Goal: Task Accomplishment & Management: Manage account settings

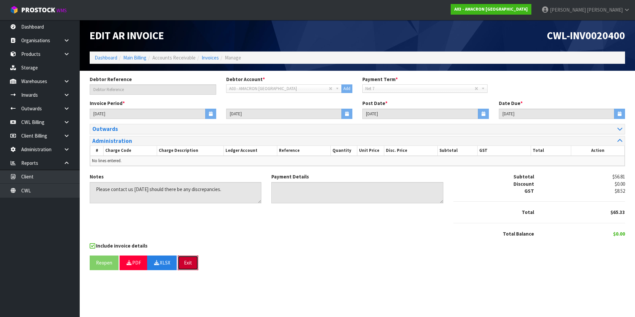
click at [186, 262] on button "Exit" at bounding box center [188, 263] width 21 height 14
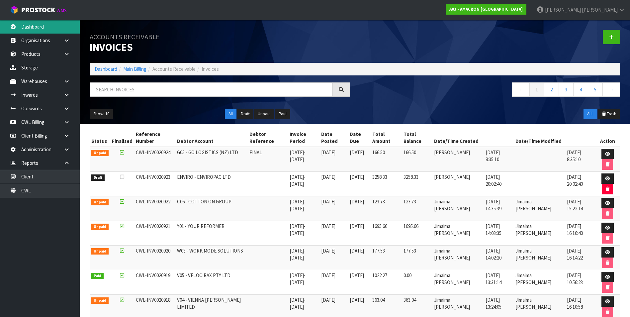
click at [44, 26] on link "Dashboard" at bounding box center [40, 27] width 80 height 14
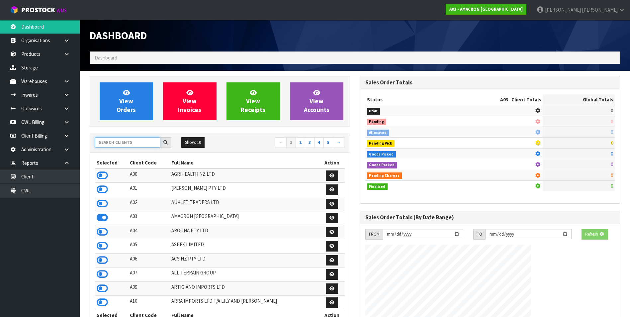
click at [107, 145] on input "text" at bounding box center [127, 142] width 65 height 10
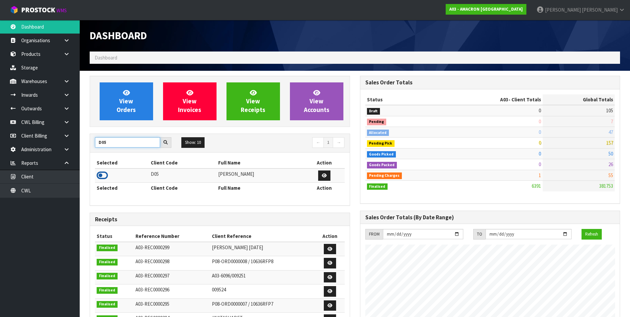
type input "D05"
click at [101, 174] on icon at bounding box center [102, 175] width 11 height 10
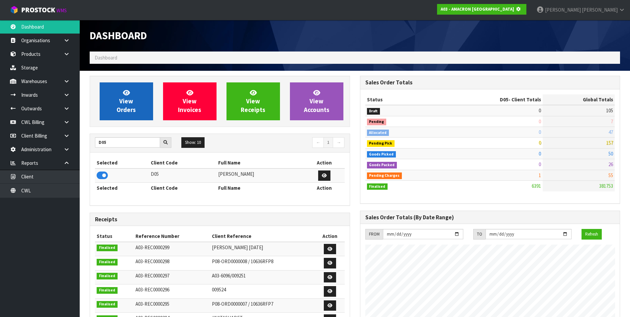
scroll to position [331874, 332018]
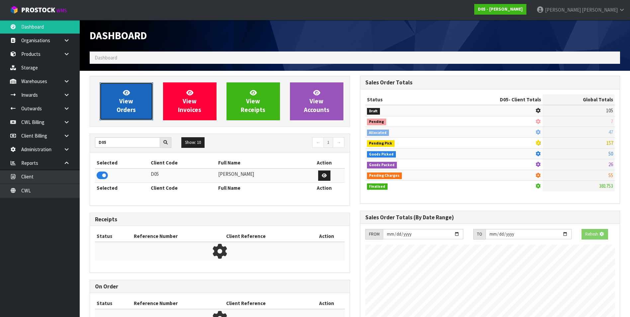
click at [123, 99] on span "View Orders" at bounding box center [126, 101] width 19 height 25
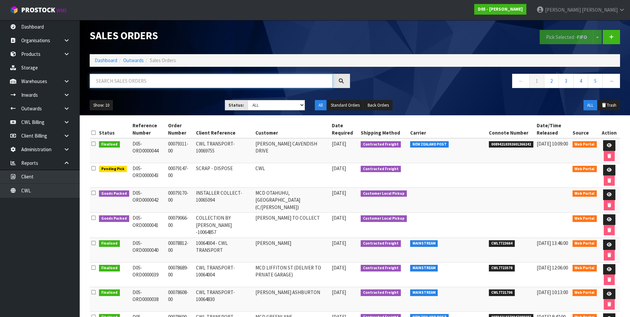
click at [134, 77] on input "text" at bounding box center [211, 81] width 243 height 14
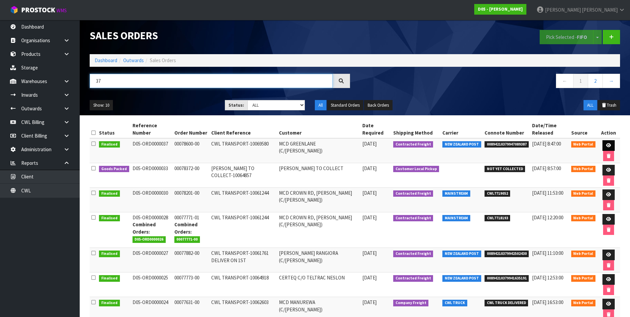
type input "37"
click at [604, 143] on link at bounding box center [609, 145] width 12 height 11
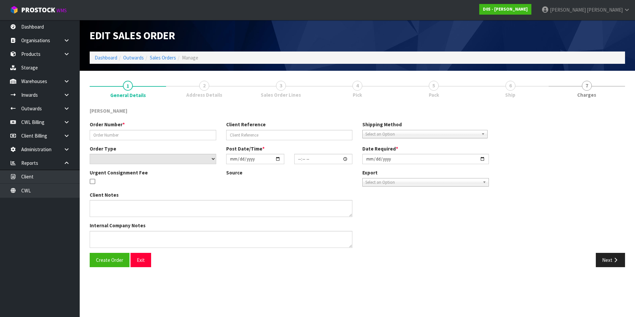
type input "00078600-00"
type input "CWL TRANSPORT-10069580"
select select "number:0"
type input "[DATE]"
type input "12:00:00.000"
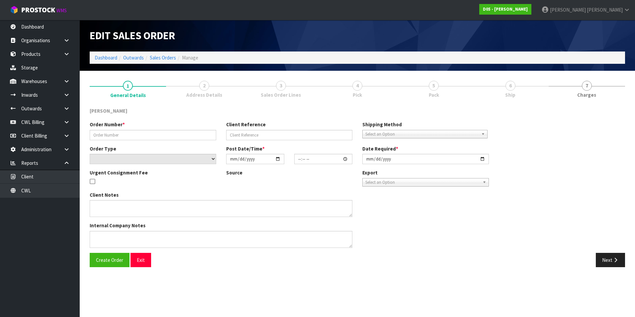
type input "[DATE]"
type textarea "FORKLIFT ON SITE DDD 8/9"
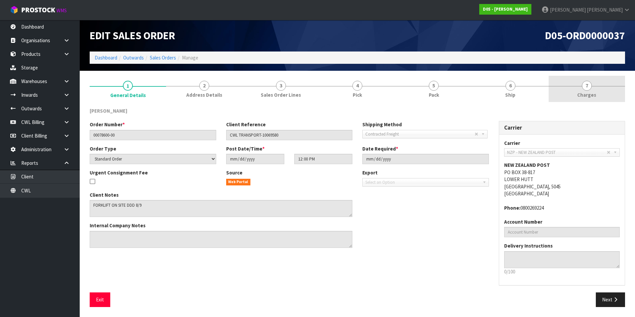
click at [588, 87] on span "7" at bounding box center [587, 86] width 10 height 10
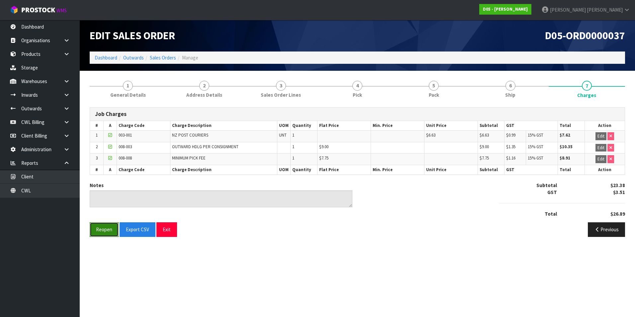
click at [110, 234] on button "Reopen" at bounding box center [104, 229] width 29 height 14
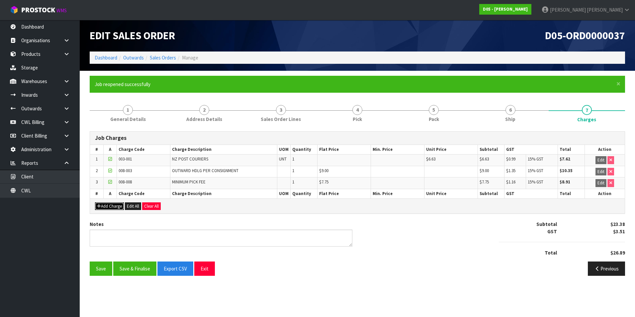
click at [117, 205] on button "Add Charge" at bounding box center [109, 206] width 29 height 8
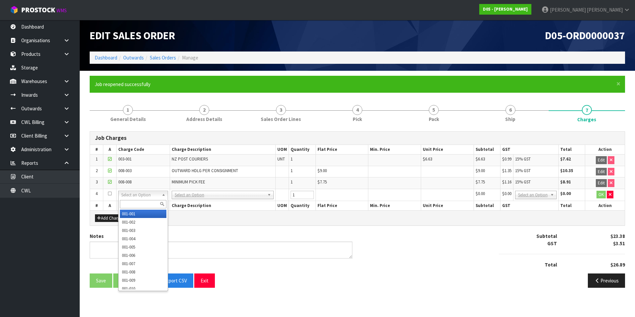
click at [125, 203] on input "text" at bounding box center [143, 204] width 47 height 8
type input "003-001"
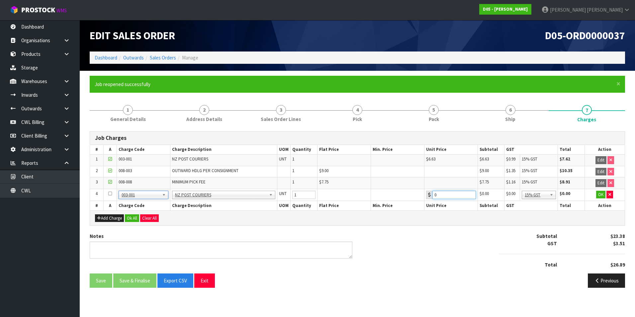
click at [448, 196] on input "0" at bounding box center [455, 195] width 44 height 8
type input "017.88"
drag, startPoint x: 600, startPoint y: 197, endPoint x: 543, endPoint y: 205, distance: 57.7
click at [598, 197] on button "OK" at bounding box center [600, 195] width 9 height 8
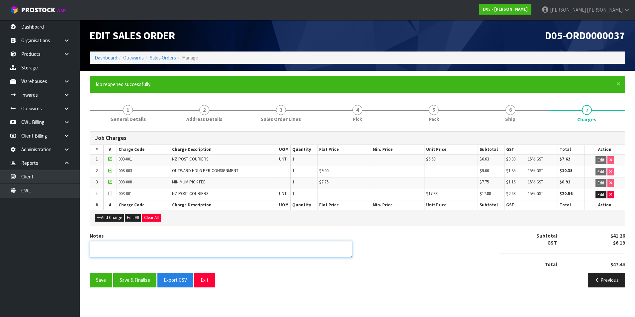
click at [163, 251] on textarea at bounding box center [221, 249] width 263 height 17
type textarea "U"
type textarea "EXTRA URGENT DELIVERY FEE ADDED"
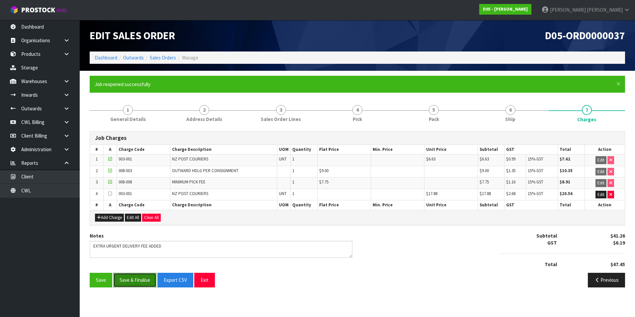
click at [142, 276] on button "Save & Finalise" at bounding box center [134, 280] width 43 height 14
click at [209, 280] on button "Exit" at bounding box center [204, 280] width 21 height 14
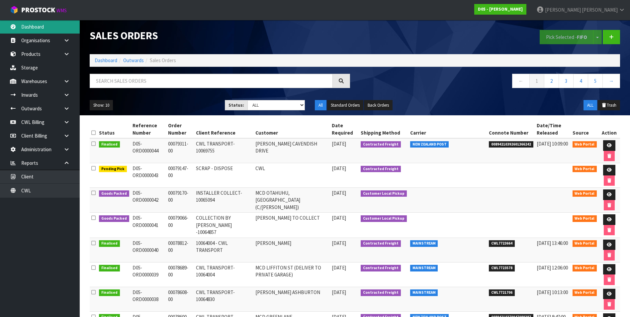
click at [37, 25] on link "Dashboard" at bounding box center [40, 27] width 80 height 14
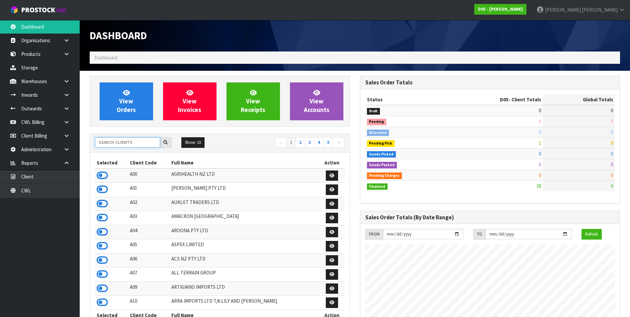
click at [128, 144] on input "text" at bounding box center [127, 142] width 65 height 10
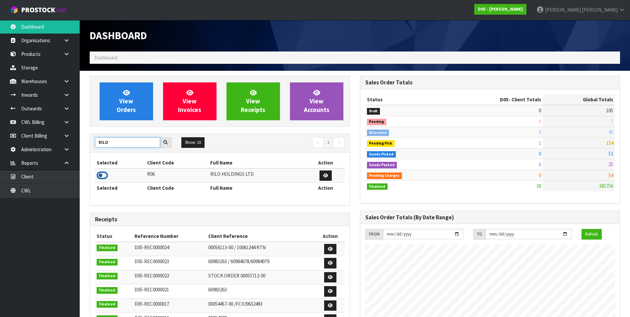
type input "RILO"
click at [102, 175] on icon at bounding box center [102, 175] width 11 height 10
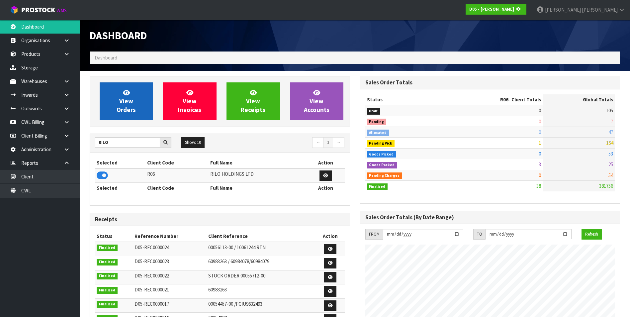
scroll to position [331874, 332018]
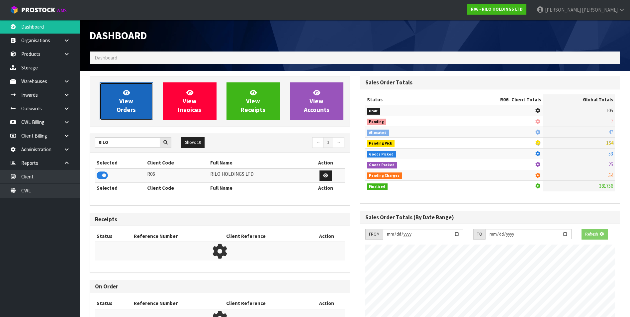
click at [133, 101] on link "View Orders" at bounding box center [126, 101] width 53 height 38
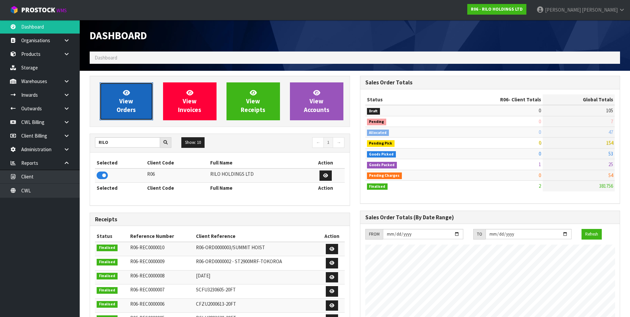
scroll to position [331882, 332018]
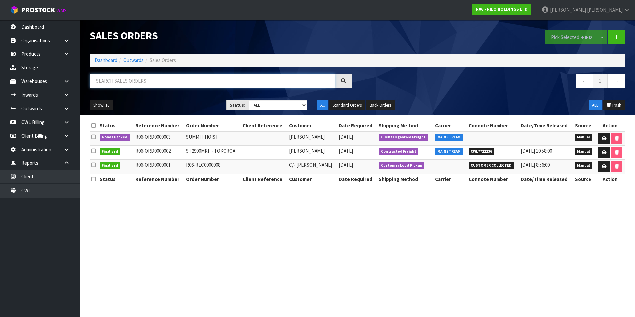
click at [109, 79] on input "text" at bounding box center [213, 81] width 246 height 14
paste input "CWL7722236"
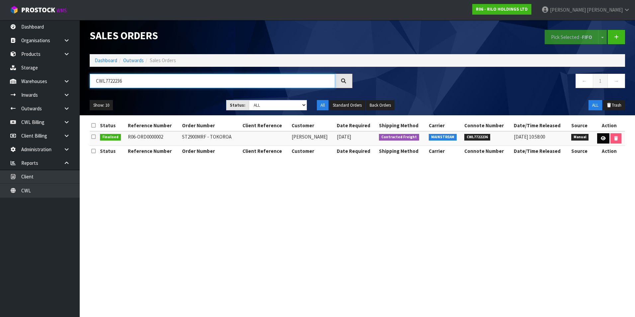
type input "CWL7722236"
click at [603, 139] on icon at bounding box center [603, 138] width 5 height 4
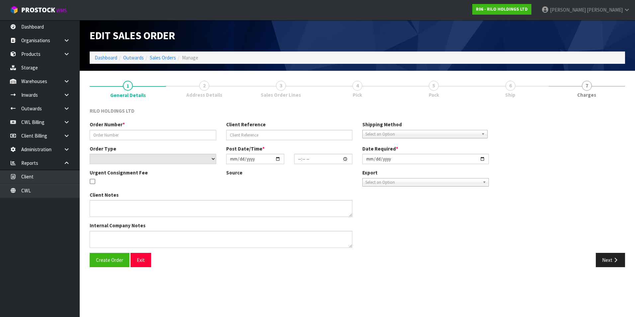
type input "ST2900MRF - TOKOROA"
select select "number:0"
type input "[DATE]"
type input "10:59:00.000"
type input "[DATE]"
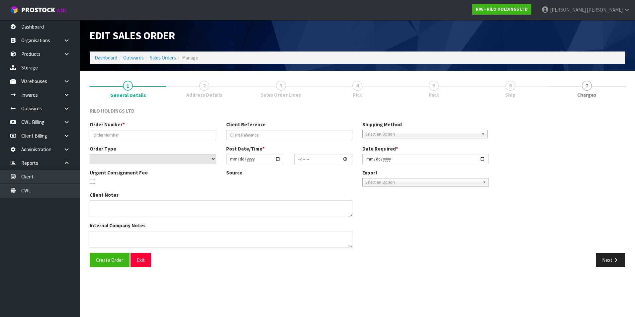
type textarea "PLEASE ADVISE THE BOOKING DETAILS (ESTIMATED DELIVERY DATE AND TIME), SO I CAN …"
type textarea "THE FREIGHT QUOTE FOR DELIVERY TO [STREET_ADDRESS] WILL BE APPROX. $280.00+GST.…"
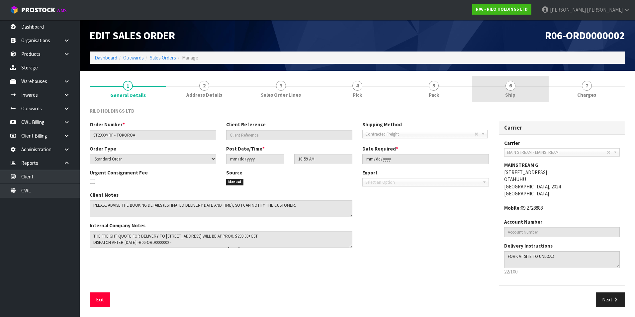
click at [513, 89] on span "6" at bounding box center [511, 86] width 10 height 10
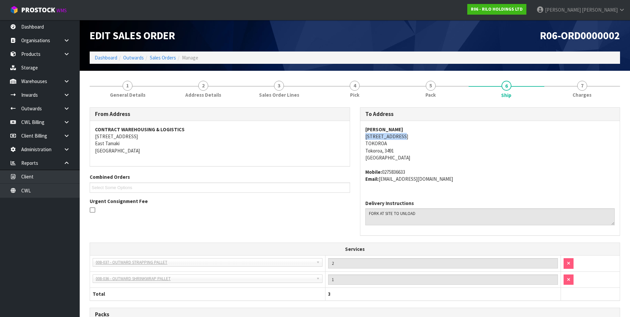
drag, startPoint x: 404, startPoint y: 136, endPoint x: 366, endPoint y: 137, distance: 38.5
click at [366, 137] on address "[PERSON_NAME] [STREET_ADDRESS]" at bounding box center [491, 144] width 250 height 36
drag, startPoint x: 366, startPoint y: 137, endPoint x: 375, endPoint y: 135, distance: 10.1
copy address "[STREET_ADDRESS]"
click at [39, 29] on link "Dashboard" at bounding box center [40, 27] width 80 height 14
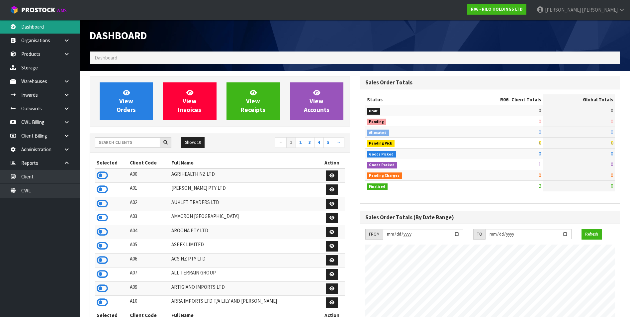
scroll to position [331882, 332018]
click at [125, 142] on input "text" at bounding box center [127, 142] width 65 height 10
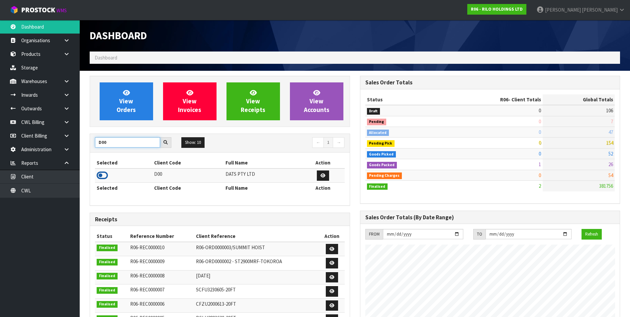
type input "D00"
click at [103, 173] on icon at bounding box center [102, 175] width 11 height 10
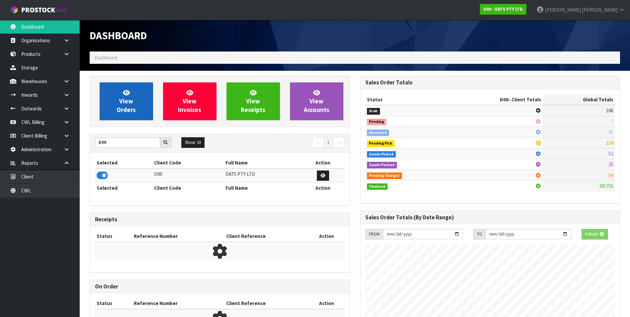
scroll to position [414, 270]
click at [119, 101] on link "View Orders" at bounding box center [126, 101] width 53 height 38
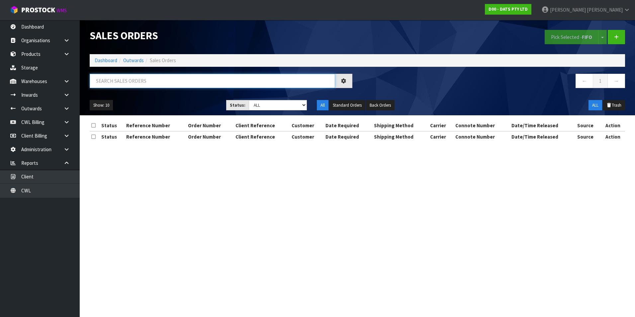
click at [123, 78] on input "text" at bounding box center [213, 81] width 246 height 14
paste input "CWL7722640"
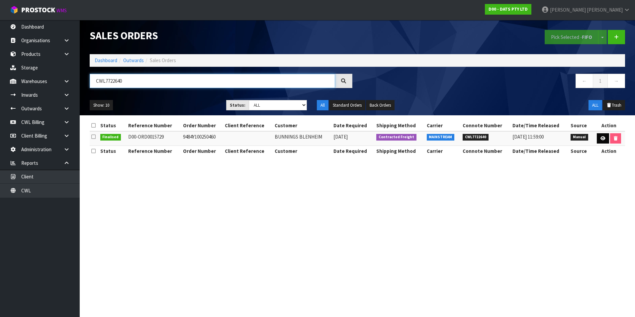
type input "CWL7722640"
click at [601, 139] on icon at bounding box center [603, 138] width 5 height 4
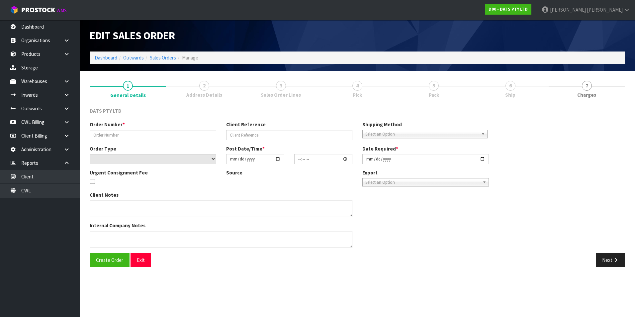
type input "9484Y100250460"
select select "number:0"
type input "[DATE]"
type input "08:50:00.000"
type input "[DATE]"
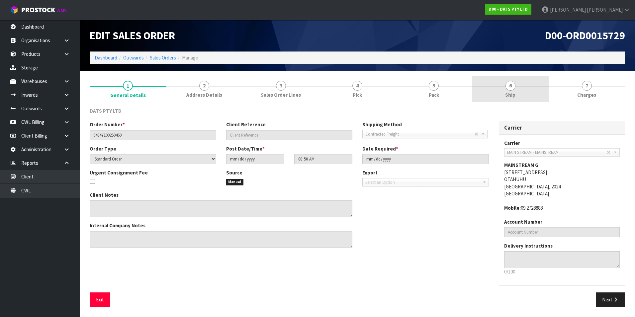
click at [509, 89] on span "6" at bounding box center [511, 86] width 10 height 10
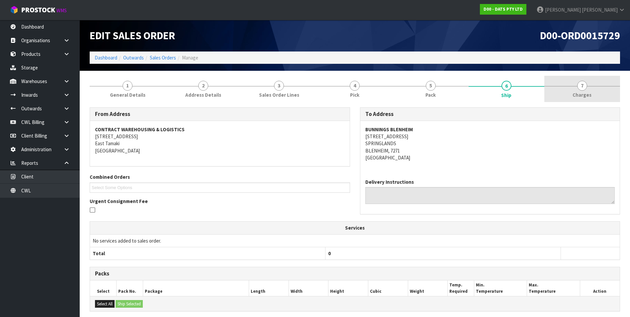
click at [580, 86] on span "7" at bounding box center [583, 86] width 10 height 10
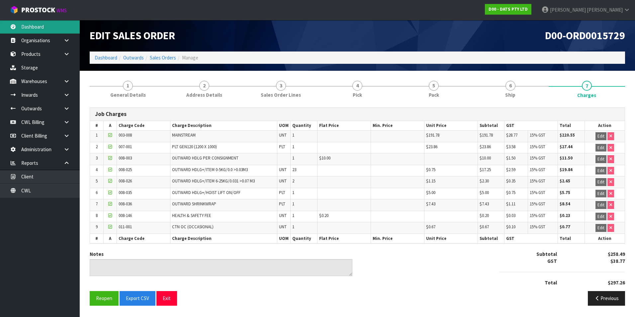
click at [38, 26] on link "Dashboard" at bounding box center [40, 27] width 80 height 14
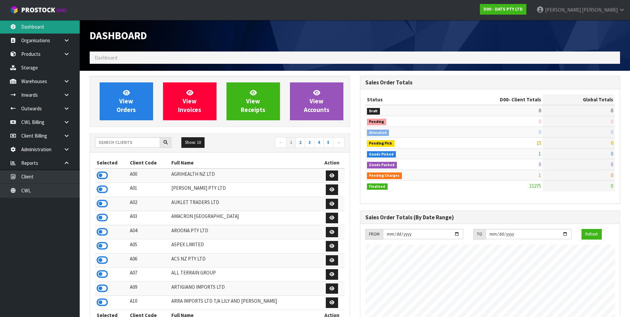
scroll to position [503, 270]
click at [128, 146] on input "text" at bounding box center [127, 142] width 65 height 10
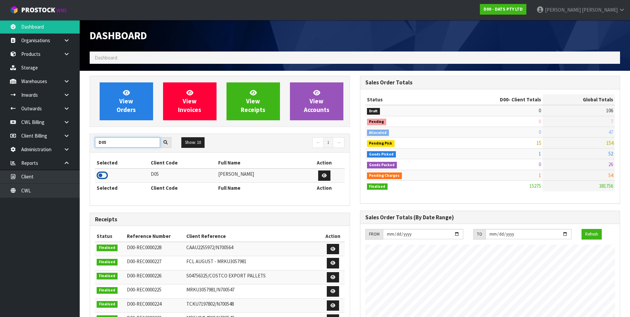
type input "D05"
click at [102, 175] on icon at bounding box center [102, 175] width 11 height 10
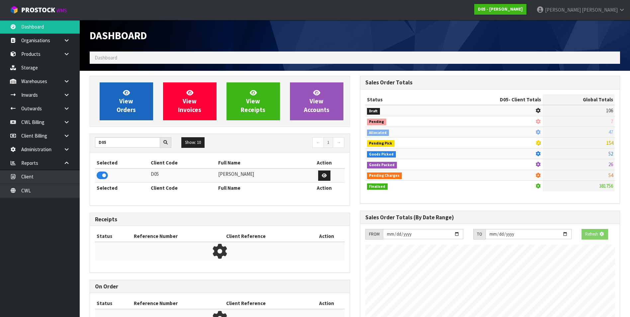
scroll to position [414, 270]
click at [117, 102] on link "View Orders" at bounding box center [126, 101] width 53 height 38
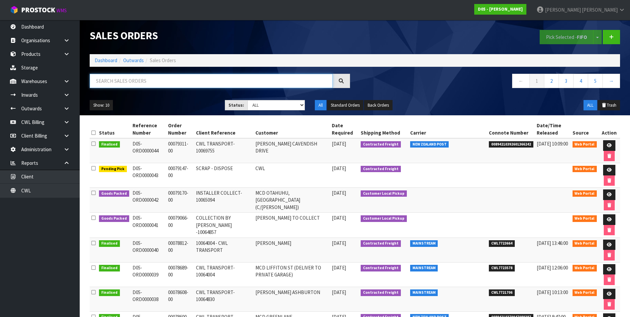
click at [117, 80] on input "text" at bounding box center [211, 81] width 243 height 14
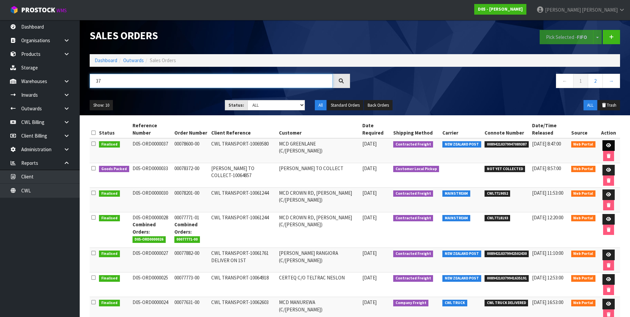
type input "37"
click at [608, 142] on link at bounding box center [609, 145] width 12 height 11
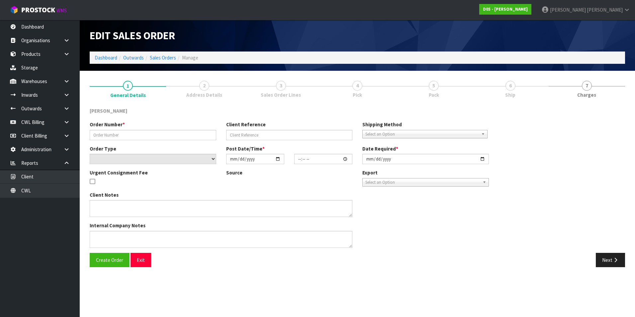
type input "00078600-00"
type input "CWL TRANSPORT-10069580"
select select "number:0"
type input "[DATE]"
type input "12:00:00.000"
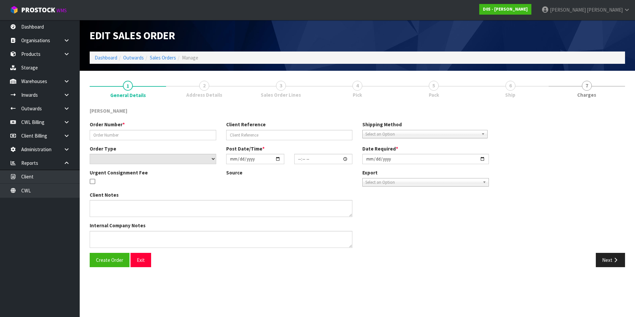
type input "[DATE]"
type textarea "FORKLIFT ON SITE DDD 8/9"
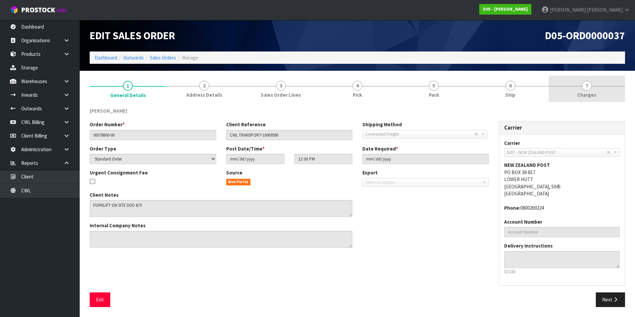
click at [588, 91] on link "7 [GEOGRAPHIC_DATA]" at bounding box center [587, 89] width 76 height 26
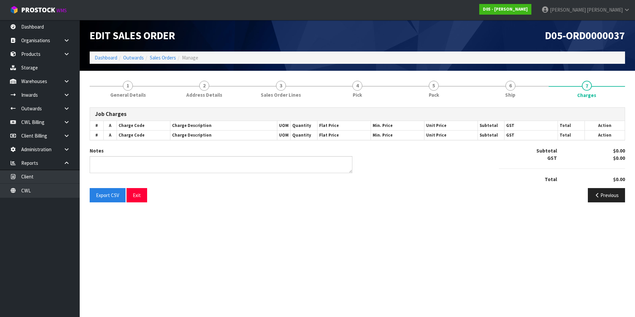
type textarea "EXTRA URGENT DELIVERY FEE ADDED"
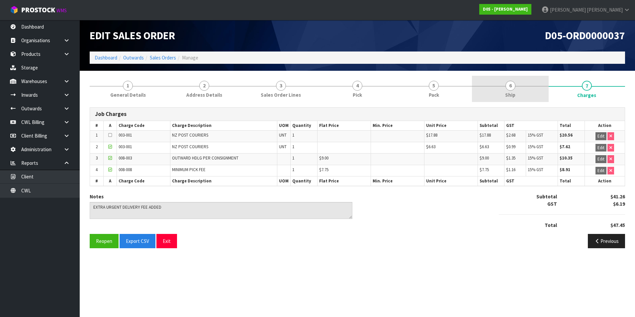
click at [512, 83] on span "6" at bounding box center [511, 86] width 10 height 10
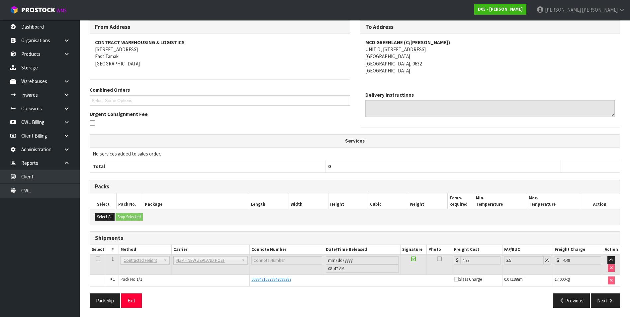
scroll to position [88, 0]
drag, startPoint x: 295, startPoint y: 279, endPoint x: 247, endPoint y: 282, distance: 48.0
click at [247, 282] on tr "1 Pack No. 1/1 00894210379947089387 Glass Charge 0.071188 m 3 17.000 kg" at bounding box center [355, 279] width 530 height 11
drag, startPoint x: 247, startPoint y: 282, endPoint x: 259, endPoint y: 280, distance: 11.5
copy tr "00894210379947089387"
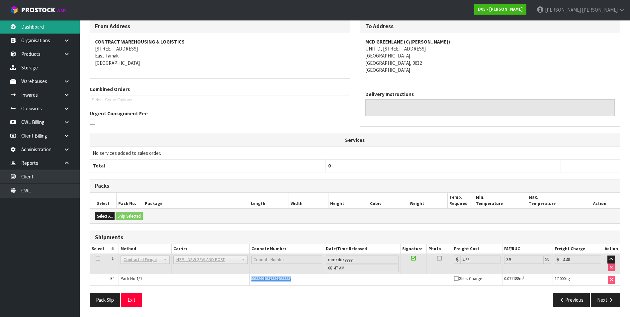
click at [45, 27] on link "Dashboard" at bounding box center [40, 27] width 80 height 14
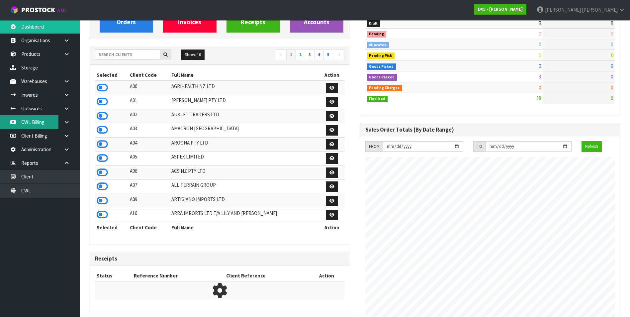
click at [41, 123] on link "CWL Billing" at bounding box center [40, 122] width 80 height 14
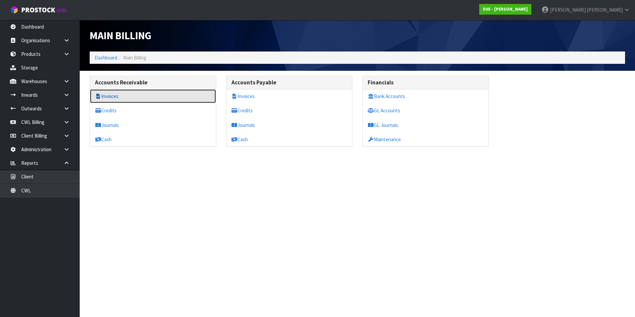
click at [110, 97] on link "Invoices" at bounding box center [153, 96] width 126 height 14
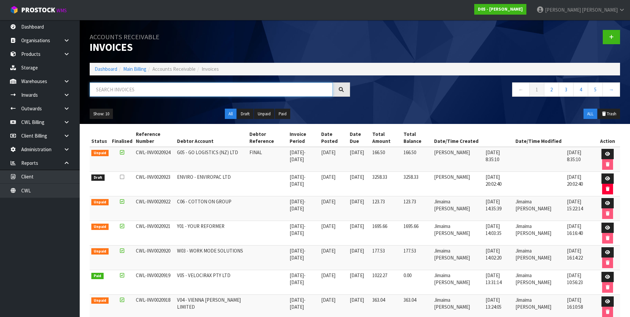
click at [111, 88] on input "text" at bounding box center [211, 89] width 243 height 14
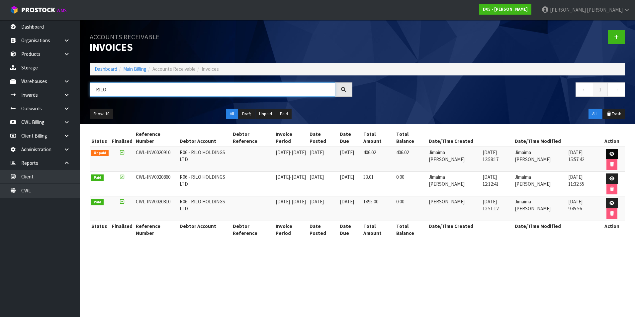
type input "RILO"
click at [610, 152] on icon at bounding box center [612, 154] width 5 height 4
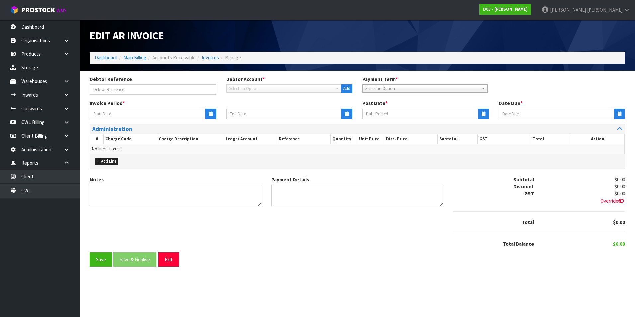
type input "[DATE]"
type textarea "Please contact us [DATE] should there be any discrepancies."
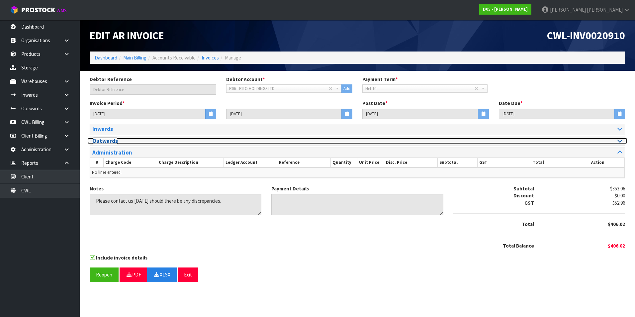
click at [618, 140] on icon at bounding box center [620, 141] width 5 height 6
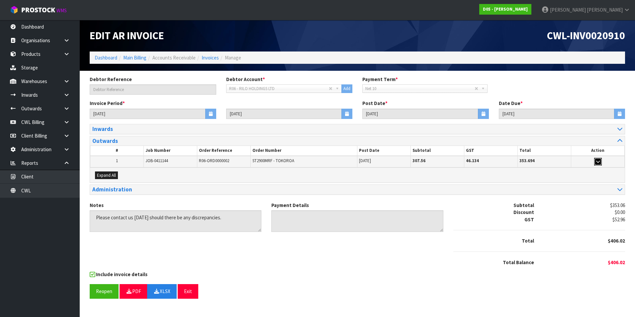
click at [598, 161] on icon "button" at bounding box center [598, 161] width 4 height 4
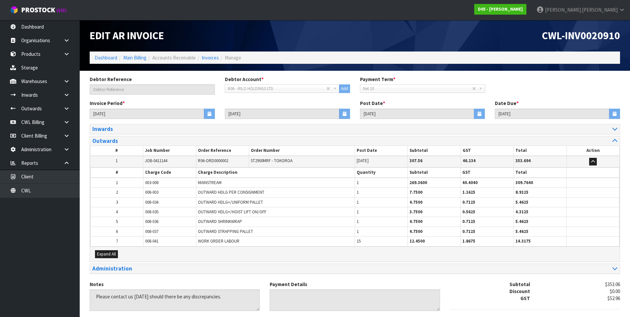
click at [597, 161] on td at bounding box center [593, 162] width 53 height 12
click at [594, 161] on icon "button" at bounding box center [593, 161] width 4 height 4
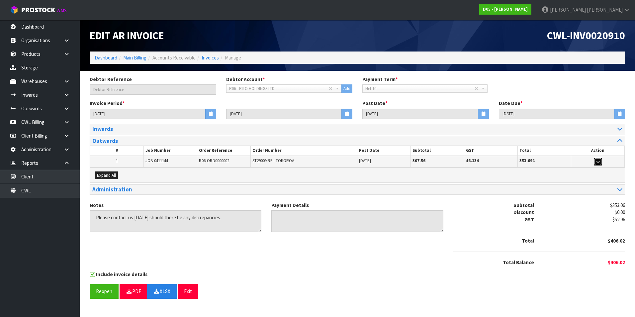
click at [598, 159] on icon "button" at bounding box center [598, 161] width 4 height 4
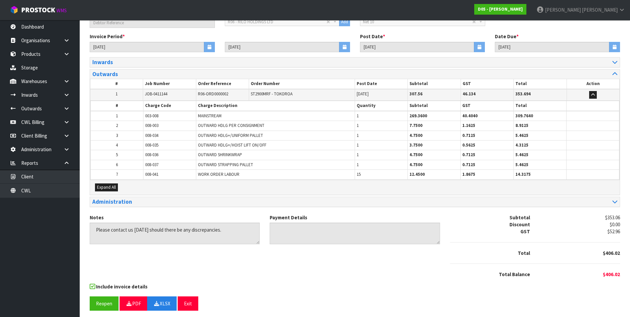
scroll to position [70, 0]
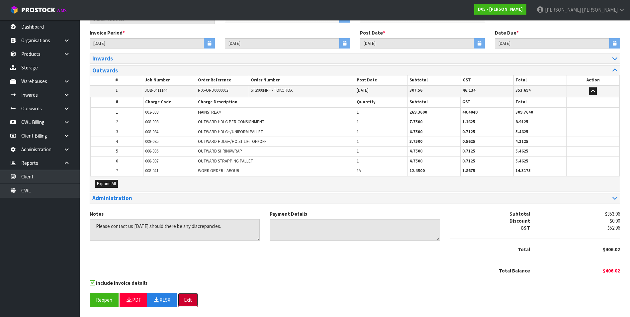
click at [193, 298] on button "Exit" at bounding box center [188, 300] width 21 height 14
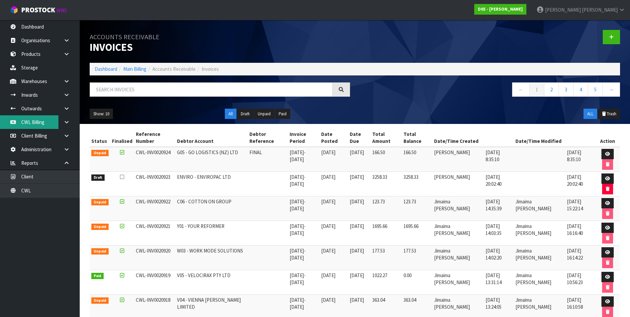
click at [29, 124] on link "CWL Billing" at bounding box center [40, 122] width 80 height 14
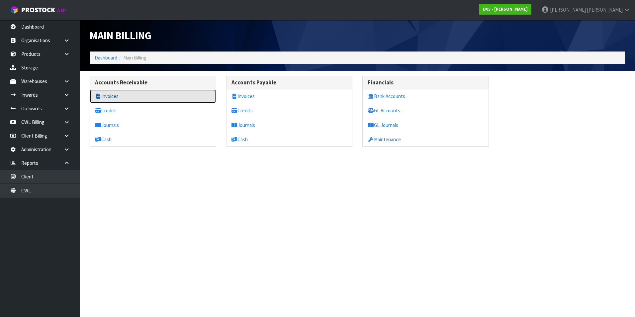
click at [116, 94] on link "Invoices" at bounding box center [153, 96] width 126 height 14
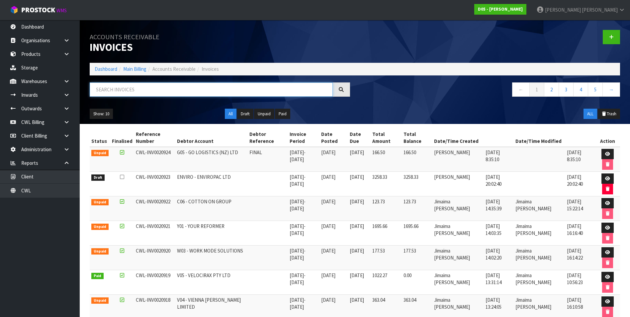
click at [113, 92] on input "text" at bounding box center [211, 89] width 243 height 14
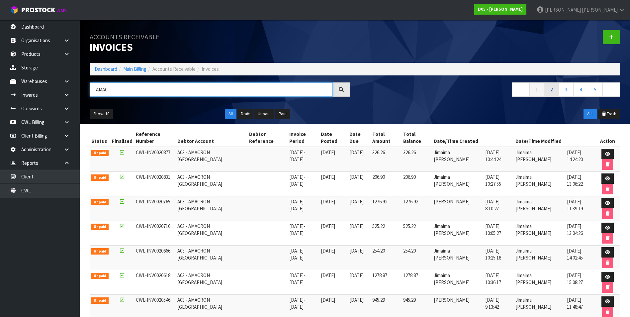
type input "AMAC"
click at [549, 89] on link "2" at bounding box center [551, 89] width 15 height 14
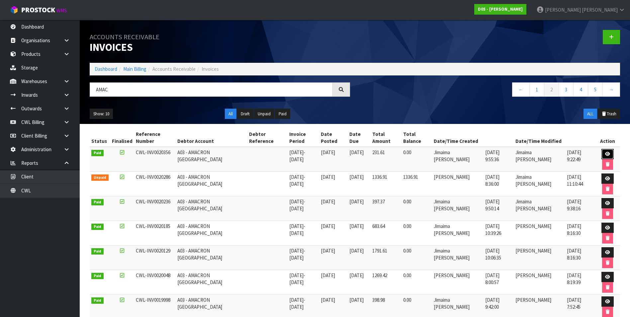
click at [608, 153] on icon at bounding box center [607, 154] width 5 height 4
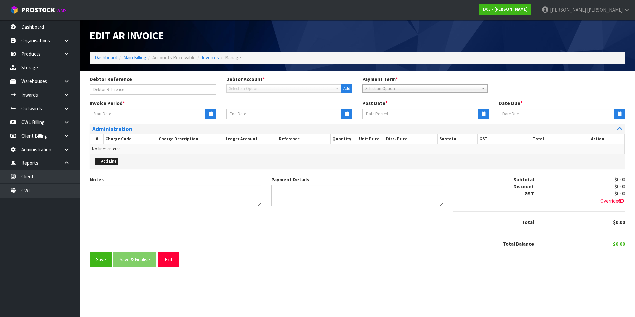
type input "[DATE]"
type textarea "Please contact us [DATE] should there be any discrepancies."
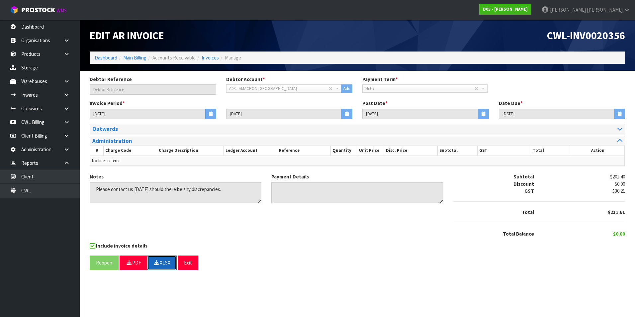
click at [168, 264] on button "XLSX" at bounding box center [162, 263] width 30 height 14
click at [372, 275] on div "Debtor Reference Debtor Account * A&P - A & P PAINTERS AKL LIMITED A00 - AGRIHE…" at bounding box center [358, 175] width 546 height 199
click at [211, 58] on link "Invoices" at bounding box center [210, 57] width 17 height 6
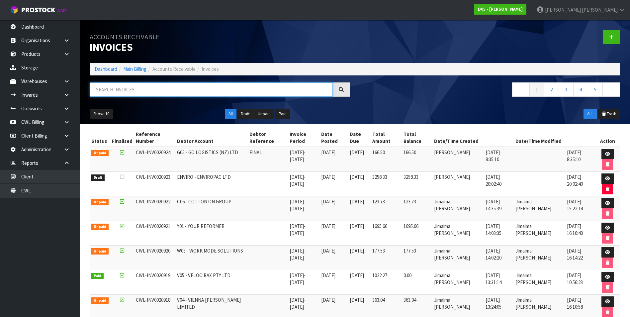
click at [178, 87] on input "text" at bounding box center [211, 89] width 243 height 14
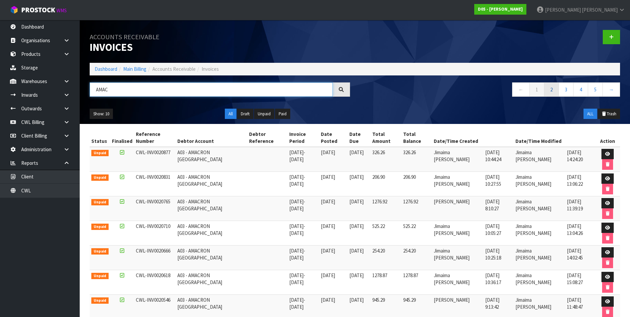
type input "AMAC"
click at [552, 91] on link "2" at bounding box center [551, 89] width 15 height 14
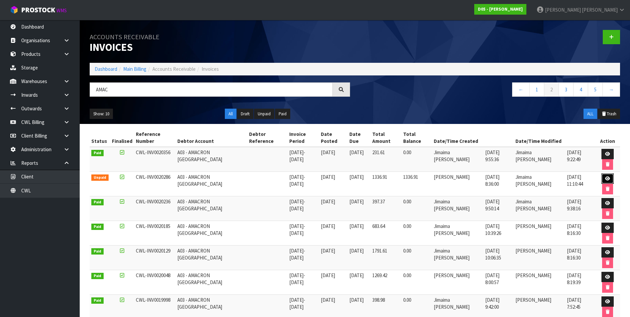
click at [607, 179] on icon at bounding box center [607, 178] width 5 height 4
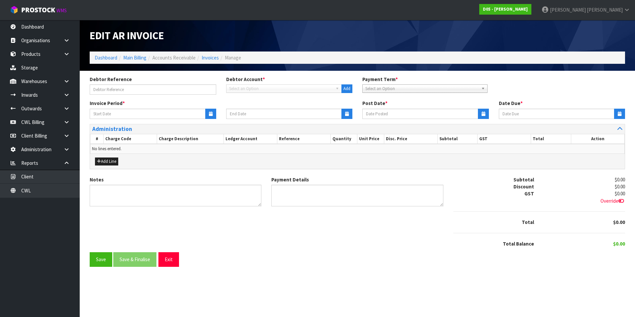
type input "[DATE]"
type textarea "Please contact us [DATE] should there be any discrepancies."
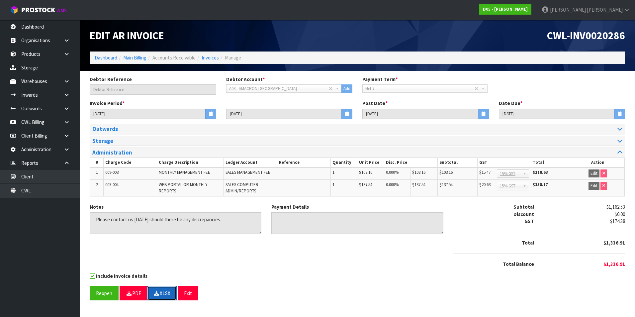
click at [160, 283] on form "Debtor Reference Debtor Account * A&P - A & P PAINTERS AKL LIMITED A00 - AGRIHE…" at bounding box center [358, 188] width 536 height 225
click at [166, 294] on button "XLSX" at bounding box center [162, 293] width 30 height 14
click at [212, 57] on link "Invoices" at bounding box center [210, 57] width 17 height 6
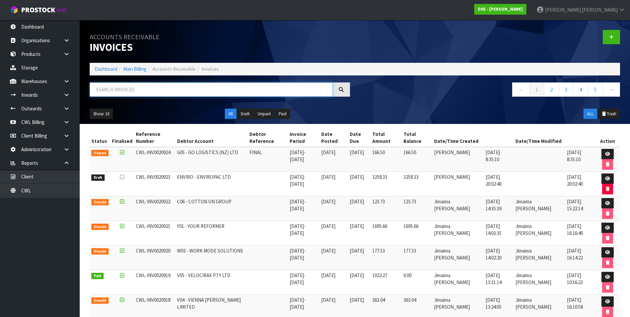
click at [133, 88] on input "text" at bounding box center [211, 89] width 243 height 14
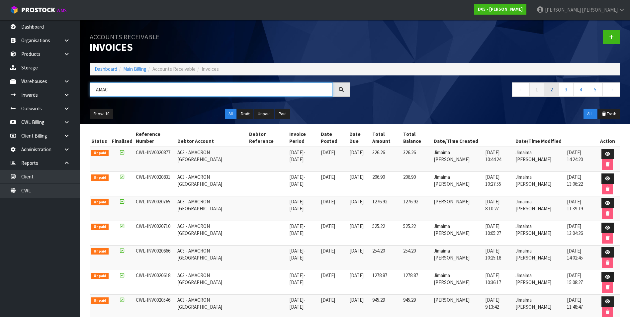
type input "AMAC"
click at [548, 89] on link "2" at bounding box center [551, 89] width 15 height 14
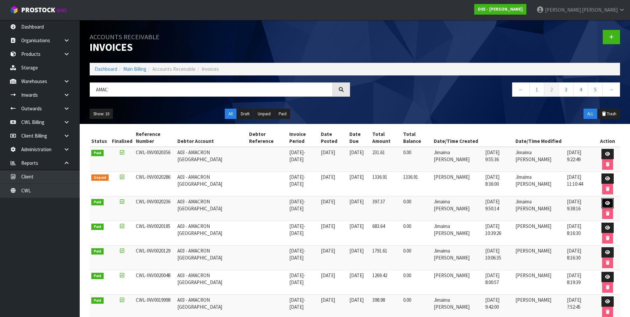
click at [607, 203] on icon at bounding box center [607, 203] width 5 height 4
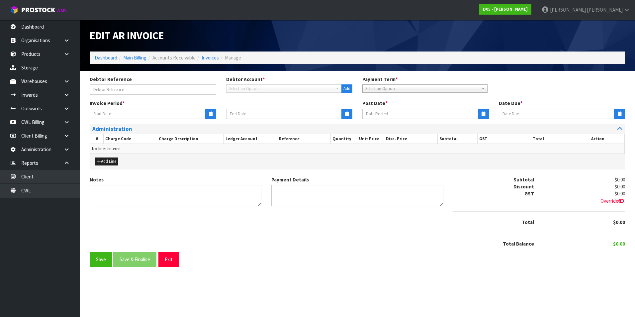
type input "[DATE]"
type textarea "Please contact us [DATE] should there be any discrepancies."
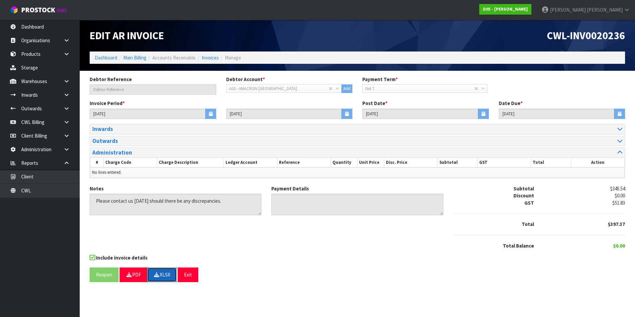
click at [166, 275] on button "XLSX" at bounding box center [162, 274] width 30 height 14
click at [361, 235] on div "Notes Payment Details Subtotal $345.54 Discount $0.00 GST $51.83 Total $397.37" at bounding box center [358, 219] width 546 height 69
click at [217, 59] on link "Invoices" at bounding box center [210, 57] width 17 height 6
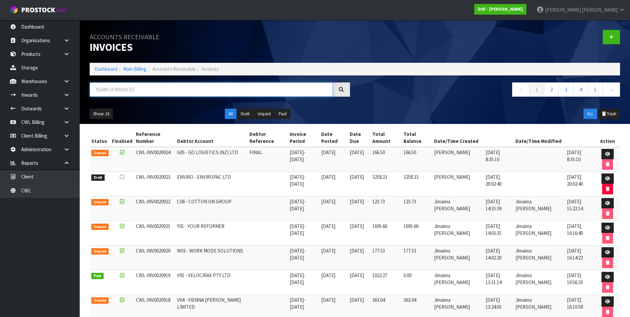
drag, startPoint x: 174, startPoint y: 86, endPoint x: 179, endPoint y: 88, distance: 5.9
click at [174, 87] on input "text" at bounding box center [211, 89] width 243 height 14
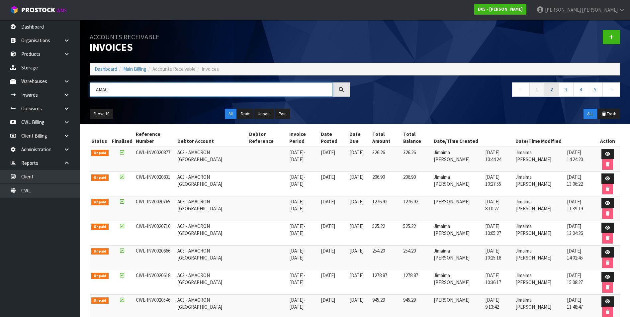
type input "AMAC"
click at [551, 89] on link "2" at bounding box center [551, 89] width 15 height 14
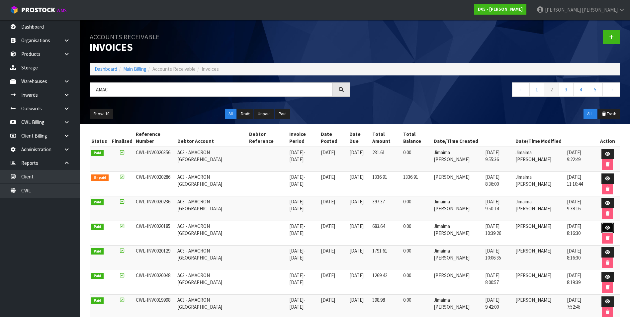
click at [607, 228] on icon at bounding box center [607, 228] width 5 height 4
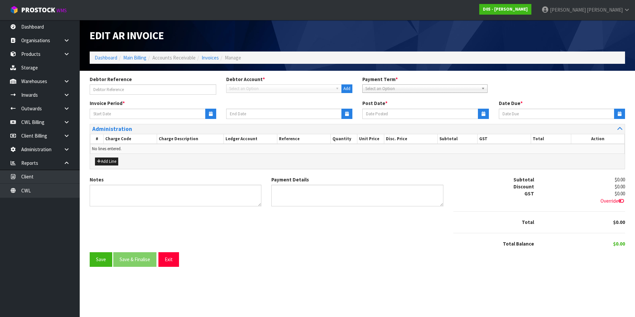
type input "[DATE]"
type textarea "Please contact us [DATE] should there be any discrepancies."
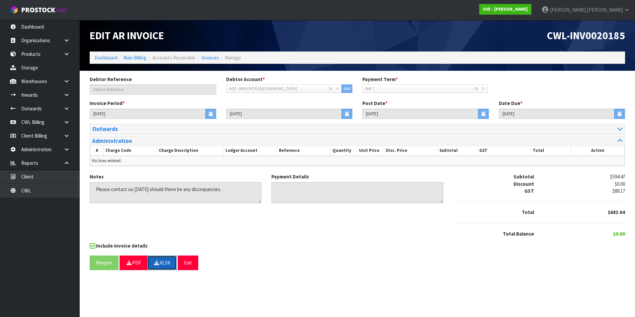
click at [166, 260] on button "XLSX" at bounding box center [162, 263] width 30 height 14
click at [208, 58] on link "Invoices" at bounding box center [210, 57] width 17 height 6
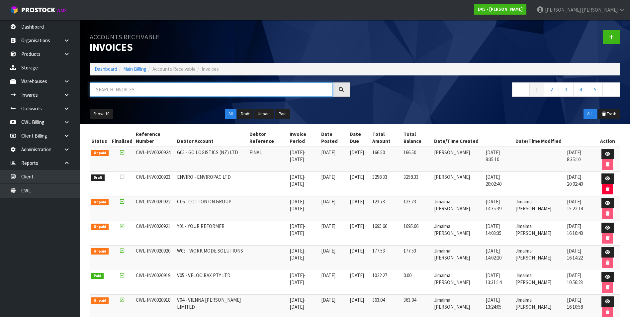
click at [151, 91] on input "text" at bounding box center [211, 89] width 243 height 14
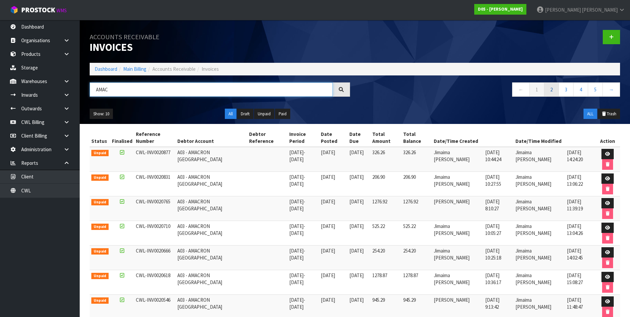
type input "AMAC"
click at [554, 89] on link "2" at bounding box center [551, 89] width 15 height 14
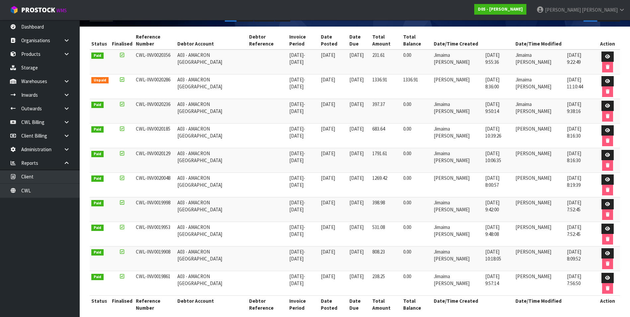
scroll to position [106, 0]
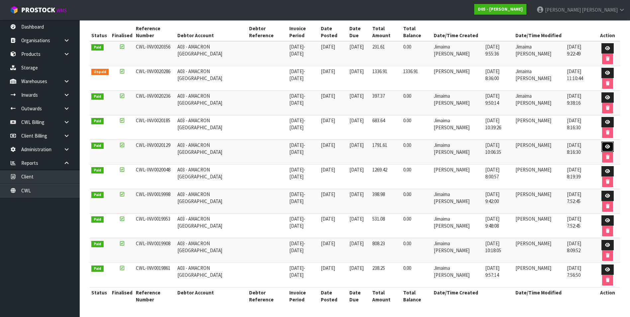
click at [607, 146] on icon at bounding box center [607, 147] width 5 height 4
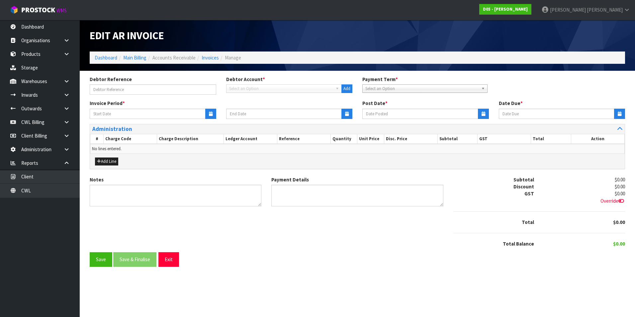
type input "[DATE]"
type textarea "Please contact us [DATE] should there be any discrepancies."
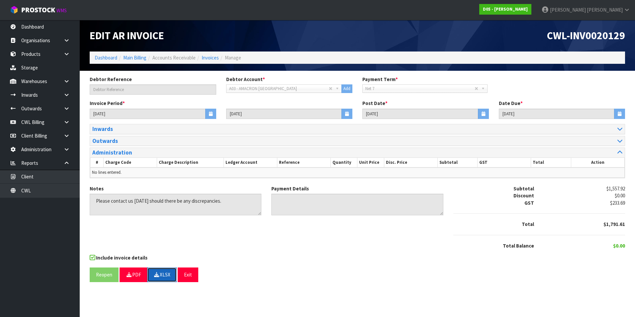
click at [168, 274] on button "XLSX" at bounding box center [162, 274] width 30 height 14
click at [203, 277] on div "Reopen PDF XLSX Exit" at bounding box center [358, 274] width 536 height 14
click at [194, 274] on button "Exit" at bounding box center [188, 274] width 21 height 14
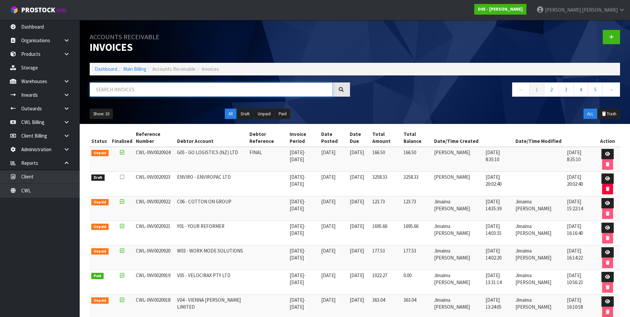
click at [117, 90] on input "text" at bounding box center [211, 89] width 243 height 14
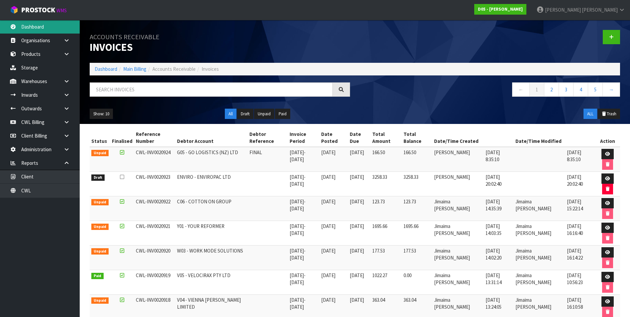
click at [49, 30] on link "Dashboard" at bounding box center [40, 27] width 80 height 14
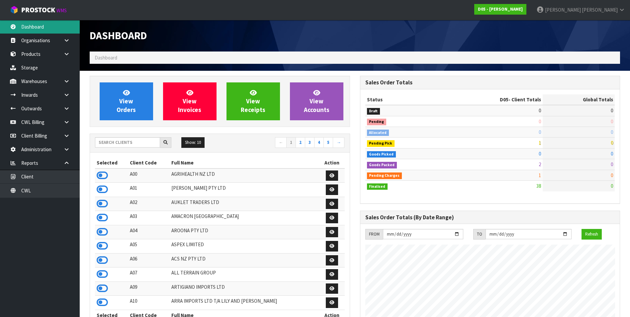
scroll to position [481, 270]
click at [116, 142] on input "text" at bounding box center [127, 142] width 65 height 10
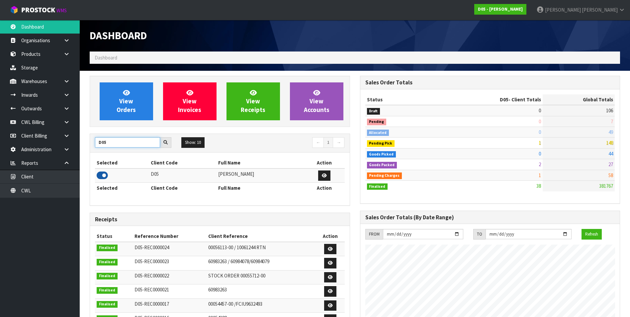
type input "D05"
click at [102, 172] on icon at bounding box center [102, 175] width 11 height 10
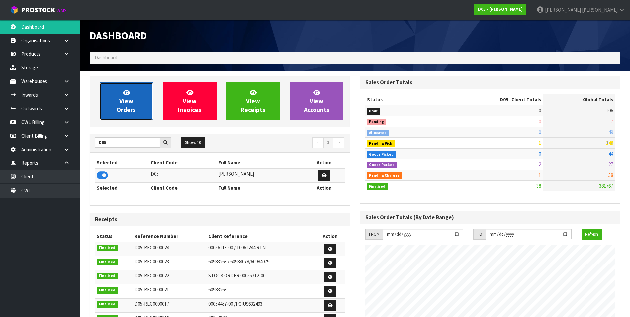
click at [121, 104] on span "View Orders" at bounding box center [126, 101] width 19 height 25
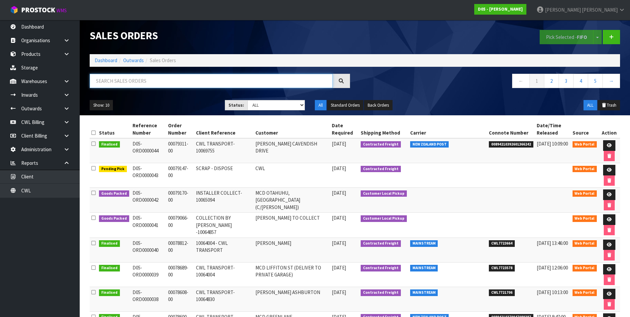
click at [125, 81] on input "text" at bounding box center [211, 81] width 243 height 14
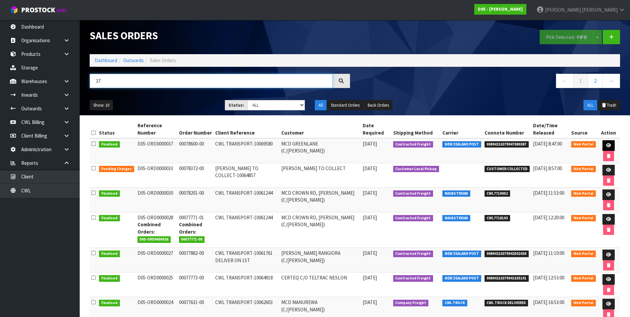
type input "37"
click at [605, 145] on link at bounding box center [609, 145] width 12 height 11
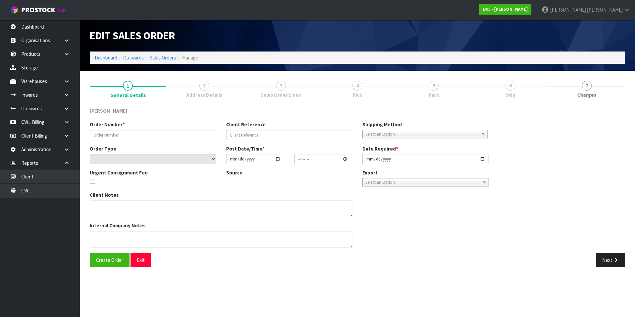
type input "00078600-00"
type input "CWL TRANSPORT-10069580"
select select "number:0"
type input "[DATE]"
type input "12:00:00.000"
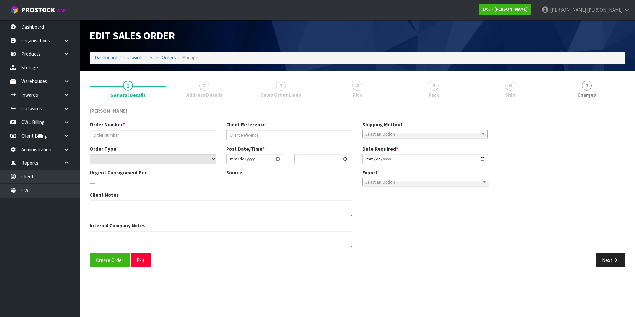
type input "[DATE]"
type textarea "FORKLIFT ON SITE DDD 8/9"
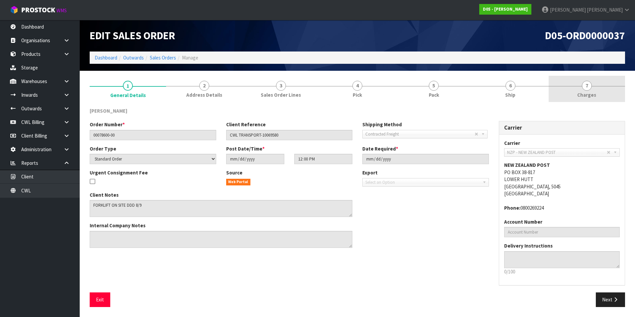
click at [585, 86] on span "7" at bounding box center [587, 86] width 10 height 10
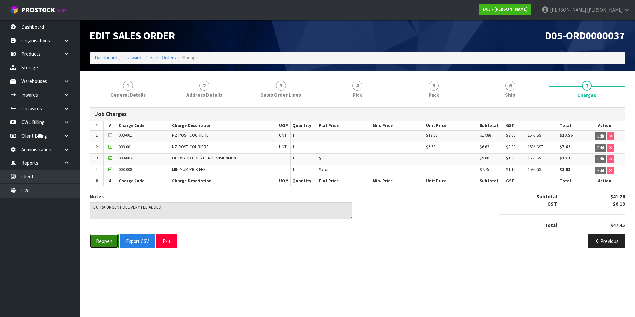
click at [105, 243] on button "Reopen" at bounding box center [104, 241] width 29 height 14
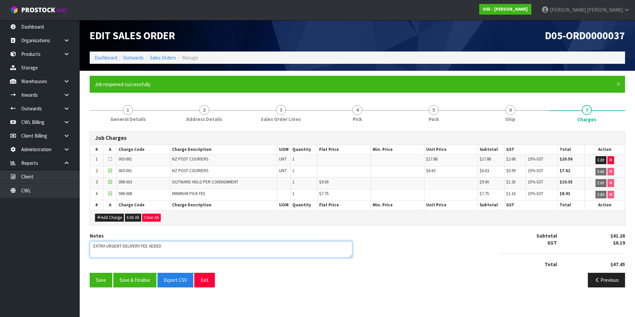
click at [163, 246] on textarea at bounding box center [221, 249] width 263 height 17
type textarea "E"
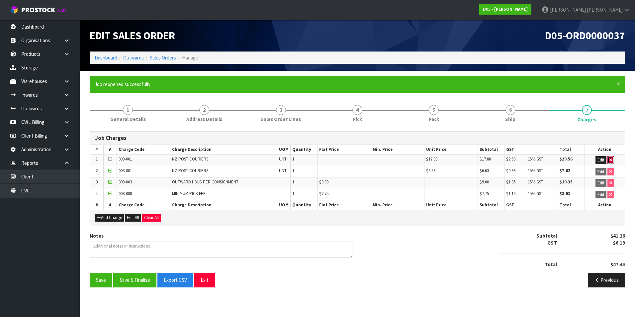
click at [611, 159] on icon "button" at bounding box center [611, 160] width 3 height 4
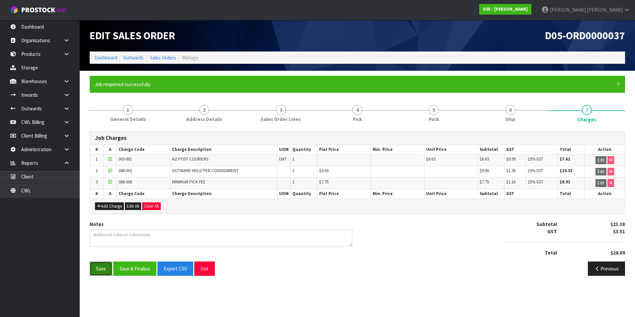
click at [98, 270] on button "Save" at bounding box center [101, 269] width 23 height 14
click at [134, 270] on button "Save & Finalise" at bounding box center [134, 269] width 43 height 14
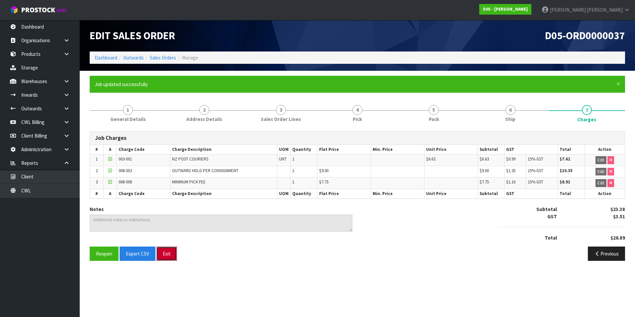
click at [167, 251] on button "Exit" at bounding box center [167, 254] width 21 height 14
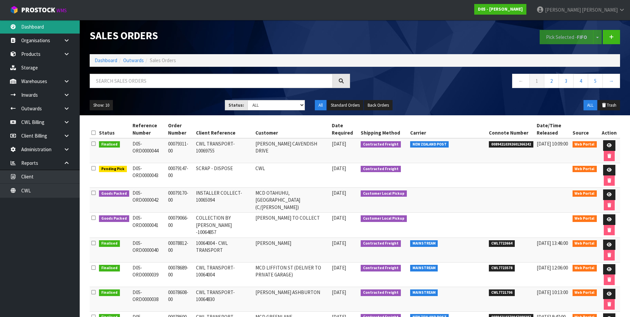
click at [38, 25] on link "Dashboard" at bounding box center [40, 27] width 80 height 14
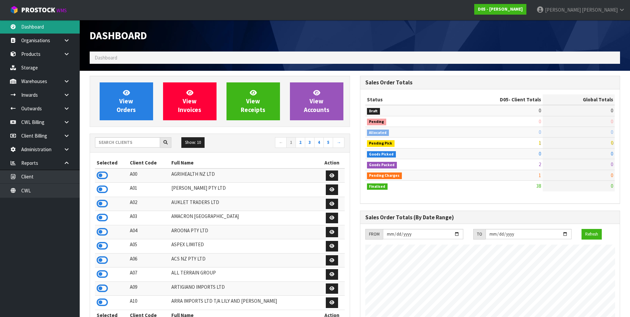
scroll to position [481, 270]
click at [128, 144] on input "text" at bounding box center [127, 142] width 65 height 10
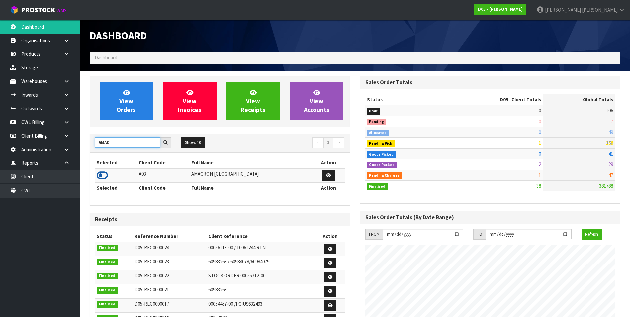
type input "AMAC"
click at [101, 175] on icon at bounding box center [102, 175] width 11 height 10
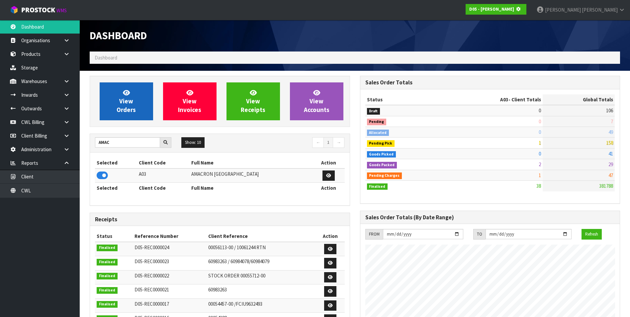
scroll to position [414, 270]
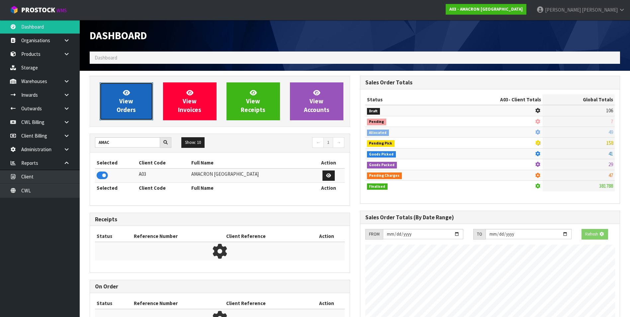
click at [120, 110] on span "View Orders" at bounding box center [126, 101] width 19 height 25
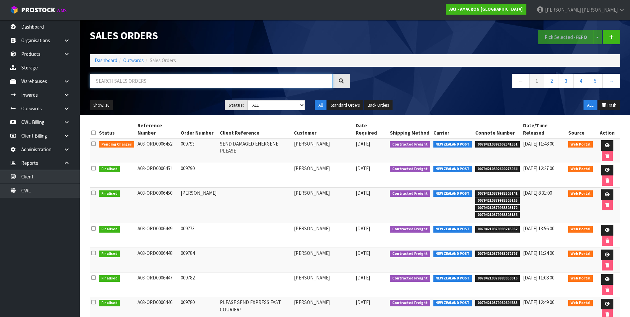
click at [110, 78] on input "text" at bounding box center [211, 81] width 243 height 14
paste input "A03-ORD0006445"
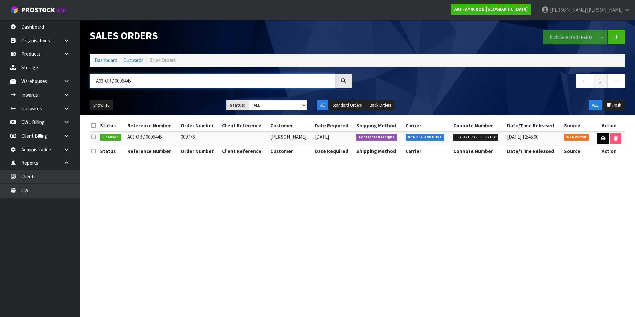
type input "A03-ORD0006445"
click at [606, 138] on link at bounding box center [603, 138] width 12 height 11
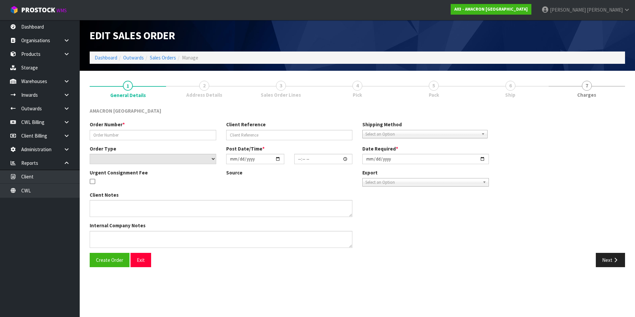
type input "009778"
select select "number:0"
type input "[DATE]"
type input "09:41:00.000"
type input "[DATE]"
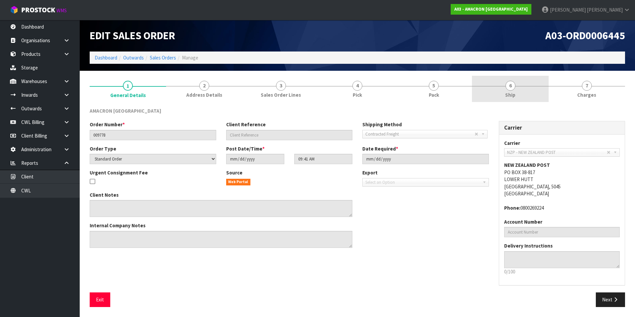
click at [510, 89] on span "6" at bounding box center [511, 86] width 10 height 10
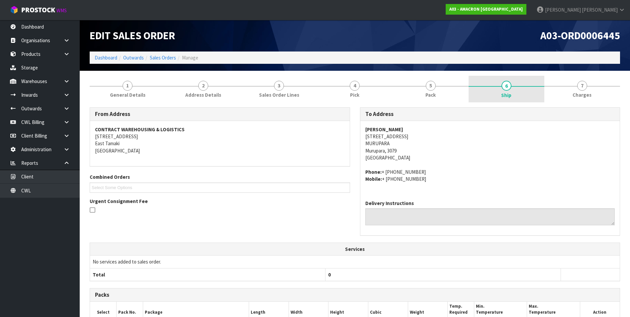
drag, startPoint x: 509, startPoint y: 91, endPoint x: 509, endPoint y: 97, distance: 6.0
click at [509, 91] on link "6 Ship" at bounding box center [507, 89] width 76 height 27
click at [162, 59] on link "Sales Orders" at bounding box center [163, 57] width 26 height 6
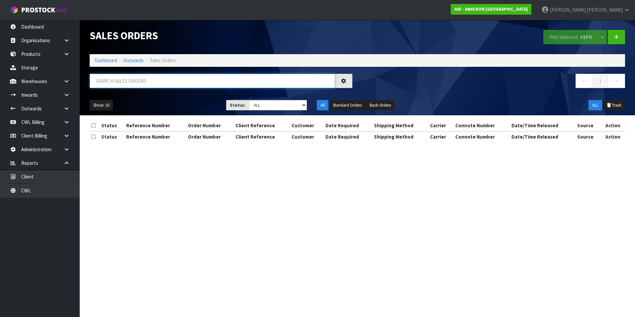
click at [119, 81] on input "text" at bounding box center [213, 81] width 246 height 14
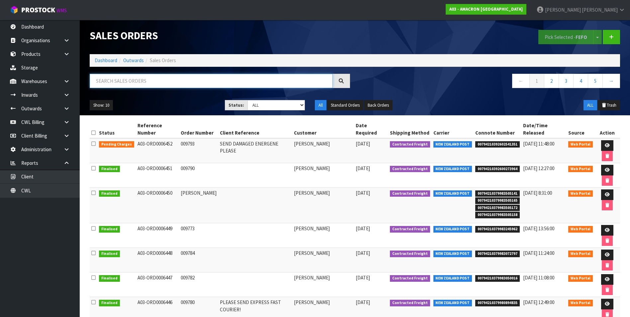
paste input "A03-ORD0006446"
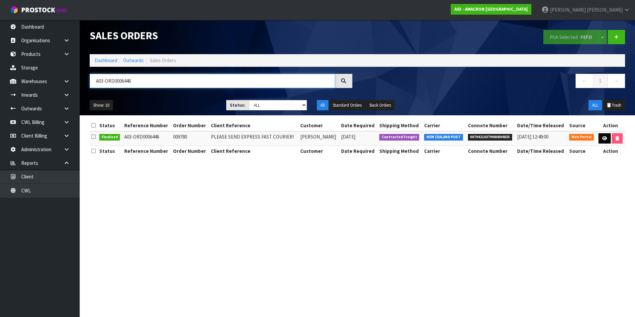
type input "A03-ORD0006446"
click at [605, 138] on icon at bounding box center [604, 138] width 5 height 4
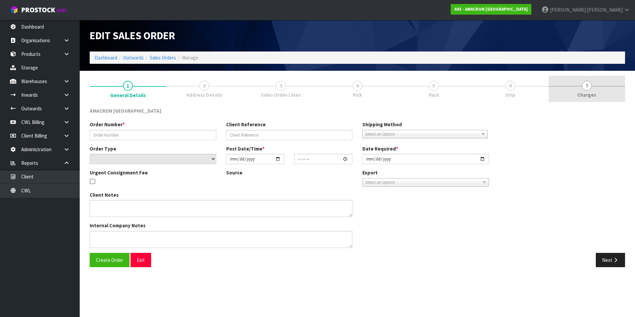
type input "009780"
type input "PLEASE SEND EXPRESS FAST COURIER!"
select select "number:0"
type input "[DATE]"
type input "10:06:00.000"
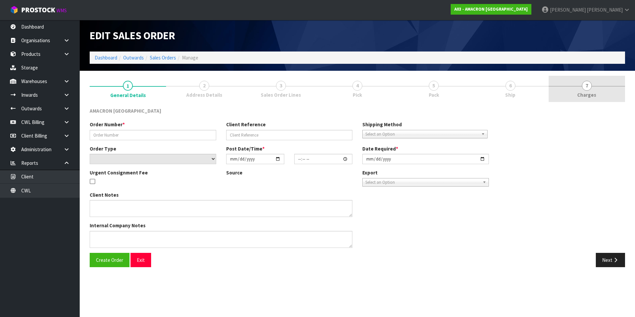
type input "[DATE]"
type textarea "PLEASE DISPATCH OVERNIGHT"
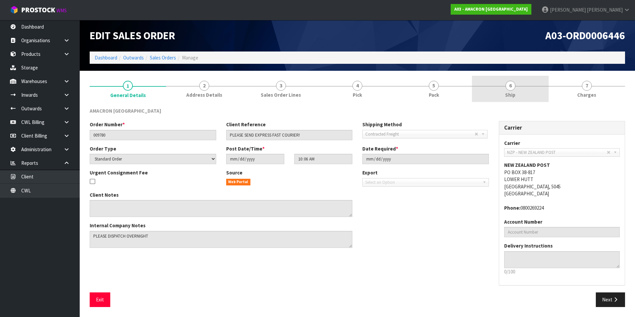
click at [510, 88] on span "6" at bounding box center [511, 86] width 10 height 10
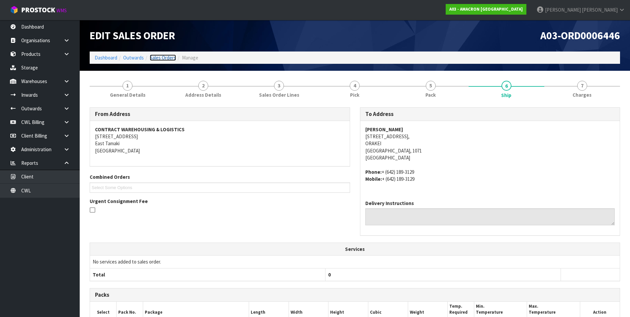
click at [163, 58] on link "Sales Orders" at bounding box center [163, 57] width 26 height 6
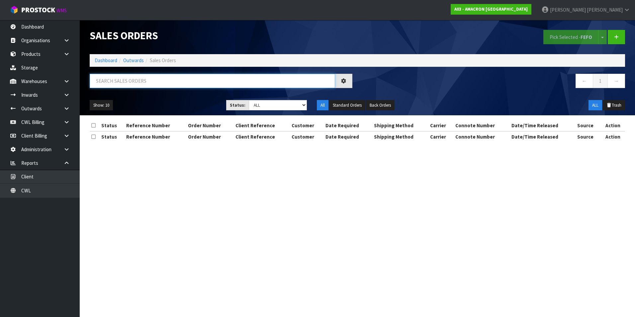
click at [112, 82] on input "text" at bounding box center [213, 81] width 246 height 14
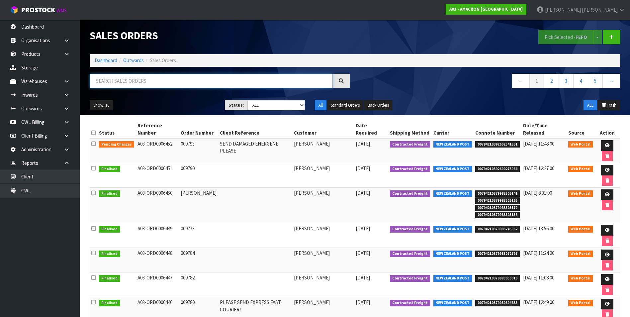
paste input "A03-ORD0006447"
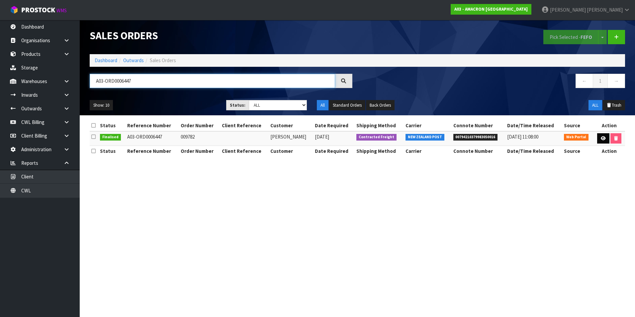
type input "A03-ORD0006447"
click at [601, 140] on icon at bounding box center [603, 138] width 5 height 4
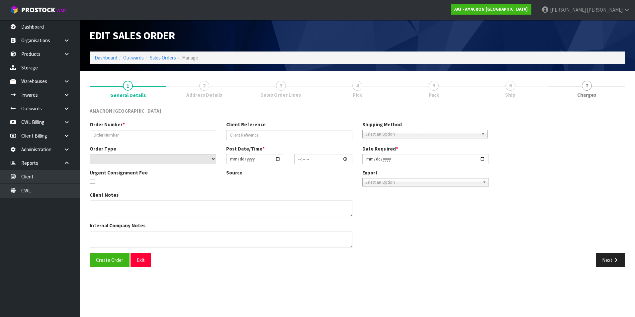
type input "009782"
select select "number:0"
type input "[DATE]"
type input "09:54:00.000"
type input "[DATE]"
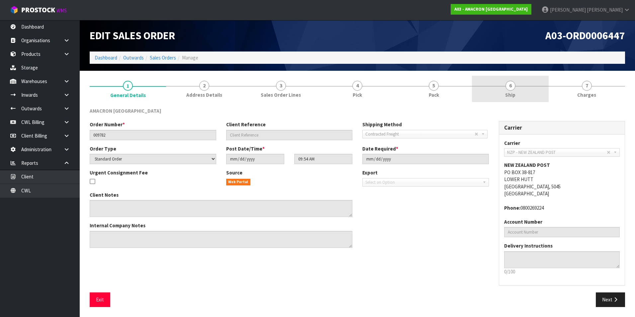
click at [511, 87] on span "6" at bounding box center [511, 86] width 10 height 10
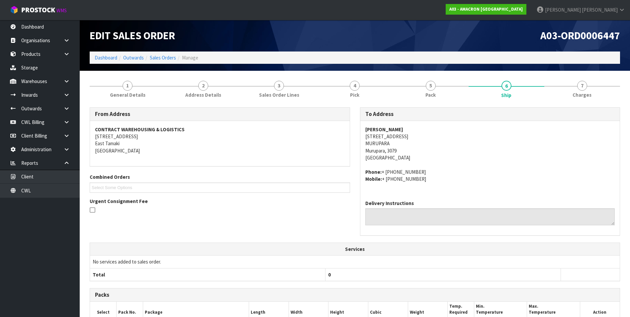
click at [554, 116] on h3 "To Address" at bounding box center [491, 114] width 250 height 6
click at [279, 86] on span "3" at bounding box center [279, 86] width 10 height 10
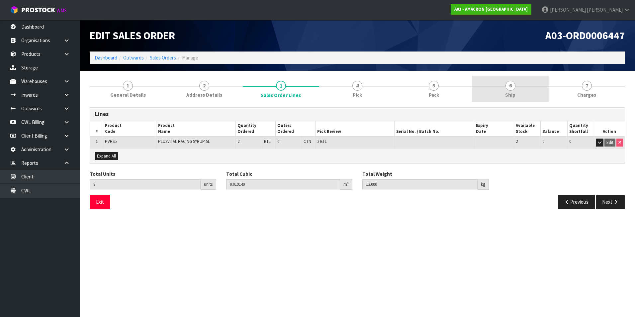
click at [509, 87] on span "6" at bounding box center [511, 86] width 10 height 10
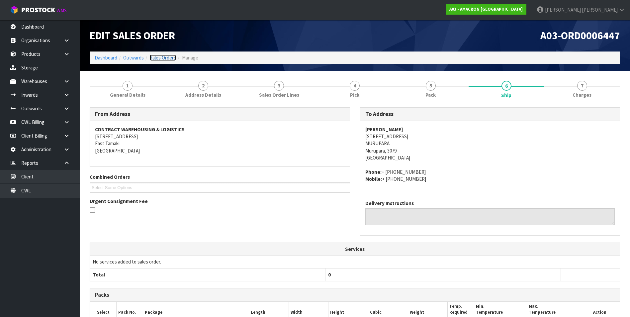
click at [170, 57] on link "Sales Orders" at bounding box center [163, 57] width 26 height 6
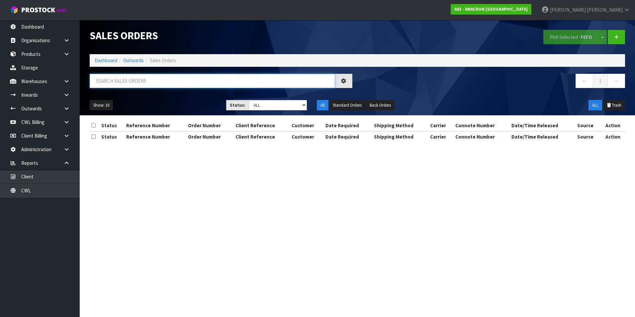
click at [136, 78] on input "text" at bounding box center [213, 81] width 246 height 14
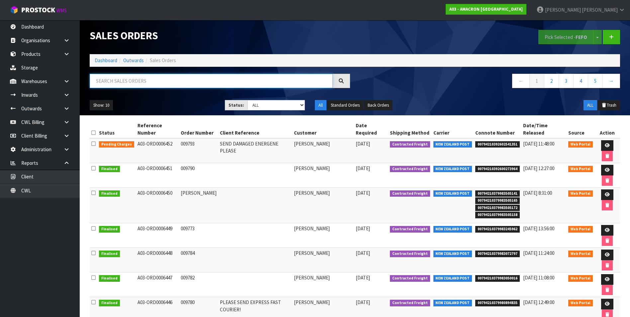
paste input "A03-ORD0006445"
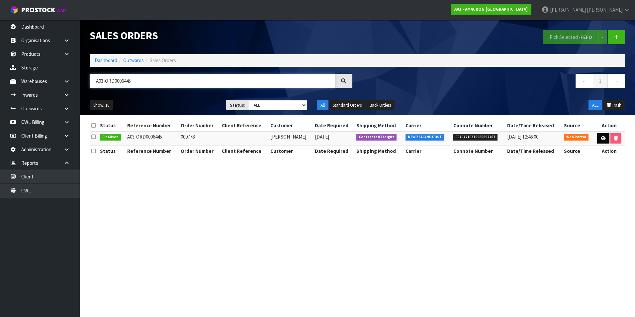
type input "A03-ORD0006445"
click at [597, 138] on link at bounding box center [603, 138] width 12 height 11
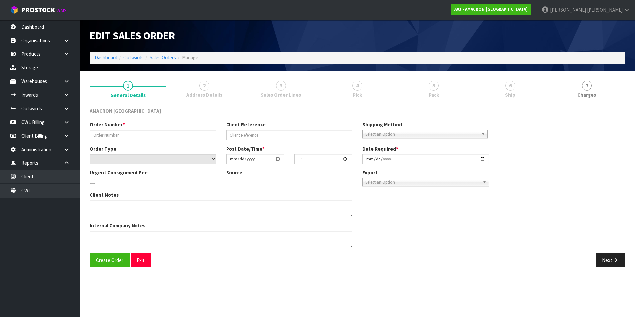
type input "009778"
select select "number:0"
type input "[DATE]"
type input "09:41:00.000"
type input "[DATE]"
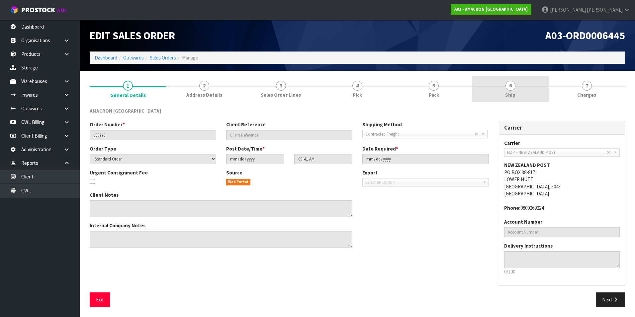
click at [513, 88] on span "6" at bounding box center [511, 86] width 10 height 10
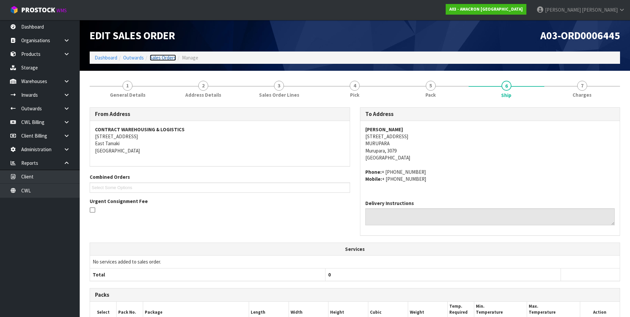
click at [167, 56] on link "Sales Orders" at bounding box center [163, 57] width 26 height 6
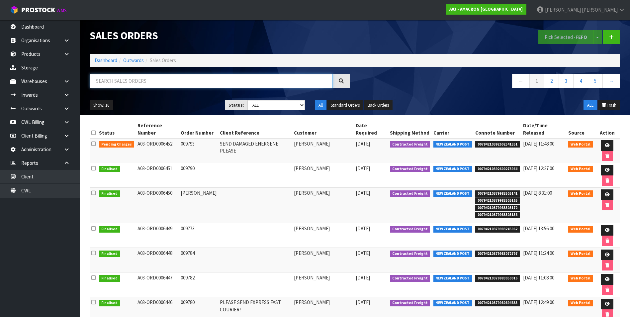
click at [109, 77] on input "text" at bounding box center [211, 81] width 243 height 14
paste input "A03-ORD0006448"
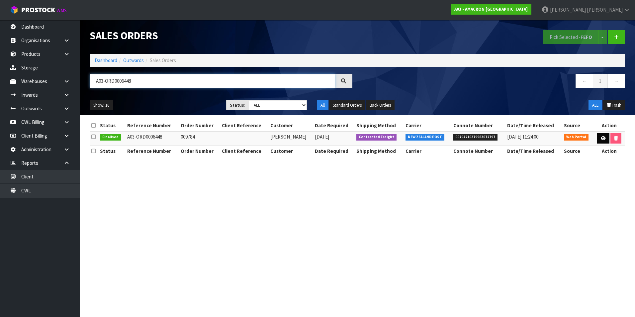
type input "A03-ORD0006448"
click at [604, 135] on link at bounding box center [603, 138] width 12 height 11
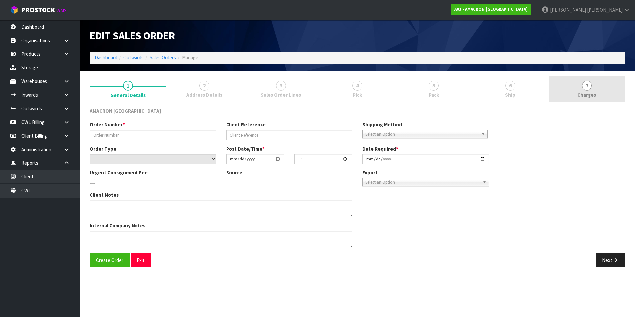
type input "009784"
select select "number:0"
type input "[DATE]"
type input "10:28:00.000"
type input "[DATE]"
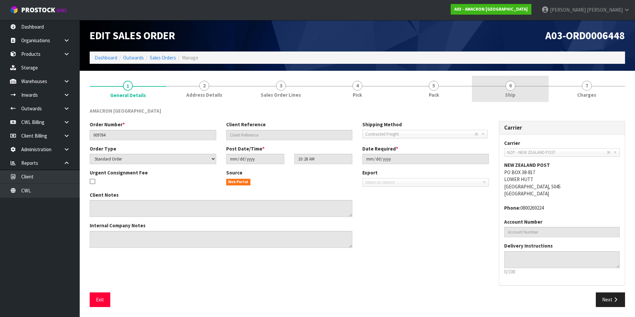
click at [510, 87] on span "6" at bounding box center [511, 86] width 10 height 10
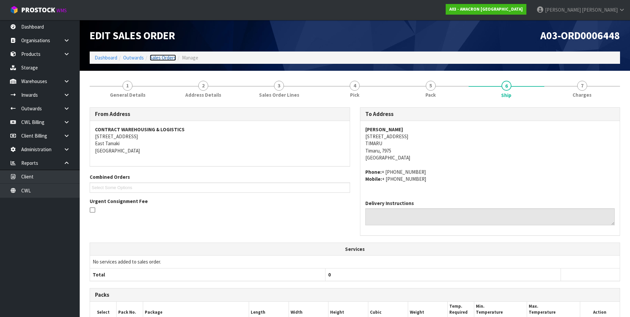
click at [164, 57] on link "Sales Orders" at bounding box center [163, 57] width 26 height 6
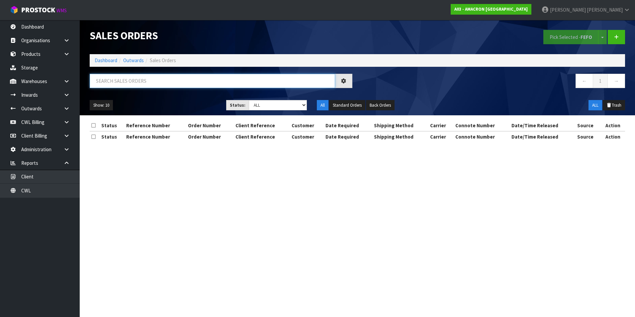
click at [110, 82] on input "text" at bounding box center [213, 81] width 246 height 14
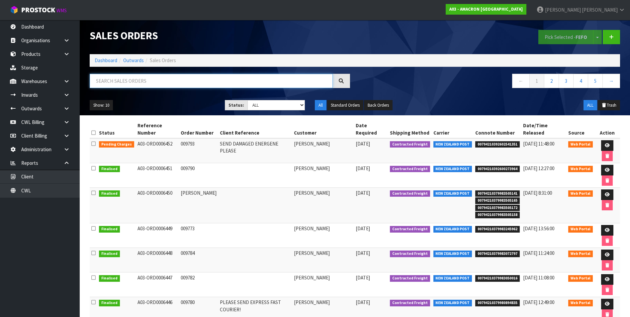
paste input "A03-ORD0006448"
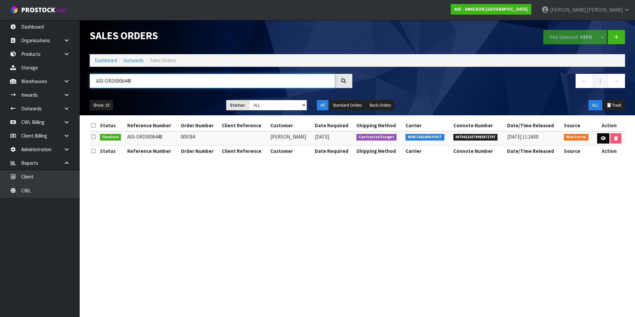
type input "A03-ORD0006448"
click at [601, 137] on icon at bounding box center [603, 138] width 5 height 4
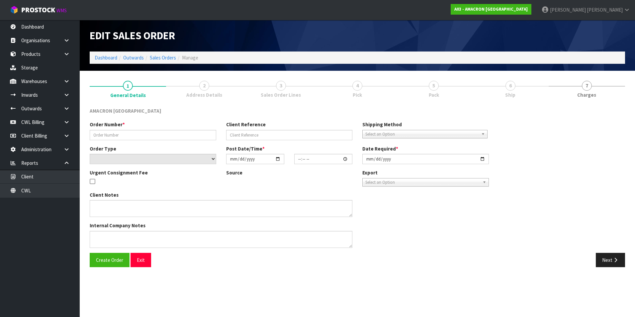
type input "009784"
select select "number:0"
type input "[DATE]"
type input "10:28:00.000"
type input "[DATE]"
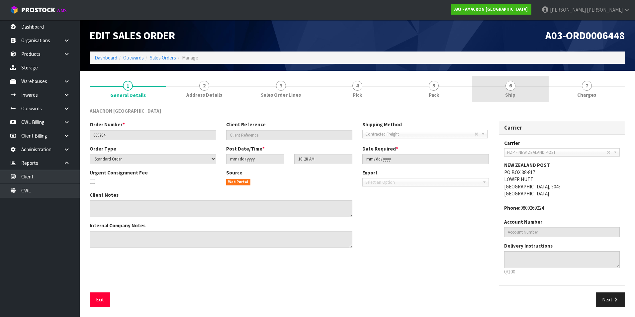
click at [509, 85] on span "6" at bounding box center [511, 86] width 10 height 10
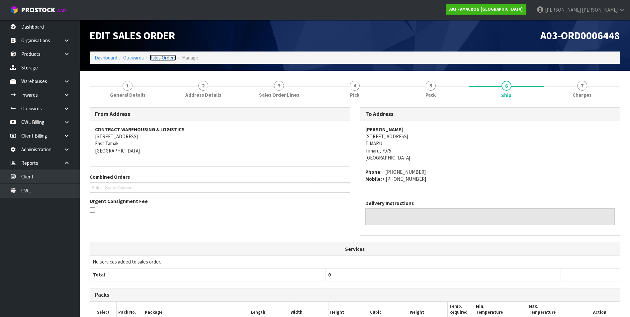
click at [165, 55] on link "Sales Orders" at bounding box center [163, 57] width 26 height 6
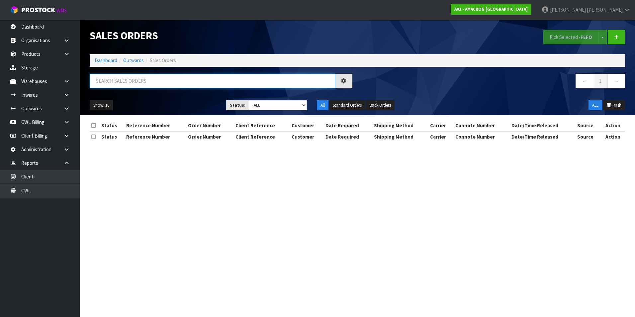
click at [127, 78] on input "text" at bounding box center [213, 81] width 246 height 14
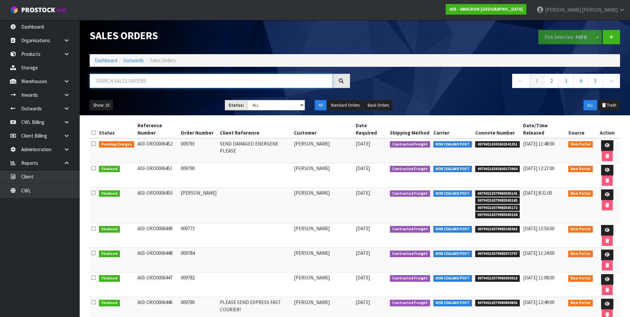
paste input "A03-ORD0006449"
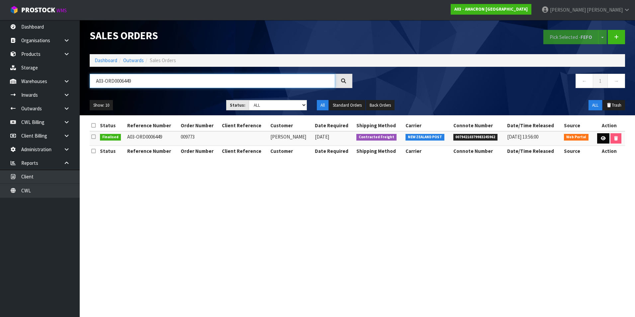
type input "A03-ORD0006449"
click at [601, 138] on icon at bounding box center [603, 138] width 5 height 4
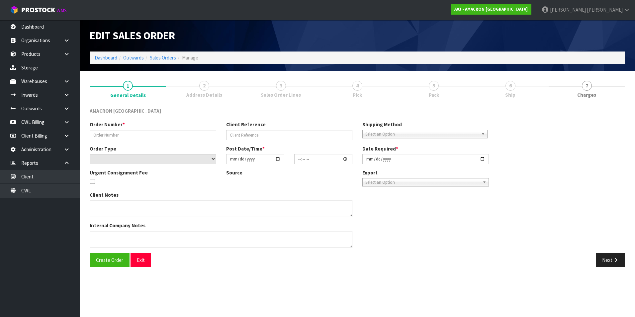
type input "009773"
select select "number:0"
type input "[DATE]"
type input "13:06:00.000"
type input "[DATE]"
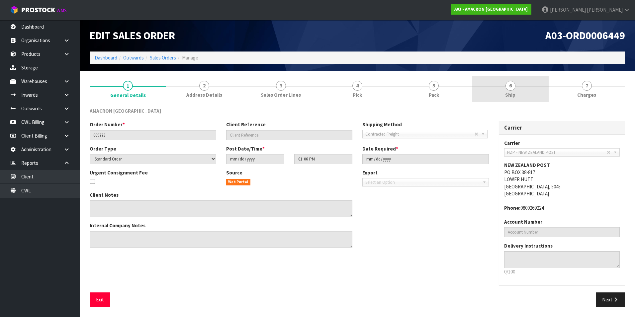
click at [512, 85] on span "6" at bounding box center [511, 86] width 10 height 10
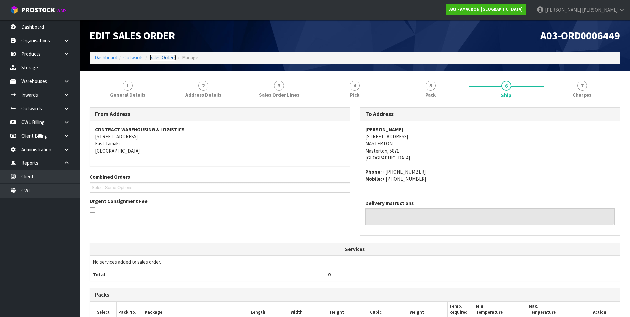
click at [165, 55] on link "Sales Orders" at bounding box center [163, 57] width 26 height 6
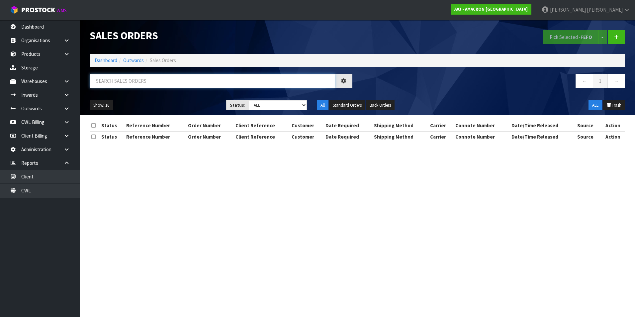
click at [135, 80] on input "text" at bounding box center [213, 81] width 246 height 14
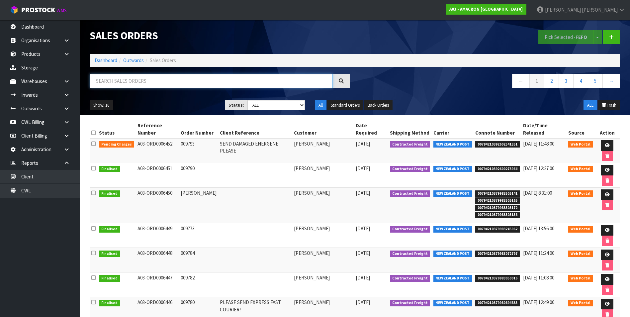
paste input "A03-ORD0006450"
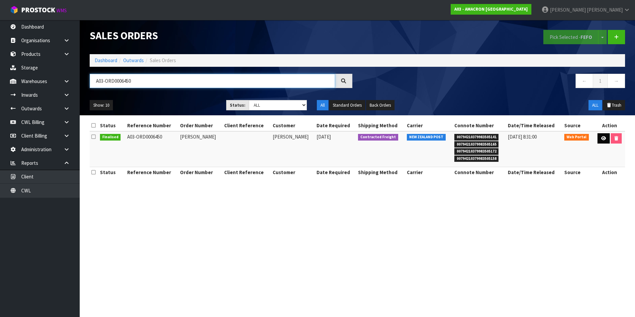
type input "A03-ORD0006450"
click at [601, 138] on icon at bounding box center [603, 138] width 5 height 4
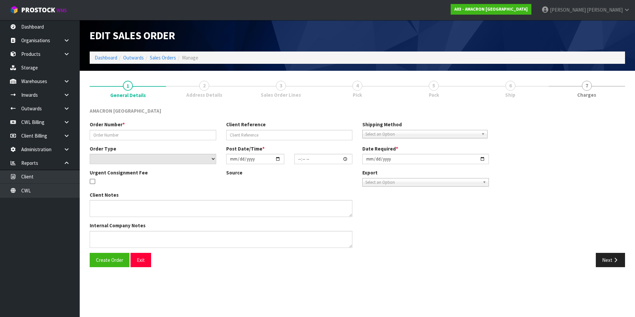
type input "[PERSON_NAME]"
select select "number:0"
type input "[DATE]"
type input "14:03:00.000"
type input "[DATE]"
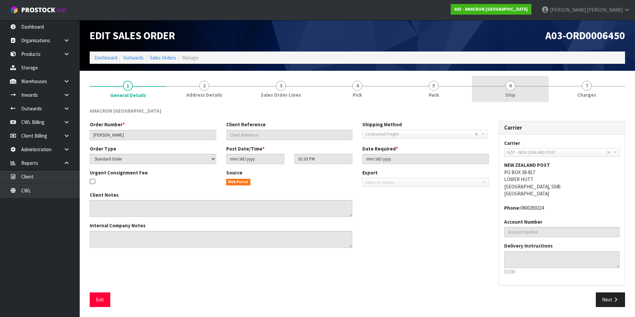
click at [510, 89] on span "6" at bounding box center [511, 86] width 10 height 10
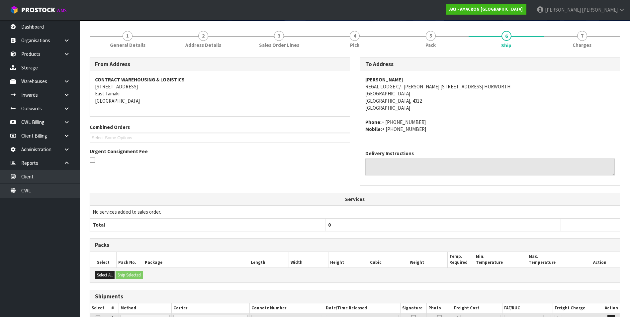
scroll to position [48, 0]
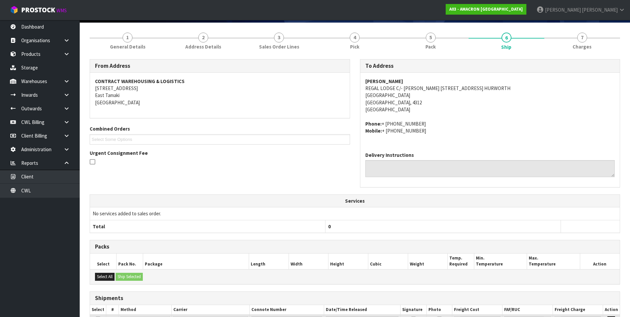
drag, startPoint x: 513, startPoint y: 87, endPoint x: 436, endPoint y: 90, distance: 77.5
click at [436, 90] on address "[PERSON_NAME] REGAL LODGE C/- [PERSON_NAME] [STREET_ADDRESS]" at bounding box center [491, 96] width 250 height 36
copy address "[STREET_ADDRESS]"
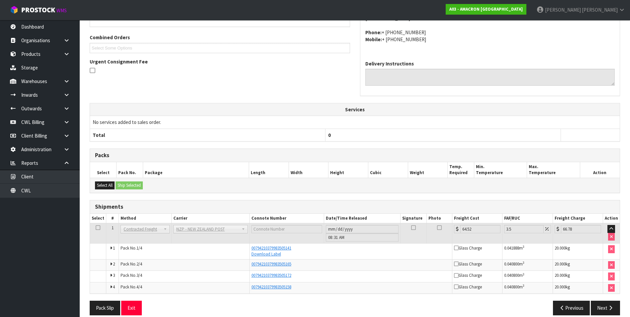
scroll to position [148, 0]
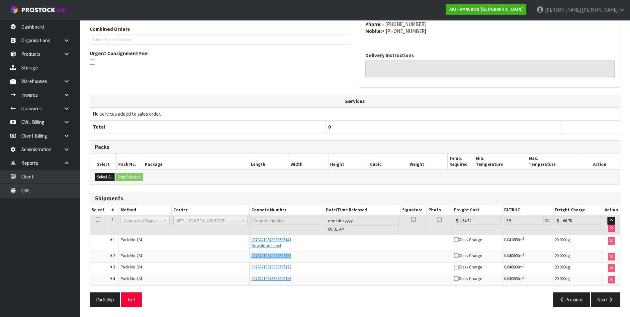
drag, startPoint x: 295, startPoint y: 257, endPoint x: 250, endPoint y: 256, distance: 45.2
click at [250, 256] on td "00794210379983505165" at bounding box center [351, 257] width 203 height 12
drag, startPoint x: 250, startPoint y: 256, endPoint x: 254, endPoint y: 257, distance: 4.0
copy span "00794210379983505165"
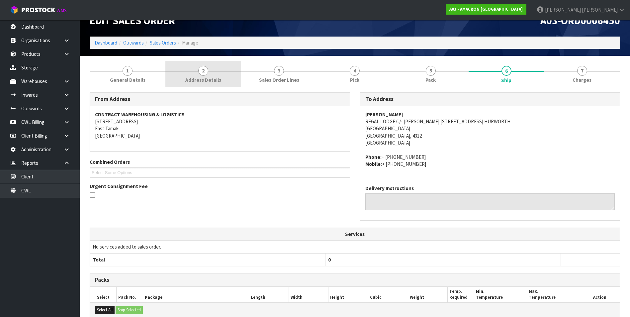
scroll to position [0, 0]
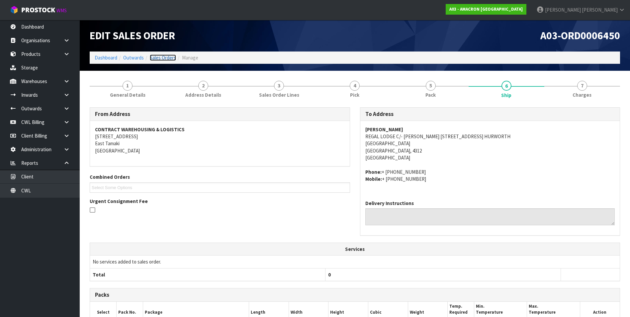
click at [164, 59] on link "Sales Orders" at bounding box center [163, 57] width 26 height 6
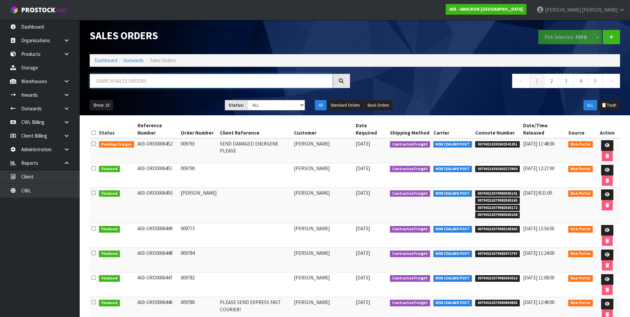
click at [101, 80] on input "text" at bounding box center [211, 81] width 243 height 14
paste input "A03-ORD0006439"
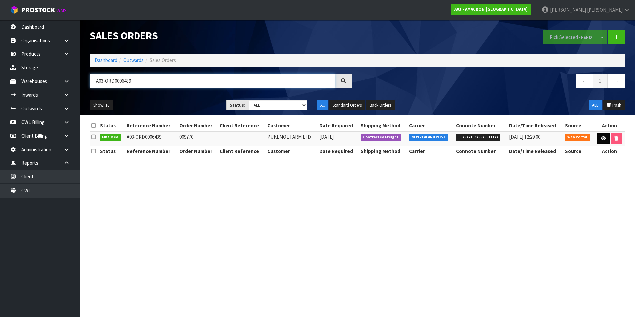
type input "A03-ORD0006439"
click at [604, 137] on icon at bounding box center [603, 138] width 5 height 4
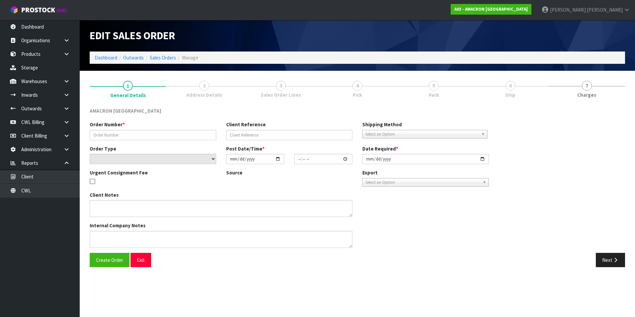
type input "009770"
select select "number:0"
type input "[DATE]"
type input "10:56:00.000"
type input "[DATE]"
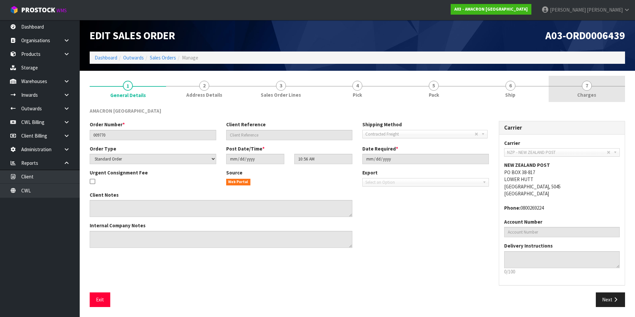
click at [587, 88] on span "7" at bounding box center [587, 86] width 10 height 10
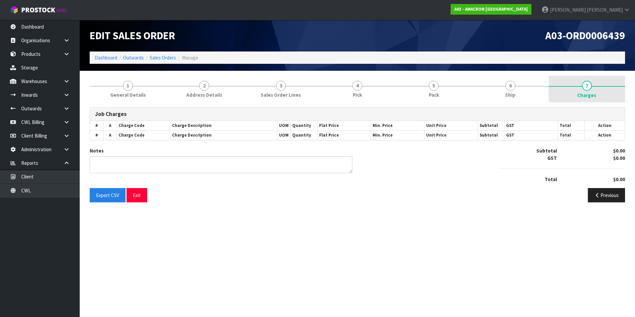
type textarea "RURAL FEE ADDED"
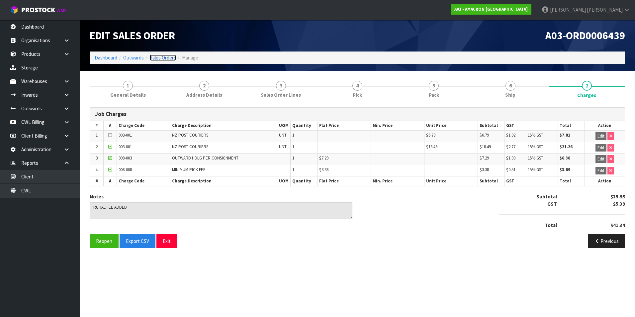
click at [167, 56] on link "Sales Orders" at bounding box center [163, 57] width 26 height 6
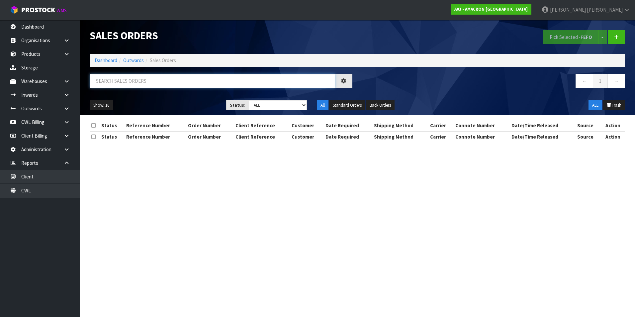
click at [129, 79] on input "text" at bounding box center [213, 81] width 246 height 14
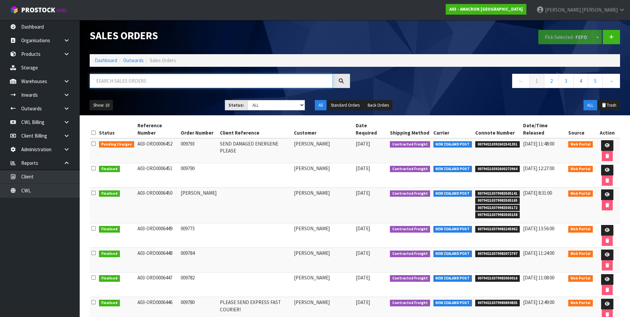
paste input "A03-ORD0006441"
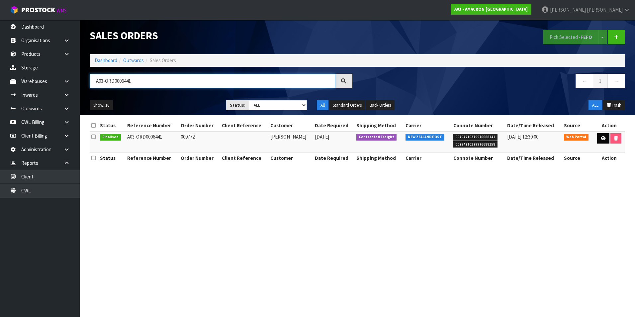
type input "A03-ORD0006441"
click at [601, 139] on icon at bounding box center [603, 138] width 5 height 4
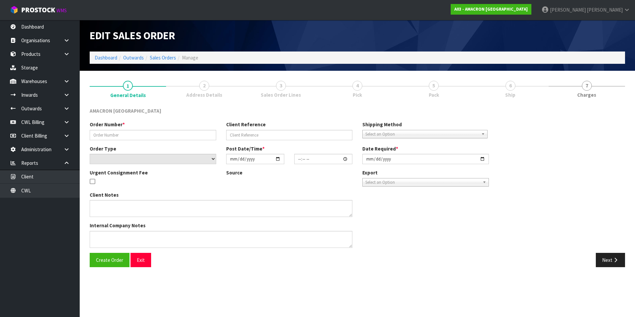
type input "009772"
select select "number:0"
type input "[DATE]"
type input "09:28:00.000"
type input "[DATE]"
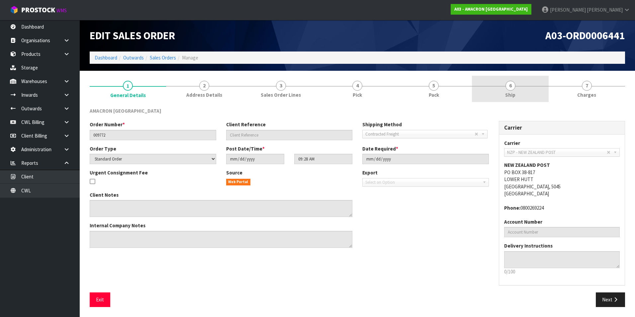
click at [512, 89] on span "6" at bounding box center [511, 86] width 10 height 10
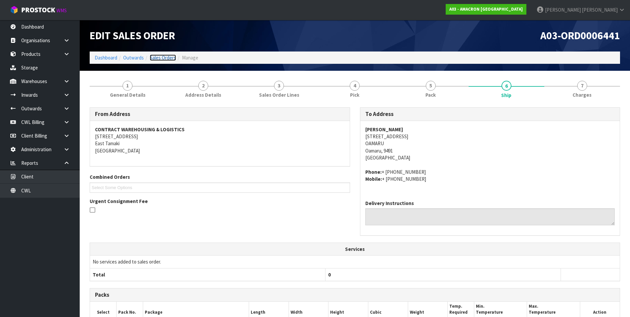
click at [172, 57] on link "Sales Orders" at bounding box center [163, 57] width 26 height 6
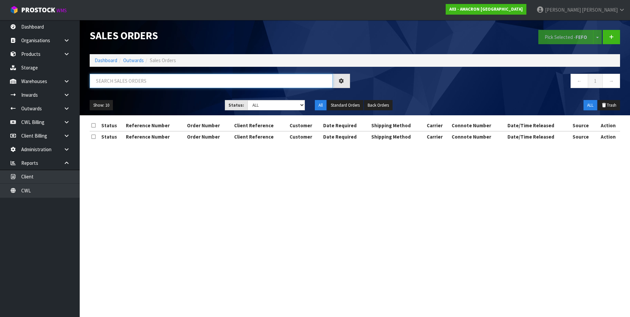
click at [132, 82] on input "text" at bounding box center [211, 81] width 243 height 14
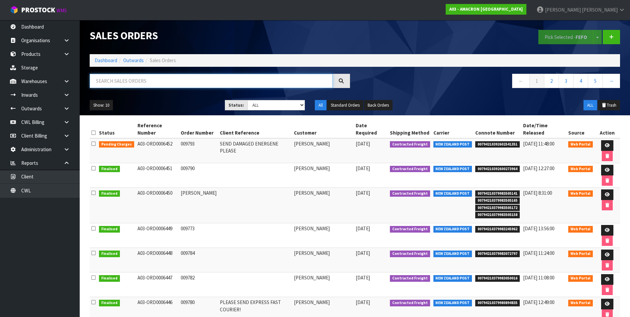
paste input "A03-ORD0006442"
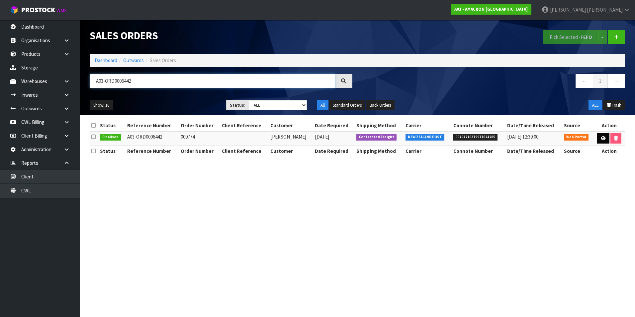
type input "A03-ORD0006442"
click at [605, 139] on icon at bounding box center [603, 138] width 5 height 4
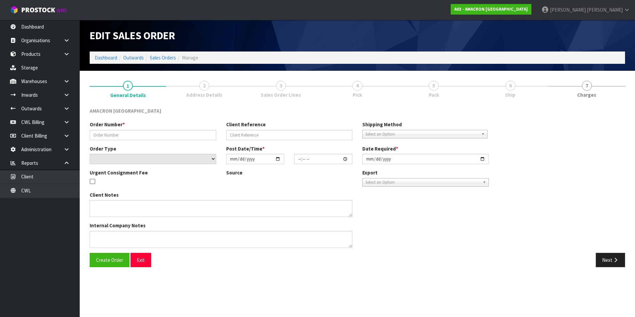
type input "009774"
select select "number:0"
type input "[DATE]"
type input "10:11:00.000"
type input "[DATE]"
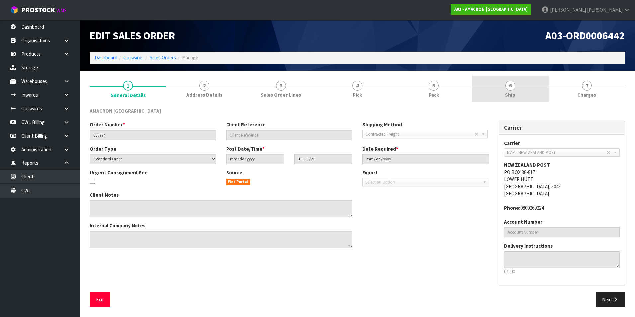
click at [511, 88] on span "6" at bounding box center [511, 86] width 10 height 10
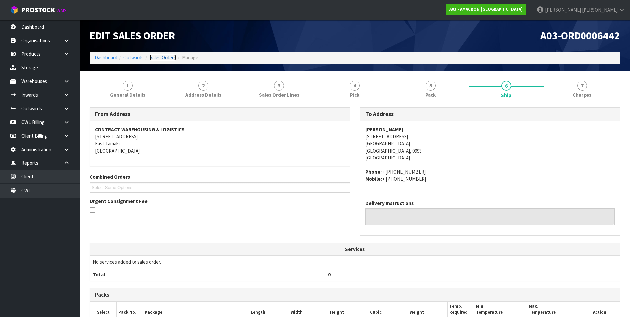
click at [155, 58] on link "Sales Orders" at bounding box center [163, 57] width 26 height 6
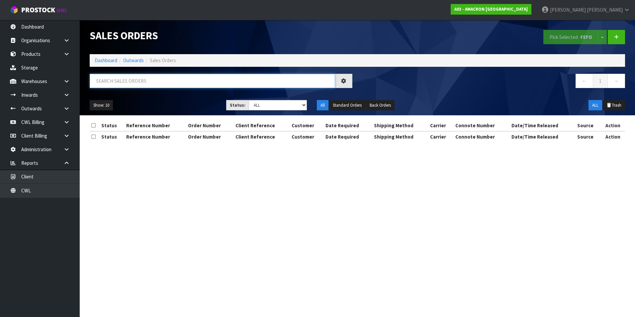
click at [116, 81] on input "text" at bounding box center [213, 81] width 246 height 14
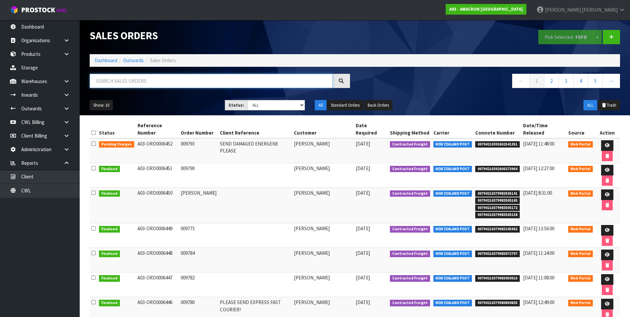
paste input "A03-ORD0006443"
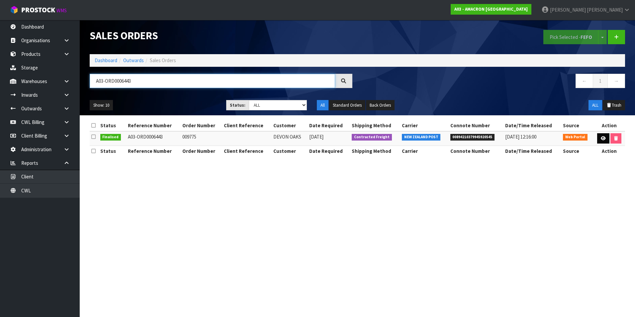
type input "A03-ORD0006443"
click at [599, 138] on link at bounding box center [603, 138] width 12 height 11
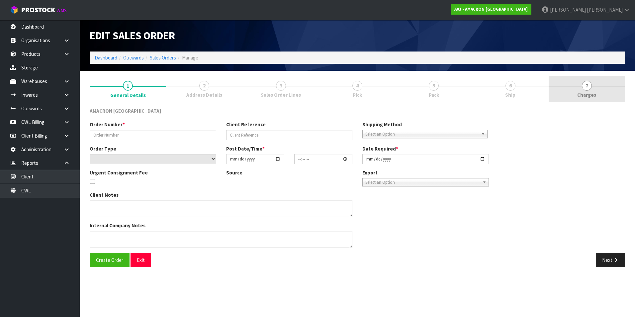
type input "009775"
select select "number:0"
type input "[DATE]"
type input "09:52:00.000"
type input "[DATE]"
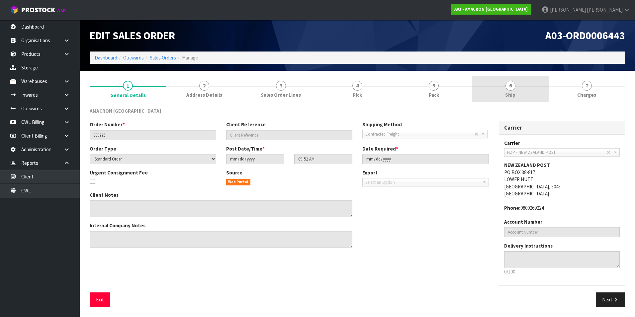
click at [514, 90] on link "6 Ship" at bounding box center [510, 89] width 76 height 26
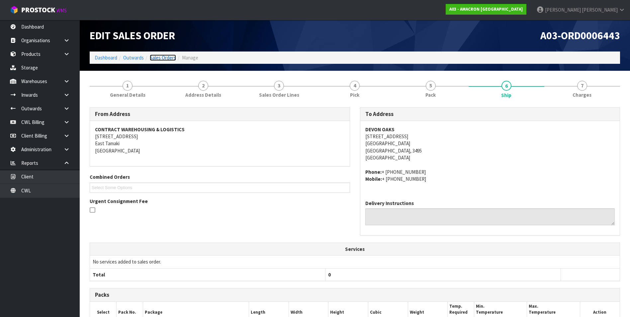
click at [166, 57] on link "Sales Orders" at bounding box center [163, 57] width 26 height 6
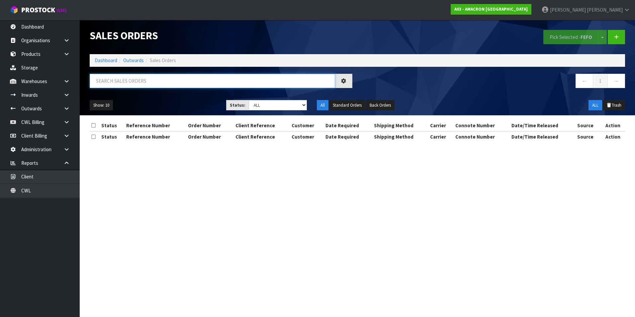
click at [113, 80] on input "text" at bounding box center [213, 81] width 246 height 14
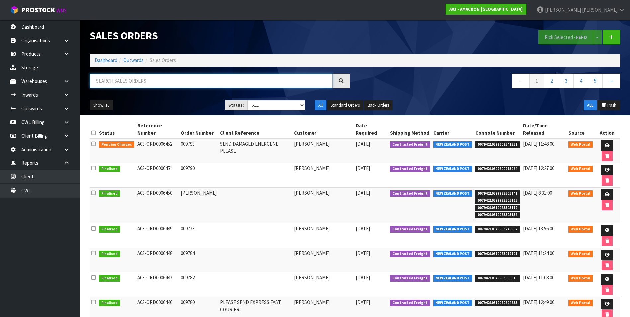
paste input "A03-ORD0006444"
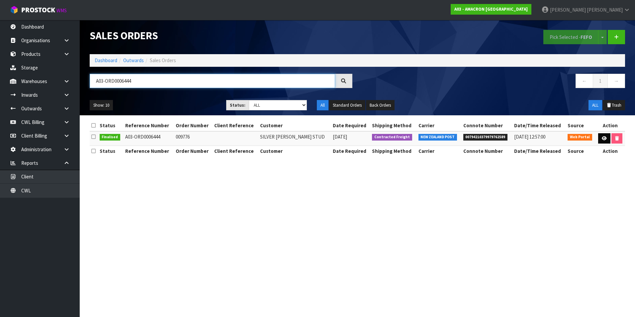
type input "A03-ORD0006444"
click at [605, 136] on icon at bounding box center [604, 138] width 5 height 4
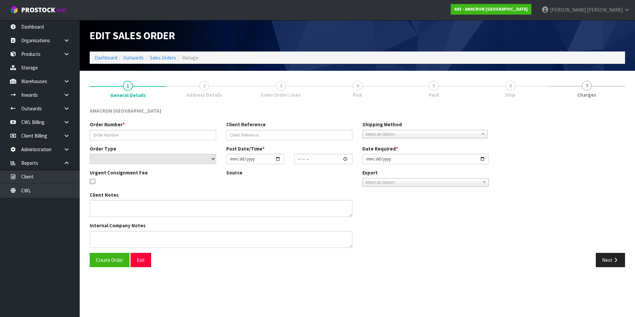
type input "009776"
select select "number:0"
type input "[DATE]"
type input "09:13:00.000"
type input "[DATE]"
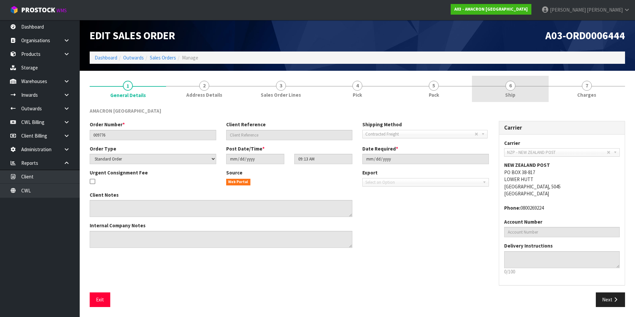
click at [511, 86] on span "6" at bounding box center [511, 86] width 10 height 10
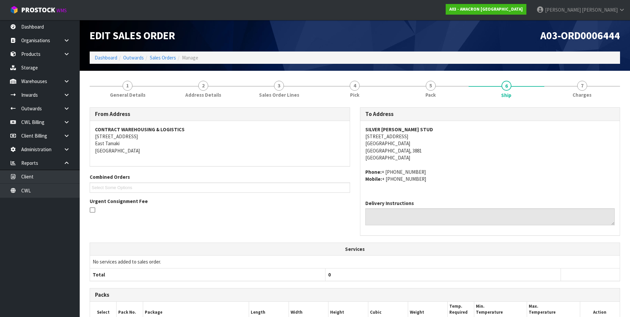
drag, startPoint x: 421, startPoint y: 136, endPoint x: 367, endPoint y: 136, distance: 53.8
click at [367, 136] on address "[GEOGRAPHIC_DATA][PERSON_NAME] STUD [STREET_ADDRESS]" at bounding box center [491, 144] width 250 height 36
drag, startPoint x: 367, startPoint y: 136, endPoint x: 371, endPoint y: 137, distance: 3.8
drag, startPoint x: 371, startPoint y: 137, endPoint x: 559, endPoint y: 109, distance: 190.2
click at [559, 109] on div "To Address" at bounding box center [491, 114] width 260 height 13
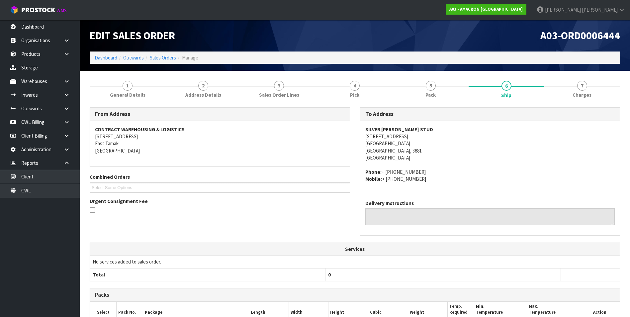
drag, startPoint x: 420, startPoint y: 136, endPoint x: 364, endPoint y: 137, distance: 56.2
click at [364, 137] on div "[GEOGRAPHIC_DATA][PERSON_NAME] STUD [STREET_ADDRESS] Phone: + [PHONE_NUMBER] Mo…" at bounding box center [491, 158] width 260 height 74
copy address "[STREET_ADDRESS]"
click at [169, 56] on link "Sales Orders" at bounding box center [163, 57] width 26 height 6
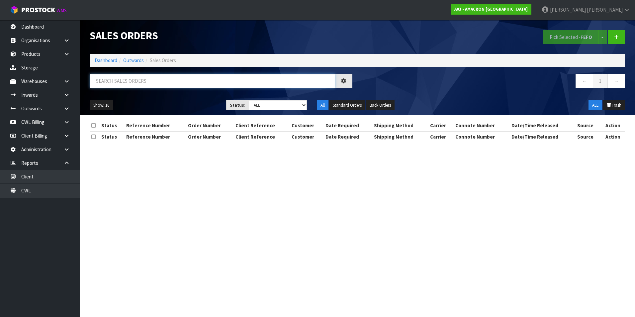
click at [119, 82] on input "text" at bounding box center [213, 81] width 246 height 14
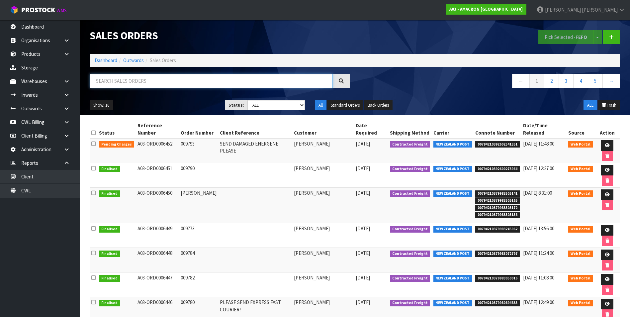
paste input "A03-ORD0006432"
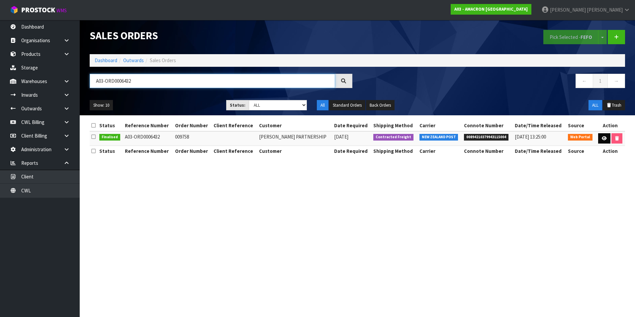
type input "A03-ORD0006432"
click at [602, 138] on icon at bounding box center [604, 138] width 5 height 4
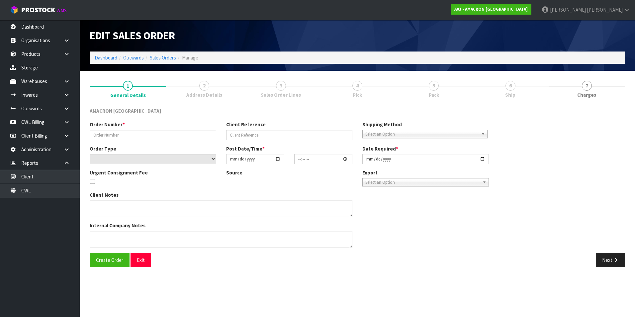
type input "009758"
select select "number:0"
type input "[DATE]"
type input "09:04:00.000"
type input "[DATE]"
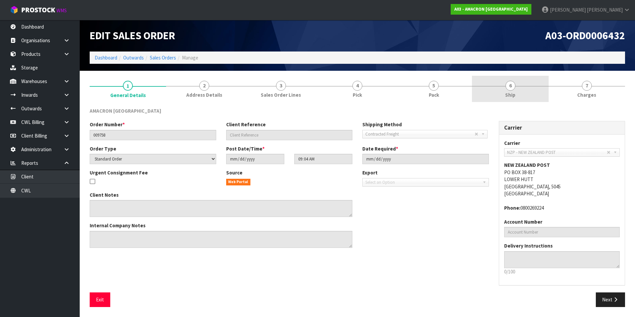
click at [512, 86] on span "6" at bounding box center [511, 86] width 10 height 10
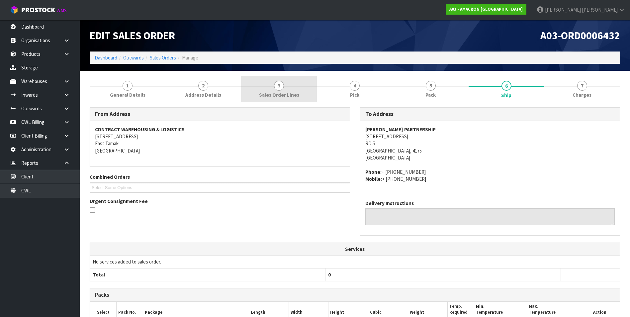
click at [281, 88] on span "3" at bounding box center [279, 86] width 10 height 10
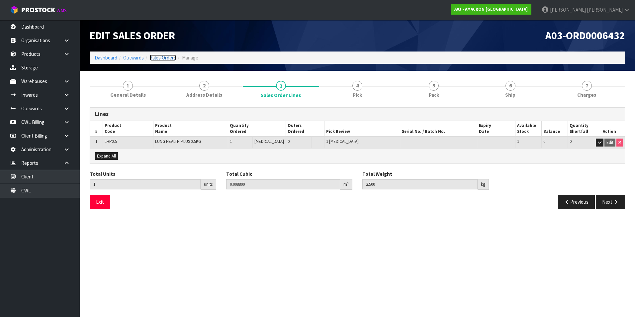
click at [165, 59] on link "Sales Orders" at bounding box center [163, 57] width 26 height 6
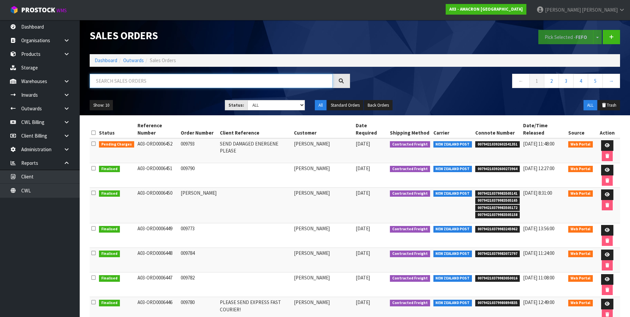
click at [117, 79] on input "text" at bounding box center [211, 81] width 243 height 14
paste input "A03-ORD0006433"
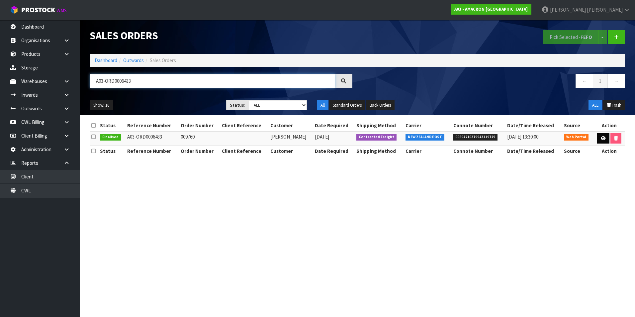
type input "A03-ORD0006433"
click at [601, 136] on icon at bounding box center [603, 138] width 5 height 4
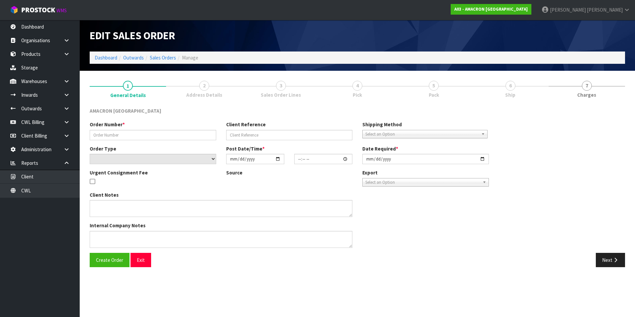
type input "009760"
select select "number:0"
type input "[DATE]"
type input "09:52:00.000"
type input "[DATE]"
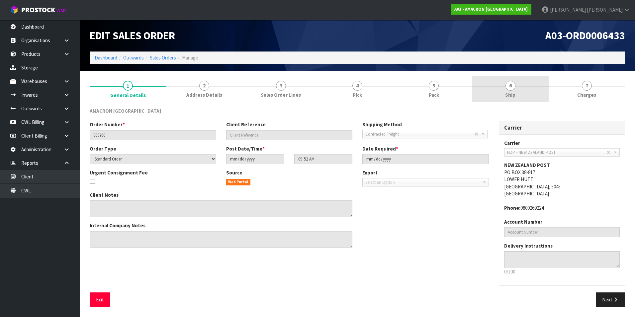
click at [511, 86] on span "6" at bounding box center [511, 86] width 10 height 10
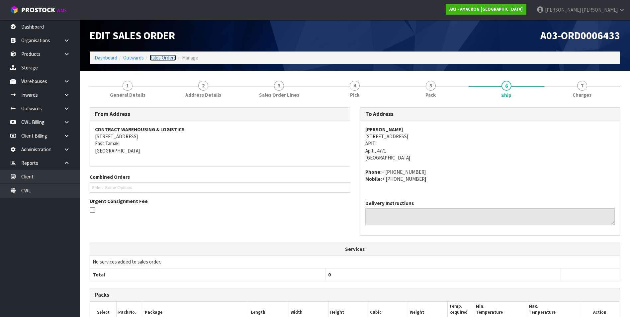
click at [162, 58] on link "Sales Orders" at bounding box center [163, 57] width 26 height 6
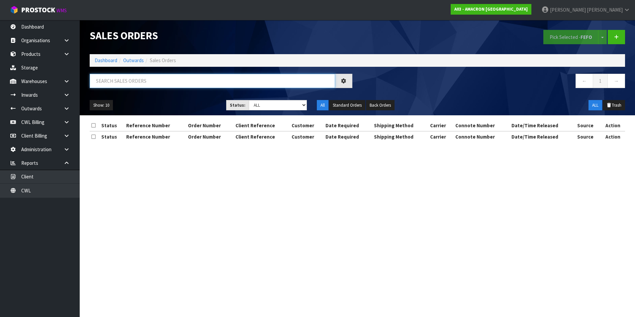
click at [108, 80] on input "text" at bounding box center [213, 81] width 246 height 14
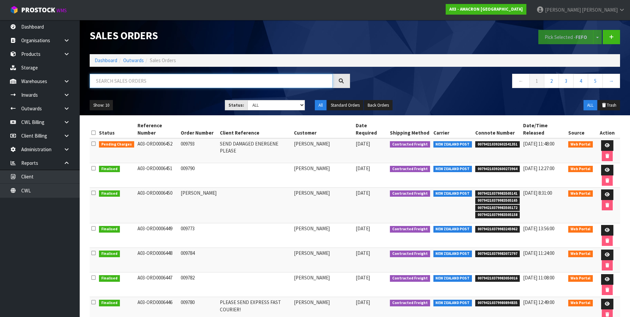
paste input "A03-ORD0006435"
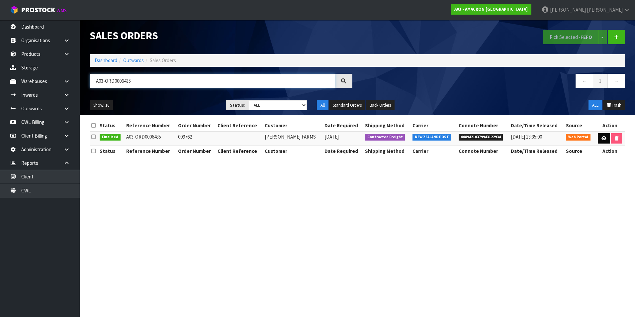
type input "A03-ORD0006435"
click at [600, 140] on link at bounding box center [604, 138] width 12 height 11
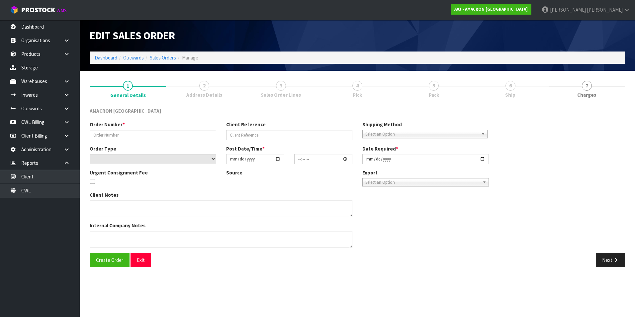
type input "009762"
select select "number:0"
type input "[DATE]"
type input "10:26:00.000"
type input "[DATE]"
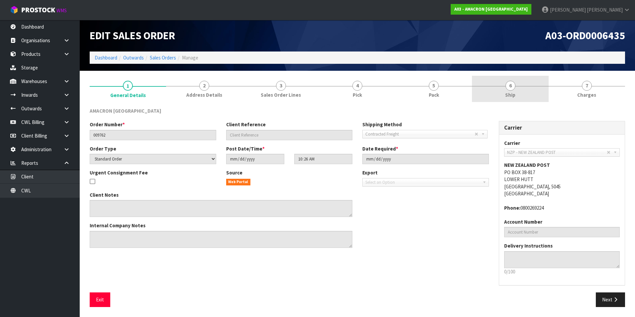
click at [511, 87] on span "6" at bounding box center [511, 86] width 10 height 10
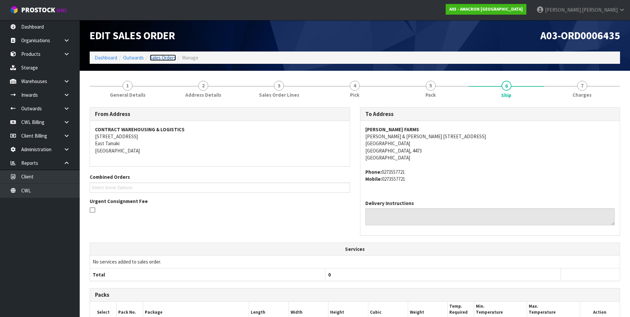
click at [170, 55] on link "Sales Orders" at bounding box center [163, 57] width 26 height 6
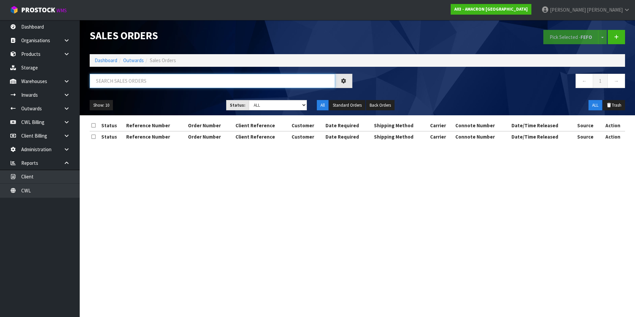
click at [109, 81] on input "text" at bounding box center [213, 81] width 246 height 14
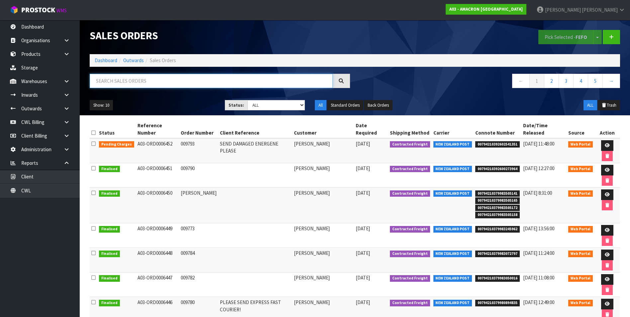
paste input "A03-ORD0006435"
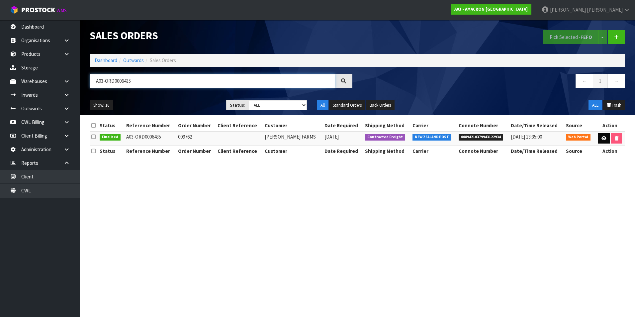
type input "A03-ORD0006435"
click at [602, 137] on icon at bounding box center [604, 138] width 5 height 4
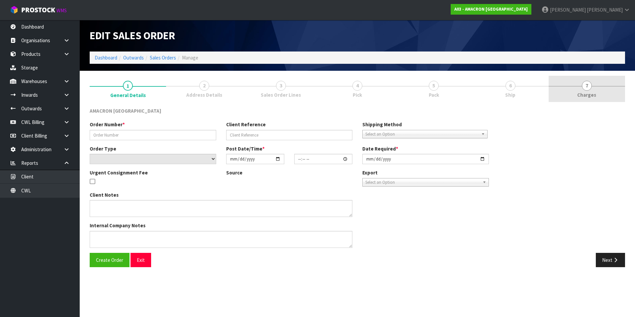
type input "009762"
select select "number:0"
type input "[DATE]"
type input "10:26:00.000"
type input "[DATE]"
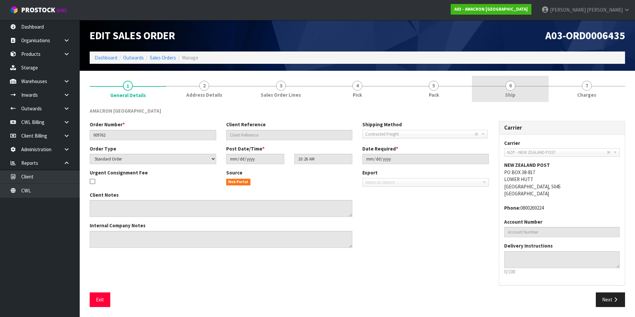
click at [511, 87] on span "6" at bounding box center [511, 86] width 10 height 10
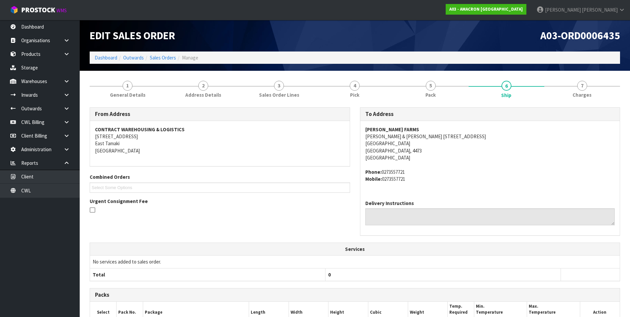
click at [170, 61] on ol "Dashboard Outwards Sales Orders Manage" at bounding box center [355, 58] width 531 height 12
click at [166, 57] on link "Sales Orders" at bounding box center [163, 57] width 26 height 6
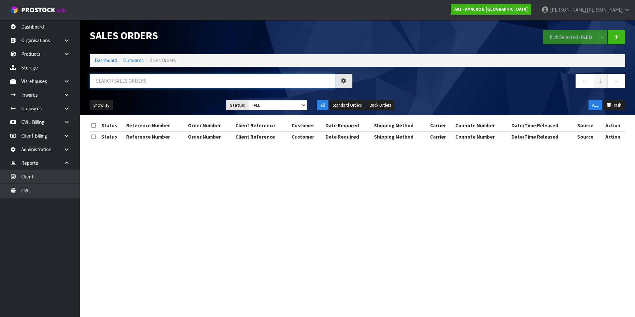
click at [122, 81] on input "text" at bounding box center [213, 81] width 246 height 14
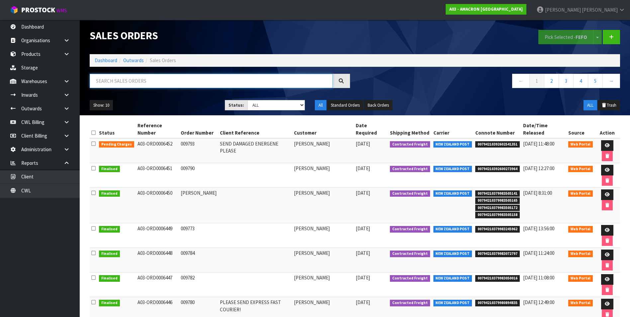
paste input "Palmerston - rural"
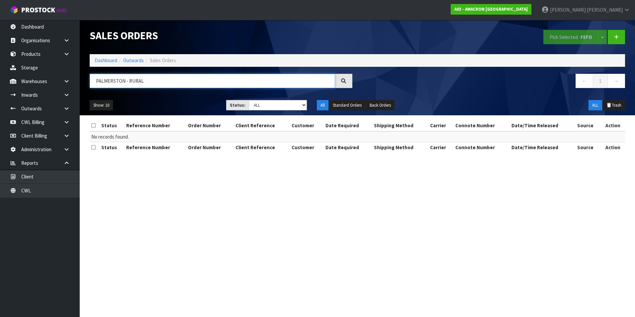
click at [171, 87] on input "PALMERSTON - RURAL" at bounding box center [213, 81] width 246 height 14
type input "P"
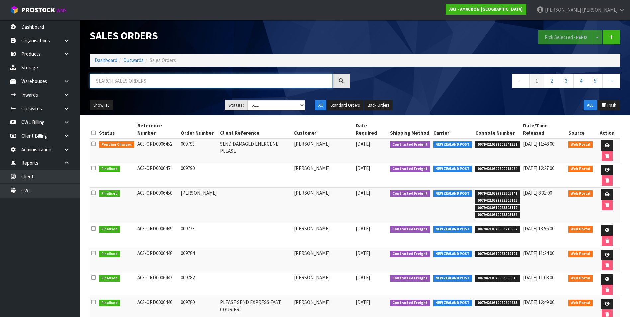
paste input "A03-ORD0006434"
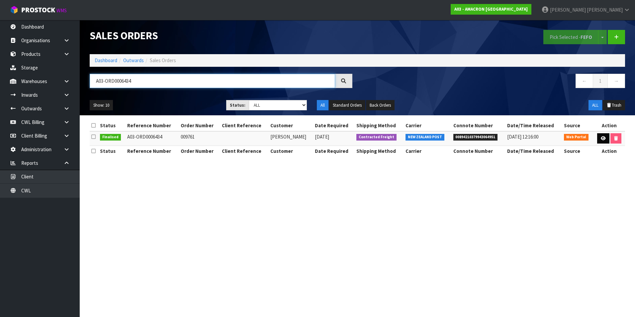
type input "A03-ORD0006434"
click at [603, 138] on icon at bounding box center [603, 138] width 5 height 4
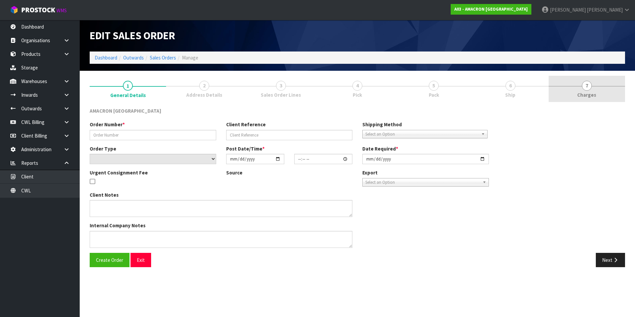
type input "009761"
select select "number:0"
type input "[DATE]"
type input "10:17:00.000"
type input "[DATE]"
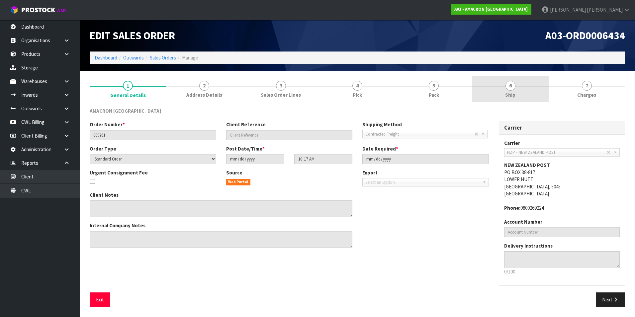
click at [511, 86] on span "6" at bounding box center [511, 86] width 10 height 10
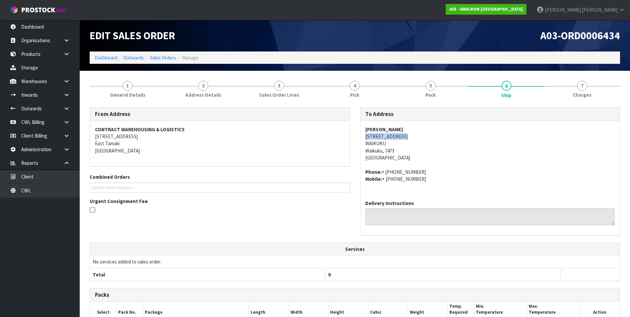
drag, startPoint x: 402, startPoint y: 136, endPoint x: 366, endPoint y: 135, distance: 36.9
click at [366, 135] on address "[PERSON_NAME] [STREET_ADDRESS]" at bounding box center [491, 144] width 250 height 36
drag, startPoint x: 366, startPoint y: 135, endPoint x: 369, endPoint y: 135, distance: 3.3
copy address "[STREET_ADDRESS]"
click at [169, 58] on link "Sales Orders" at bounding box center [163, 57] width 26 height 6
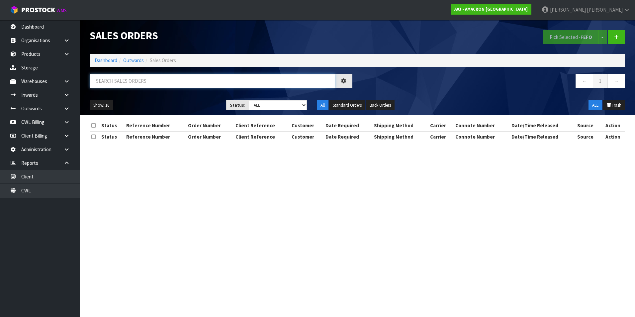
click at [121, 80] on input "text" at bounding box center [213, 81] width 246 height 14
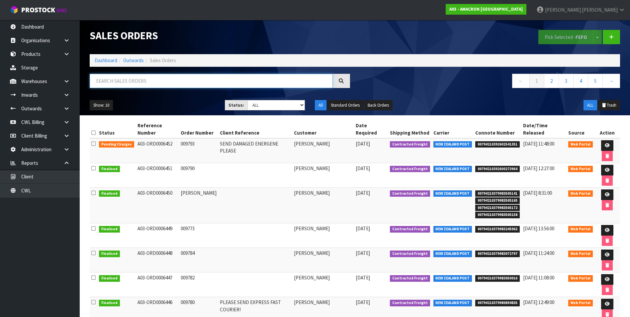
paste input "A03-ORD0006436"
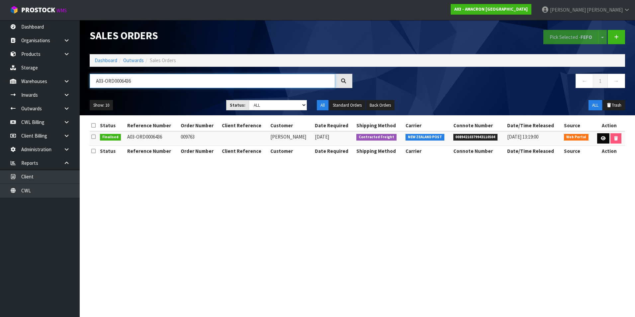
type input "A03-ORD0006436"
click at [601, 138] on icon at bounding box center [603, 138] width 5 height 4
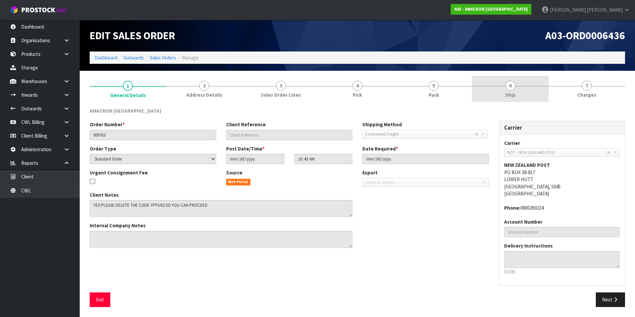
click at [510, 88] on span "6" at bounding box center [511, 86] width 10 height 10
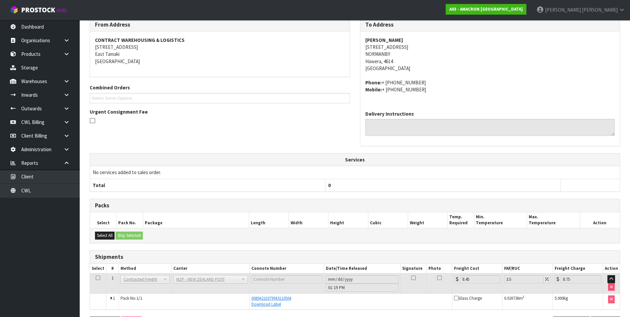
scroll to position [14, 0]
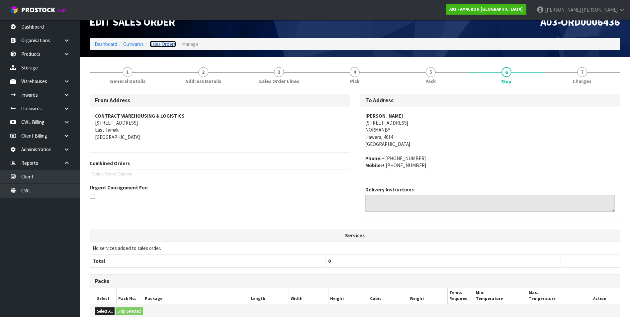
click at [169, 45] on link "Sales Orders" at bounding box center [163, 44] width 26 height 6
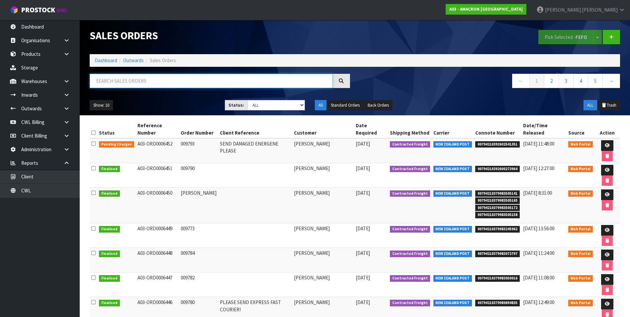
click at [121, 76] on input "text" at bounding box center [211, 81] width 243 height 14
paste input "A03-ORD0006438"
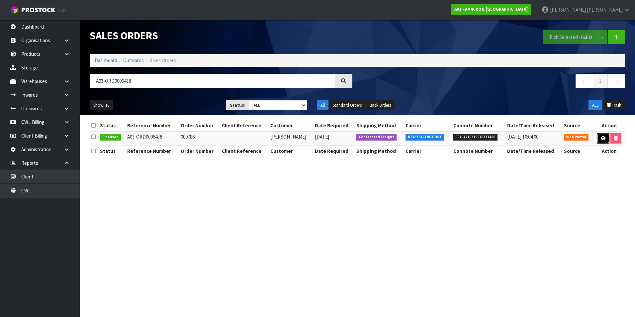
click at [605, 139] on link at bounding box center [603, 138] width 12 height 11
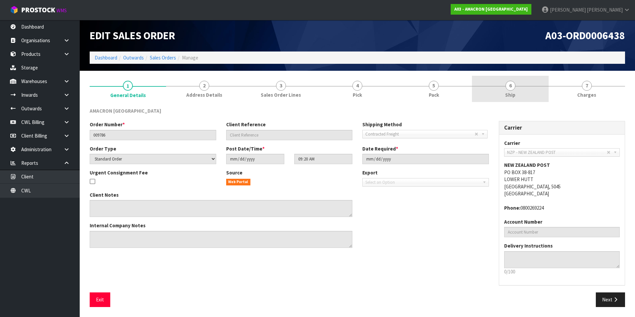
click at [509, 89] on span "6" at bounding box center [511, 86] width 10 height 10
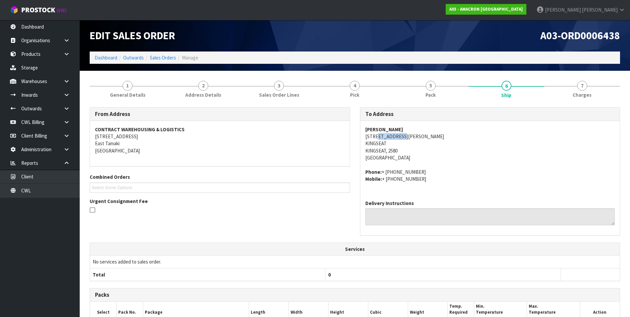
drag, startPoint x: 405, startPoint y: 136, endPoint x: 459, endPoint y: 148, distance: 55.4
click at [420, 140] on address "[PERSON_NAME] [STREET_ADDRESS][PERSON_NAME]" at bounding box center [491, 144] width 250 height 36
click at [168, 58] on link "Sales Orders" at bounding box center [163, 57] width 26 height 6
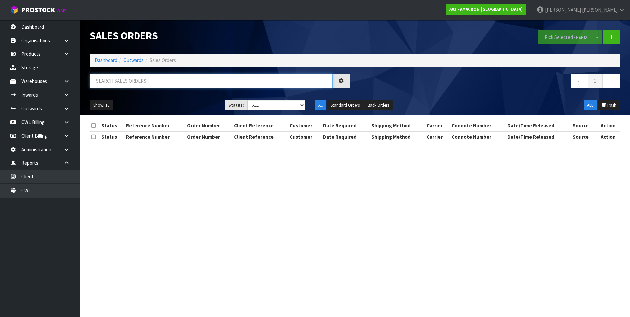
click at [110, 80] on input "text" at bounding box center [211, 81] width 243 height 14
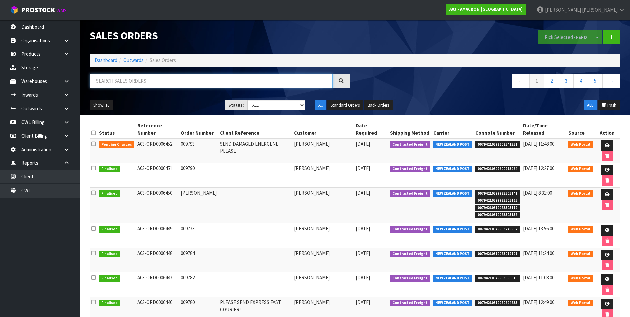
paste input "A03-ORD0006438"
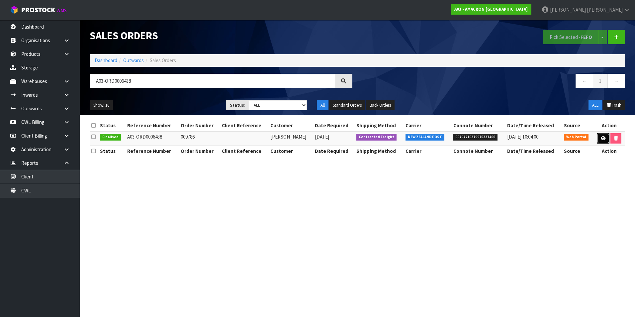
click at [603, 140] on icon at bounding box center [603, 138] width 5 height 4
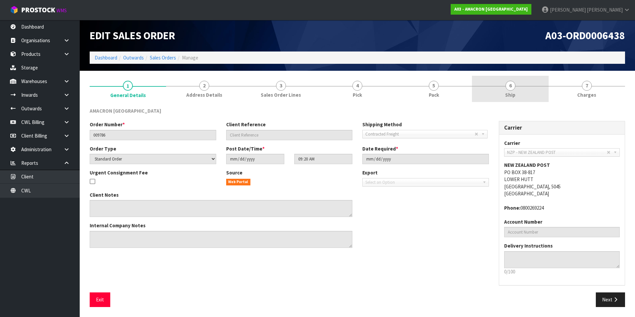
click at [511, 87] on span "6" at bounding box center [511, 86] width 10 height 10
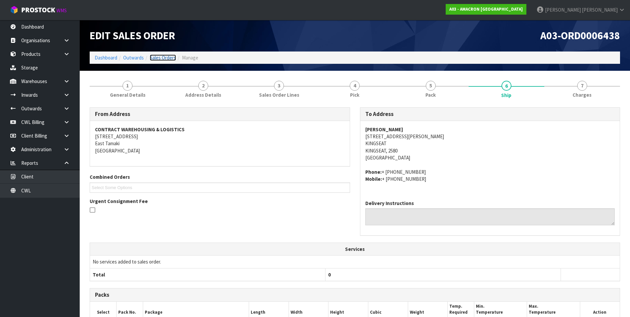
click at [164, 56] on link "Sales Orders" at bounding box center [163, 57] width 26 height 6
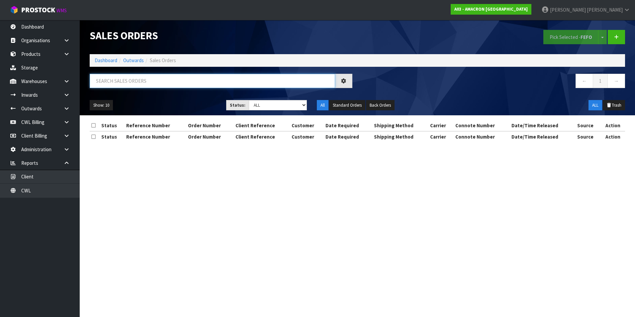
click at [139, 79] on input "text" at bounding box center [213, 81] width 246 height 14
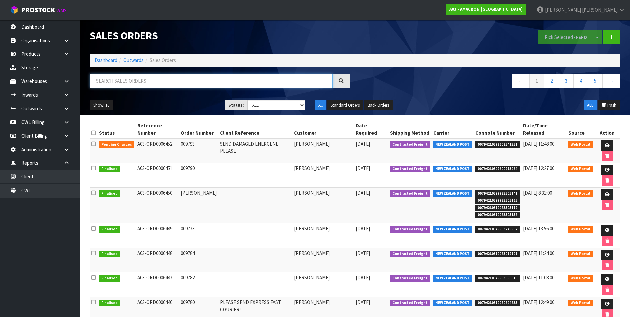
click at [122, 79] on input "text" at bounding box center [211, 81] width 243 height 14
paste input "A03-ORD0006437"
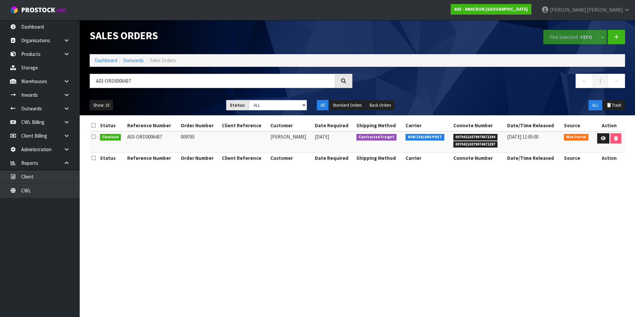
click at [208, 189] on section "Sales Orders Pick Selected - FEFO Split button! FIFO - First In First Out FEFO …" at bounding box center [317, 158] width 635 height 317
click at [605, 139] on link at bounding box center [603, 138] width 12 height 11
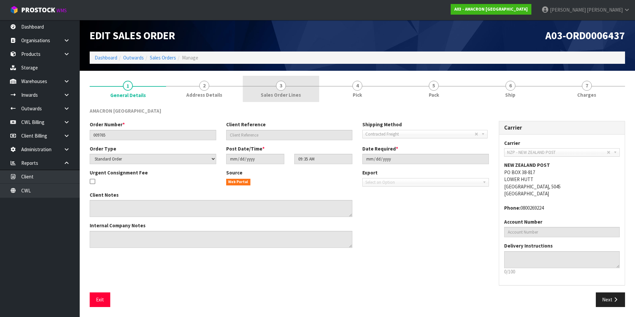
click at [279, 86] on span "3" at bounding box center [281, 86] width 10 height 10
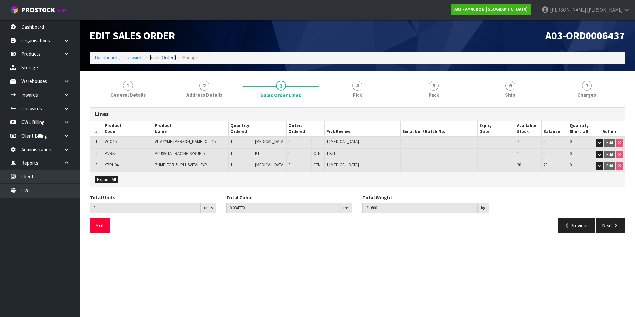
click at [163, 56] on link "Sales Orders" at bounding box center [163, 57] width 26 height 6
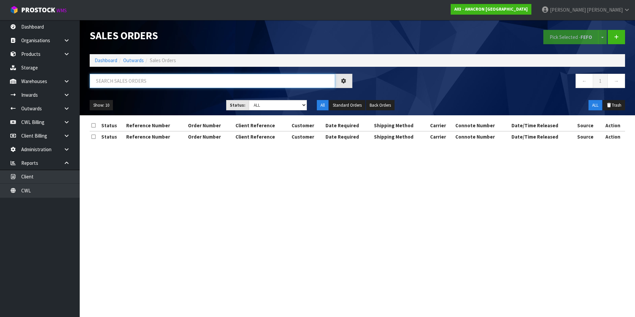
click at [117, 79] on input "text" at bounding box center [213, 81] width 246 height 14
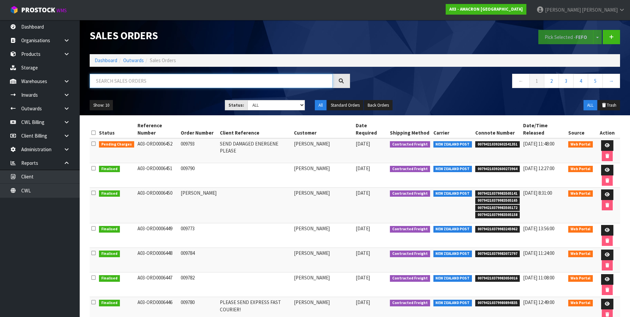
paste input "A03-ORD0006439"
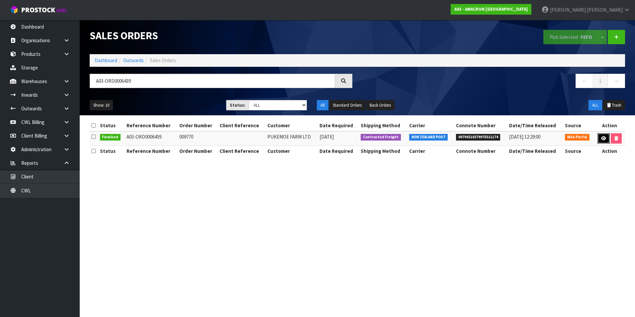
click at [604, 138] on icon at bounding box center [603, 138] width 5 height 4
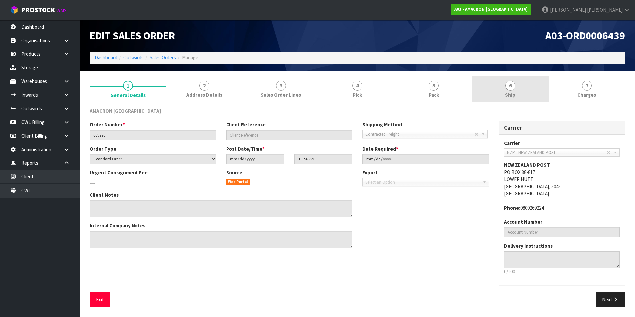
click at [512, 86] on span "6" at bounding box center [511, 86] width 10 height 10
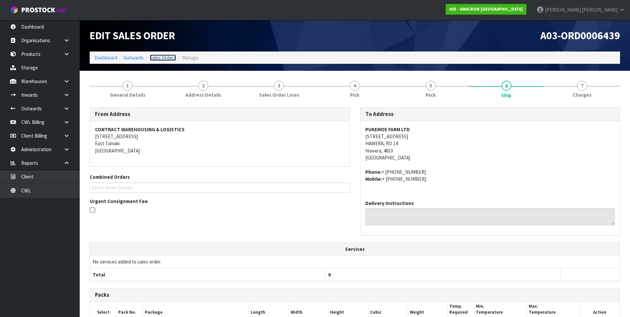
click at [169, 55] on link "Sales Orders" at bounding box center [163, 57] width 26 height 6
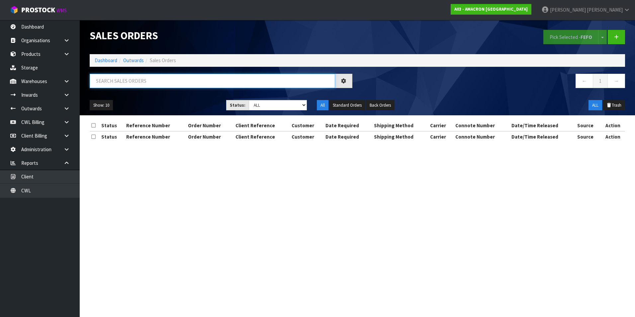
click at [137, 79] on input "text" at bounding box center [213, 81] width 246 height 14
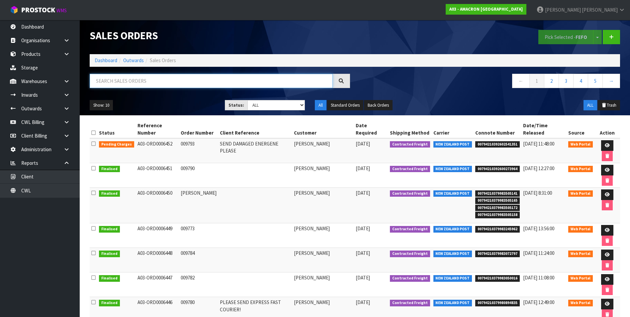
paste input "A03-ORD0006437"
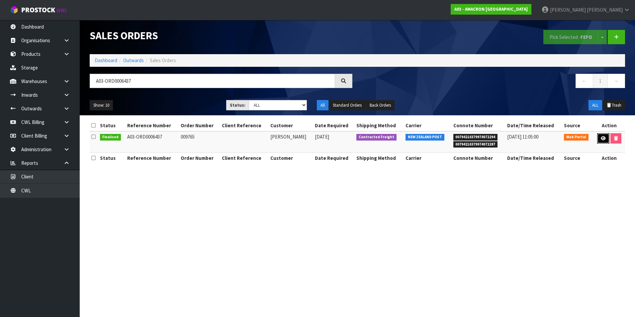
click at [602, 139] on icon at bounding box center [603, 138] width 5 height 4
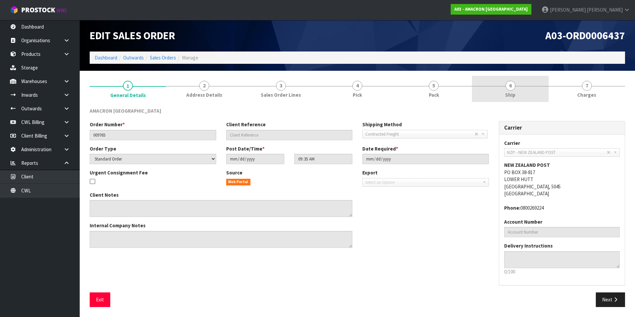
click at [512, 89] on span "6" at bounding box center [511, 86] width 10 height 10
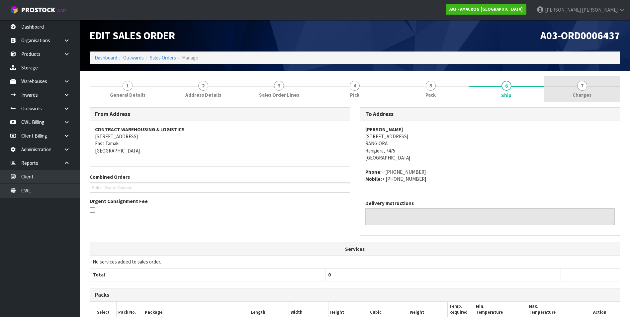
click at [581, 84] on span "7" at bounding box center [583, 86] width 10 height 10
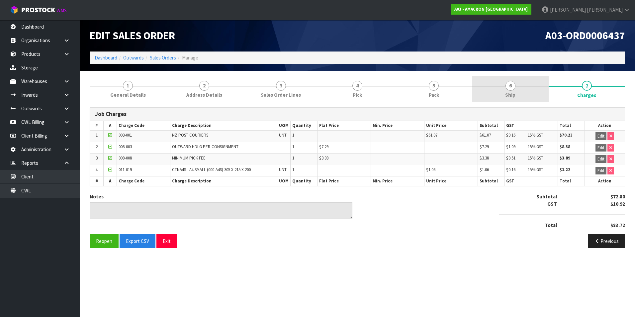
click at [511, 87] on span "6" at bounding box center [511, 86] width 10 height 10
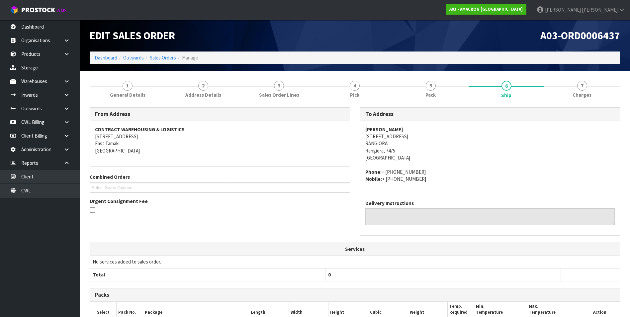
scroll to position [125, 0]
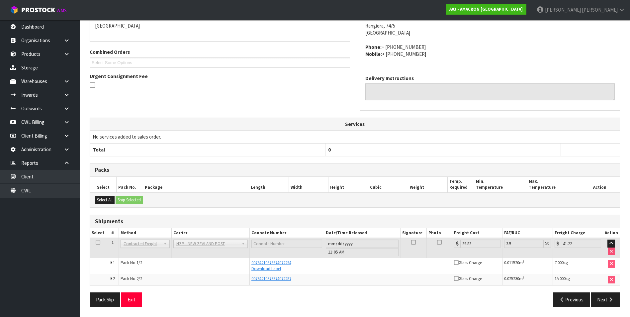
click at [294, 284] on td "00794210379974072287" at bounding box center [351, 279] width 203 height 11
drag, startPoint x: 295, startPoint y: 279, endPoint x: 252, endPoint y: 279, distance: 43.9
click at [252, 279] on div "00794210379974072287" at bounding box center [351, 279] width 199 height 6
drag, startPoint x: 252, startPoint y: 279, endPoint x: 255, endPoint y: 279, distance: 3.4
copy span "00794210379974072287"
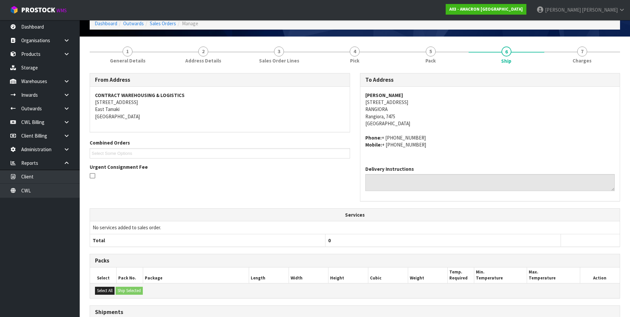
scroll to position [25, 0]
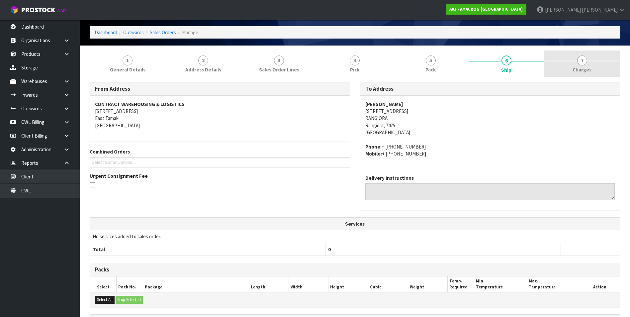
click at [580, 63] on span "7" at bounding box center [583, 60] width 10 height 10
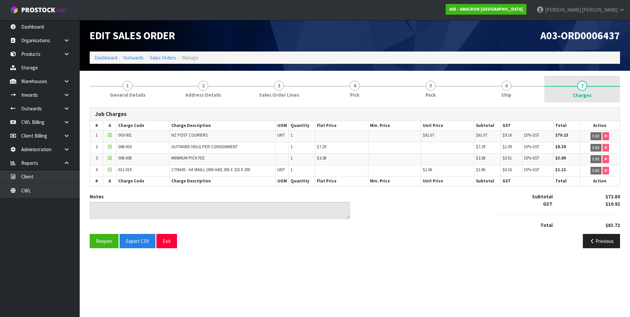
scroll to position [0, 0]
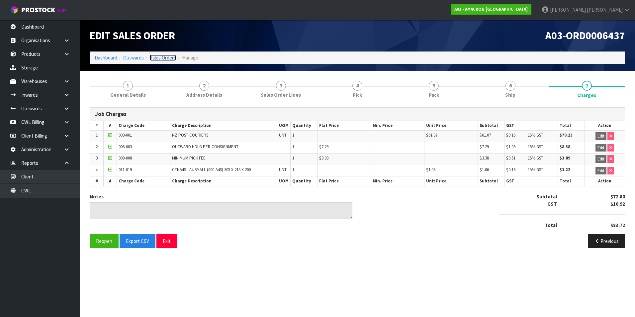
click at [163, 58] on link "Sales Orders" at bounding box center [163, 57] width 26 height 6
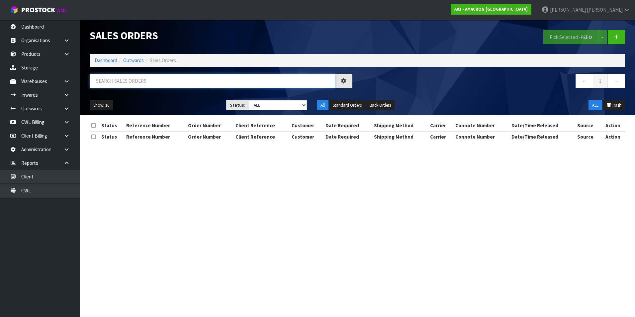
click at [111, 80] on input "text" at bounding box center [213, 81] width 246 height 14
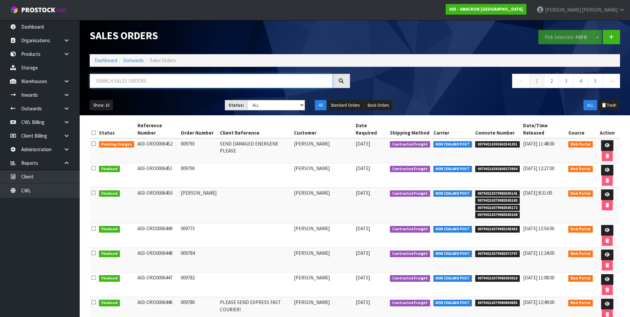
paste input "A03-ORD0006440"
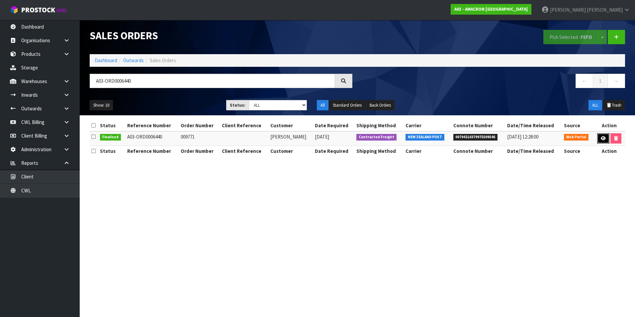
click at [601, 138] on icon at bounding box center [603, 138] width 5 height 4
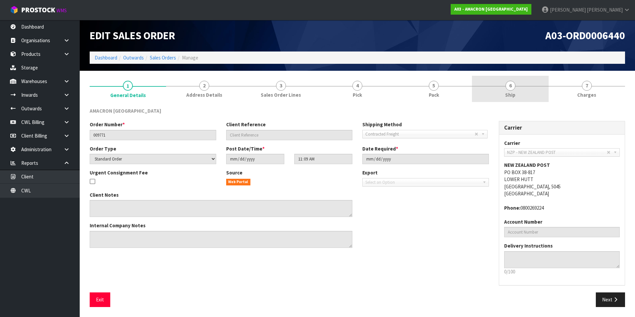
click at [509, 86] on span "6" at bounding box center [511, 86] width 10 height 10
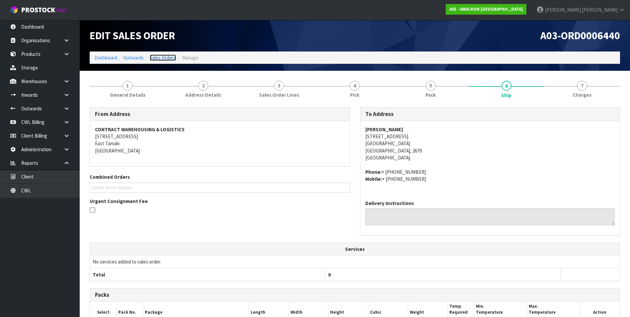
click at [167, 57] on link "Sales Orders" at bounding box center [163, 57] width 26 height 6
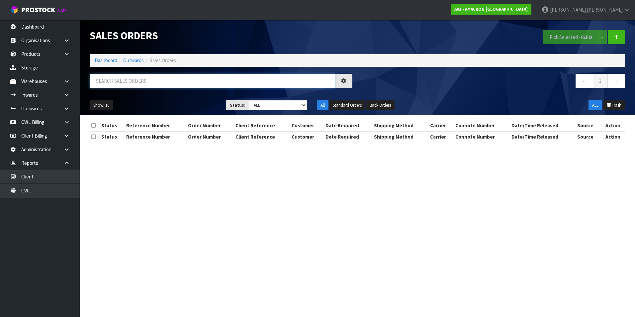
click at [113, 79] on input "text" at bounding box center [213, 81] width 246 height 14
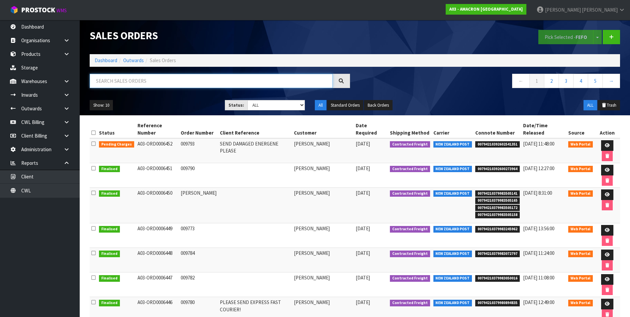
paste input "A03-ORD0006438"
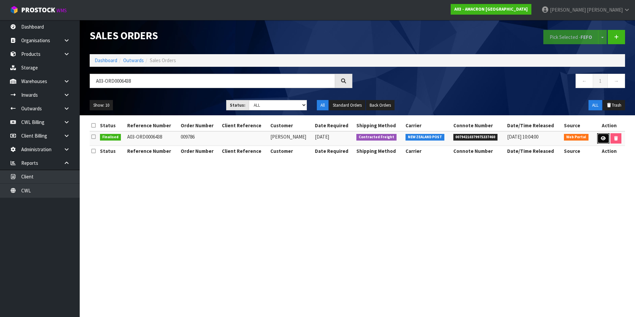
click at [601, 138] on icon at bounding box center [603, 138] width 5 height 4
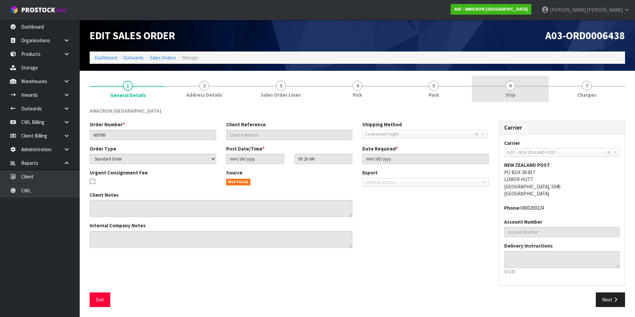
click at [511, 86] on span "6" at bounding box center [511, 86] width 10 height 10
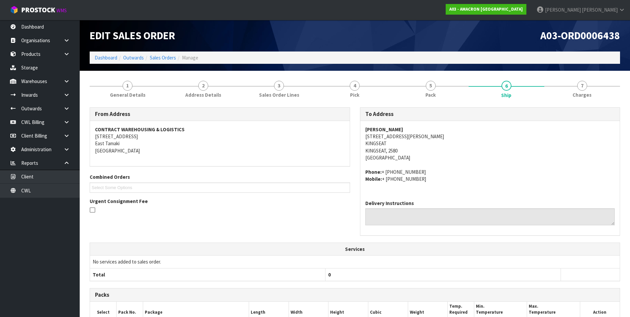
drag, startPoint x: 506, startPoint y: 86, endPoint x: 499, endPoint y: 131, distance: 46.1
click at [506, 87] on span "6" at bounding box center [507, 86] width 10 height 10
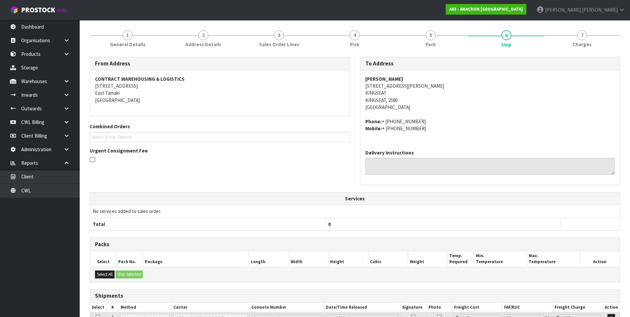
scroll to position [113, 0]
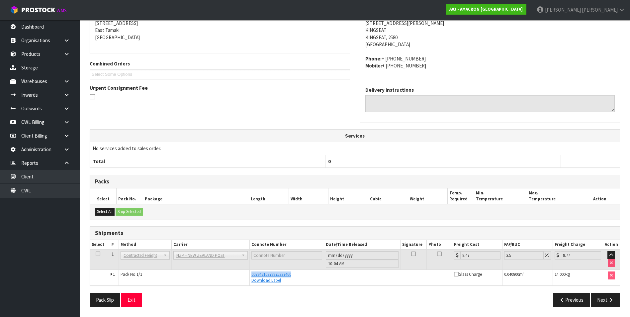
drag, startPoint x: 288, startPoint y: 275, endPoint x: 250, endPoint y: 276, distance: 37.9
click at [250, 276] on td "00794210379975337460 Download Label" at bounding box center [351, 278] width 203 height 16
drag, startPoint x: 250, startPoint y: 276, endPoint x: 254, endPoint y: 276, distance: 3.7
copy span "00794210379975337460"
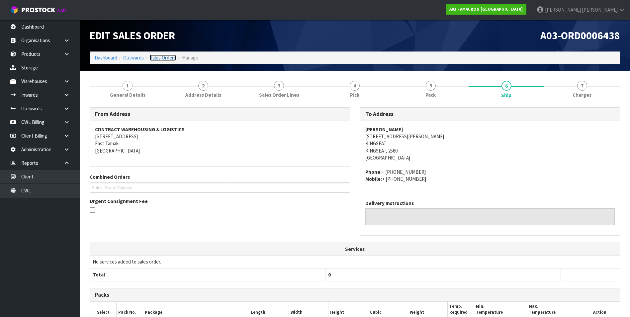
click at [167, 58] on link "Sales Orders" at bounding box center [163, 57] width 26 height 6
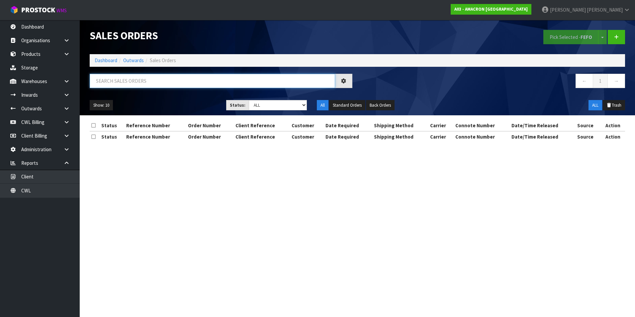
click at [125, 82] on input "text" at bounding box center [213, 81] width 246 height 14
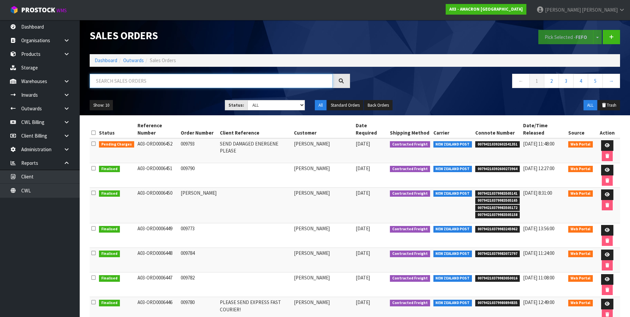
paste input "A03-ORD0006422"
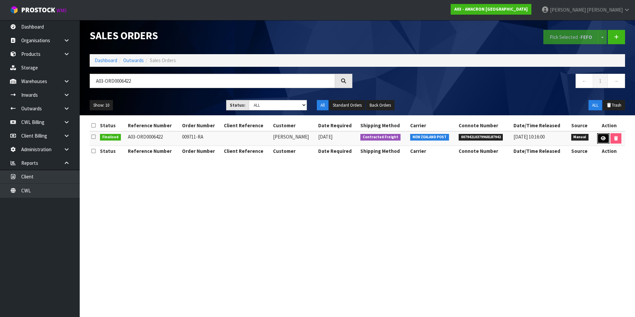
click at [602, 140] on icon at bounding box center [603, 138] width 5 height 4
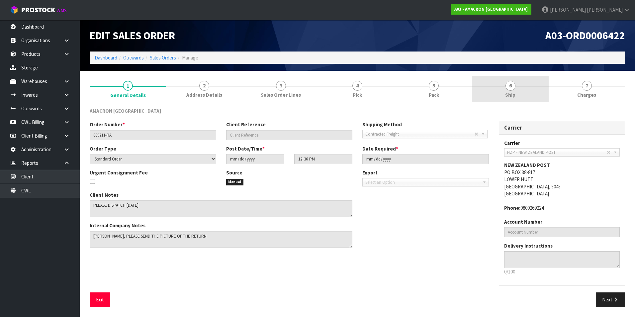
click at [511, 86] on span "6" at bounding box center [511, 86] width 10 height 10
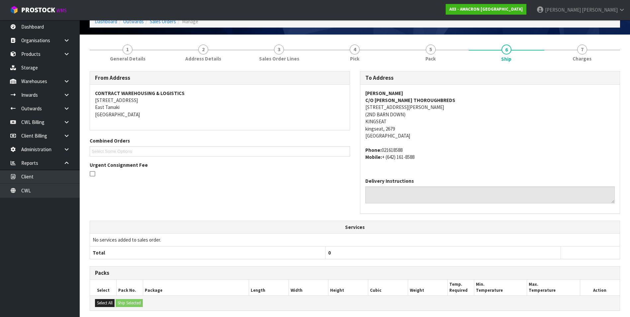
scroll to position [24, 0]
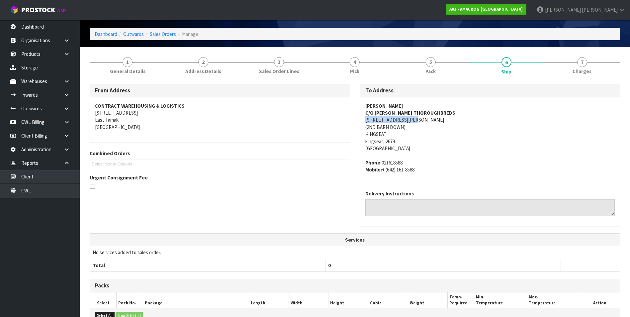
drag, startPoint x: 421, startPoint y: 120, endPoint x: 365, endPoint y: 123, distance: 55.9
click at [366, 123] on address "[PERSON_NAME] C/O [PERSON_NAME] [STREET_ADDRESS][PERSON_NAME]" at bounding box center [491, 127] width 250 height 50
drag, startPoint x: 365, startPoint y: 123, endPoint x: 372, endPoint y: 121, distance: 7.1
copy address "[STREET_ADDRESS][PERSON_NAME]"
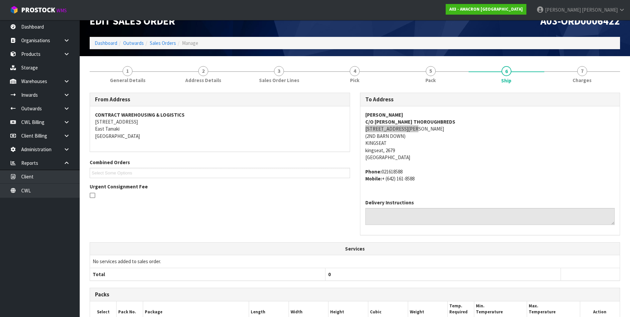
scroll to position [0, 0]
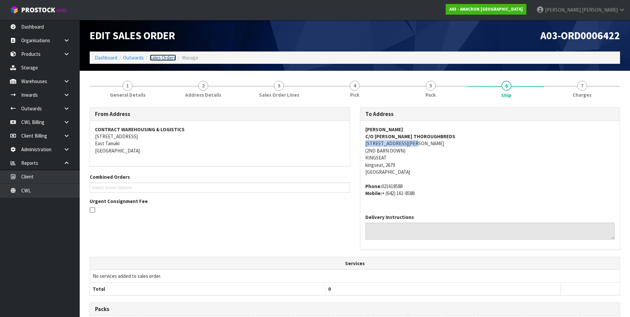
click at [160, 57] on link "Sales Orders" at bounding box center [163, 57] width 26 height 6
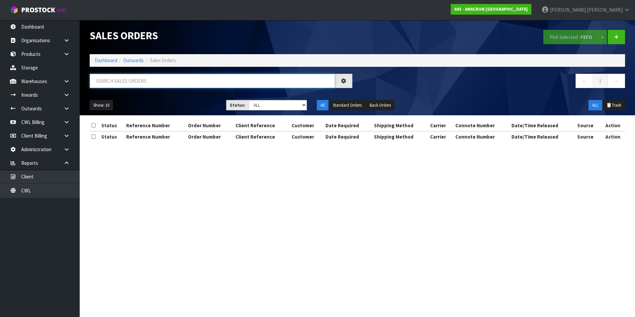
click at [119, 80] on input "text" at bounding box center [213, 81] width 246 height 14
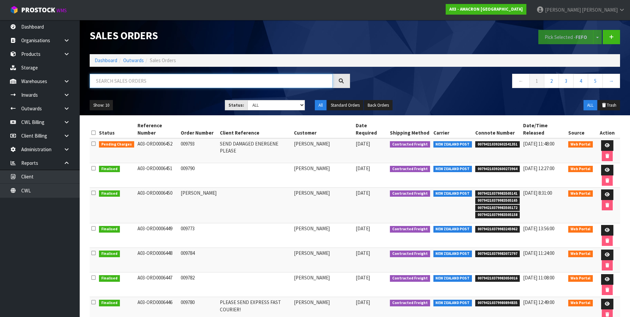
paste input "A03-ORD0006423"
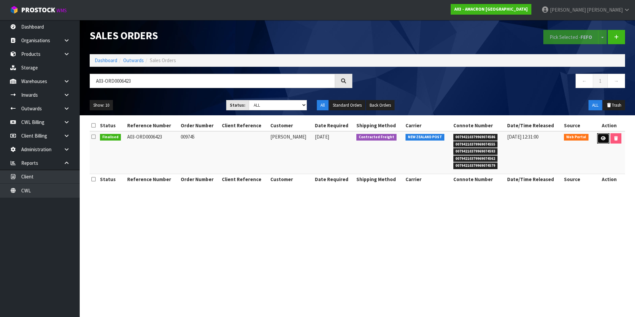
click at [608, 139] on link at bounding box center [603, 138] width 12 height 11
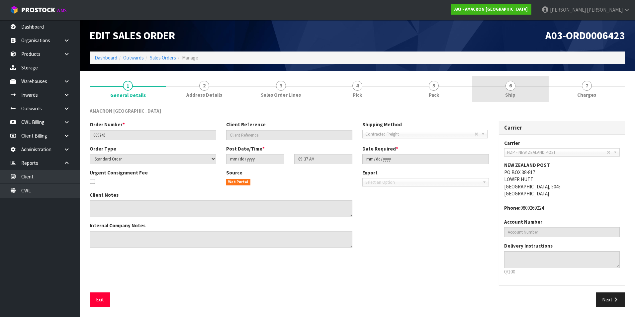
click at [512, 88] on span "6" at bounding box center [511, 86] width 10 height 10
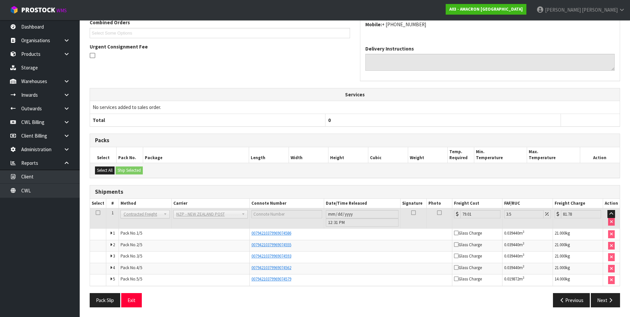
scroll to position [155, 0]
drag, startPoint x: 297, startPoint y: 233, endPoint x: 251, endPoint y: 236, distance: 45.6
click at [252, 236] on div "00794210379969074586" at bounding box center [351, 233] width 199 height 6
drag, startPoint x: 251, startPoint y: 236, endPoint x: 255, endPoint y: 234, distance: 4.5
copy span "00794210379969074586"
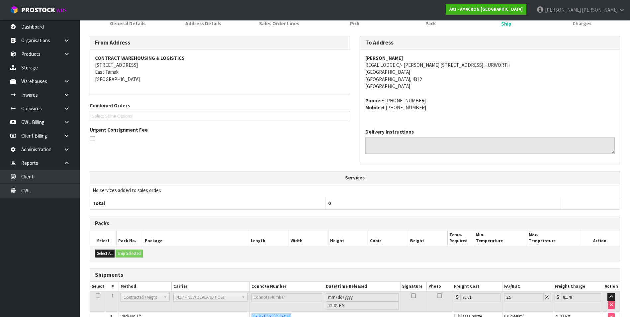
scroll to position [22, 0]
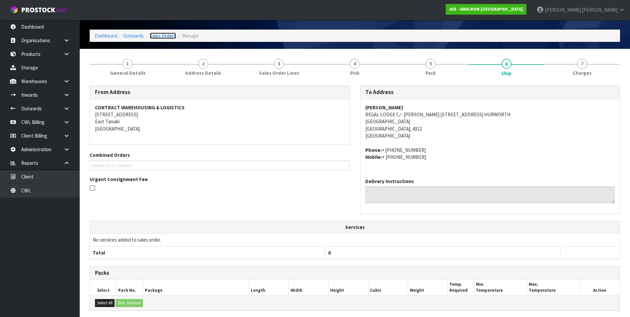
click at [168, 36] on link "Sales Orders" at bounding box center [163, 36] width 26 height 6
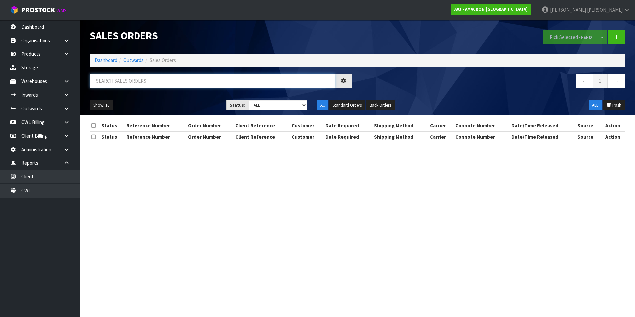
click at [111, 80] on input "text" at bounding box center [213, 81] width 246 height 14
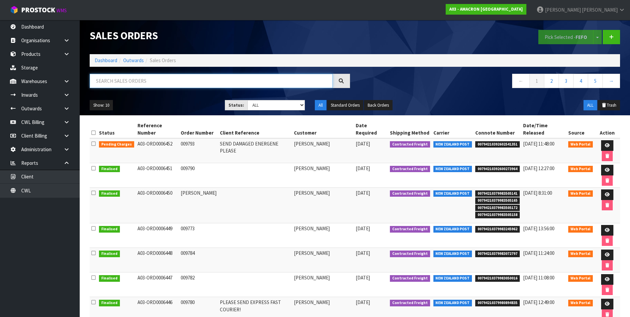
paste input "A03-ORD0006424"
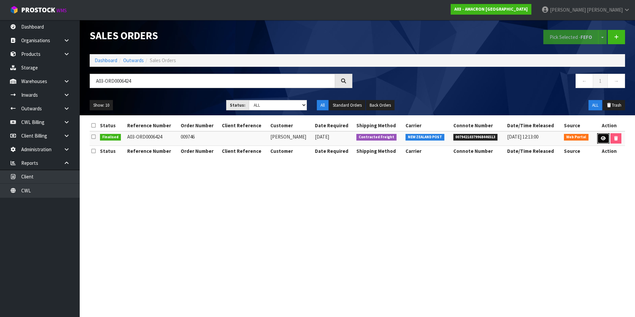
click at [604, 139] on icon at bounding box center [603, 138] width 5 height 4
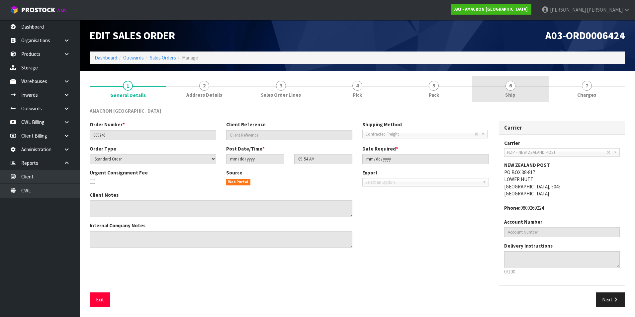
click at [512, 90] on span "6" at bounding box center [511, 86] width 10 height 10
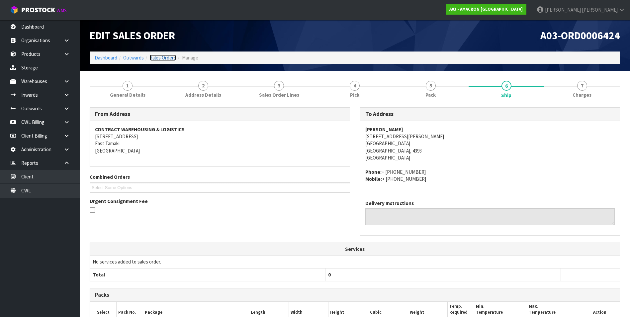
click at [162, 58] on link "Sales Orders" at bounding box center [163, 57] width 26 height 6
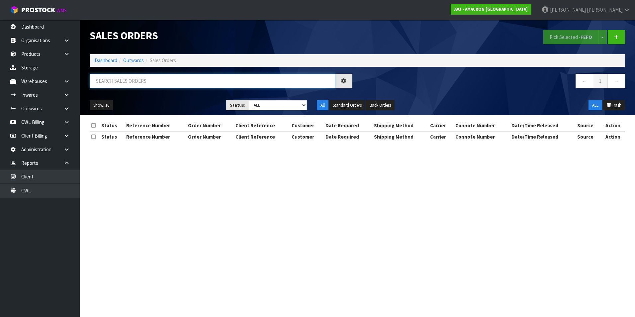
click at [108, 81] on input "text" at bounding box center [213, 81] width 246 height 14
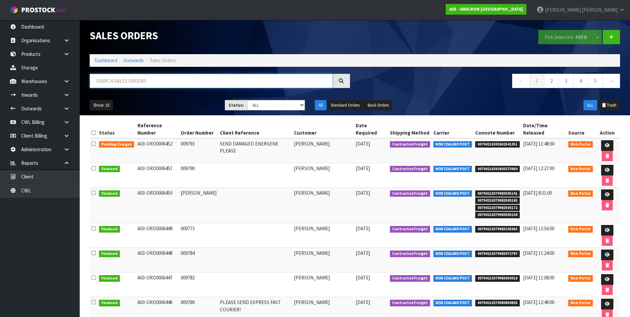
paste input "A03-ORD0006425"
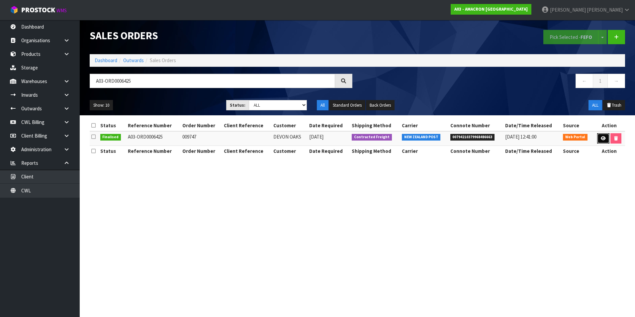
click at [600, 138] on link at bounding box center [603, 138] width 12 height 11
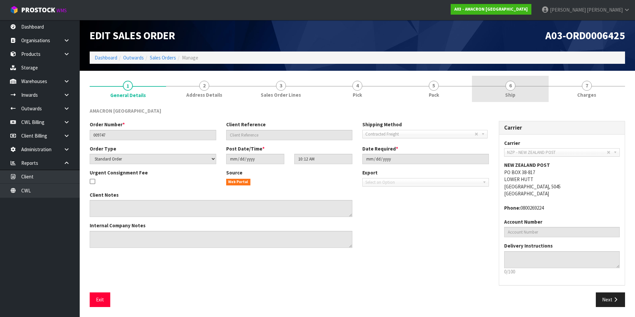
click at [509, 87] on span "6" at bounding box center [511, 86] width 10 height 10
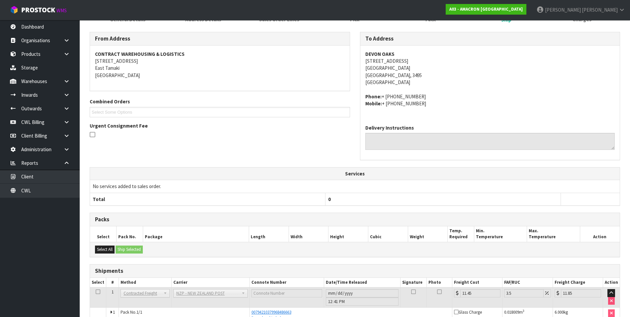
scroll to position [14, 0]
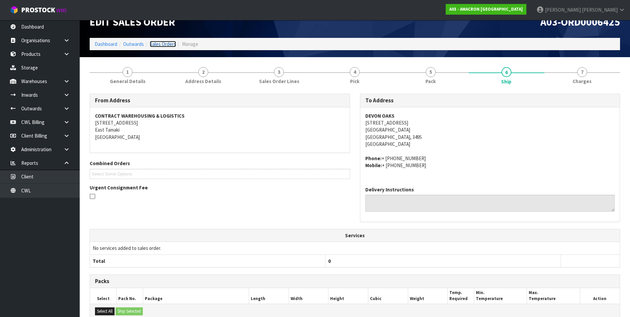
click at [168, 44] on link "Sales Orders" at bounding box center [163, 44] width 26 height 6
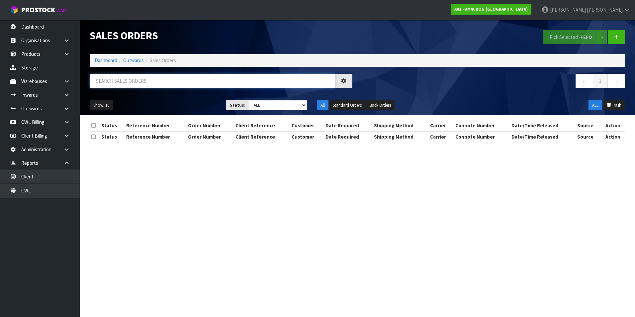
click at [116, 81] on input "text" at bounding box center [213, 81] width 246 height 14
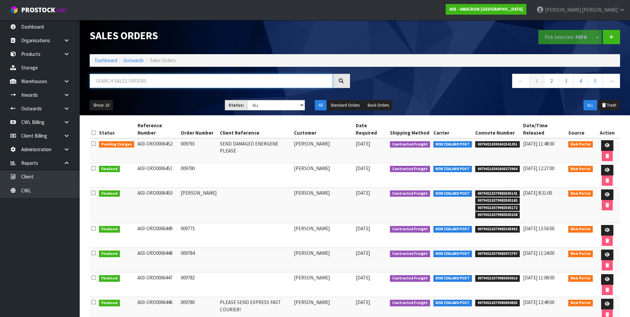
paste input "A03-ORD0006426"
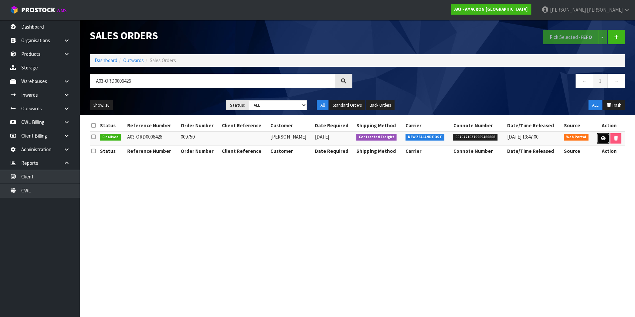
click at [602, 138] on icon at bounding box center [603, 138] width 5 height 4
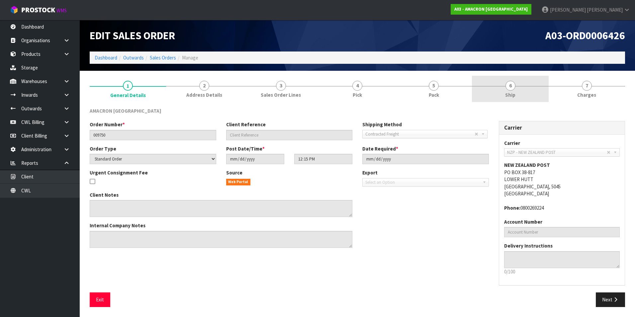
click at [510, 84] on span "6" at bounding box center [511, 86] width 10 height 10
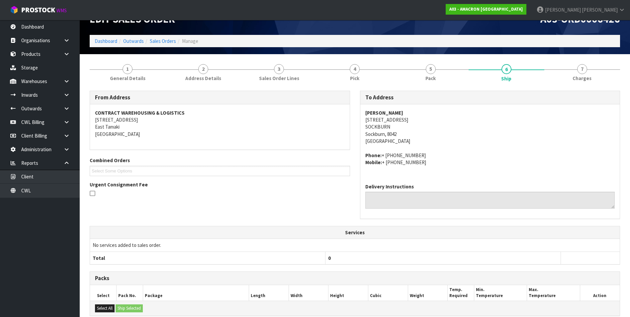
scroll to position [14, 0]
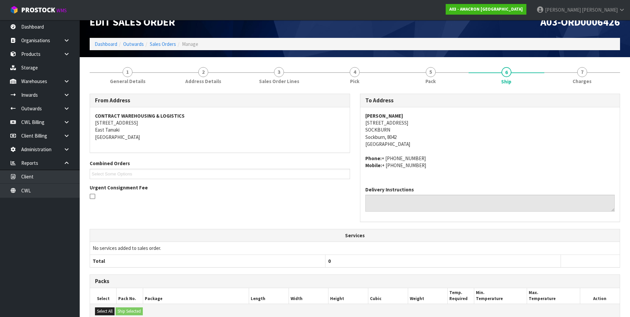
drag, startPoint x: 417, startPoint y: 123, endPoint x: 365, endPoint y: 123, distance: 52.5
click at [365, 123] on div "[PERSON_NAME] [STREET_ADDRESS] Phone: + [PHONE_NUMBER] Mobile: + [PHONE_NUMBER]" at bounding box center [491, 144] width 260 height 74
drag, startPoint x: 365, startPoint y: 123, endPoint x: 368, endPoint y: 123, distance: 3.4
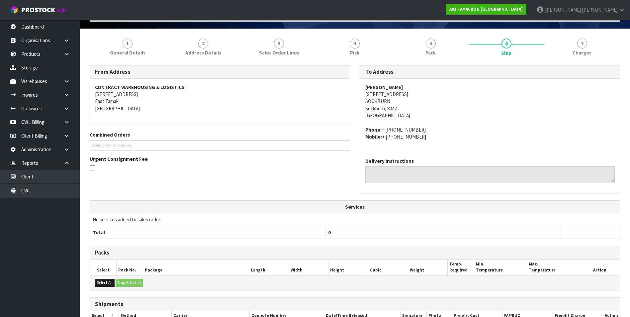
scroll to position [113, 0]
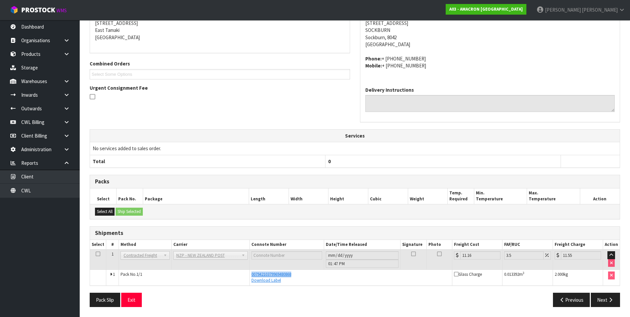
drag, startPoint x: 299, startPoint y: 276, endPoint x: 246, endPoint y: 275, distance: 52.5
click at [246, 275] on tr "1 Pack No. 1/1 00794210379969480868 Download Label Glass Charge 0.013392 m 3 2.…" at bounding box center [355, 278] width 530 height 16
drag, startPoint x: 246, startPoint y: 275, endPoint x: 256, endPoint y: 273, distance: 9.5
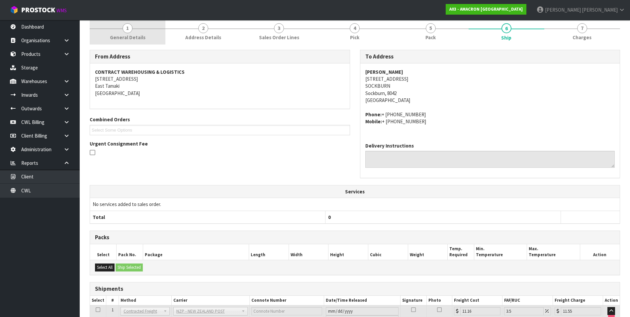
scroll to position [0, 0]
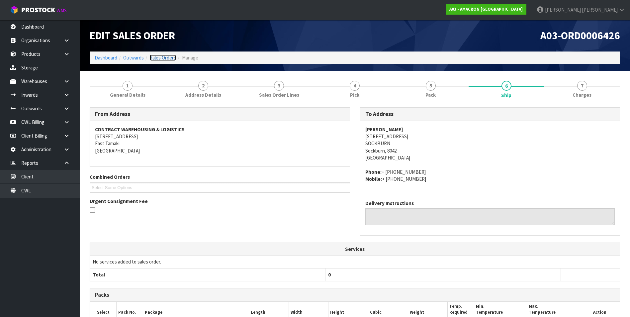
click at [163, 59] on link "Sales Orders" at bounding box center [163, 57] width 26 height 6
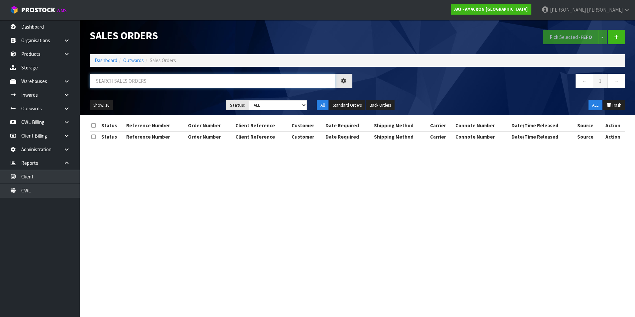
click at [124, 80] on input "text" at bounding box center [213, 81] width 246 height 14
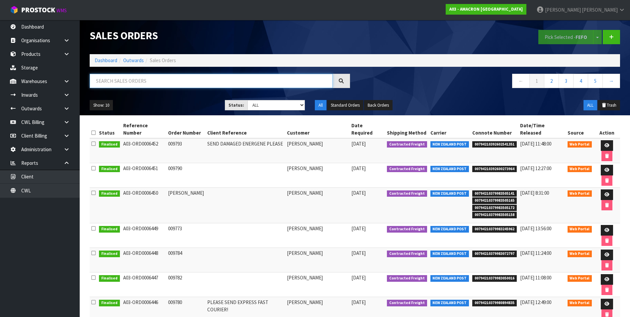
paste input "A03-ORD0006427"
click at [150, 82] on input "A03-ORD0006427" at bounding box center [211, 81] width 243 height 14
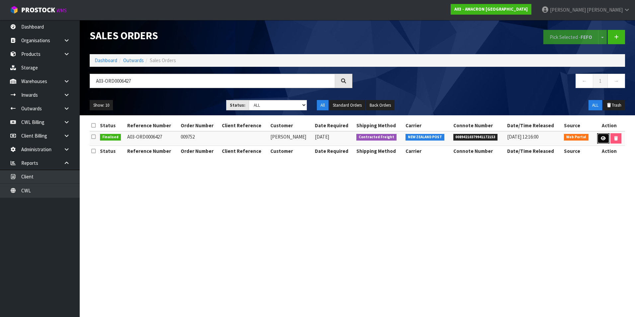
click at [603, 140] on icon at bounding box center [603, 138] width 5 height 4
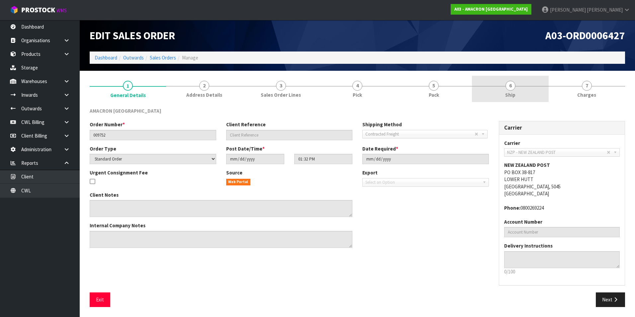
click at [512, 85] on span "6" at bounding box center [511, 86] width 10 height 10
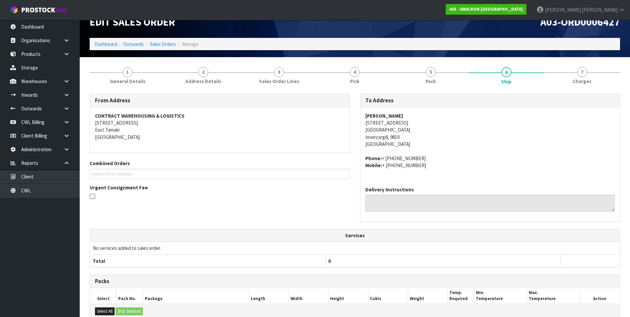
scroll to position [113, 0]
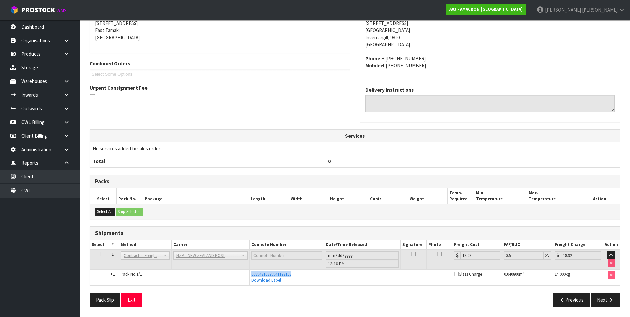
drag, startPoint x: 297, startPoint y: 275, endPoint x: 250, endPoint y: 274, distance: 46.5
click at [250, 274] on td "00894210379941172153 Download Label" at bounding box center [351, 278] width 203 height 16
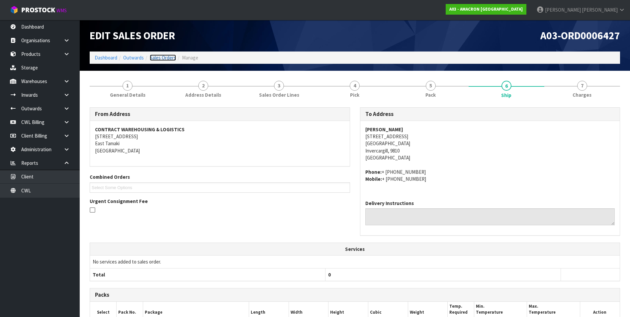
click at [160, 57] on link "Sales Orders" at bounding box center [163, 57] width 26 height 6
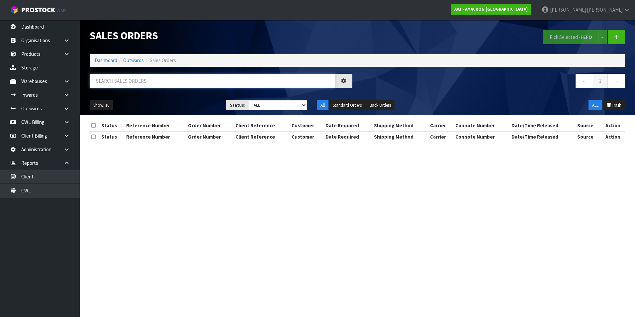
click at [114, 81] on input "text" at bounding box center [213, 81] width 246 height 14
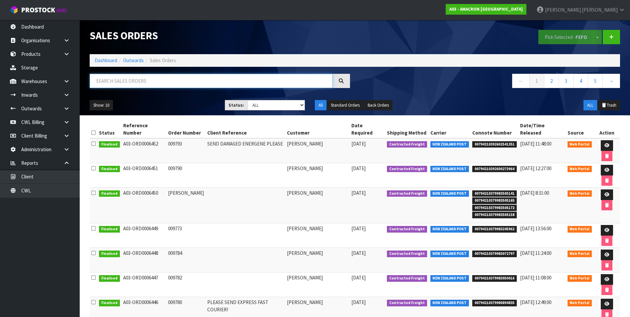
paste input "A03-ORD0006428"
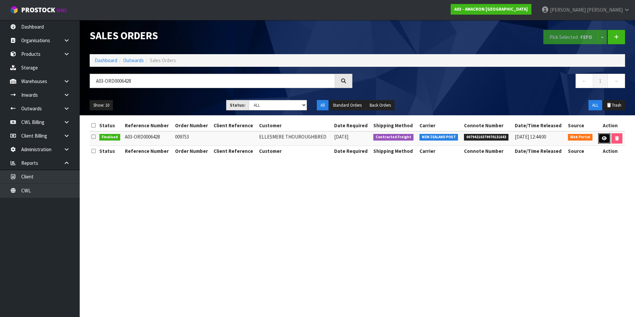
click at [607, 140] on link at bounding box center [604, 138] width 12 height 11
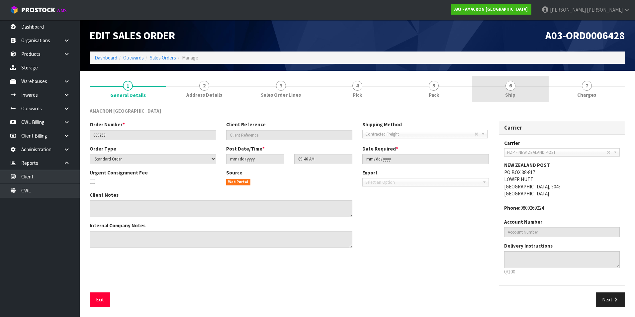
click at [509, 86] on span "6" at bounding box center [511, 86] width 10 height 10
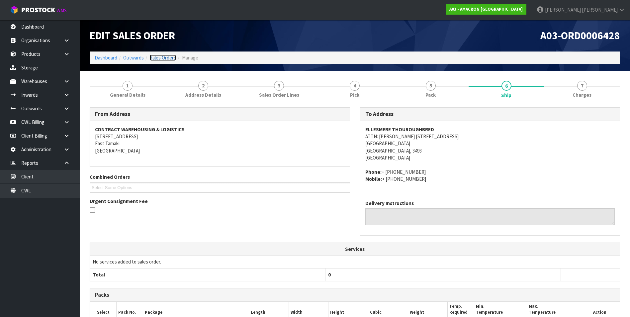
click at [157, 58] on link "Sales Orders" at bounding box center [163, 57] width 26 height 6
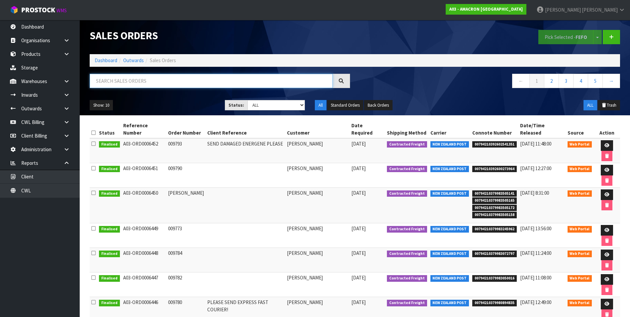
click at [119, 80] on input "text" at bounding box center [211, 81] width 243 height 14
click at [118, 82] on input "text" at bounding box center [211, 81] width 243 height 14
paste input "A03-ORD0006429"
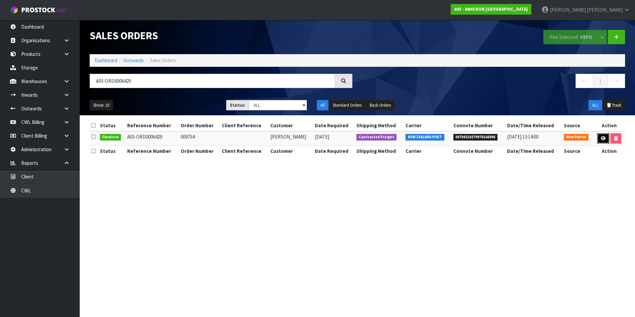
click at [603, 136] on icon at bounding box center [603, 138] width 5 height 4
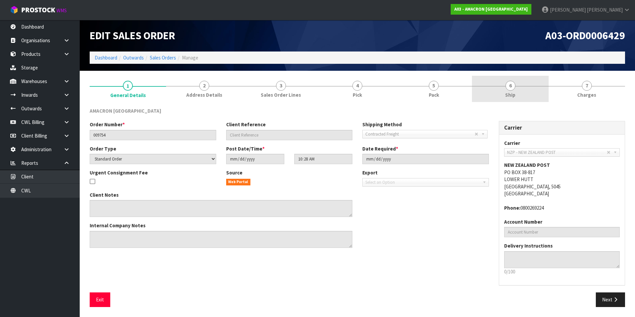
click at [511, 86] on span "6" at bounding box center [511, 86] width 10 height 10
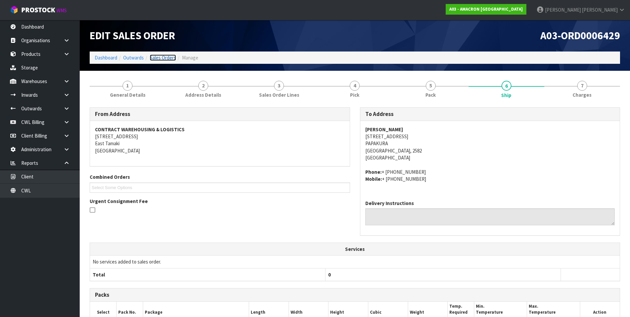
click at [164, 56] on link "Sales Orders" at bounding box center [163, 57] width 26 height 6
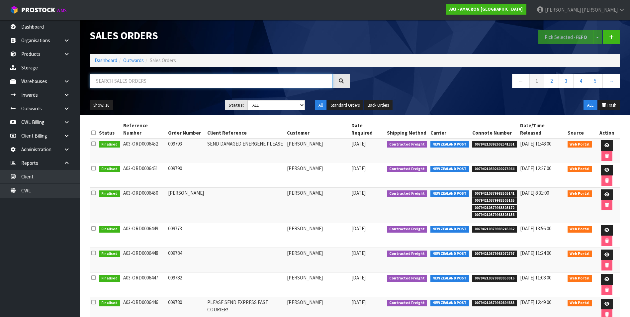
click at [123, 81] on input "text" at bounding box center [211, 81] width 243 height 14
paste input "A03-ORD0006430"
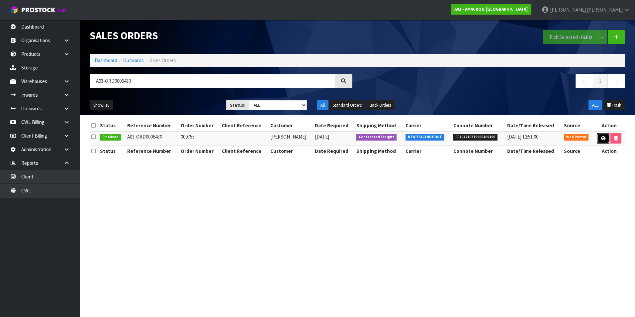
click at [601, 138] on icon at bounding box center [603, 138] width 5 height 4
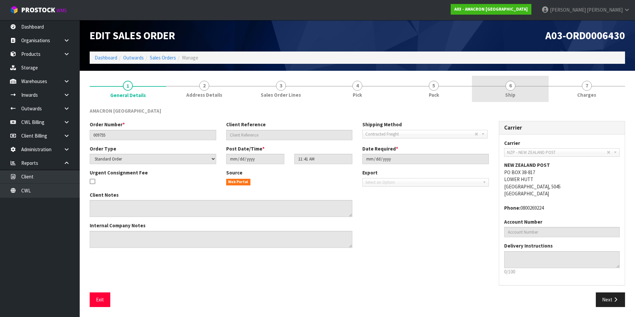
click at [512, 86] on span "6" at bounding box center [511, 86] width 10 height 10
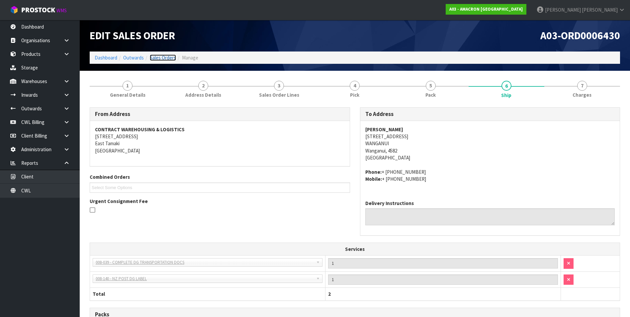
click at [167, 58] on link "Sales Orders" at bounding box center [163, 57] width 26 height 6
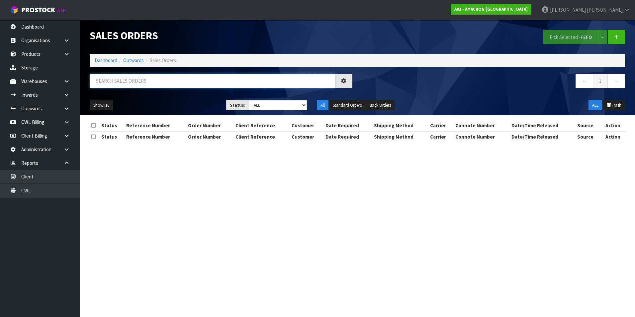
click at [108, 80] on input "text" at bounding box center [213, 81] width 246 height 14
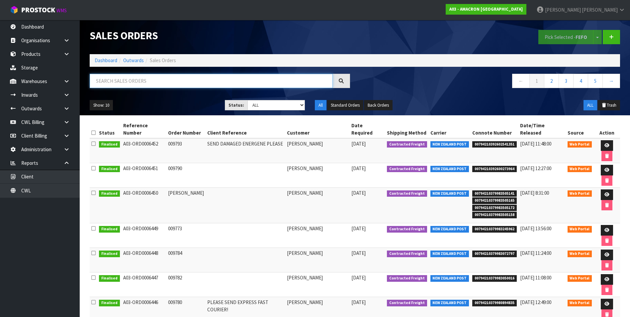
paste input "A03-ORD0006431"
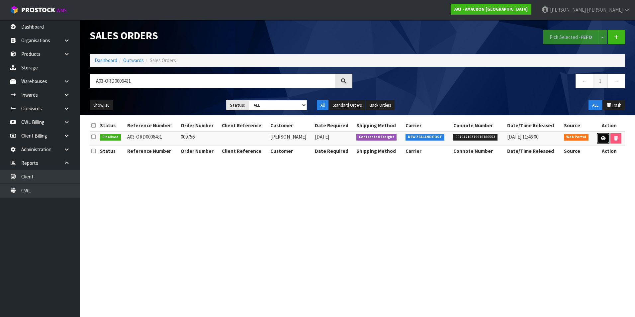
click at [601, 139] on icon at bounding box center [603, 138] width 5 height 4
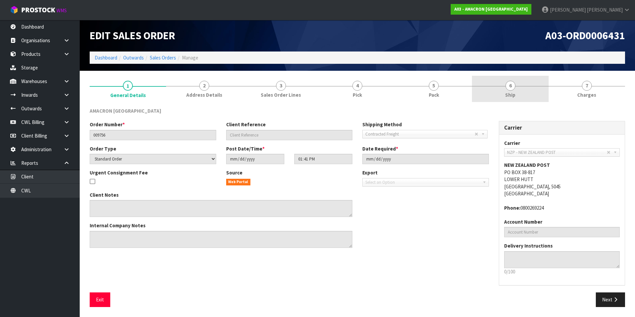
click at [510, 88] on span "6" at bounding box center [511, 86] width 10 height 10
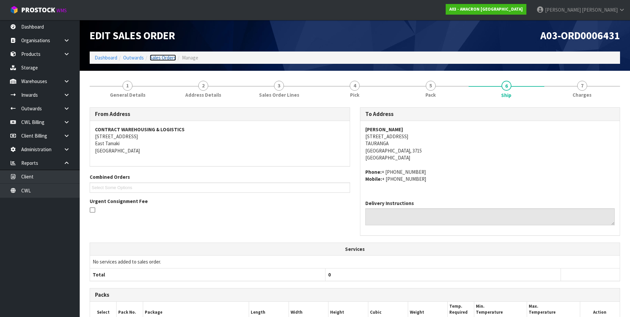
click at [161, 56] on link "Sales Orders" at bounding box center [163, 57] width 26 height 6
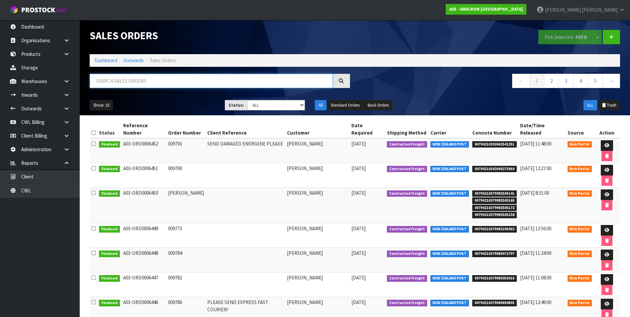
click at [113, 81] on input "text" at bounding box center [211, 81] width 243 height 14
paste input "A03-ORD0006416"
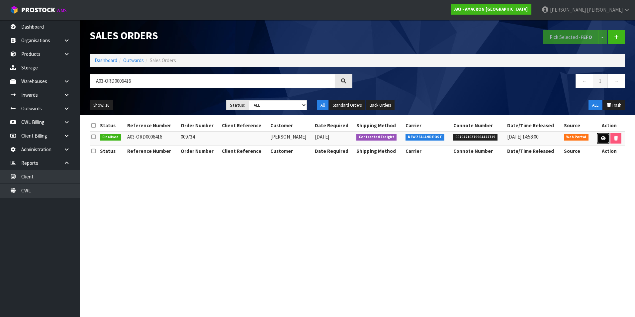
click at [602, 139] on icon at bounding box center [603, 138] width 5 height 4
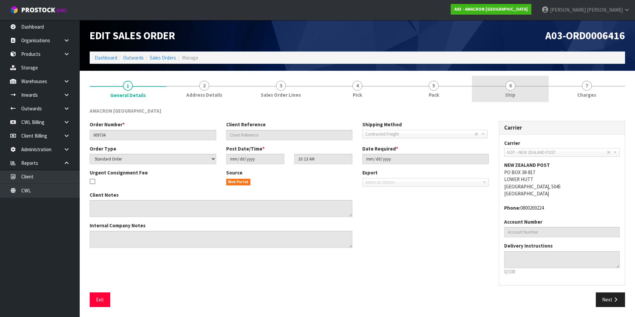
click at [511, 85] on span "6" at bounding box center [511, 86] width 10 height 10
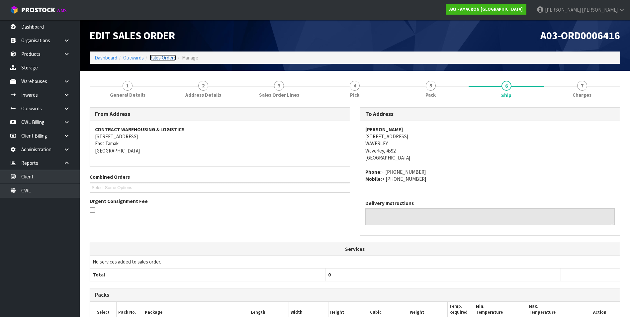
click at [169, 59] on link "Sales Orders" at bounding box center [163, 57] width 26 height 6
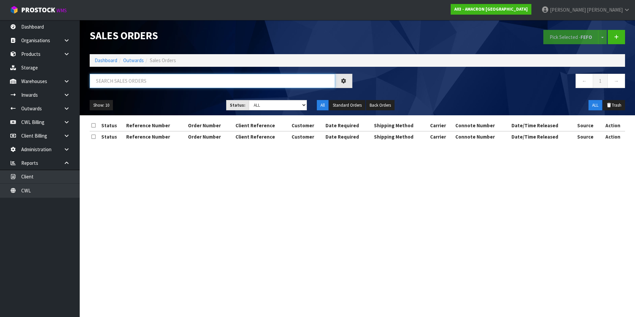
click at [114, 81] on input "text" at bounding box center [213, 81] width 246 height 14
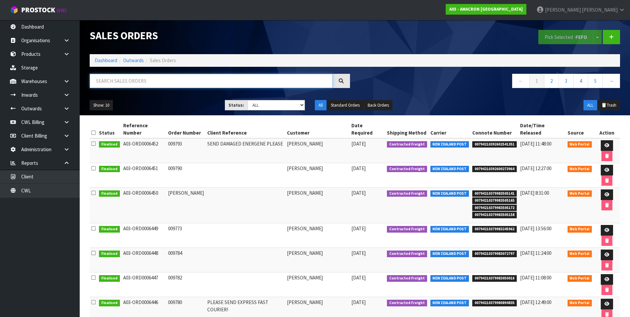
click at [114, 81] on input "text" at bounding box center [211, 81] width 243 height 14
paste input "A03-ORD0006417"
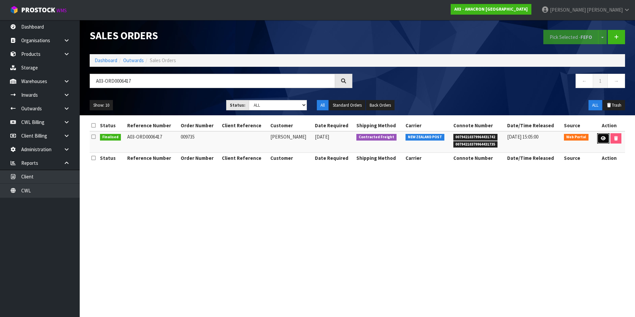
click at [602, 137] on icon at bounding box center [603, 138] width 5 height 4
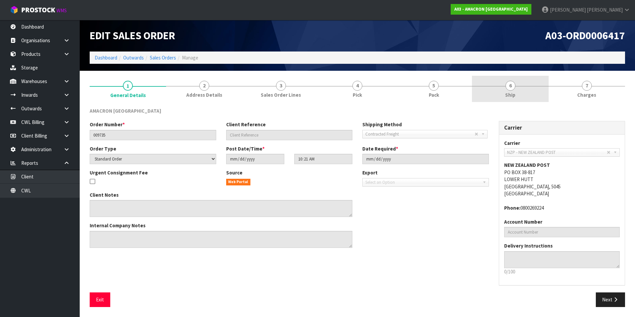
click at [510, 87] on span "6" at bounding box center [511, 86] width 10 height 10
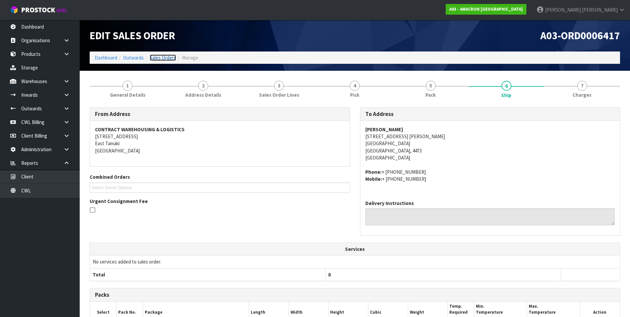
click at [169, 57] on link "Sales Orders" at bounding box center [163, 57] width 26 height 6
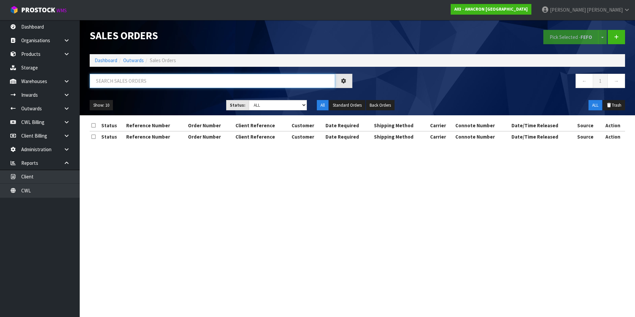
click at [113, 81] on input "text" at bounding box center [213, 81] width 246 height 14
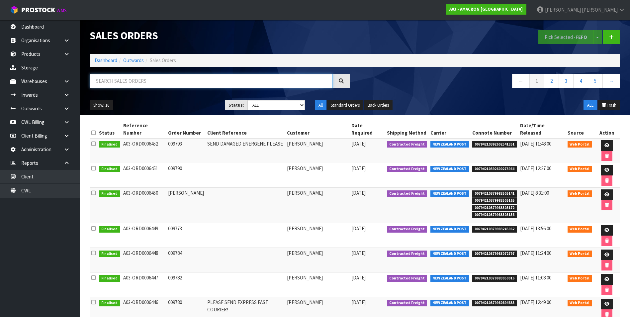
click at [113, 81] on input "text" at bounding box center [211, 81] width 243 height 14
paste input "A03-ORD0006418"
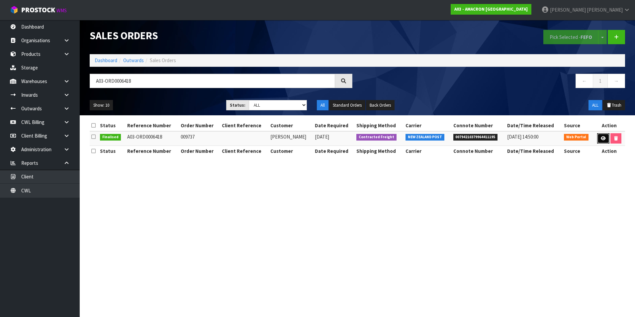
click at [603, 138] on icon at bounding box center [603, 138] width 5 height 4
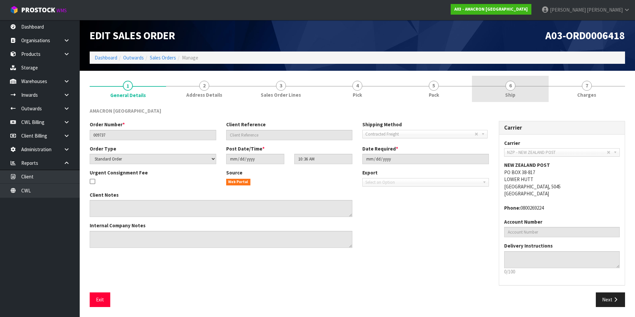
click at [513, 90] on span "6" at bounding box center [511, 86] width 10 height 10
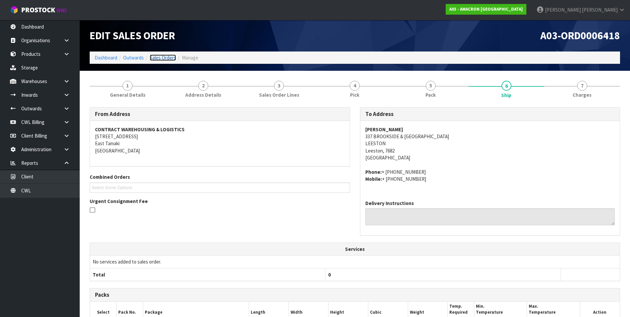
click at [159, 58] on link "Sales Orders" at bounding box center [163, 57] width 26 height 6
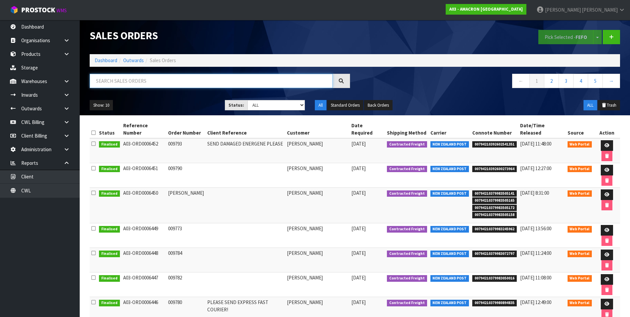
click at [119, 80] on input "text" at bounding box center [211, 81] width 243 height 14
paste input "A03-ORD0006419"
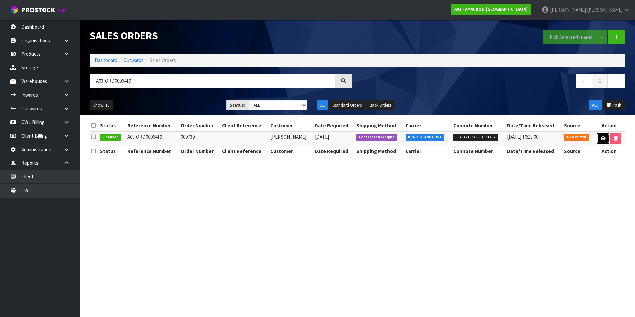
click at [604, 140] on icon at bounding box center [603, 138] width 5 height 4
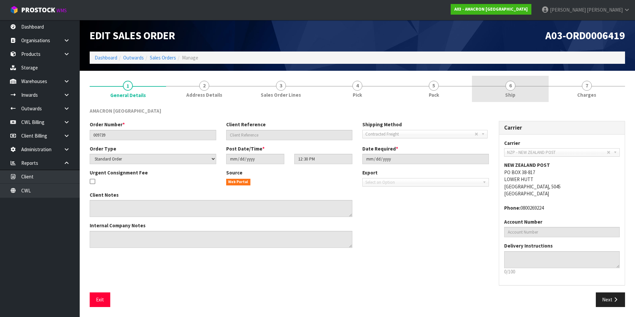
click at [512, 89] on span "6" at bounding box center [511, 86] width 10 height 10
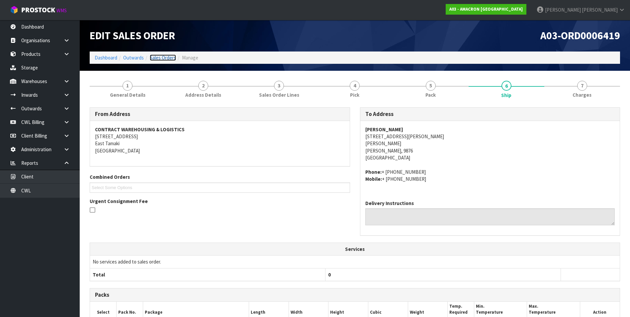
click at [155, 59] on link "Sales Orders" at bounding box center [163, 57] width 26 height 6
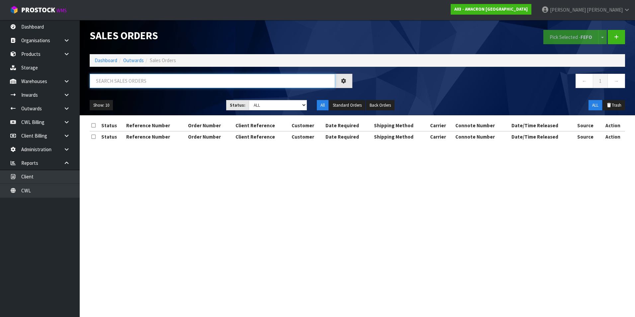
click at [117, 77] on input "text" at bounding box center [213, 81] width 246 height 14
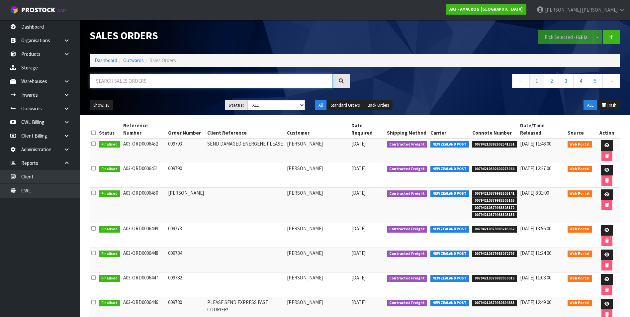
paste input "A03-ORD0006420"
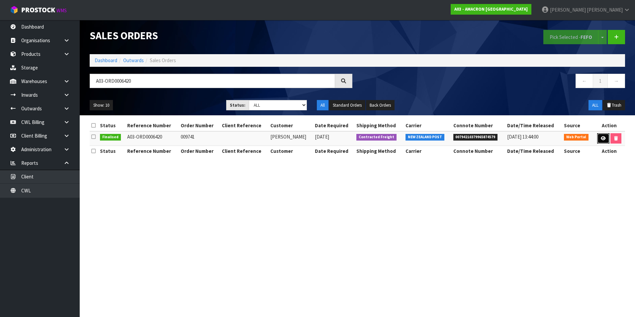
click at [603, 139] on icon at bounding box center [603, 138] width 5 height 4
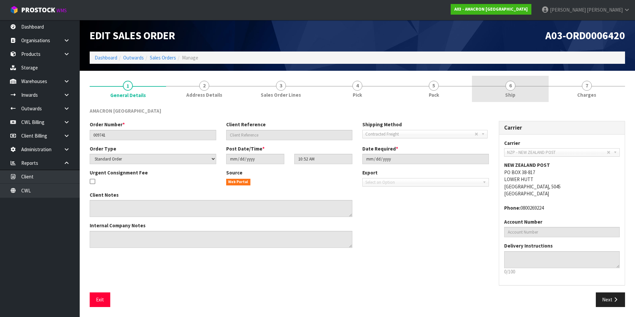
click at [509, 89] on span "6" at bounding box center [511, 86] width 10 height 10
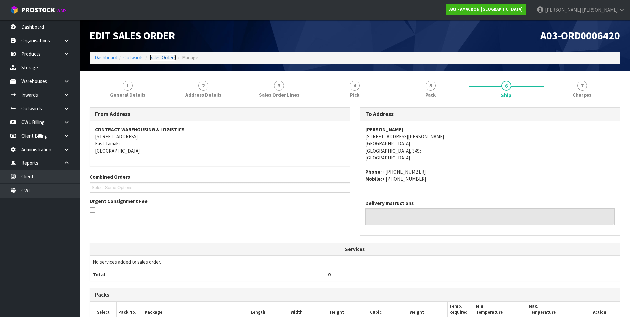
click at [168, 57] on link "Sales Orders" at bounding box center [163, 57] width 26 height 6
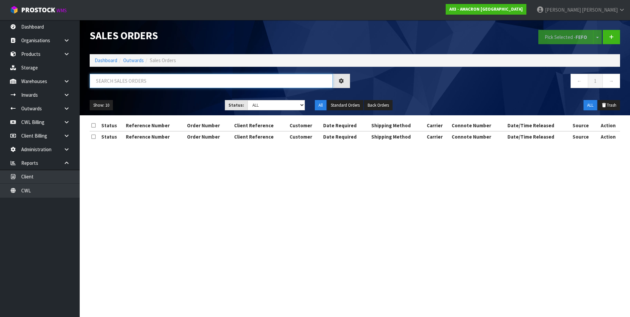
click at [118, 79] on input "text" at bounding box center [211, 81] width 243 height 14
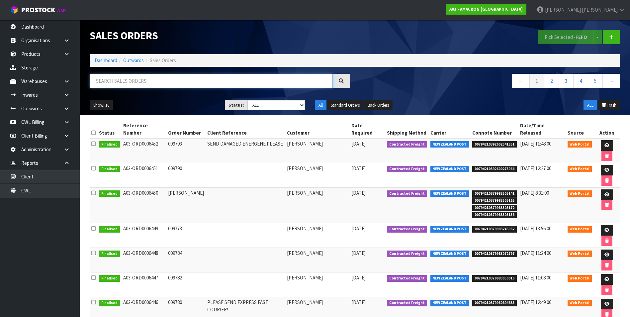
paste input "A03-ORD0006421"
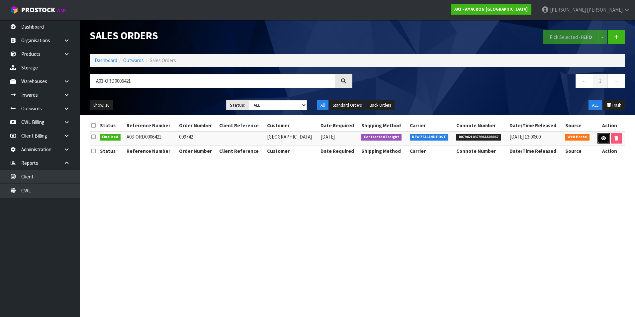
click at [600, 139] on link at bounding box center [604, 138] width 12 height 11
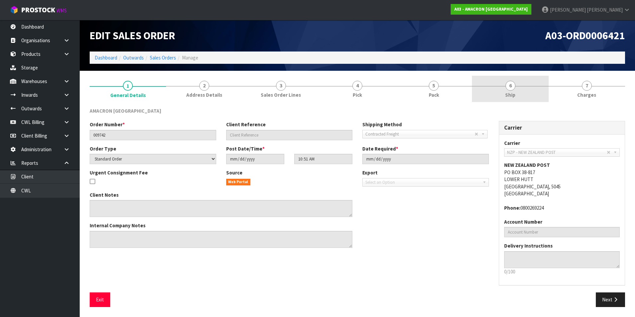
click at [512, 86] on span "6" at bounding box center [511, 86] width 10 height 10
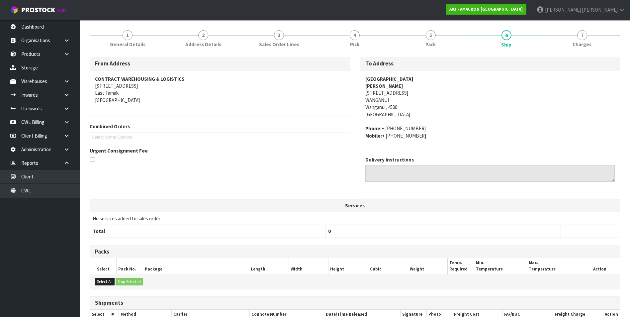
scroll to position [21, 0]
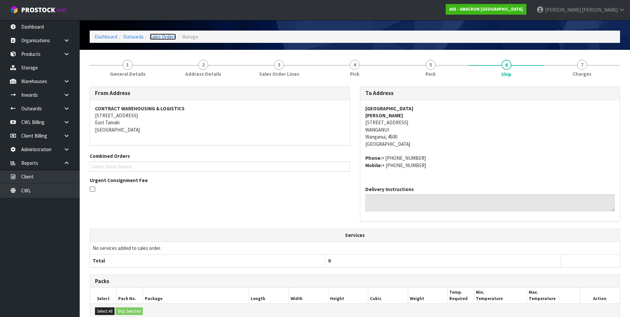
click at [168, 38] on link "Sales Orders" at bounding box center [163, 37] width 26 height 6
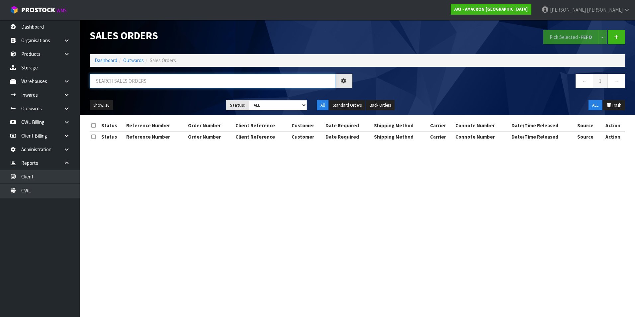
click at [142, 85] on input "text" at bounding box center [213, 81] width 246 height 14
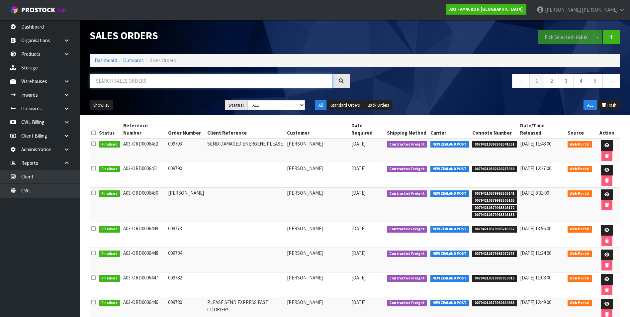
paste input "A03-ORD0006394"
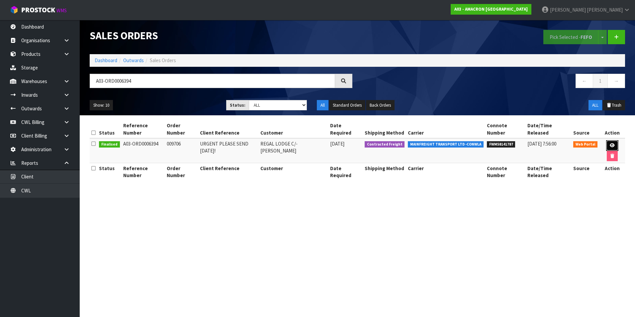
click at [614, 145] on icon at bounding box center [612, 145] width 5 height 4
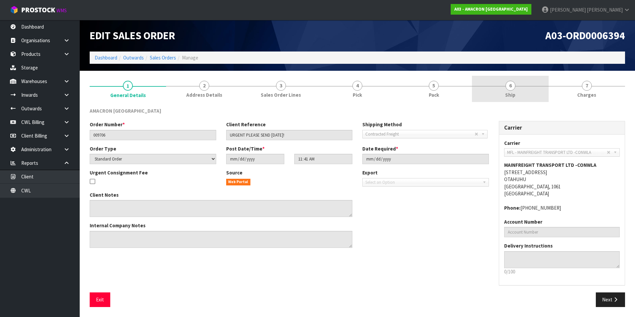
click at [510, 86] on span "6" at bounding box center [511, 86] width 10 height 10
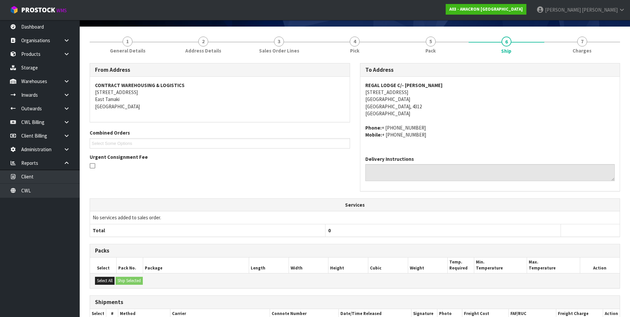
scroll to position [10, 0]
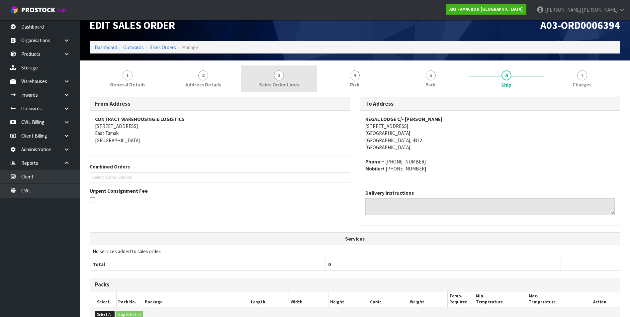
click at [275, 76] on span "3" at bounding box center [279, 75] width 10 height 10
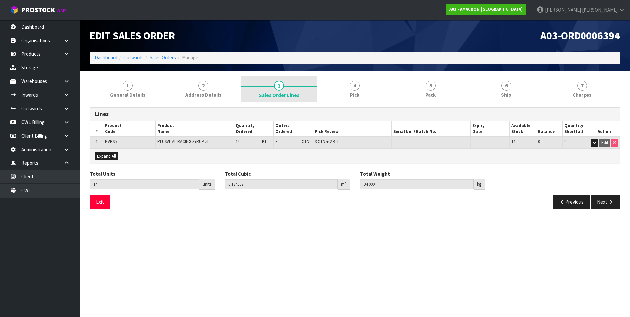
scroll to position [0, 0]
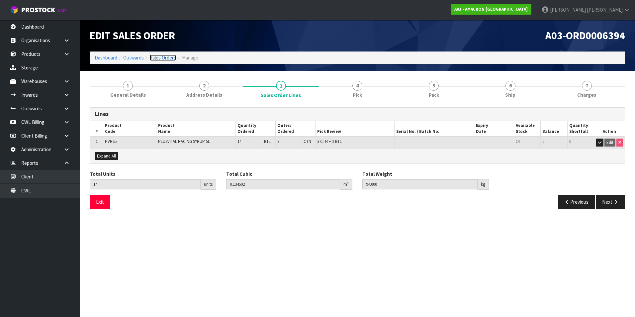
click at [164, 58] on link "Sales Orders" at bounding box center [163, 57] width 26 height 6
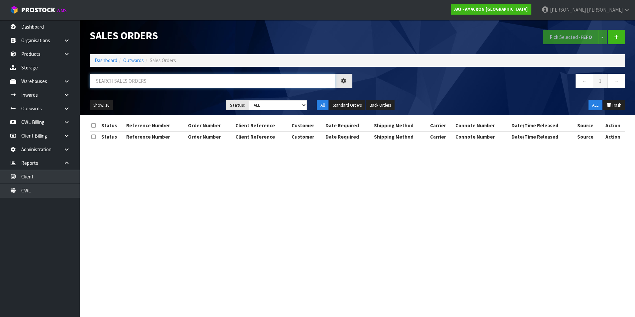
click at [112, 82] on input "text" at bounding box center [213, 81] width 246 height 14
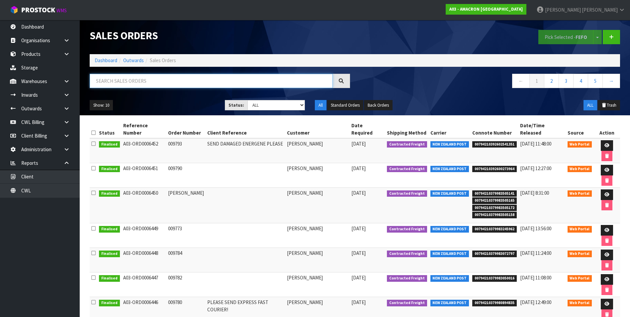
paste input "A03-ORD0006395"
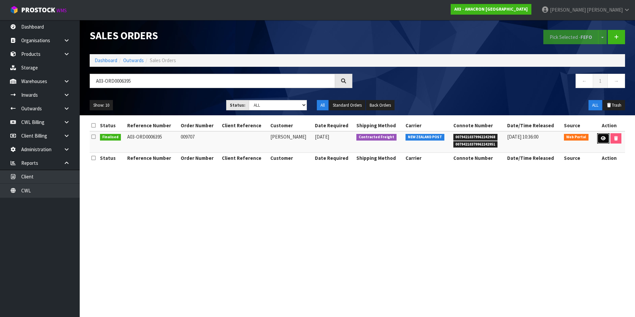
click at [602, 135] on link at bounding box center [603, 138] width 12 height 11
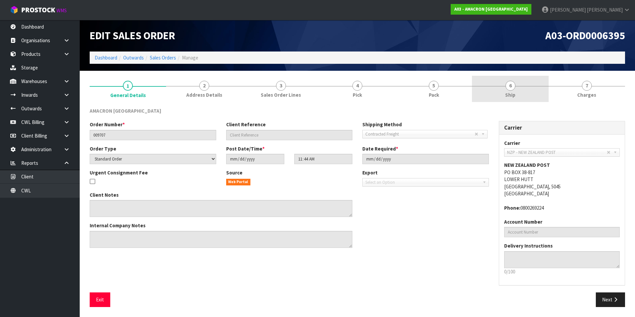
click at [511, 88] on span "6" at bounding box center [511, 86] width 10 height 10
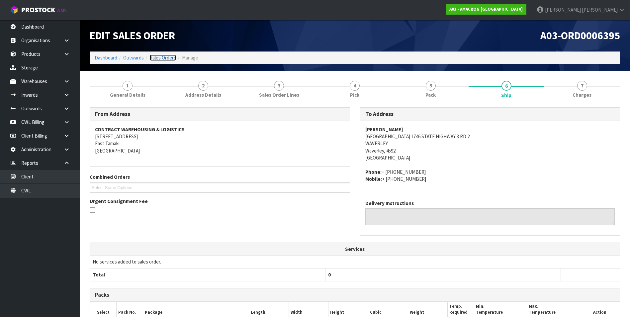
click at [170, 60] on link "Sales Orders" at bounding box center [163, 57] width 26 height 6
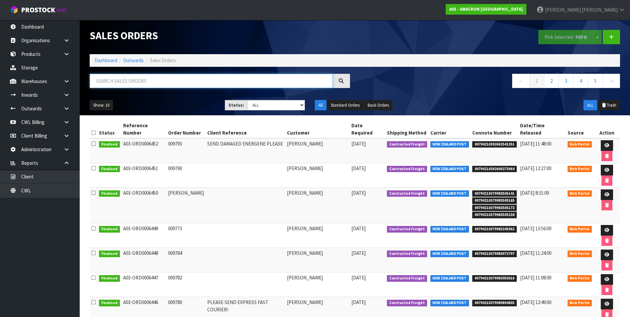
click at [111, 78] on input "text" at bounding box center [211, 81] width 243 height 14
click at [105, 80] on input "text" at bounding box center [211, 81] width 243 height 14
paste input "A03-ORD0006397"
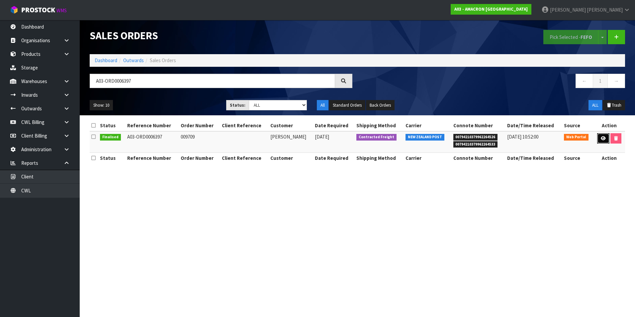
click at [603, 137] on icon at bounding box center [603, 138] width 5 height 4
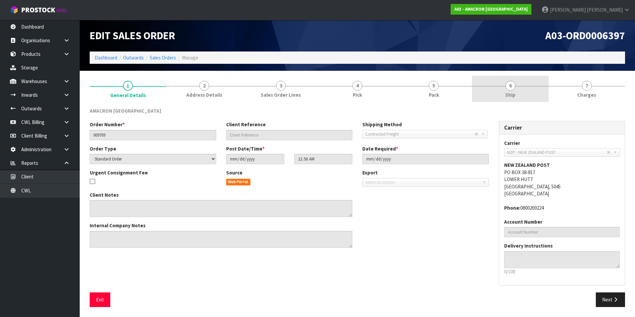
click at [508, 87] on span "6" at bounding box center [511, 86] width 10 height 10
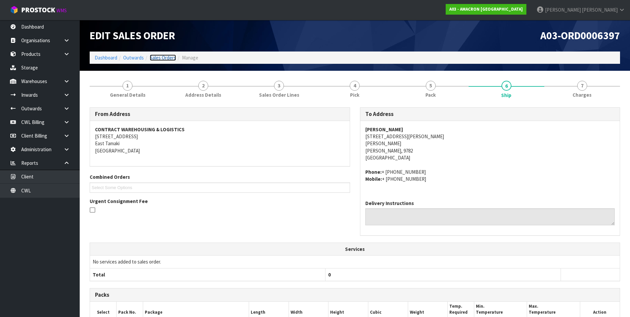
click at [170, 59] on link "Sales Orders" at bounding box center [163, 57] width 26 height 6
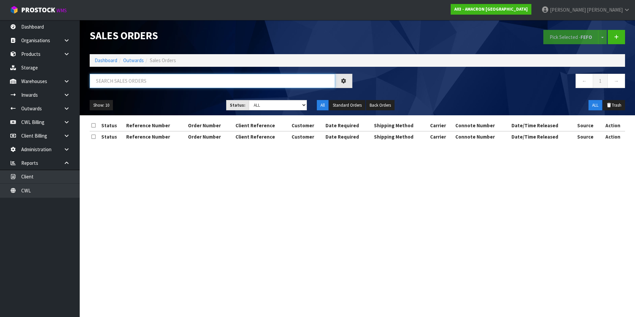
drag, startPoint x: 131, startPoint y: 80, endPoint x: 124, endPoint y: 82, distance: 6.9
click at [129, 80] on input "text" at bounding box center [213, 81] width 246 height 14
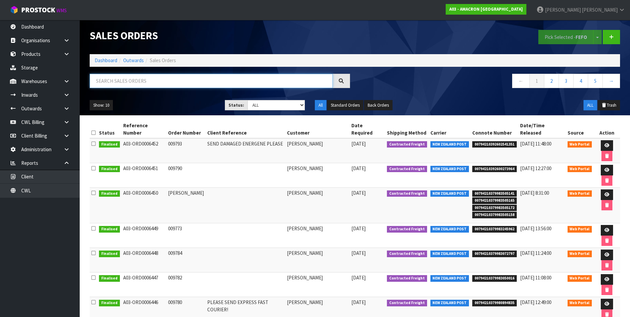
paste input "A03-ORD0006397"
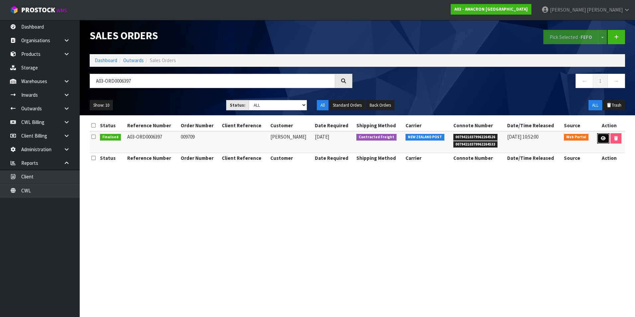
click at [602, 137] on icon at bounding box center [603, 138] width 5 height 4
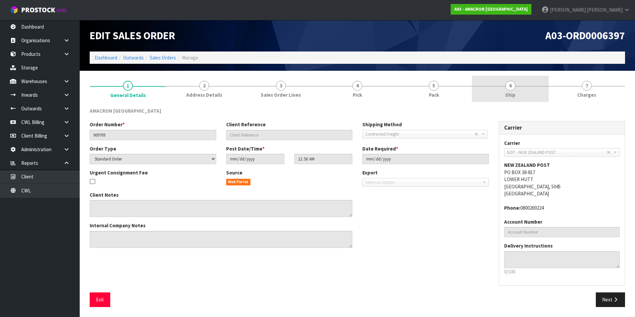
click at [511, 87] on span "6" at bounding box center [511, 86] width 10 height 10
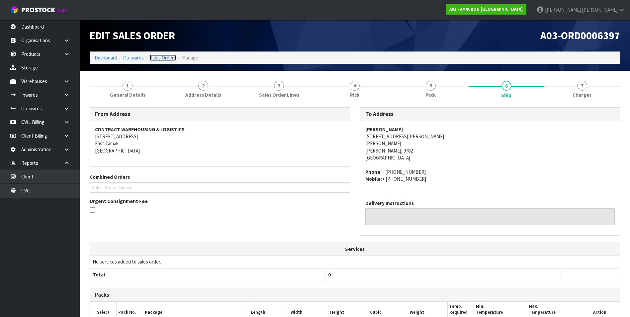
click at [164, 57] on link "Sales Orders" at bounding box center [163, 57] width 26 height 6
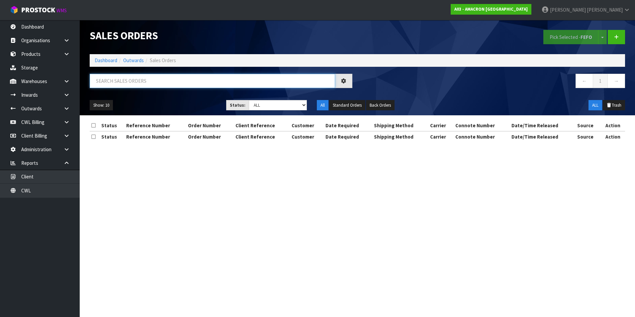
click at [113, 80] on input "text" at bounding box center [213, 81] width 246 height 14
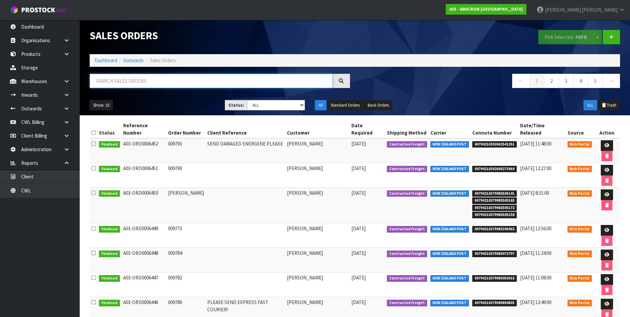
paste input "A03-ORD0006396"
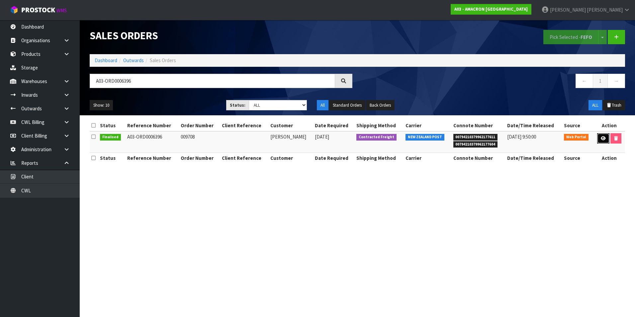
click at [604, 139] on icon at bounding box center [603, 138] width 5 height 4
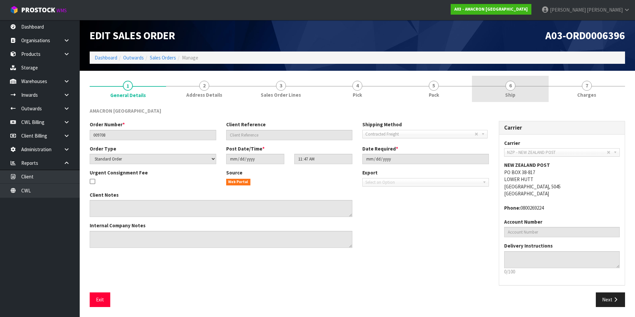
click at [511, 91] on link "6 Ship" at bounding box center [510, 89] width 76 height 26
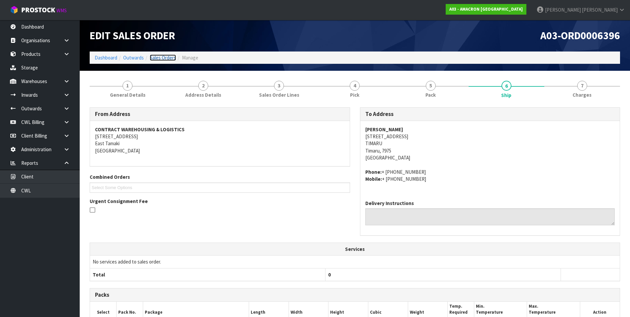
click at [160, 57] on link "Sales Orders" at bounding box center [163, 57] width 26 height 6
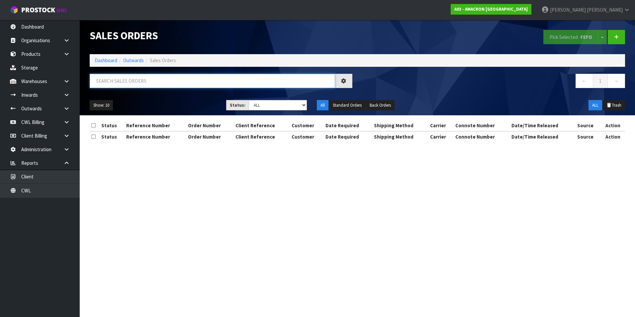
click at [115, 80] on input "text" at bounding box center [213, 81] width 246 height 14
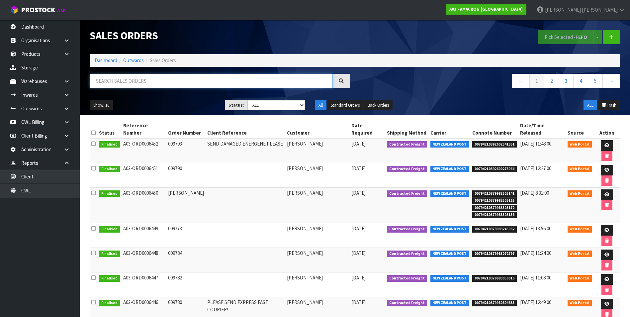
paste input "A03-ORD0006398"
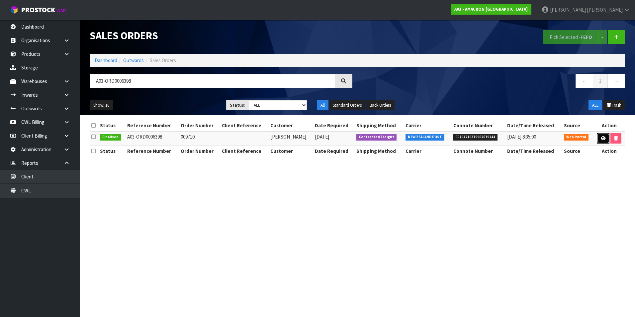
drag, startPoint x: 600, startPoint y: 137, endPoint x: 596, endPoint y: 134, distance: 4.8
click at [601, 137] on icon at bounding box center [603, 138] width 5 height 4
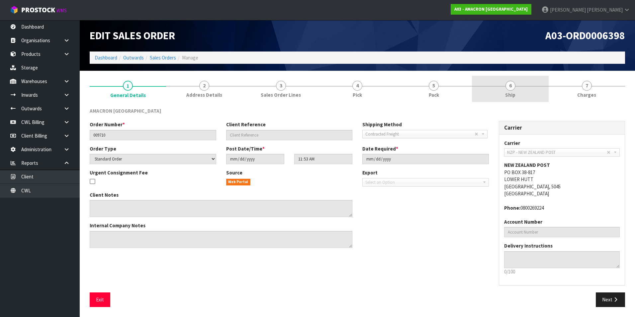
click at [513, 88] on span "6" at bounding box center [511, 86] width 10 height 10
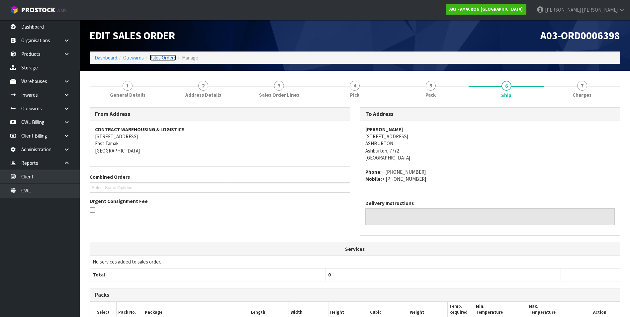
click at [168, 56] on link "Sales Orders" at bounding box center [163, 57] width 26 height 6
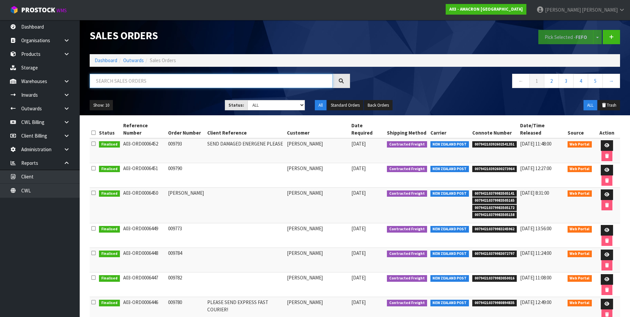
click at [113, 81] on input "text" at bounding box center [211, 81] width 243 height 14
paste input "A03-ORD0006399"
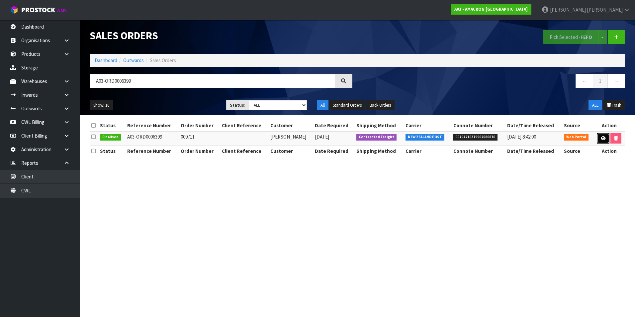
click at [601, 137] on icon at bounding box center [603, 138] width 5 height 4
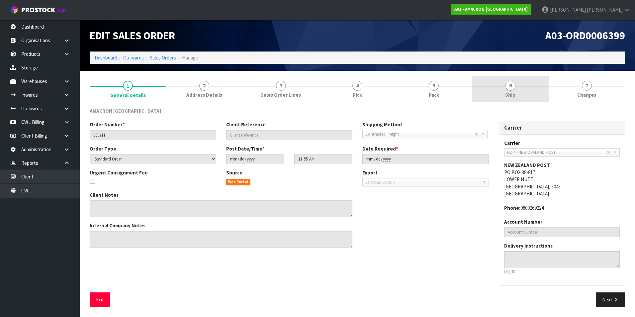
click at [511, 86] on span "6" at bounding box center [511, 86] width 10 height 10
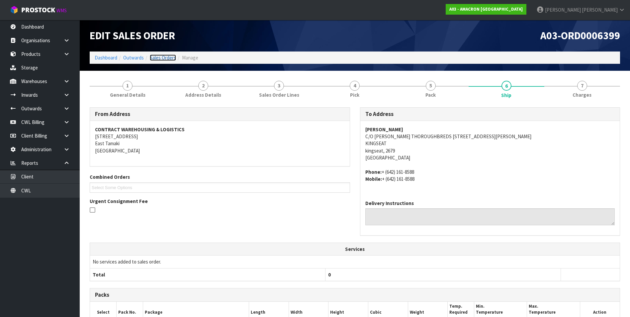
drag, startPoint x: 170, startPoint y: 59, endPoint x: 166, endPoint y: 62, distance: 4.5
click at [170, 59] on link "Sales Orders" at bounding box center [163, 57] width 26 height 6
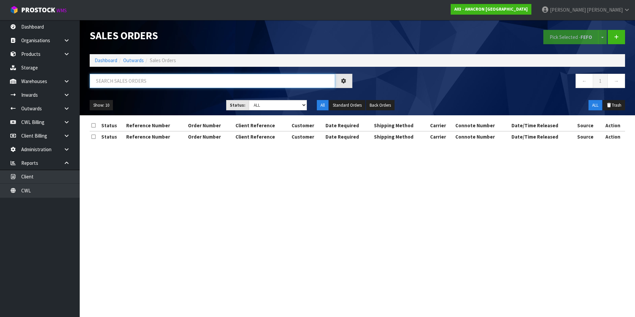
click at [114, 78] on input "text" at bounding box center [213, 81] width 246 height 14
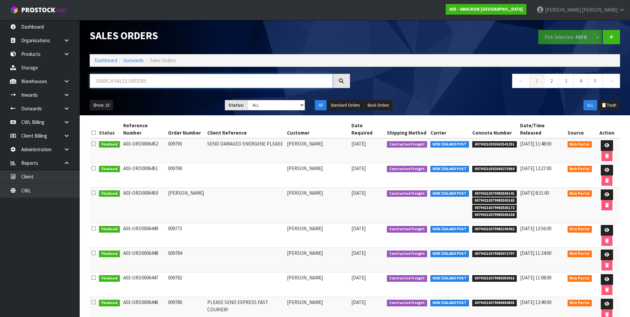
click at [114, 81] on input "text" at bounding box center [211, 81] width 243 height 14
paste input "A03-ORD0006400"
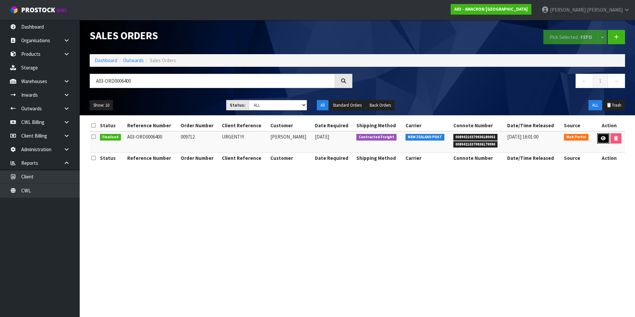
click at [600, 138] on link at bounding box center [603, 138] width 12 height 11
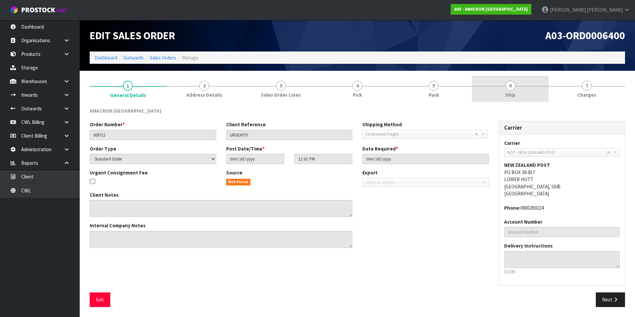
click at [511, 89] on span "6" at bounding box center [511, 86] width 10 height 10
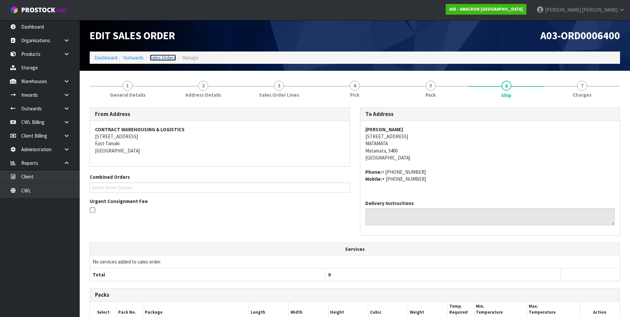
click at [169, 55] on link "Sales Orders" at bounding box center [163, 57] width 26 height 6
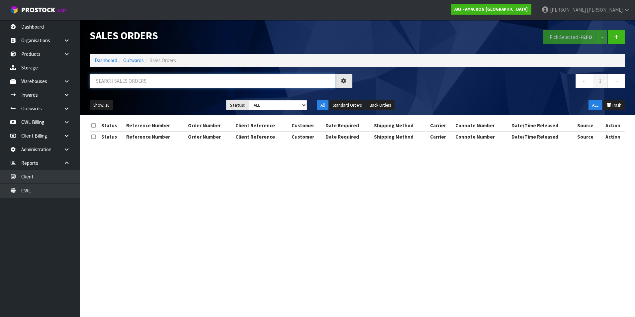
click at [113, 79] on input "text" at bounding box center [213, 81] width 246 height 14
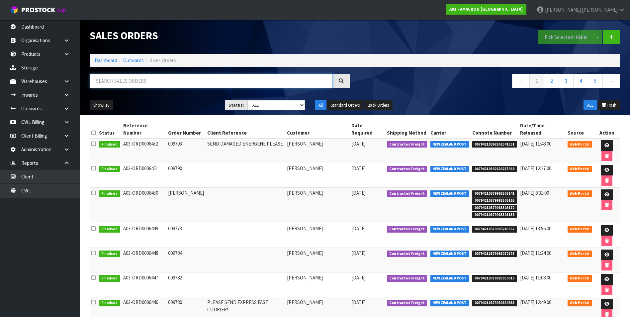
paste input "A03-ORD0006401"
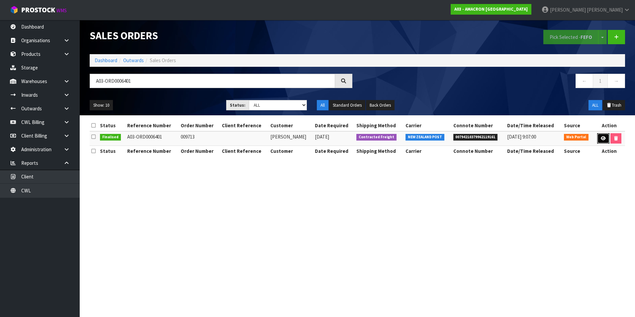
click at [604, 139] on icon at bounding box center [603, 138] width 5 height 4
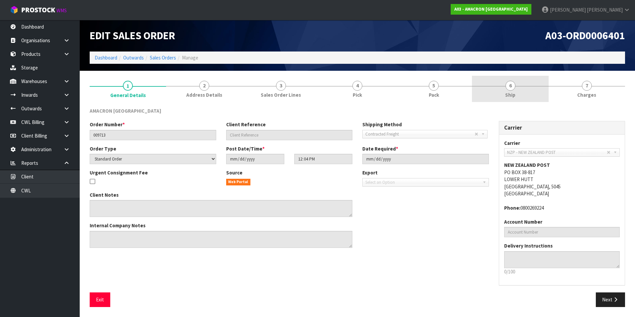
click at [511, 88] on span "6" at bounding box center [511, 86] width 10 height 10
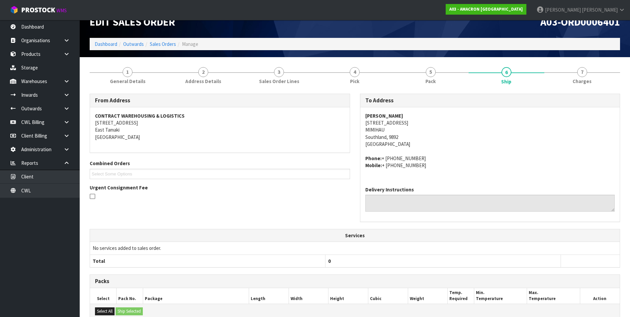
scroll to position [113, 0]
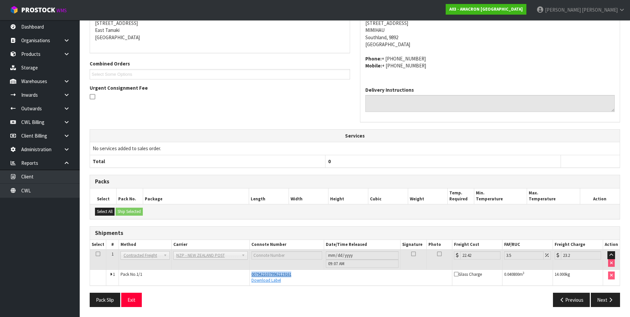
drag, startPoint x: 295, startPoint y: 274, endPoint x: 251, endPoint y: 274, distance: 43.9
click at [252, 274] on div "00794210379962119161" at bounding box center [351, 274] width 199 height 6
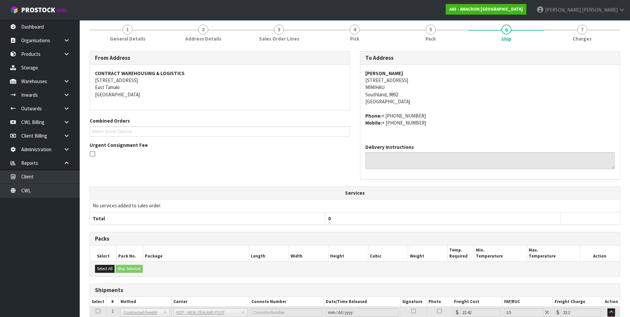
scroll to position [0, 0]
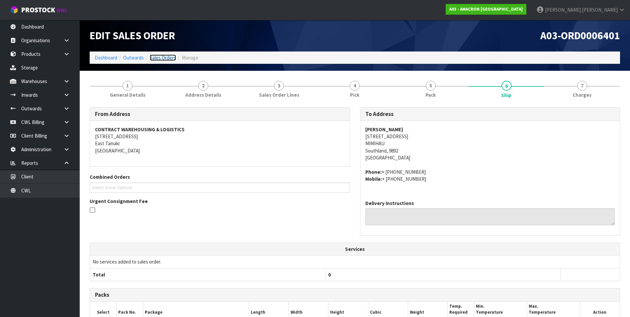
click at [166, 59] on link "Sales Orders" at bounding box center [163, 57] width 26 height 6
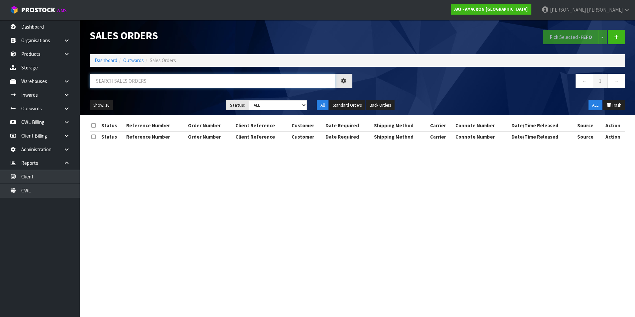
click at [116, 78] on input "text" at bounding box center [213, 81] width 246 height 14
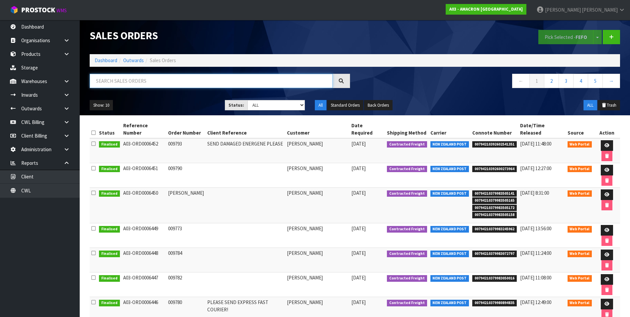
click at [116, 79] on input "text" at bounding box center [211, 81] width 243 height 14
paste input "A03-ORD0006402"
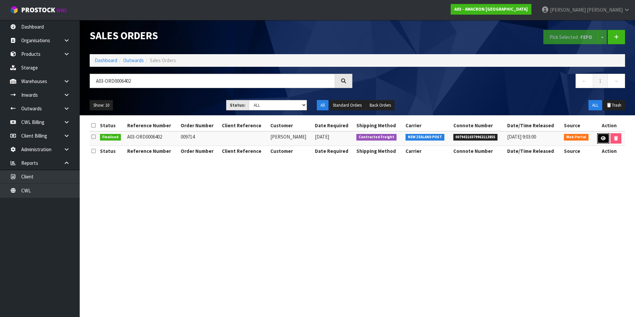
click at [601, 138] on icon at bounding box center [603, 138] width 5 height 4
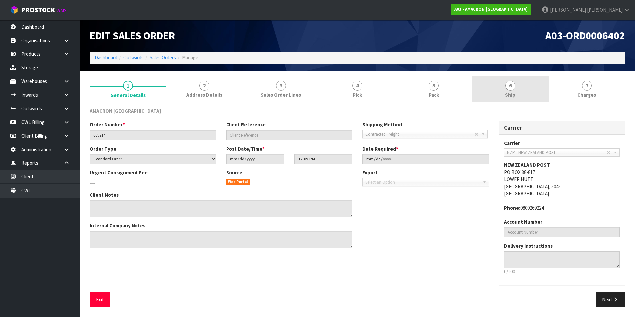
click at [511, 89] on span "6" at bounding box center [511, 86] width 10 height 10
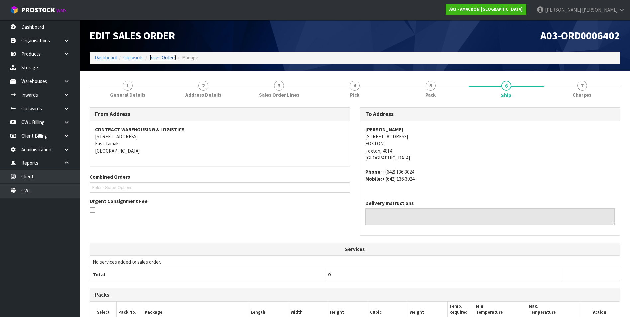
click at [162, 56] on link "Sales Orders" at bounding box center [163, 57] width 26 height 6
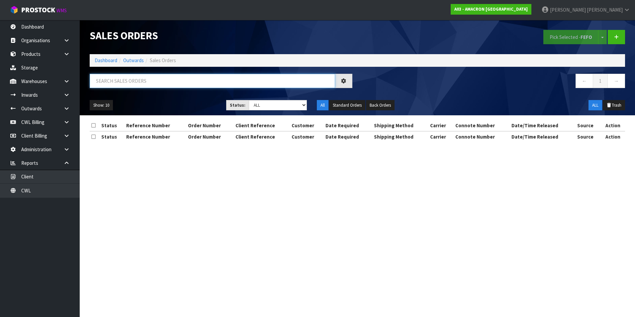
click at [120, 79] on input "text" at bounding box center [213, 81] width 246 height 14
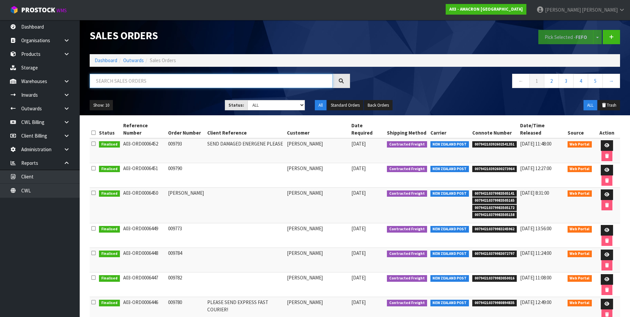
click at [120, 79] on input "text" at bounding box center [211, 81] width 243 height 14
paste input "A03-ORD0006403"
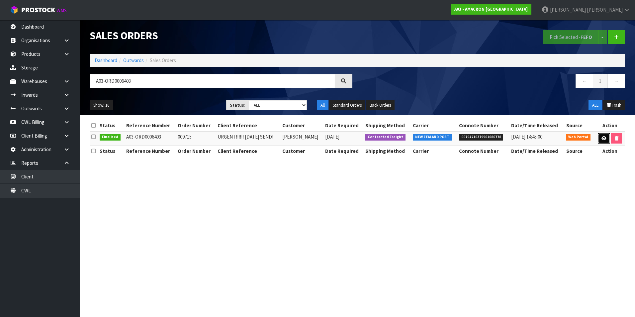
click at [609, 139] on link at bounding box center [604, 138] width 12 height 11
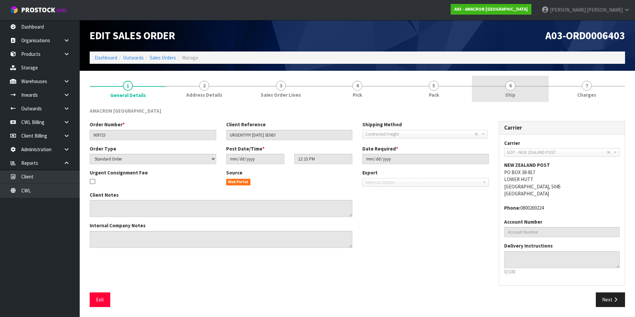
click at [513, 88] on span "6" at bounding box center [511, 86] width 10 height 10
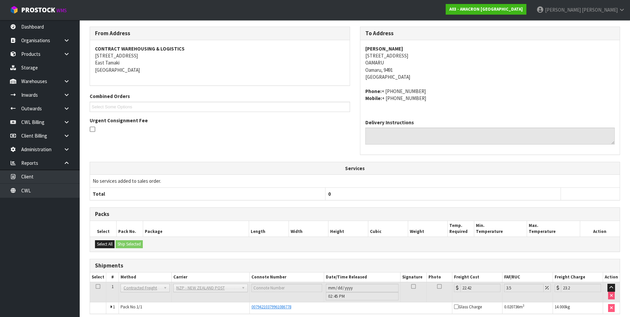
scroll to position [109, 0]
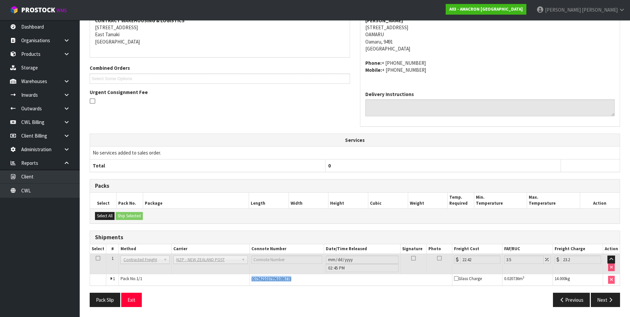
drag, startPoint x: 294, startPoint y: 280, endPoint x: 251, endPoint y: 281, distance: 43.2
click at [252, 281] on div "00794210379961086778" at bounding box center [351, 279] width 199 height 6
drag, startPoint x: 251, startPoint y: 281, endPoint x: 255, endPoint y: 280, distance: 4.2
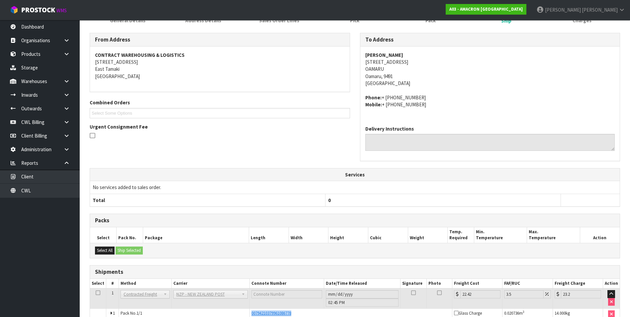
scroll to position [0, 0]
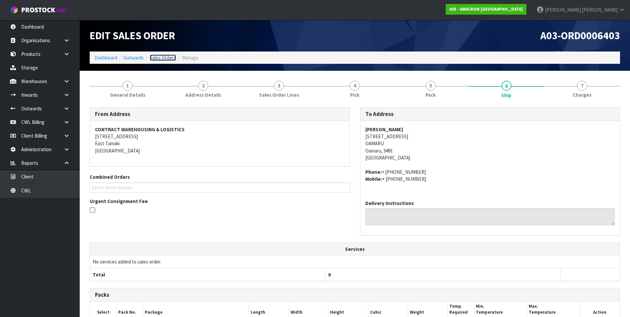
click at [168, 57] on link "Sales Orders" at bounding box center [163, 57] width 26 height 6
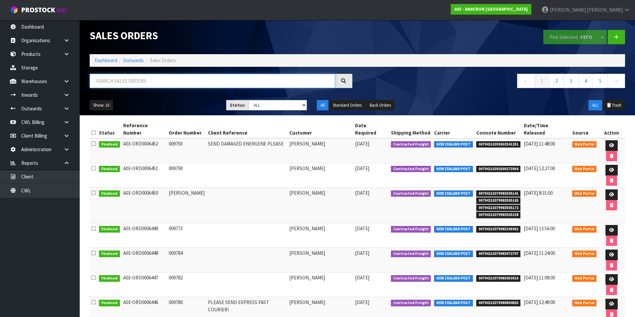
click at [107, 80] on input "text" at bounding box center [213, 81] width 246 height 14
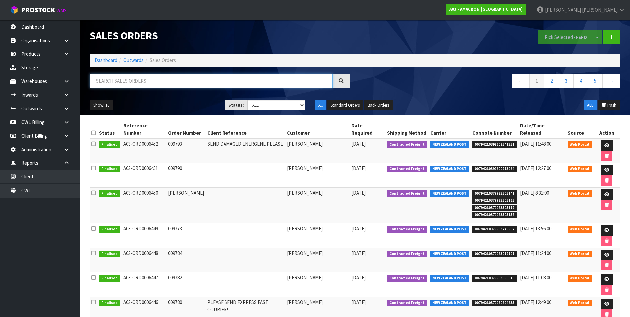
click at [105, 80] on input "text" at bounding box center [211, 81] width 243 height 14
paste input "A03-ORD0006404"
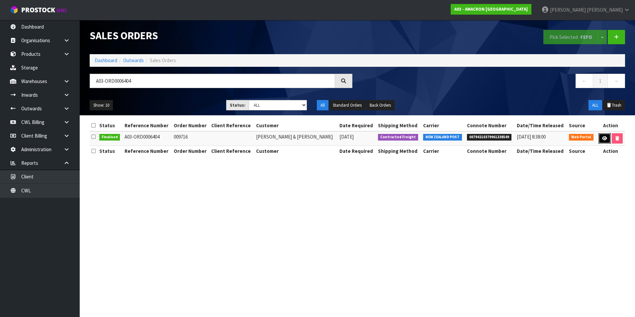
click at [602, 138] on icon at bounding box center [604, 138] width 5 height 4
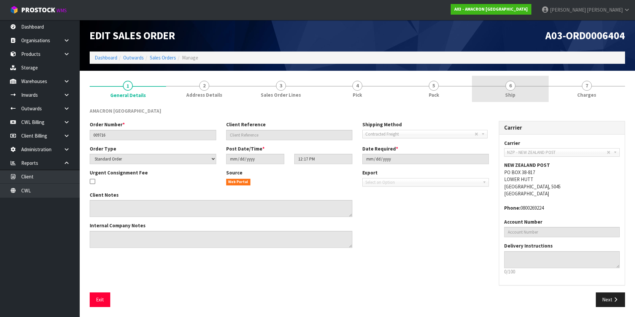
click at [507, 88] on span "6" at bounding box center [511, 86] width 10 height 10
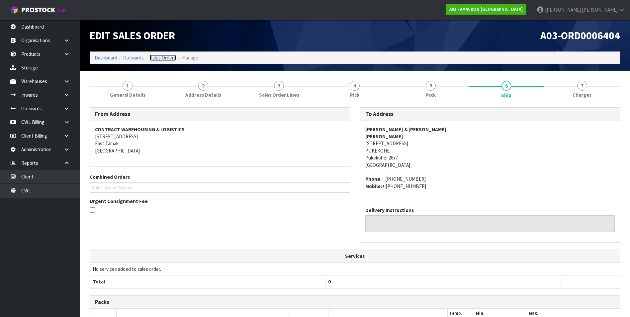
click at [167, 59] on link "Sales Orders" at bounding box center [163, 57] width 26 height 6
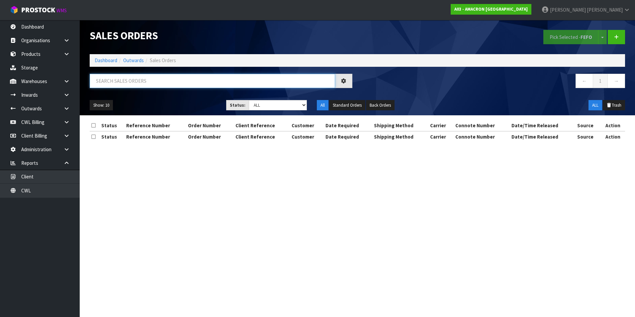
drag, startPoint x: 116, startPoint y: 79, endPoint x: 115, endPoint y: 82, distance: 3.5
click at [116, 80] on input "text" at bounding box center [213, 81] width 246 height 14
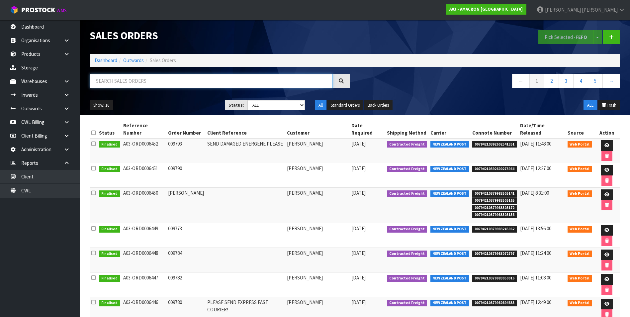
click at [110, 82] on input "text" at bounding box center [211, 81] width 243 height 14
paste input "A03-ORD0006405"
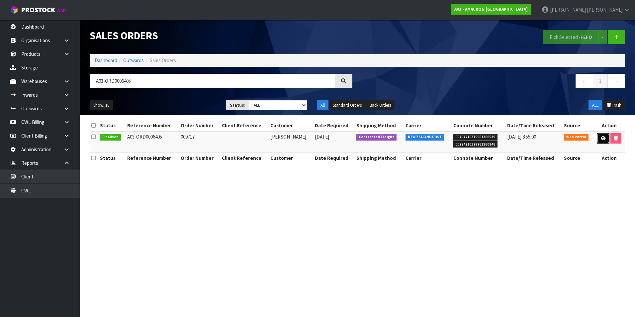
click at [602, 139] on icon at bounding box center [603, 138] width 5 height 4
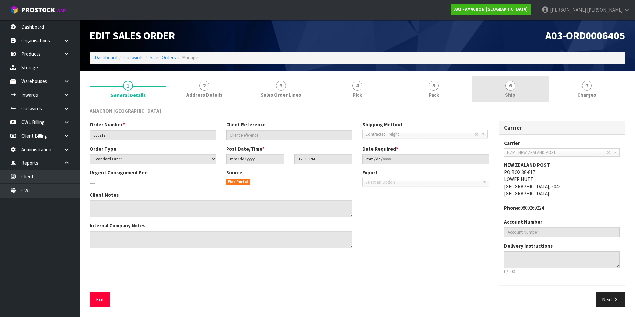
click at [510, 88] on span "6" at bounding box center [511, 86] width 10 height 10
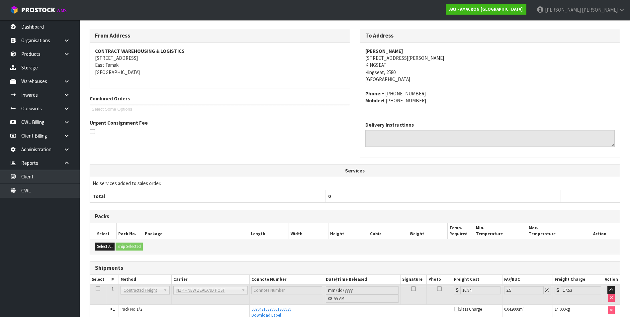
scroll to position [125, 0]
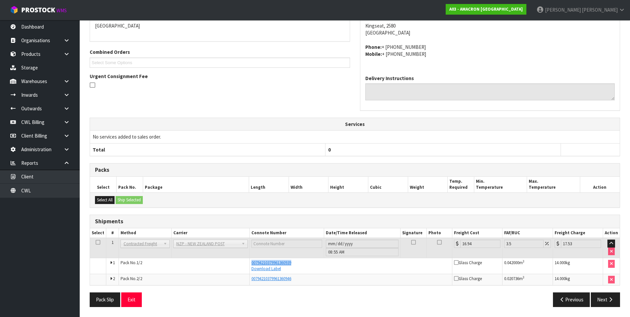
drag, startPoint x: 296, startPoint y: 263, endPoint x: 250, endPoint y: 265, distance: 46.2
click at [250, 265] on td "00794210379961360939 Download Label" at bounding box center [351, 266] width 203 height 16
drag, startPoint x: 250, startPoint y: 265, endPoint x: 255, endPoint y: 265, distance: 4.7
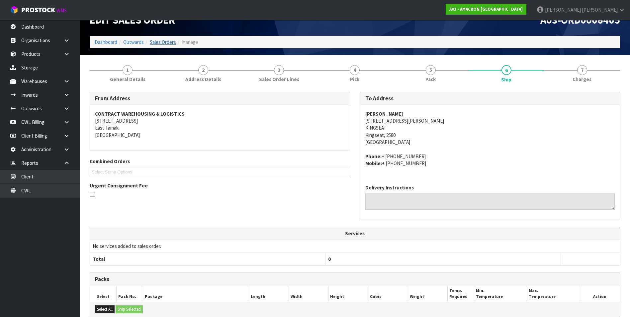
scroll to position [0, 0]
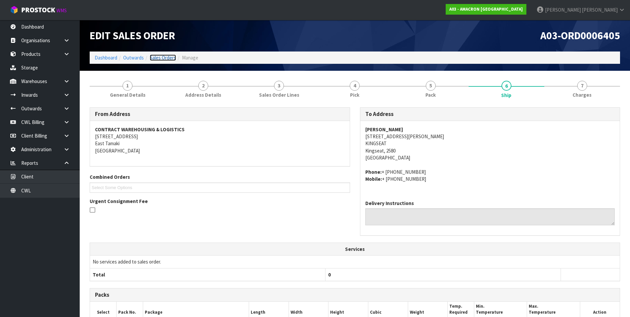
click at [162, 55] on link "Sales Orders" at bounding box center [163, 57] width 26 height 6
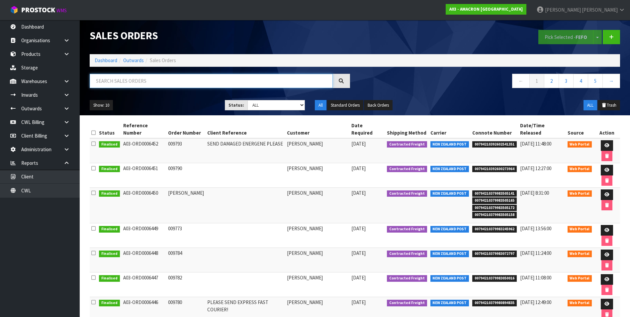
click at [115, 76] on input "text" at bounding box center [211, 81] width 243 height 14
click at [98, 81] on input "text" at bounding box center [211, 81] width 243 height 14
paste input "A03-ORD0006406"
click at [158, 83] on input "A03-ORD0006406" at bounding box center [211, 81] width 243 height 14
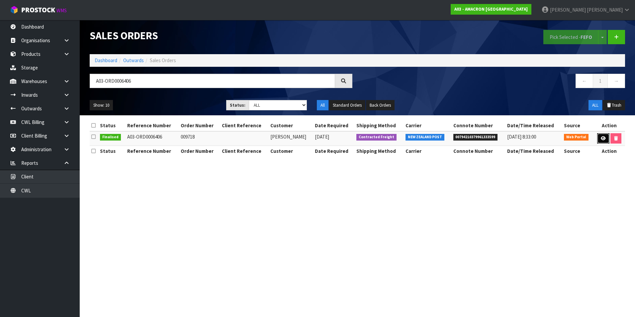
click at [601, 137] on icon at bounding box center [603, 138] width 5 height 4
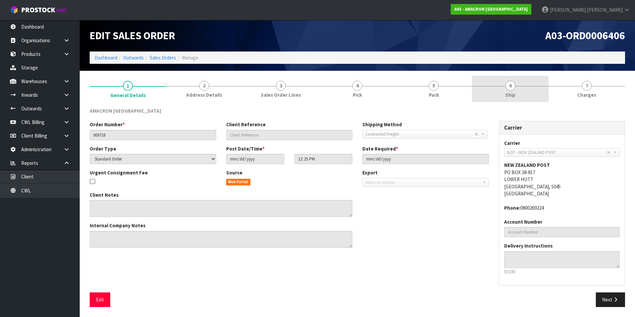
click at [512, 88] on span "6" at bounding box center [511, 86] width 10 height 10
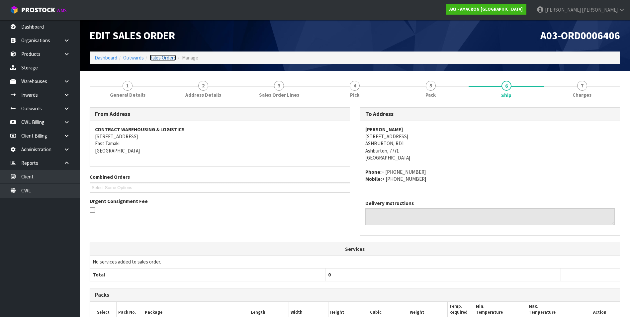
click at [164, 58] on link "Sales Orders" at bounding box center [163, 57] width 26 height 6
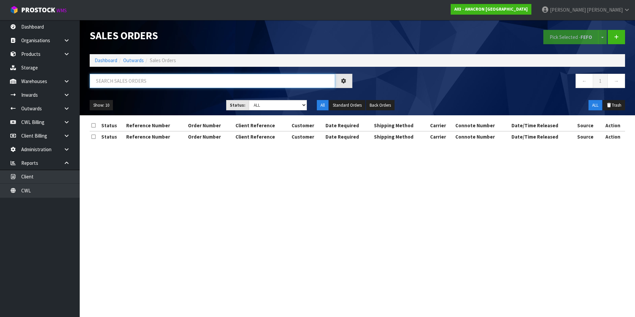
click at [120, 82] on input "text" at bounding box center [213, 81] width 246 height 14
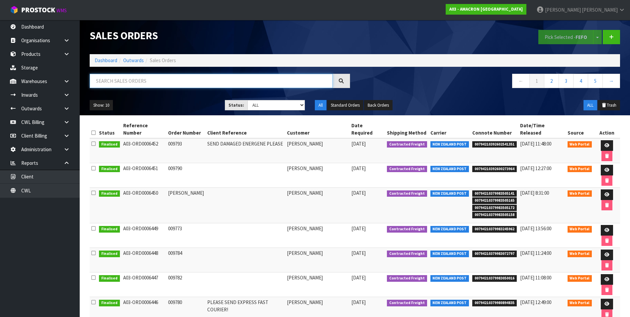
click at [114, 82] on input "text" at bounding box center [211, 81] width 243 height 14
paste input "A03-ORD0006407"
click at [187, 82] on input "A03-ORD0006407" at bounding box center [211, 81] width 243 height 14
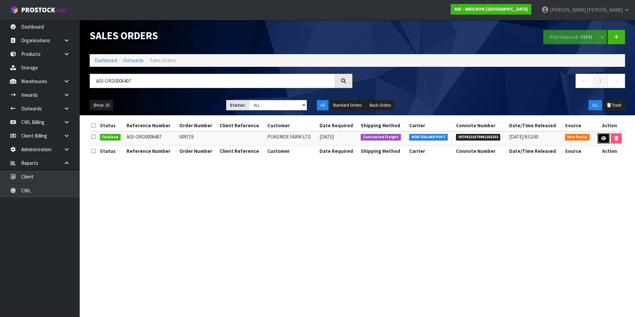
click at [599, 139] on link at bounding box center [604, 138] width 12 height 11
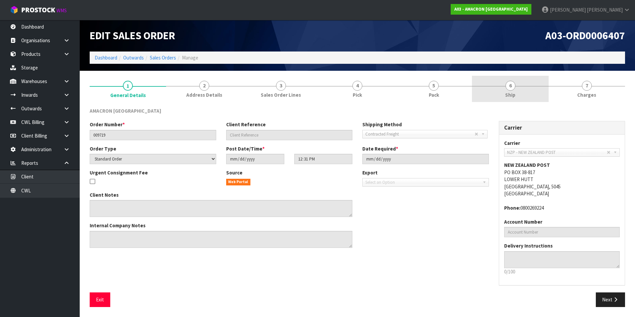
click at [512, 88] on span "6" at bounding box center [511, 86] width 10 height 10
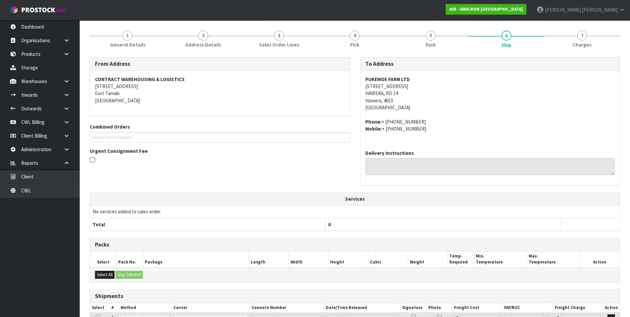
scroll to position [14, 0]
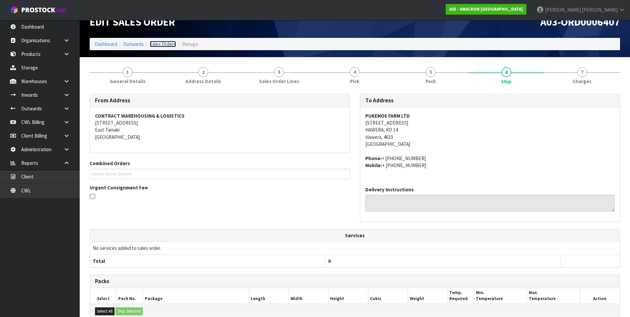
click at [157, 46] on link "Sales Orders" at bounding box center [163, 44] width 26 height 6
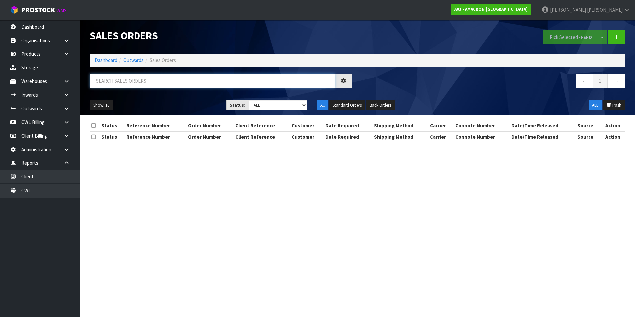
click at [107, 78] on input "text" at bounding box center [213, 81] width 246 height 14
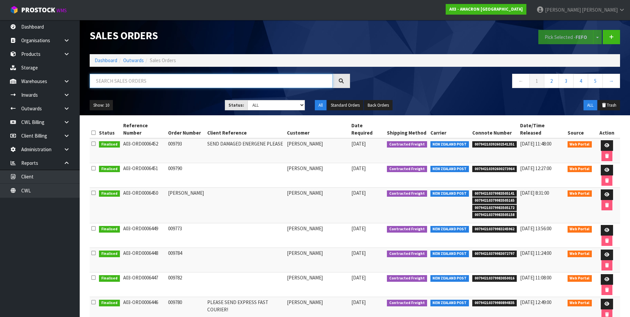
click at [105, 80] on input "text" at bounding box center [211, 81] width 243 height 14
paste input "A03-ORD0006408"
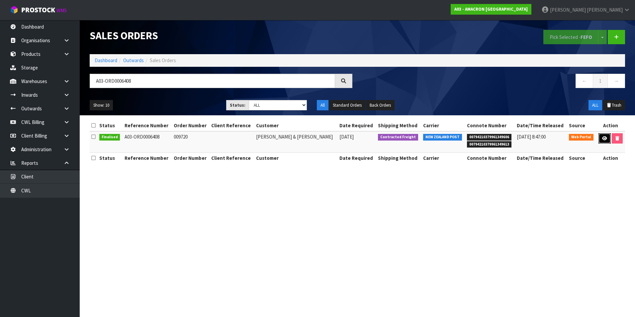
click at [603, 140] on icon at bounding box center [604, 138] width 5 height 4
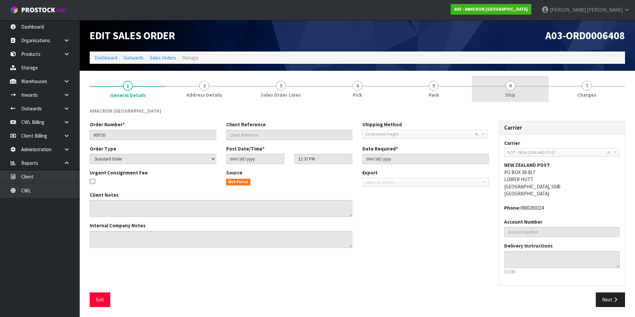
click at [512, 89] on span "6" at bounding box center [511, 86] width 10 height 10
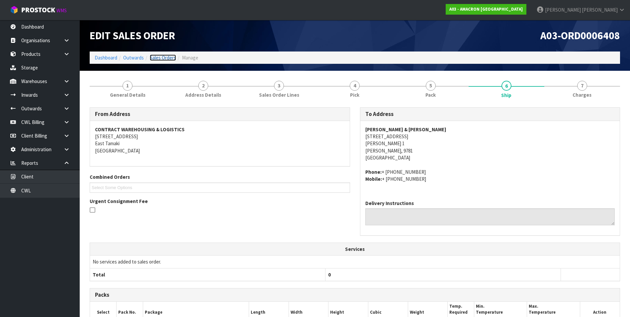
click at [168, 58] on link "Sales Orders" at bounding box center [163, 57] width 26 height 6
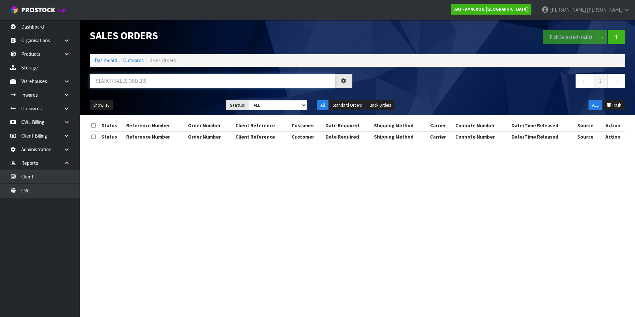
click at [117, 81] on input "text" at bounding box center [213, 81] width 246 height 14
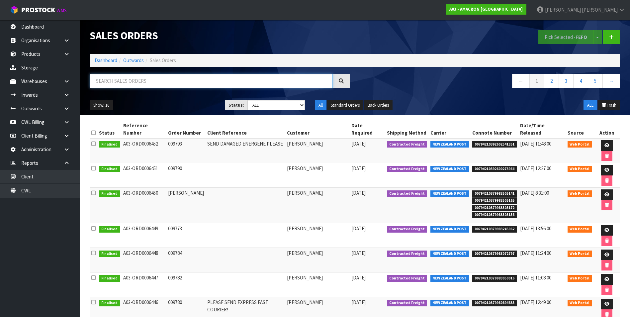
click at [105, 81] on input "text" at bounding box center [211, 81] width 243 height 14
paste input "A03-ORD0006410"
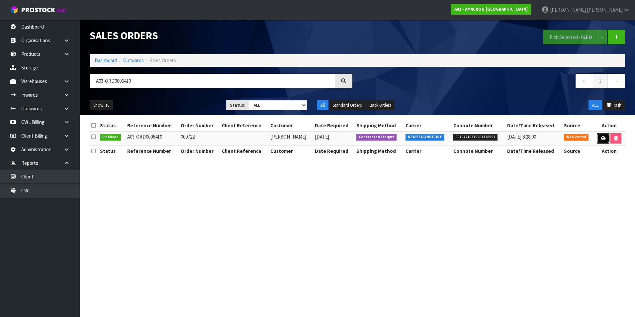
click at [601, 139] on icon at bounding box center [603, 138] width 5 height 4
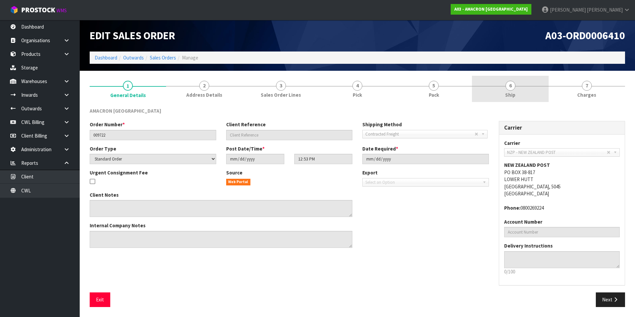
click at [511, 86] on span "6" at bounding box center [511, 86] width 10 height 10
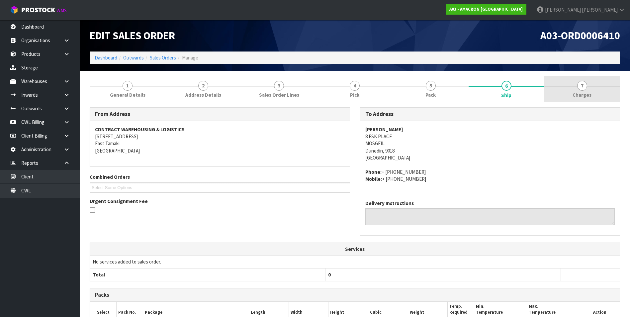
click at [582, 85] on span "7" at bounding box center [583, 86] width 10 height 10
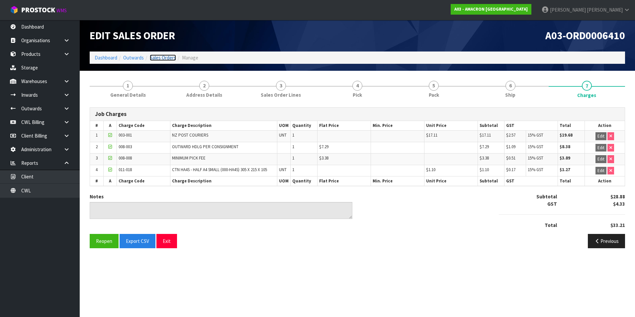
click at [163, 58] on link "Sales Orders" at bounding box center [163, 57] width 26 height 6
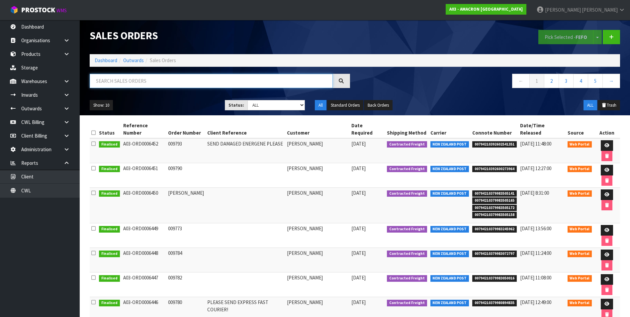
click at [108, 80] on input "text" at bounding box center [211, 81] width 243 height 14
paste input "A03-ORD0006409"
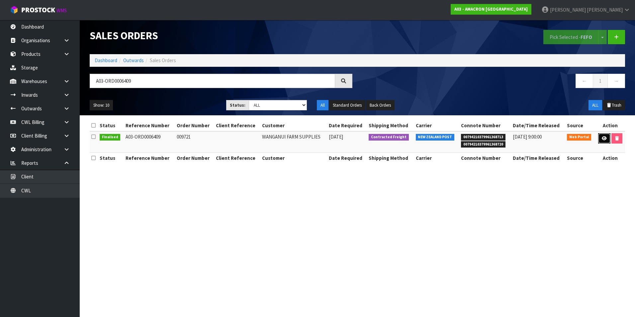
click at [608, 141] on link at bounding box center [604, 138] width 12 height 11
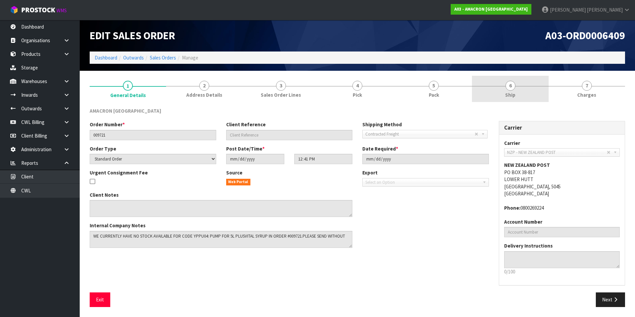
click at [510, 88] on span "6" at bounding box center [511, 86] width 10 height 10
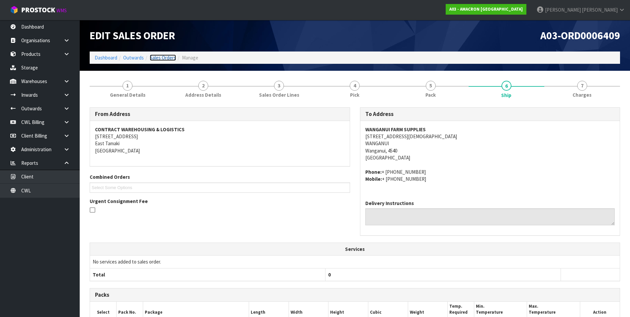
drag, startPoint x: 165, startPoint y: 57, endPoint x: 172, endPoint y: 58, distance: 7.3
click at [165, 57] on link "Sales Orders" at bounding box center [163, 57] width 26 height 6
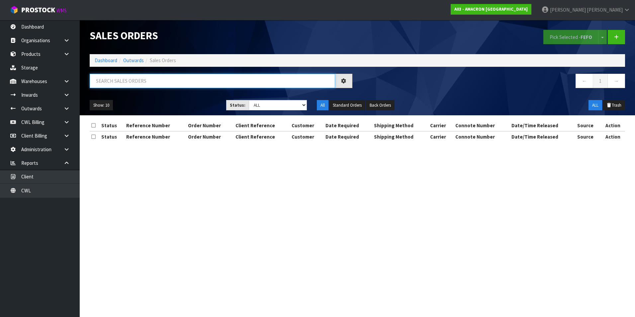
click at [122, 80] on input "text" at bounding box center [213, 81] width 246 height 14
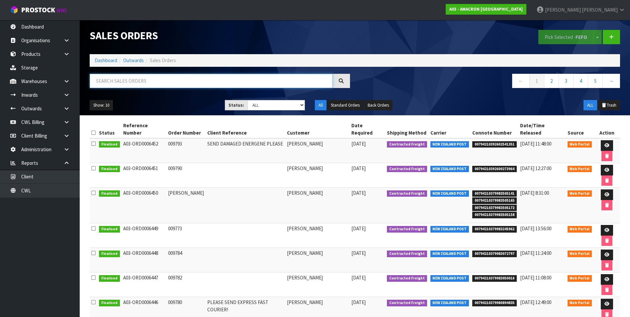
paste input "A03-ORD0006411"
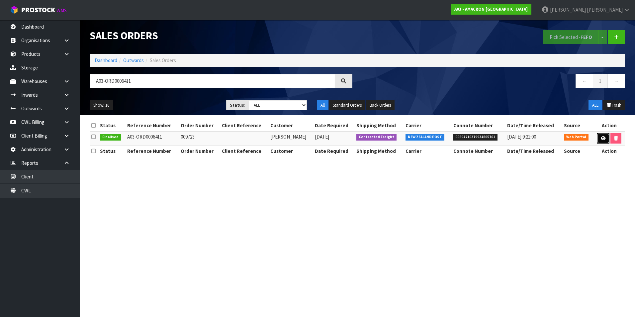
click at [600, 136] on link at bounding box center [603, 138] width 12 height 11
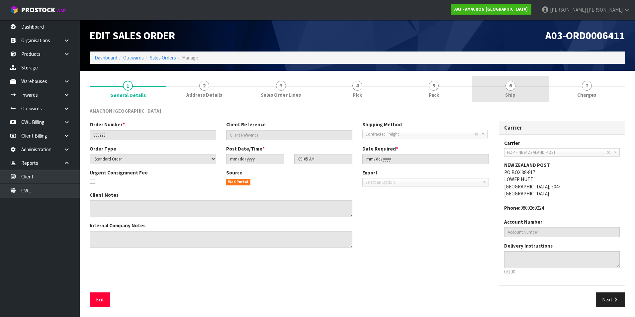
click at [511, 89] on span "6" at bounding box center [511, 86] width 10 height 10
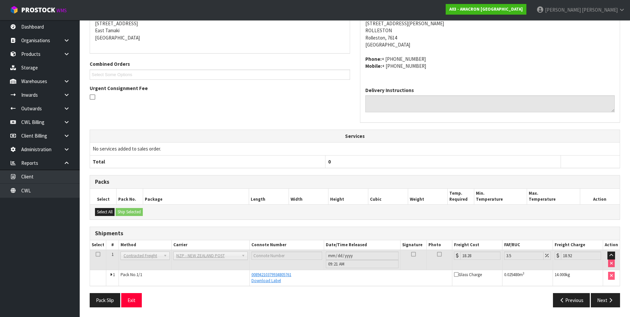
scroll to position [113, 0]
drag, startPoint x: 295, startPoint y: 275, endPoint x: 250, endPoint y: 276, distance: 44.5
click at [250, 276] on td "00894210379934805761 Download Label" at bounding box center [351, 278] width 203 height 16
drag, startPoint x: 250, startPoint y: 276, endPoint x: 254, endPoint y: 275, distance: 3.6
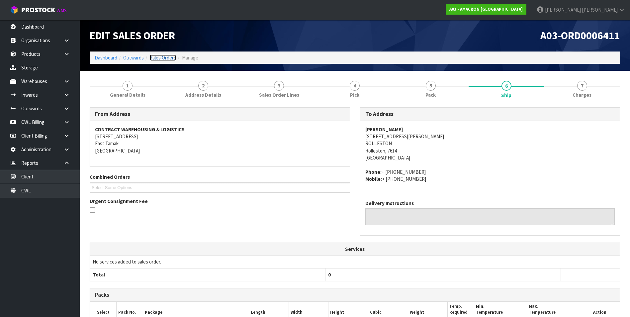
click at [158, 56] on link "Sales Orders" at bounding box center [163, 57] width 26 height 6
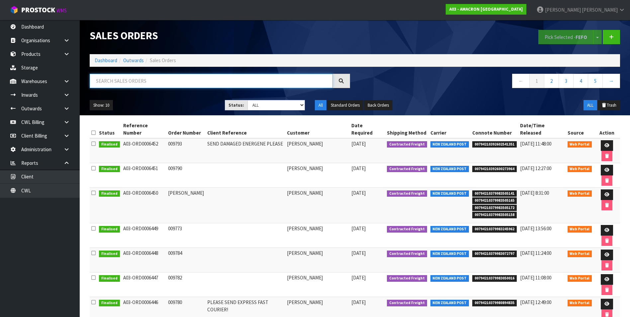
click at [112, 80] on input "text" at bounding box center [211, 81] width 243 height 14
paste input "A03-ORD0006412"
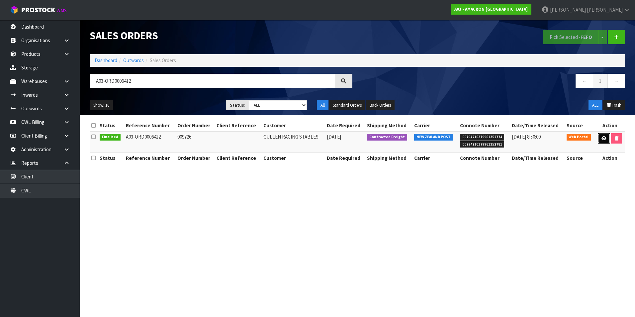
click at [605, 139] on icon at bounding box center [604, 138] width 5 height 4
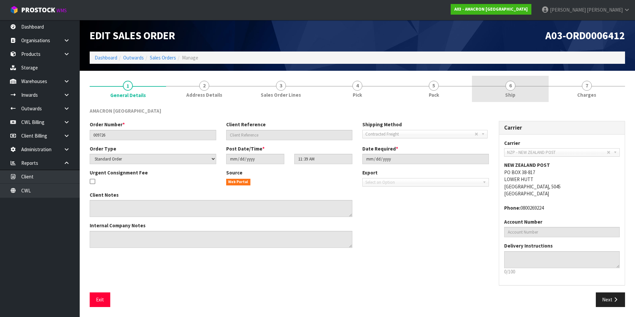
click at [510, 88] on span "6" at bounding box center [511, 86] width 10 height 10
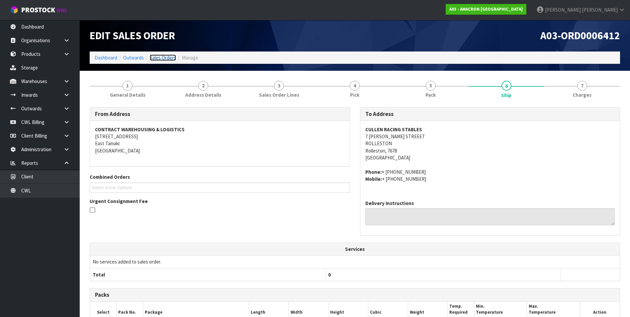
click at [162, 55] on link "Sales Orders" at bounding box center [163, 57] width 26 height 6
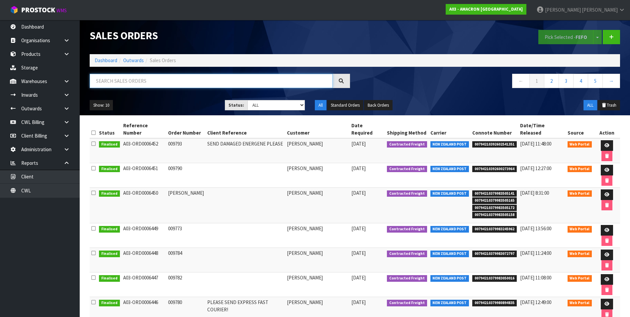
click at [110, 82] on input "text" at bounding box center [211, 81] width 243 height 14
paste input "A03-ORD0006414"
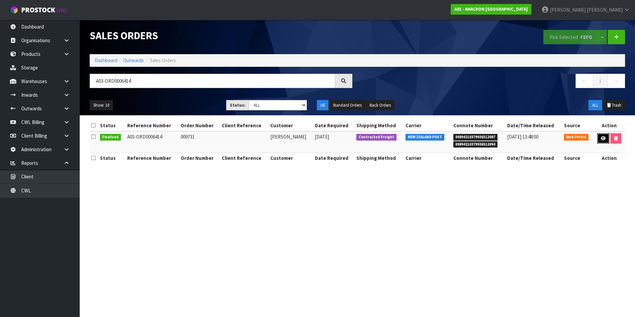
click at [605, 139] on icon at bounding box center [603, 138] width 5 height 4
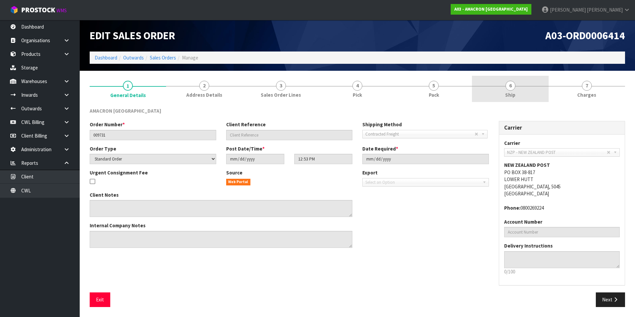
click at [511, 88] on span "6" at bounding box center [511, 86] width 10 height 10
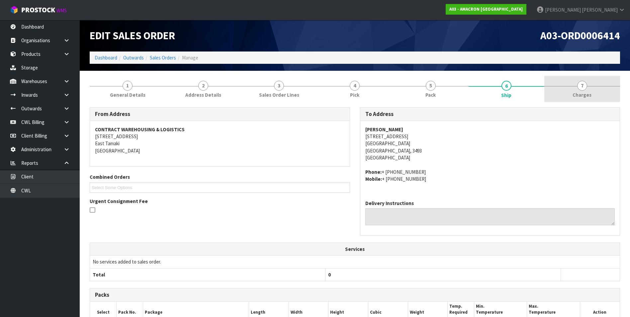
click at [580, 88] on span "7" at bounding box center [583, 86] width 10 height 10
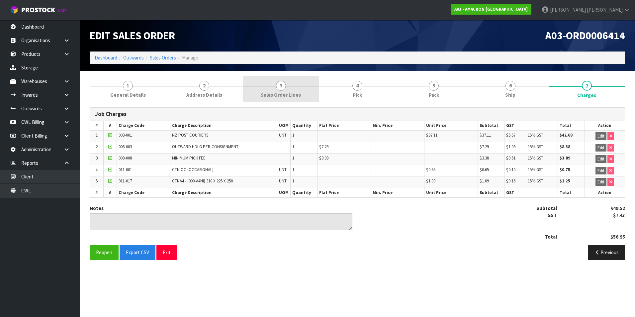
click at [282, 86] on span "3" at bounding box center [281, 86] width 10 height 10
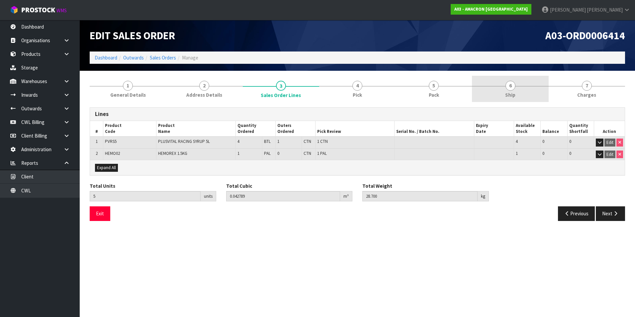
click at [513, 86] on span "6" at bounding box center [511, 86] width 10 height 10
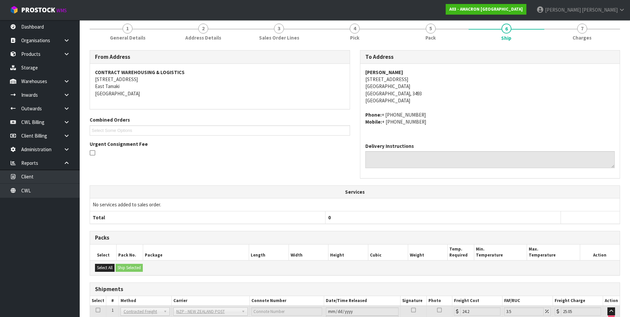
scroll to position [125, 0]
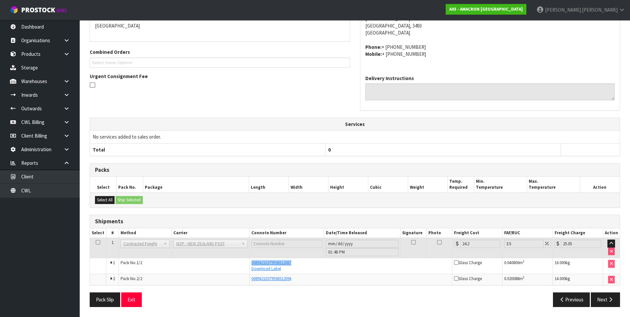
drag, startPoint x: 297, startPoint y: 264, endPoint x: 250, endPoint y: 262, distance: 47.2
click at [250, 262] on td "00894210379936512087 Download Label" at bounding box center [351, 266] width 203 height 16
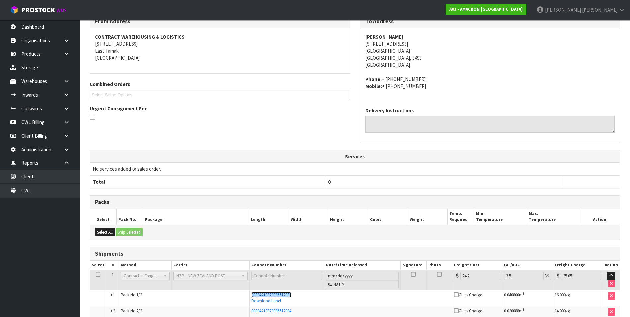
scroll to position [0, 0]
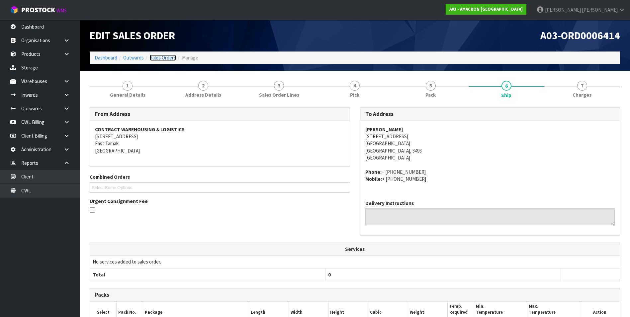
click at [166, 57] on link "Sales Orders" at bounding box center [163, 57] width 26 height 6
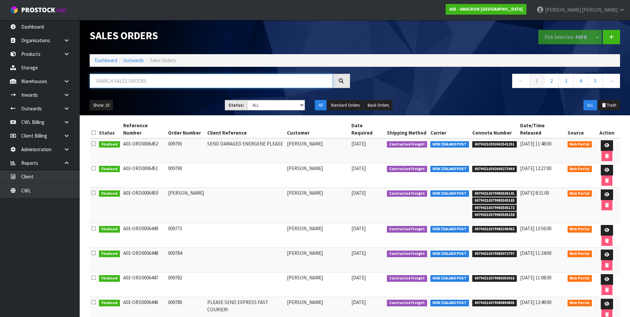
click at [114, 79] on input "text" at bounding box center [211, 81] width 243 height 14
click at [107, 80] on input "text" at bounding box center [211, 81] width 243 height 14
paste input "A03-ORD0006414"
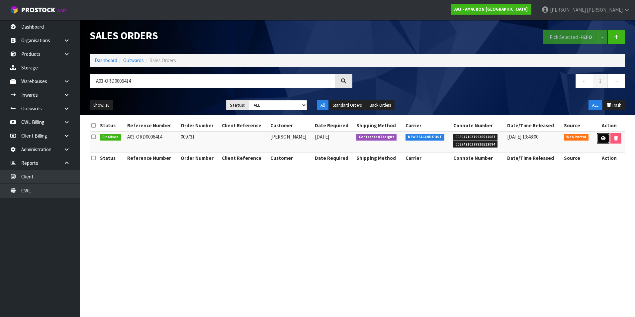
click at [601, 140] on icon at bounding box center [603, 138] width 5 height 4
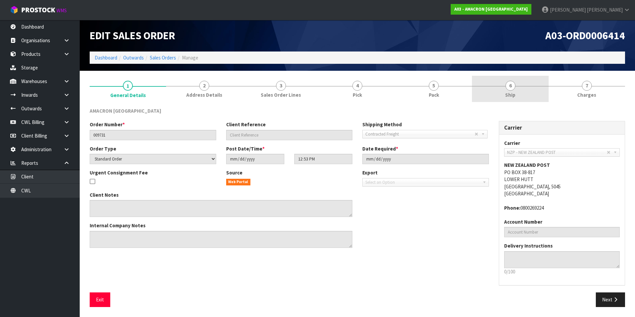
click at [510, 87] on span "6" at bounding box center [511, 86] width 10 height 10
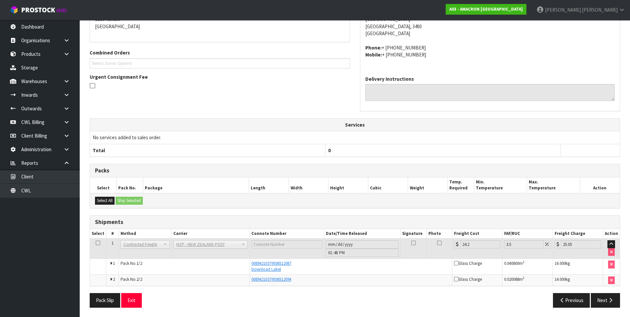
scroll to position [125, 0]
drag, startPoint x: 295, startPoint y: 264, endPoint x: 250, endPoint y: 262, distance: 45.6
click at [250, 262] on td "00894210379936512087 Download Label" at bounding box center [351, 266] width 203 height 16
drag, startPoint x: 250, startPoint y: 262, endPoint x: 257, endPoint y: 262, distance: 7.3
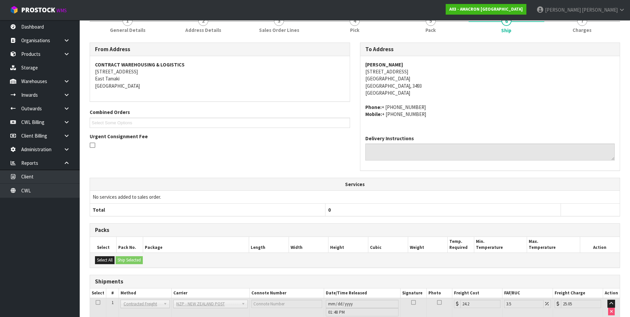
scroll to position [0, 0]
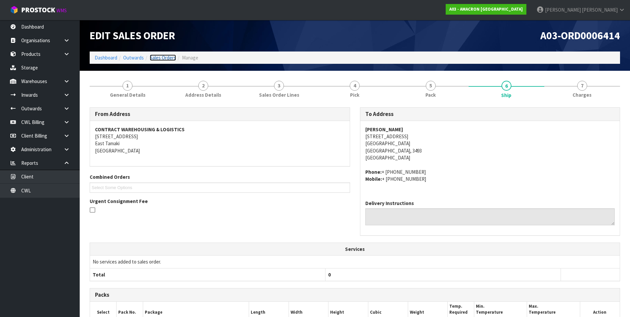
click at [169, 58] on link "Sales Orders" at bounding box center [163, 57] width 26 height 6
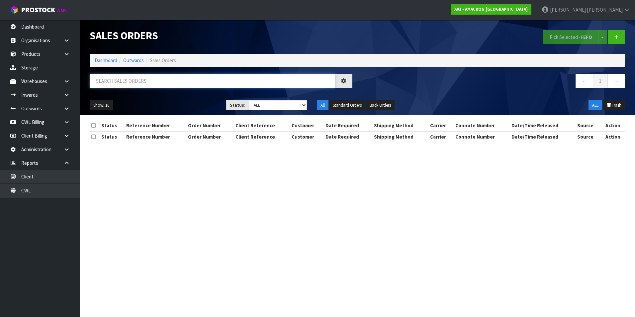
click at [103, 83] on input "text" at bounding box center [213, 81] width 246 height 14
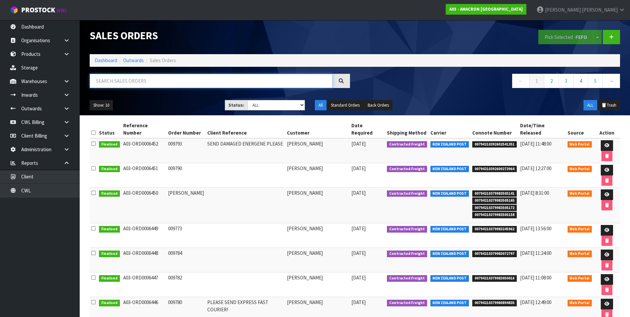
paste input "A03-ORD0006413"
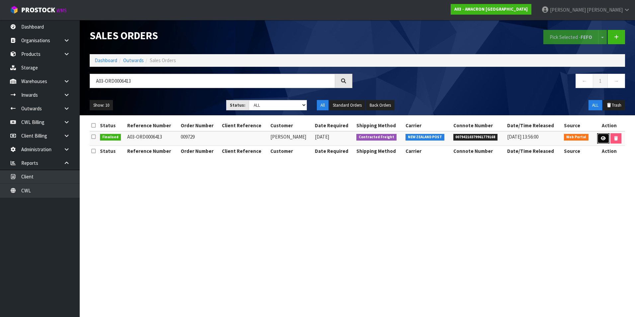
click at [603, 139] on icon at bounding box center [603, 138] width 5 height 4
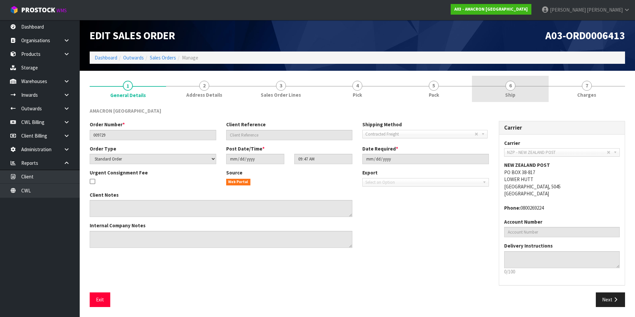
click at [511, 88] on span "6" at bounding box center [511, 86] width 10 height 10
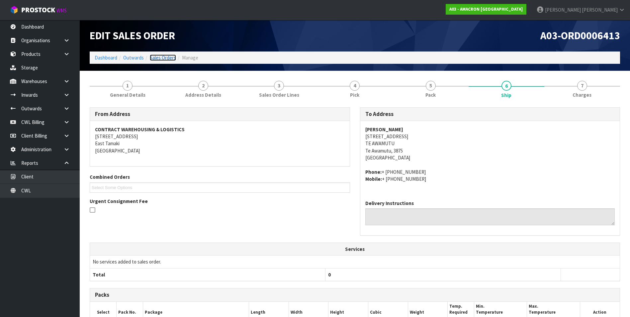
click at [167, 55] on link "Sales Orders" at bounding box center [163, 57] width 26 height 6
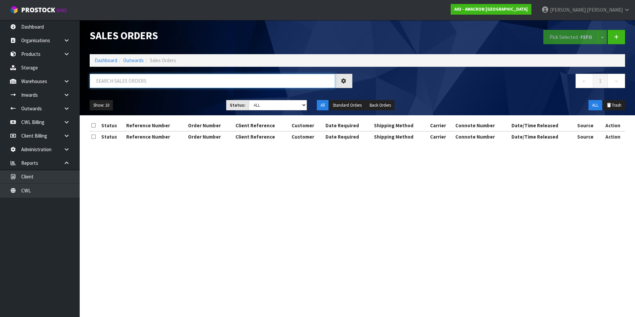
click at [114, 80] on input "text" at bounding box center [213, 81] width 246 height 14
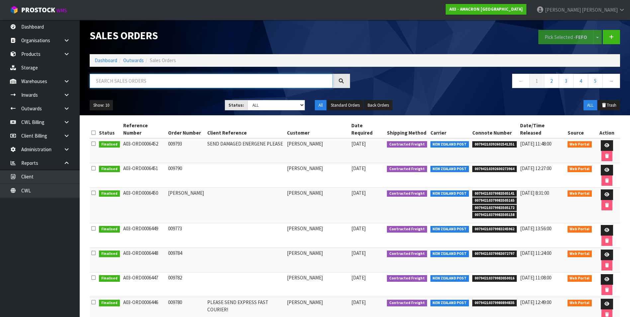
click at [114, 80] on input "text" at bounding box center [211, 81] width 243 height 14
paste input "A03-ORD0006415"
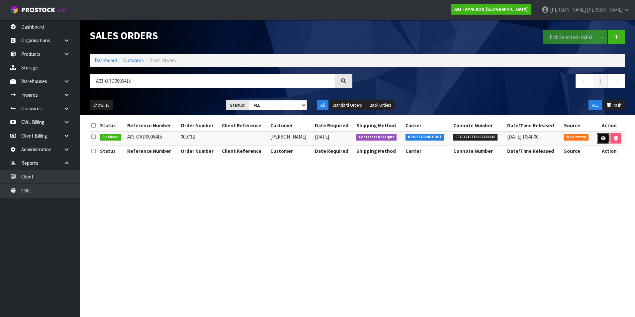
click at [605, 139] on icon at bounding box center [603, 138] width 5 height 4
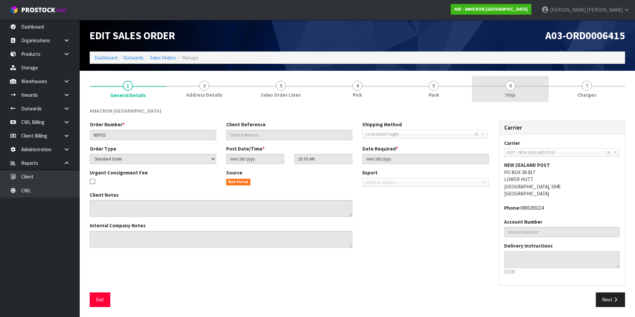
click at [509, 88] on span "6" at bounding box center [511, 86] width 10 height 10
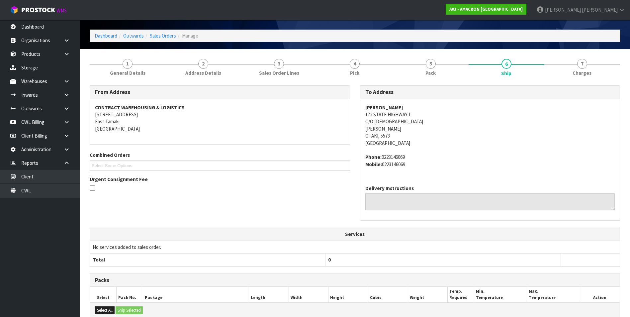
scroll to position [121, 0]
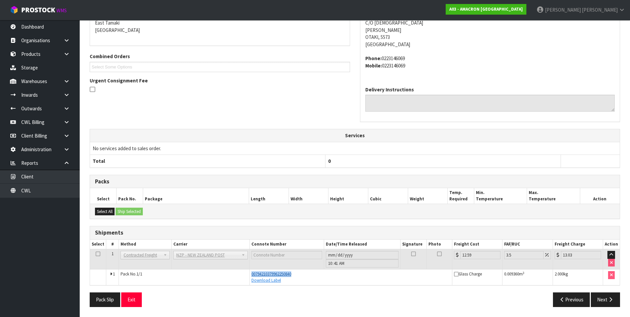
drag, startPoint x: 296, startPoint y: 273, endPoint x: 251, endPoint y: 275, distance: 45.6
click at [252, 275] on div "00794210379962250840" at bounding box center [351, 274] width 199 height 6
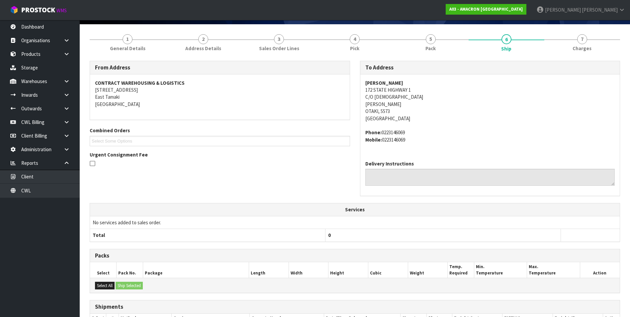
scroll to position [0, 0]
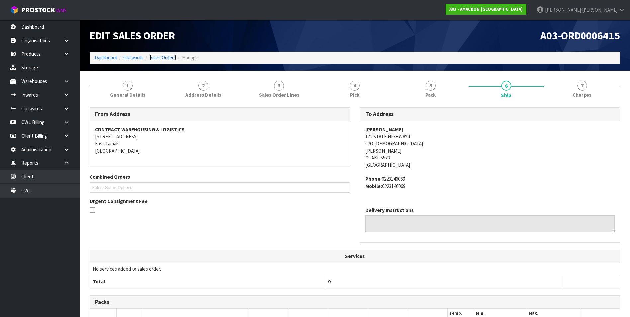
click at [167, 56] on link "Sales Orders" at bounding box center [163, 57] width 26 height 6
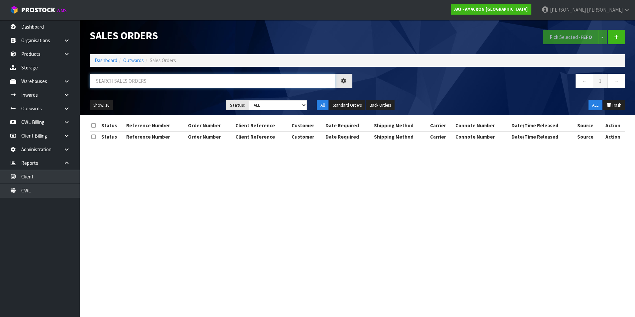
click at [120, 81] on input "text" at bounding box center [213, 81] width 246 height 14
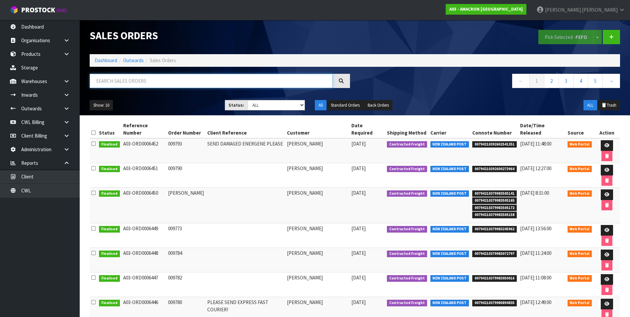
paste input "A03-ORD0006392"
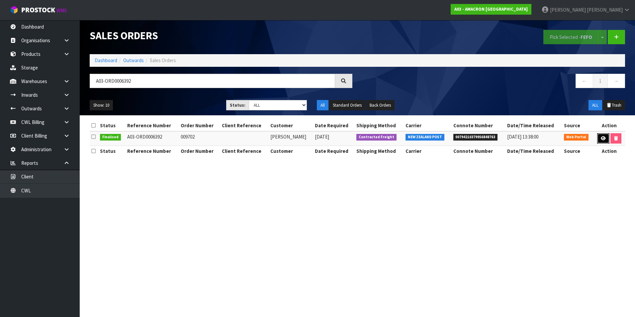
click at [601, 137] on icon at bounding box center [603, 138] width 5 height 4
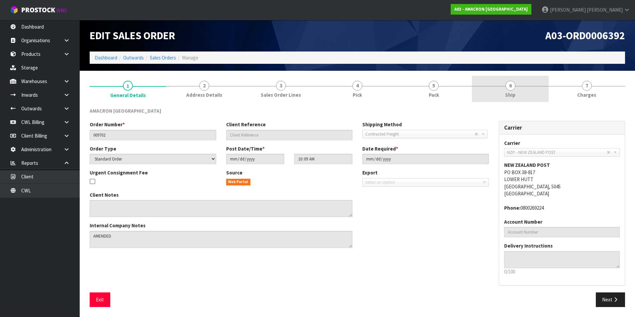
click at [510, 88] on span "6" at bounding box center [511, 86] width 10 height 10
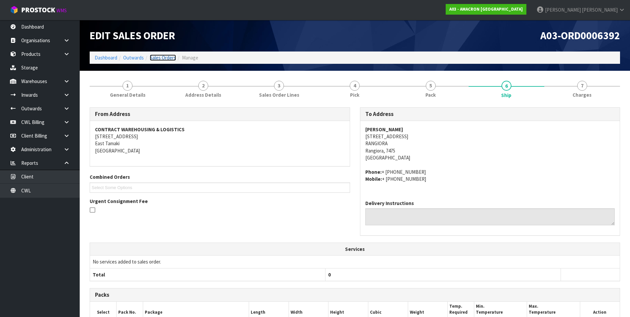
click at [165, 57] on link "Sales Orders" at bounding box center [163, 57] width 26 height 6
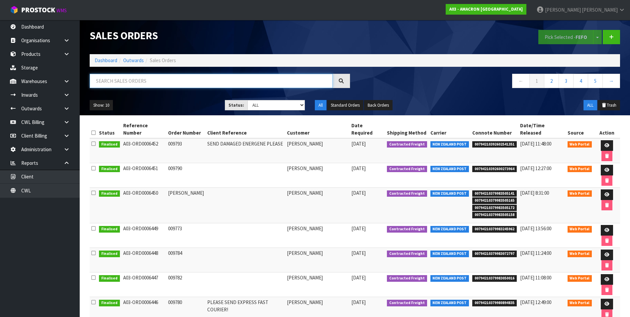
click at [107, 80] on input "text" at bounding box center [211, 81] width 243 height 14
click at [105, 80] on input "text" at bounding box center [211, 81] width 243 height 14
paste input "A03-ORD0006393"
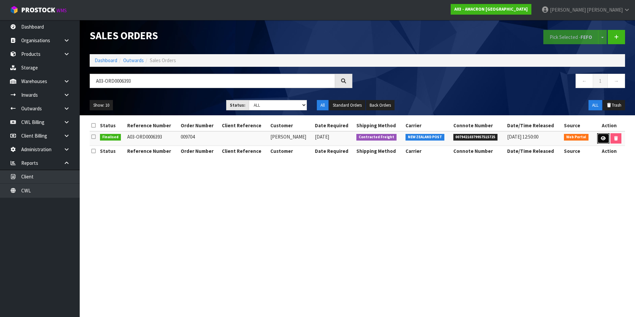
click at [601, 140] on icon at bounding box center [603, 138] width 5 height 4
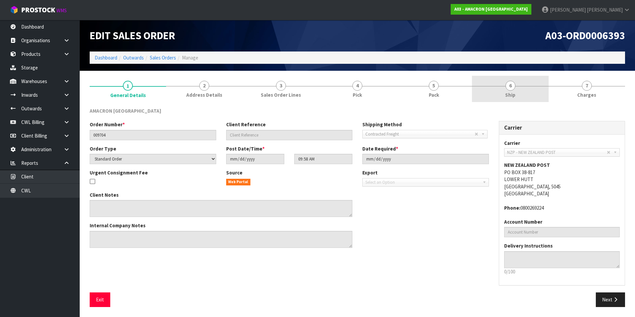
click at [513, 87] on span "6" at bounding box center [511, 86] width 10 height 10
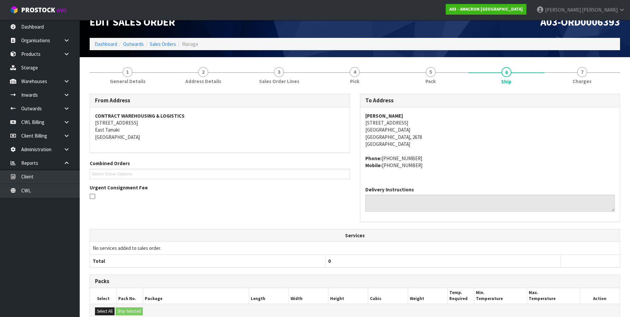
scroll to position [113, 0]
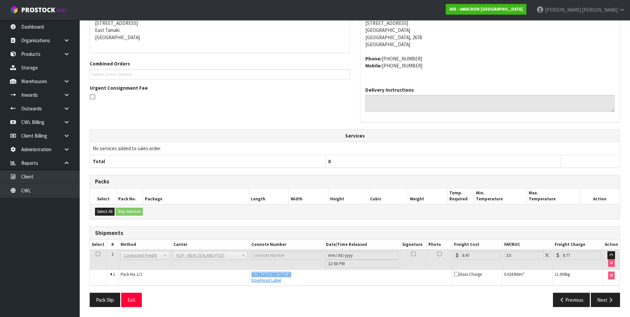
drag, startPoint x: 294, startPoint y: 275, endPoint x: 249, endPoint y: 275, distance: 44.9
click at [250, 275] on td "00794210379957515725 Download Label" at bounding box center [351, 278] width 203 height 16
drag, startPoint x: 249, startPoint y: 275, endPoint x: 253, endPoint y: 274, distance: 3.5
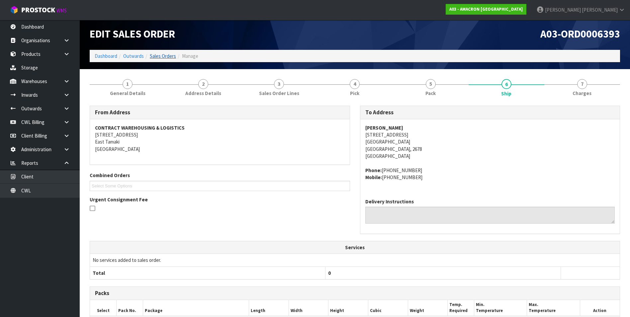
scroll to position [0, 0]
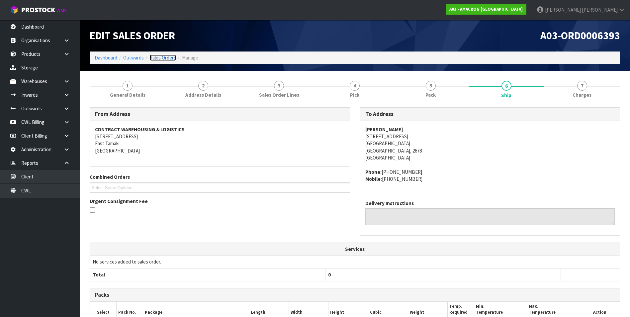
click at [164, 58] on link "Sales Orders" at bounding box center [163, 57] width 26 height 6
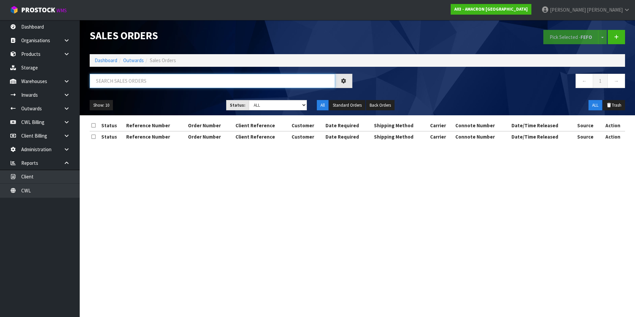
click at [112, 80] on input "text" at bounding box center [213, 81] width 246 height 14
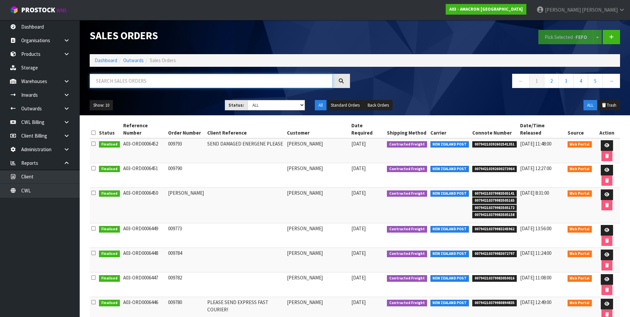
click at [112, 80] on input "text" at bounding box center [211, 81] width 243 height 14
paste input "A03-ORD0006385"
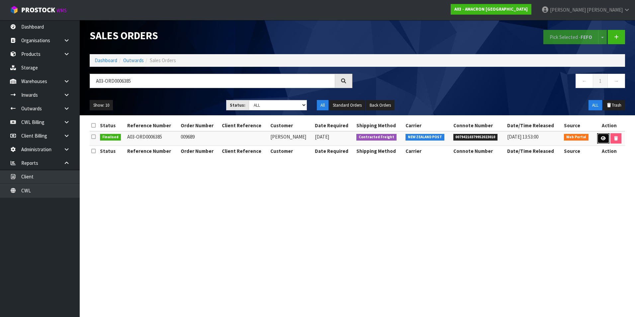
click at [604, 138] on icon at bounding box center [603, 138] width 5 height 4
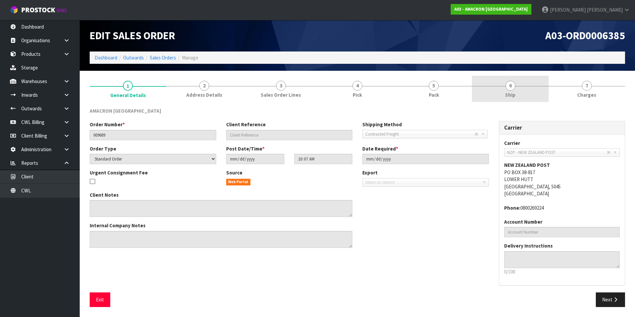
click at [510, 86] on span "6" at bounding box center [511, 86] width 10 height 10
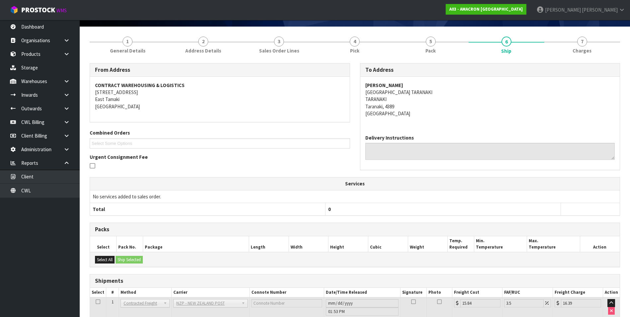
scroll to position [92, 0]
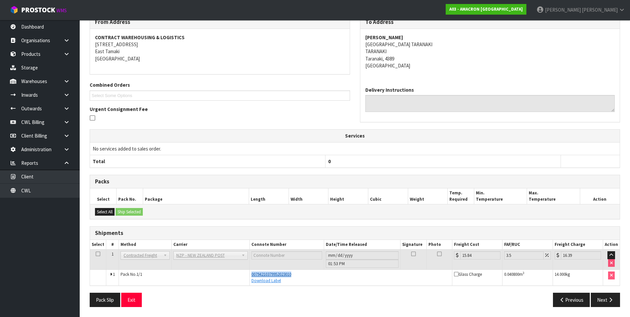
drag, startPoint x: 295, startPoint y: 275, endPoint x: 251, endPoint y: 275, distance: 44.2
click at [252, 275] on div "00794210379952023010" at bounding box center [351, 274] width 199 height 6
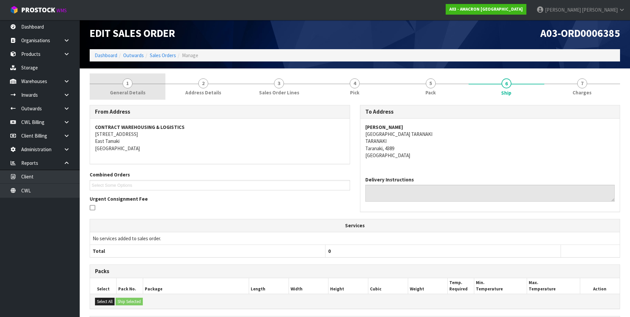
scroll to position [0, 0]
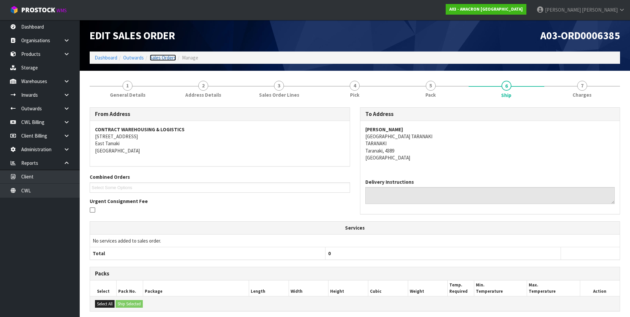
click at [164, 57] on link "Sales Orders" at bounding box center [163, 57] width 26 height 6
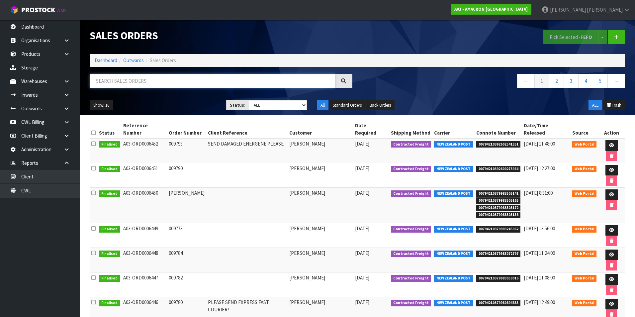
click at [110, 79] on input "text" at bounding box center [213, 81] width 246 height 14
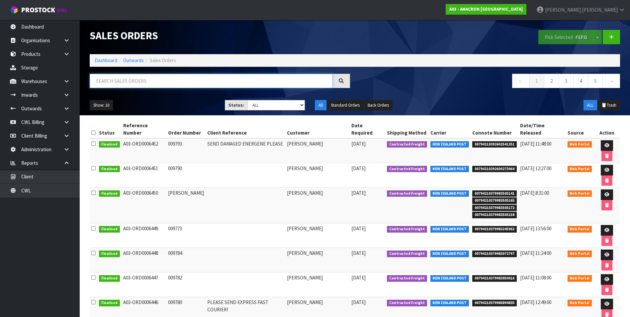
click at [107, 80] on input "text" at bounding box center [211, 81] width 243 height 14
paste input "A03-ORD0006386"
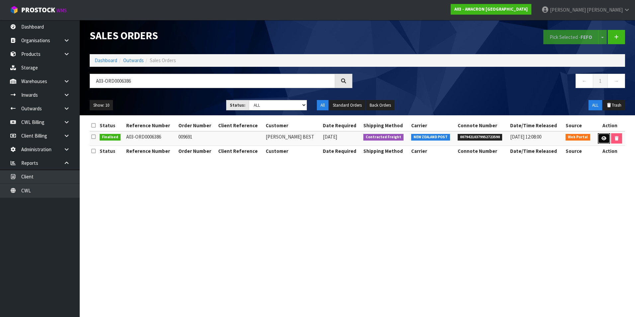
click at [602, 137] on icon at bounding box center [604, 138] width 5 height 4
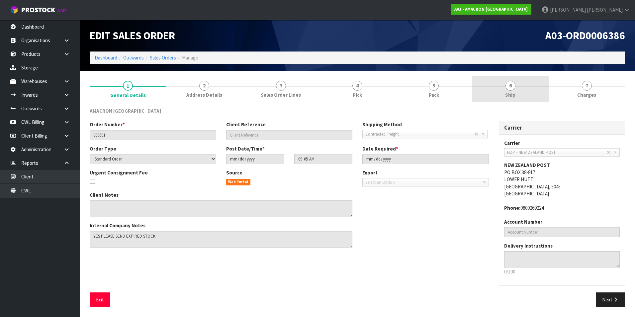
click at [512, 88] on span "6" at bounding box center [511, 86] width 10 height 10
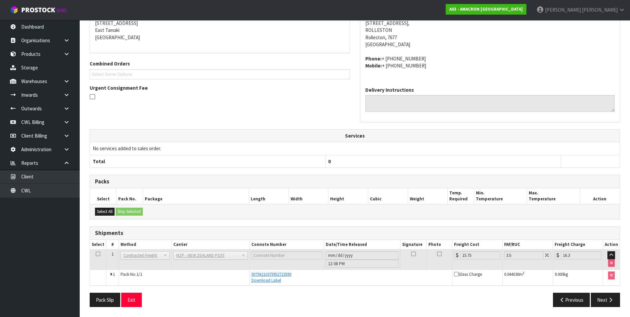
scroll to position [47, 0]
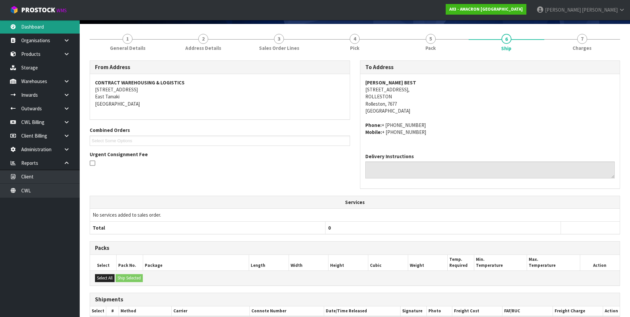
click at [37, 26] on link "Dashboard" at bounding box center [40, 27] width 80 height 14
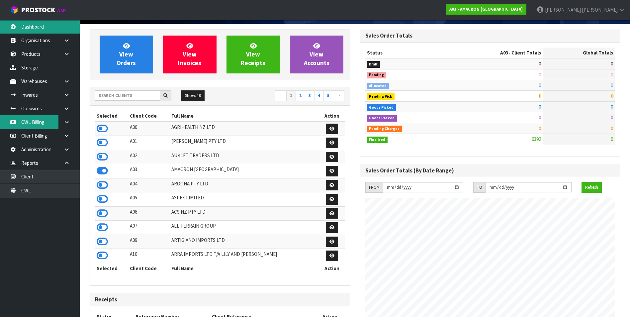
scroll to position [428, 270]
click at [36, 125] on link "CWL Billing" at bounding box center [40, 122] width 80 height 14
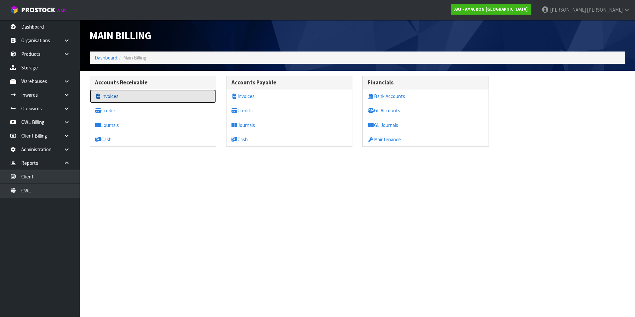
click at [126, 98] on link "Invoices" at bounding box center [153, 96] width 126 height 14
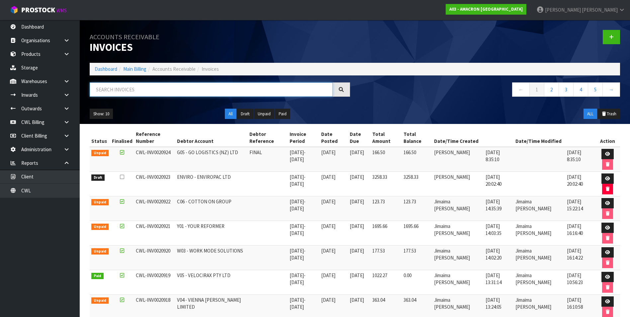
click at [122, 89] on input "text" at bounding box center [211, 89] width 243 height 14
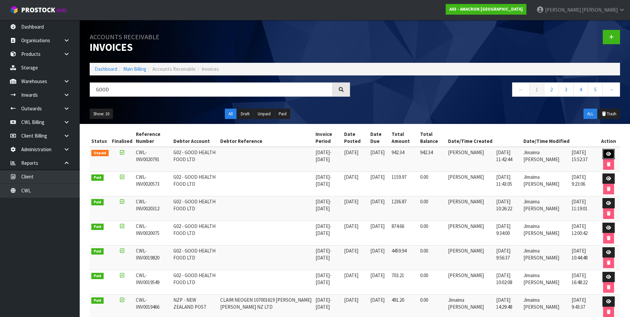
click at [609, 153] on icon at bounding box center [608, 154] width 5 height 4
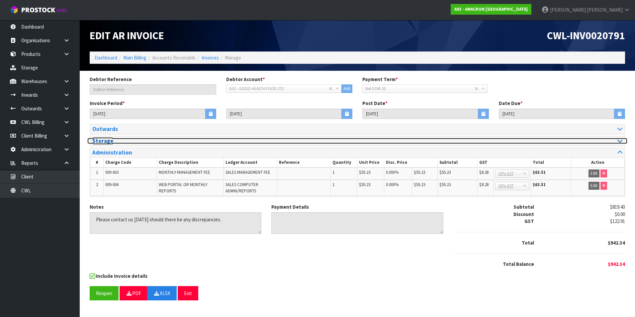
click at [620, 141] on icon at bounding box center [620, 141] width 5 height 6
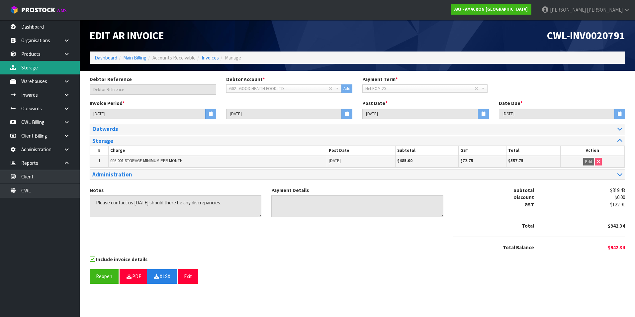
click at [32, 70] on link "Storage" at bounding box center [40, 68] width 80 height 14
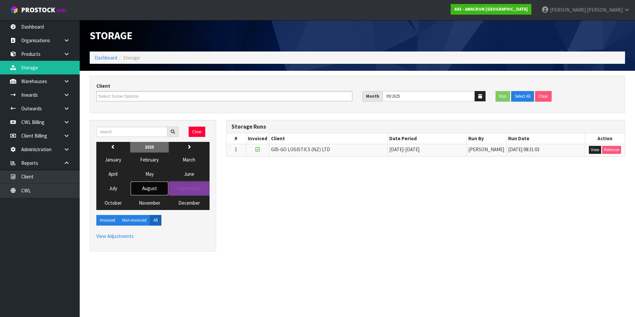
click at [152, 188] on span "August" at bounding box center [149, 188] width 15 height 6
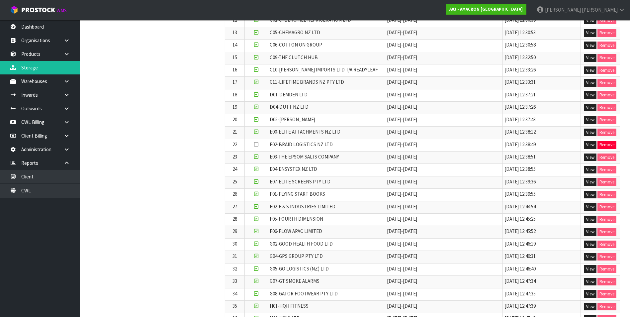
scroll to position [266, 0]
click at [592, 245] on button "View" at bounding box center [590, 245] width 12 height 8
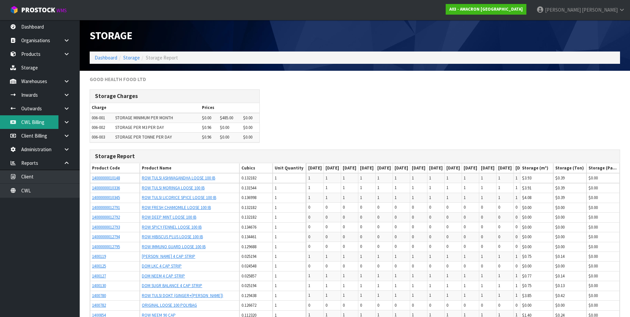
click at [38, 125] on link "CWL Billing" at bounding box center [40, 122] width 80 height 14
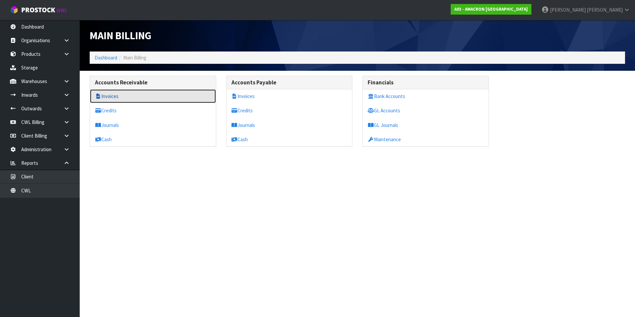
click at [129, 98] on link "Invoices" at bounding box center [153, 96] width 126 height 14
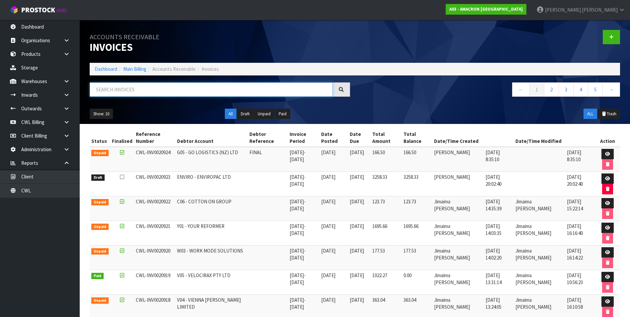
click at [106, 91] on input "text" at bounding box center [211, 89] width 243 height 14
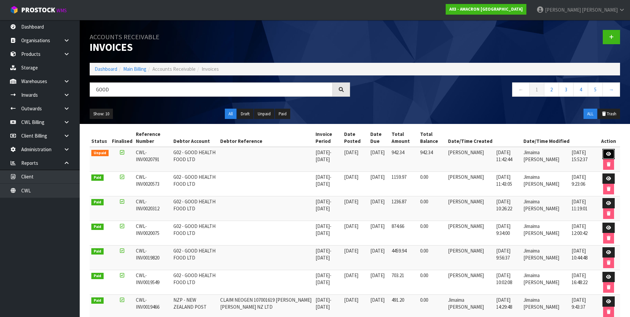
drag, startPoint x: 606, startPoint y: 152, endPoint x: 603, endPoint y: 155, distance: 4.5
click at [605, 152] on link at bounding box center [609, 154] width 12 height 11
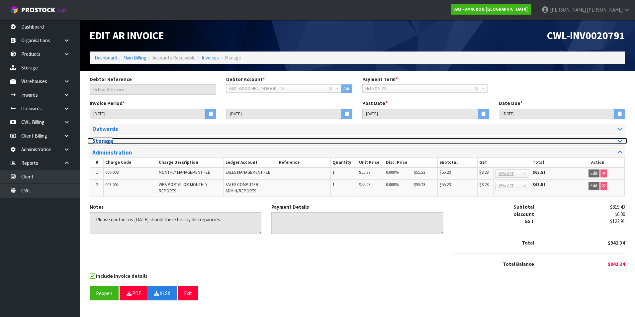
click at [621, 141] on icon at bounding box center [620, 141] width 5 height 6
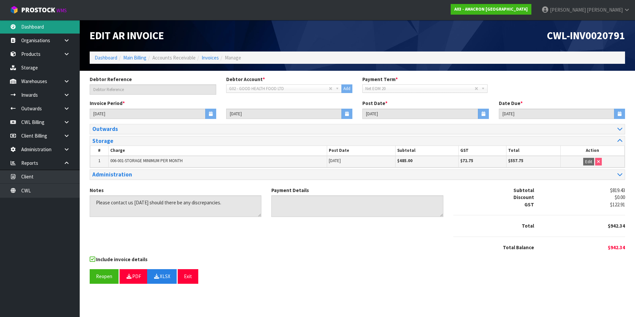
click at [35, 23] on link "Dashboard" at bounding box center [40, 27] width 80 height 14
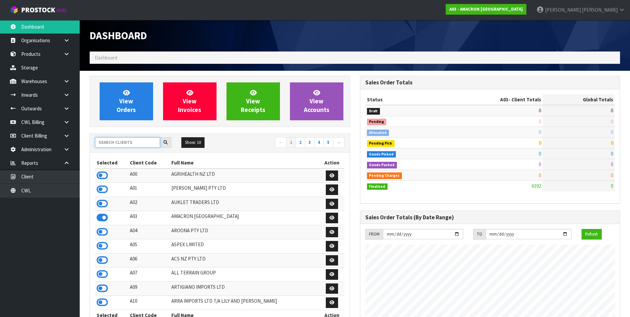
scroll to position [428, 270]
click at [114, 144] on input "text" at bounding box center [127, 142] width 65 height 10
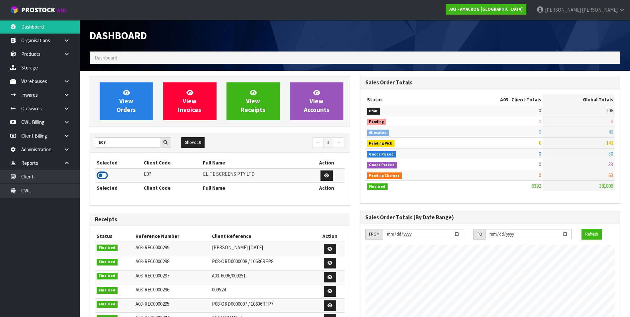
click at [102, 175] on icon at bounding box center [102, 175] width 11 height 10
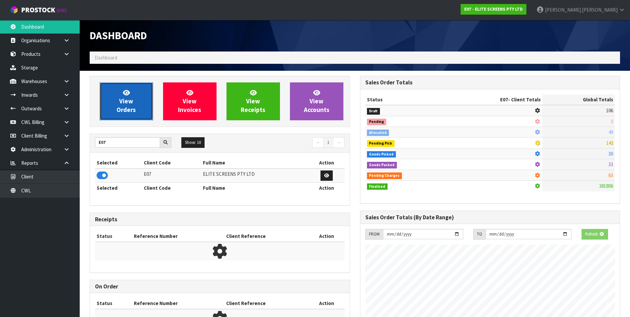
click at [125, 103] on span "View Orders" at bounding box center [126, 101] width 19 height 25
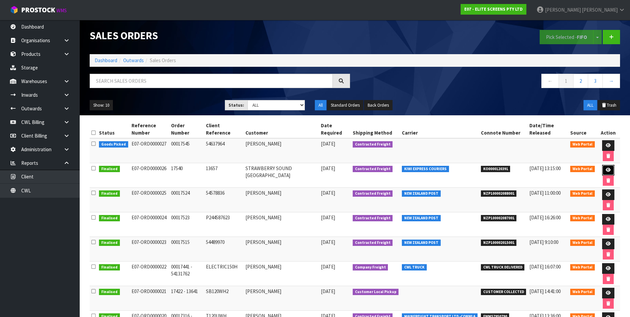
click at [606, 169] on icon at bounding box center [608, 170] width 5 height 4
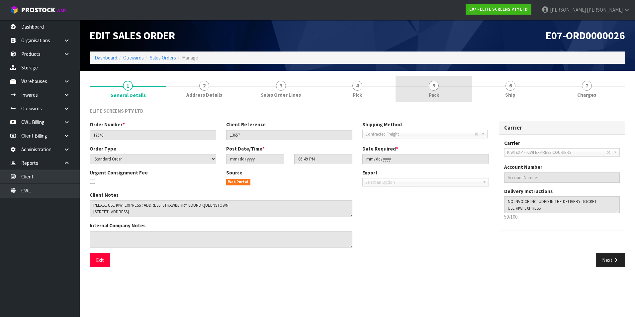
drag, startPoint x: 436, startPoint y: 87, endPoint x: 442, endPoint y: 96, distance: 10.5
click at [436, 88] on span "5" at bounding box center [434, 86] width 10 height 10
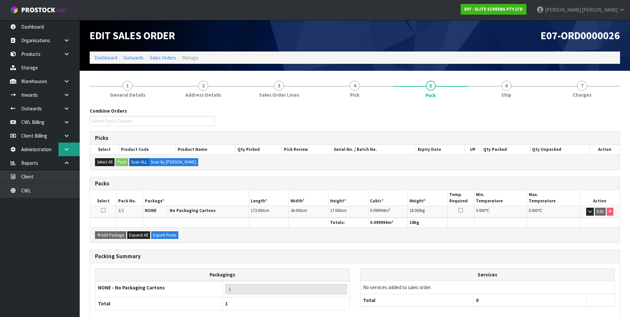
click at [68, 148] on icon at bounding box center [66, 149] width 6 height 5
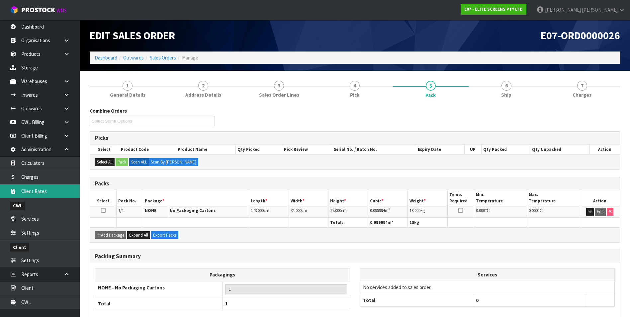
click at [45, 191] on link "Client Rates" at bounding box center [40, 191] width 80 height 14
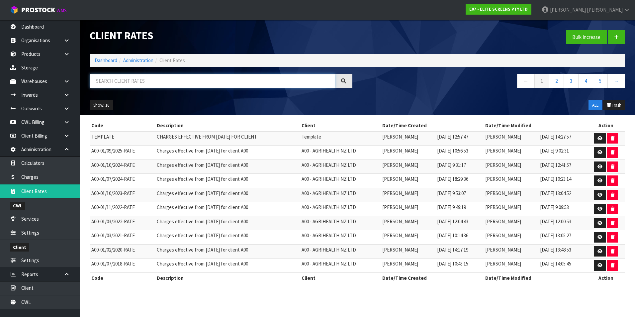
click at [114, 81] on input "text" at bounding box center [213, 81] width 246 height 14
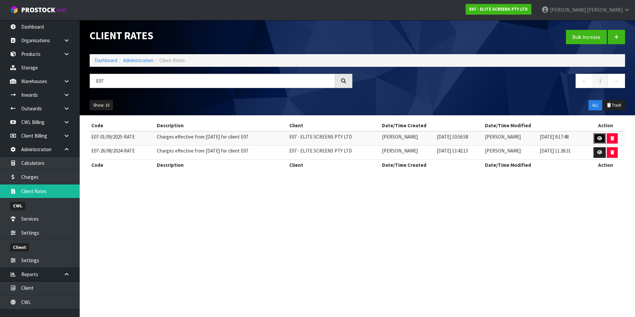
click at [596, 139] on link at bounding box center [600, 138] width 12 height 11
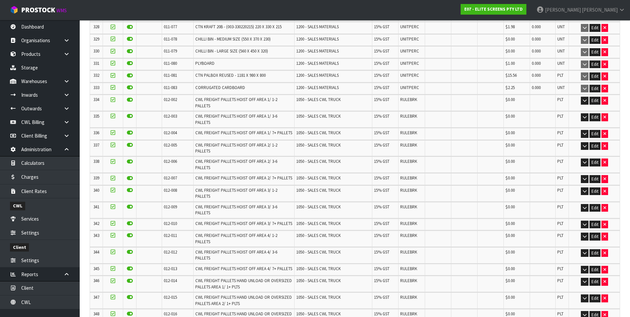
scroll to position [4461, 0]
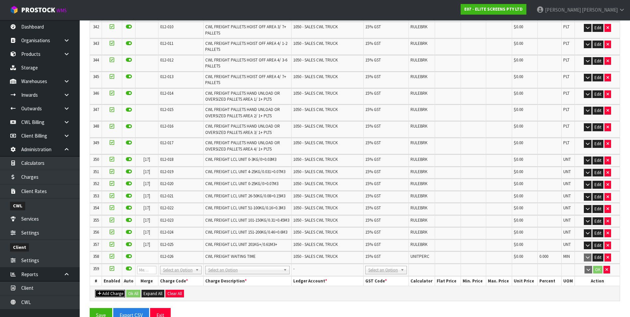
scroll to position [4807, 0]
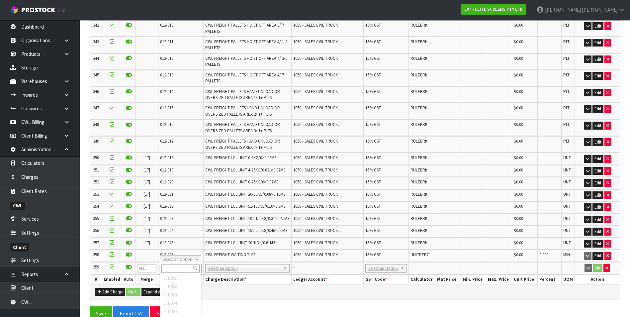
click at [170, 266] on input "text" at bounding box center [180, 269] width 39 height 8
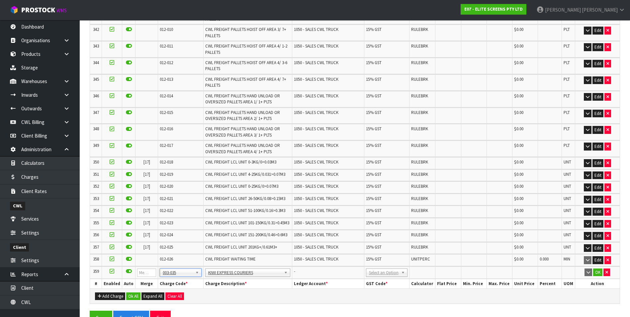
scroll to position [4651, 0]
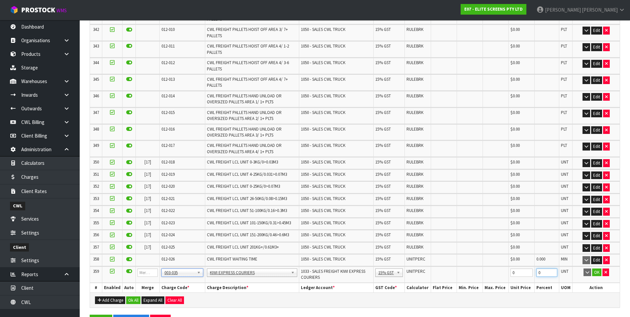
click at [544, 268] on input "0" at bounding box center [547, 272] width 21 height 8
click at [598, 268] on button "OK" at bounding box center [596, 272] width 9 height 8
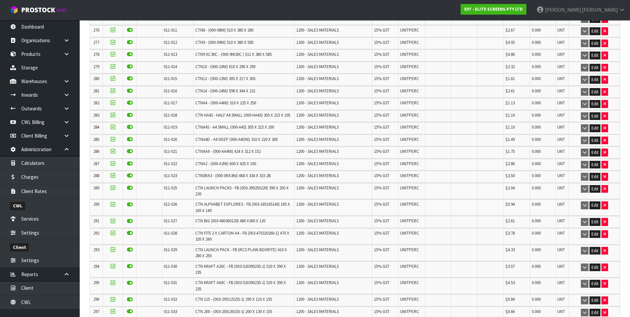
scroll to position [4477, 0]
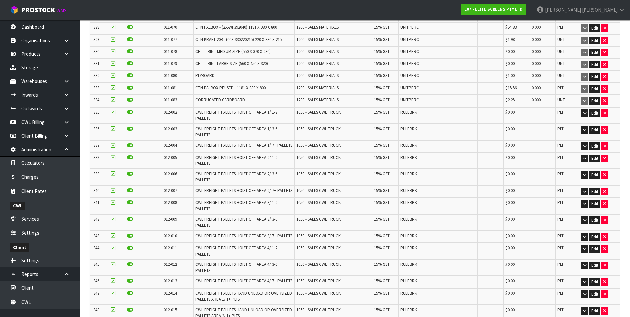
scroll to position [4501, 0]
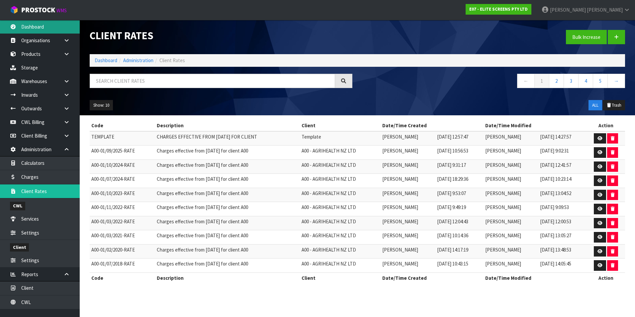
click at [53, 26] on link "Dashboard" at bounding box center [40, 27] width 80 height 14
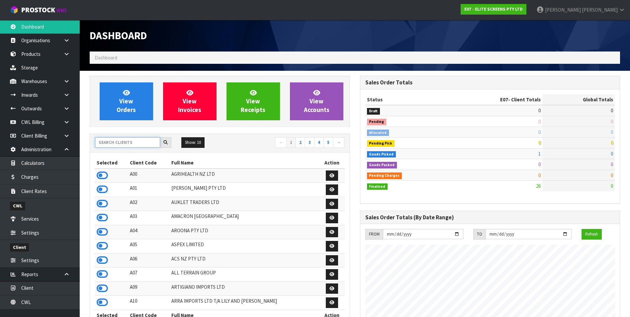
click at [109, 139] on input "text" at bounding box center [127, 142] width 65 height 10
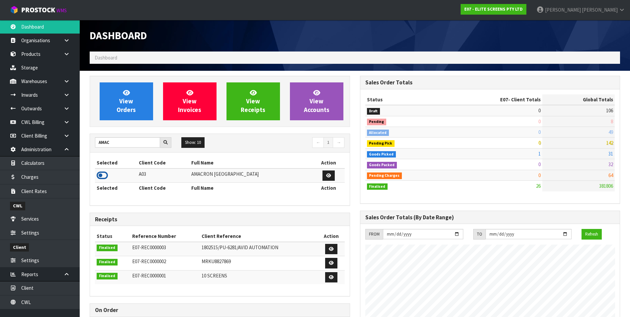
click at [100, 176] on icon at bounding box center [102, 175] width 11 height 10
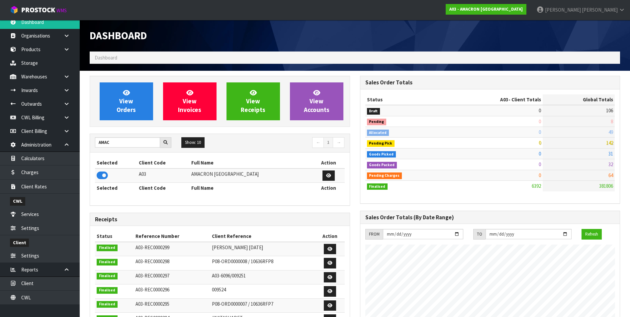
scroll to position [6, 0]
click at [51, 285] on link "Client" at bounding box center [40, 282] width 80 height 14
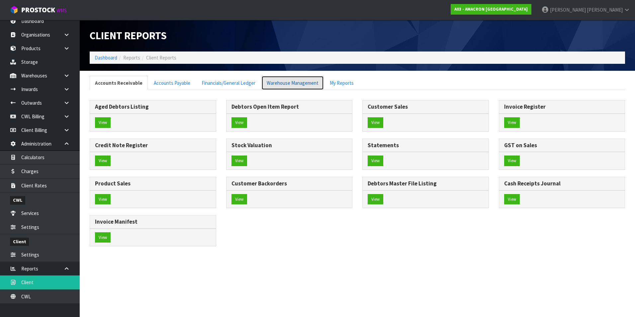
click at [276, 84] on link "Warehouse Management" at bounding box center [293, 83] width 62 height 14
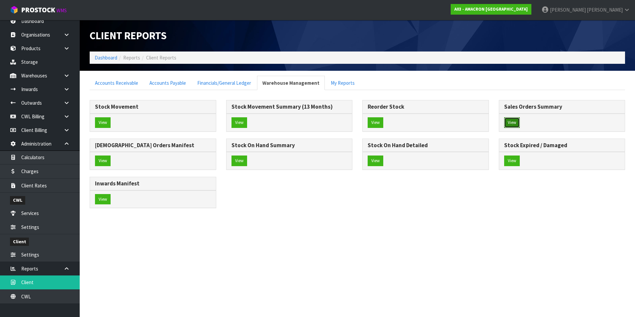
click at [515, 122] on button "View" at bounding box center [512, 122] width 16 height 11
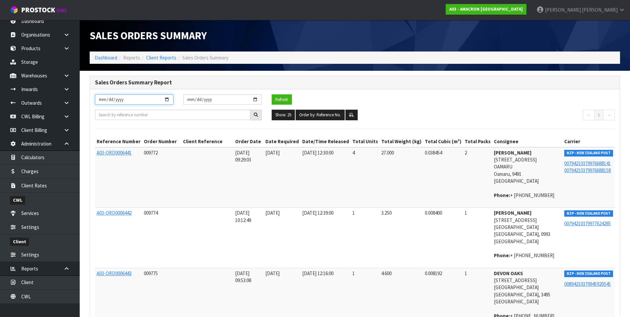
click at [166, 100] on input "[DATE]" at bounding box center [134, 99] width 78 height 10
click at [282, 100] on button "Refresh" at bounding box center [282, 99] width 20 height 11
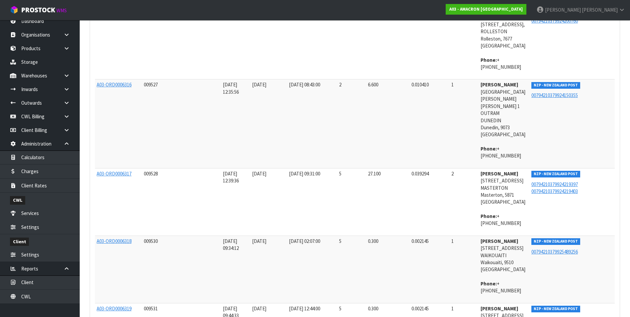
scroll to position [1455, 0]
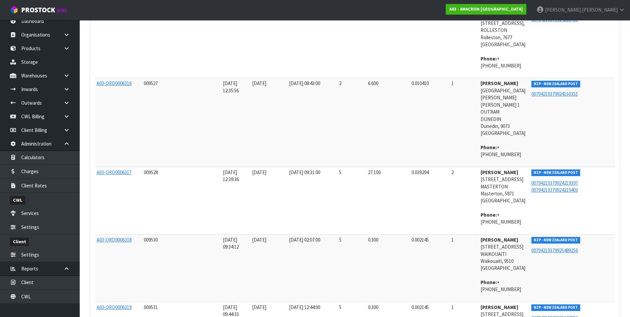
scroll to position [1355, 0]
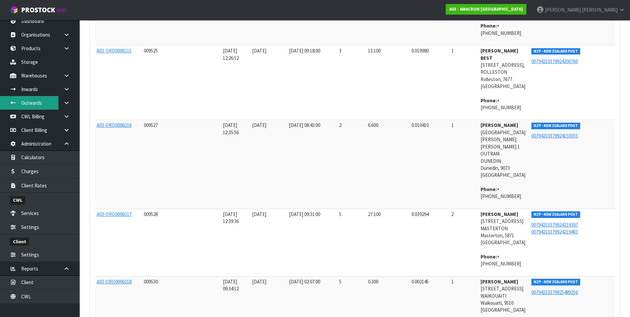
click at [42, 102] on link "Outwards" at bounding box center [40, 103] width 80 height 14
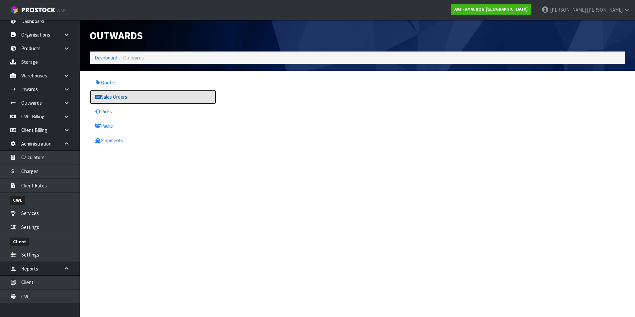
click at [115, 96] on link "Sales Orders" at bounding box center [153, 97] width 127 height 14
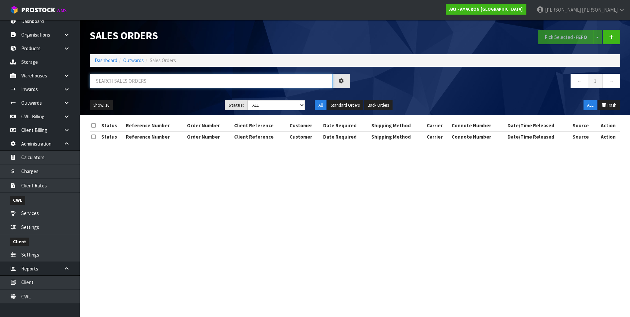
click at [111, 82] on input "text" at bounding box center [211, 81] width 243 height 14
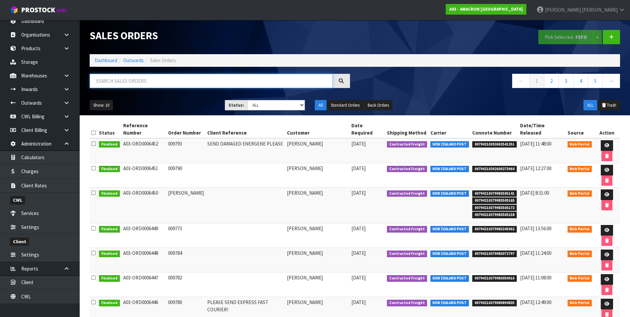
paste input "A03-ORD0006383"
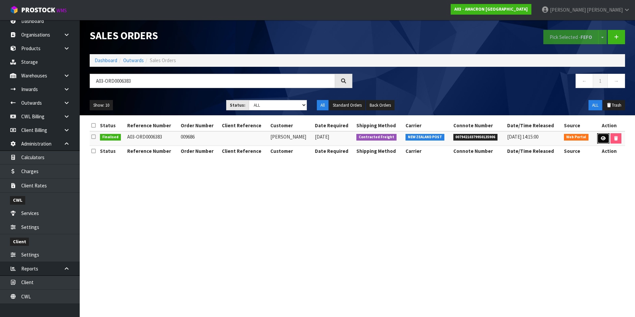
click at [604, 138] on icon at bounding box center [603, 138] width 5 height 4
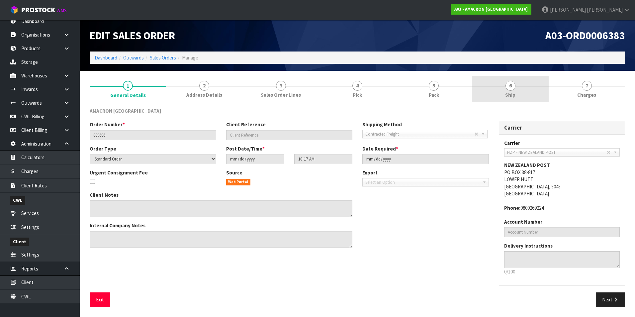
click at [511, 88] on span "6" at bounding box center [511, 86] width 10 height 10
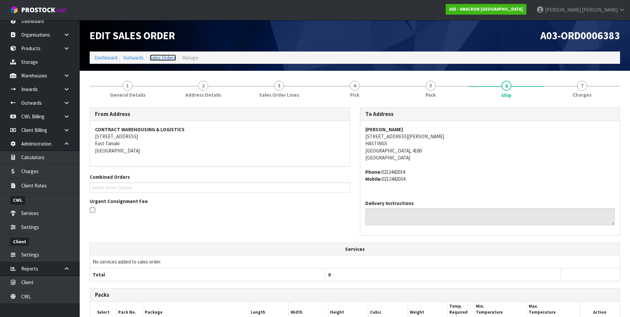
click at [166, 58] on link "Sales Orders" at bounding box center [163, 57] width 26 height 6
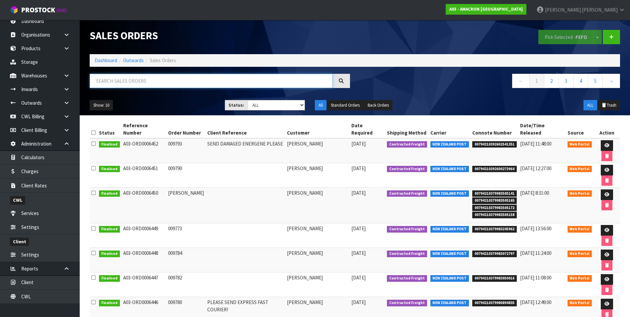
click at [104, 81] on input "text" at bounding box center [211, 81] width 243 height 14
paste input "A03-ORD0006384"
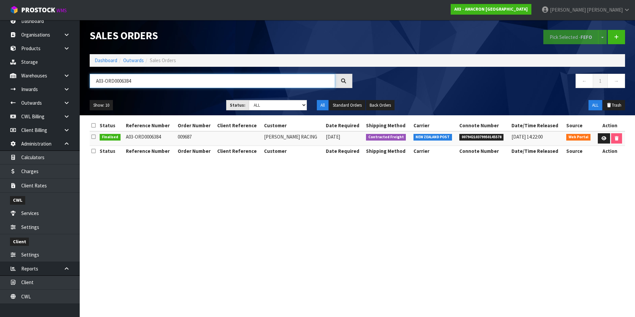
click at [151, 81] on input "A03-ORD0006384" at bounding box center [213, 81] width 246 height 14
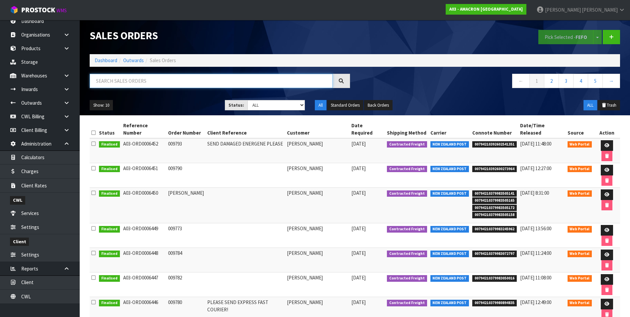
drag, startPoint x: 129, startPoint y: 75, endPoint x: 124, endPoint y: 81, distance: 7.5
click at [128, 76] on input "text" at bounding box center [211, 81] width 243 height 14
click at [124, 81] on input "text" at bounding box center [211, 81] width 243 height 14
paste input "A03-ORD0006298"
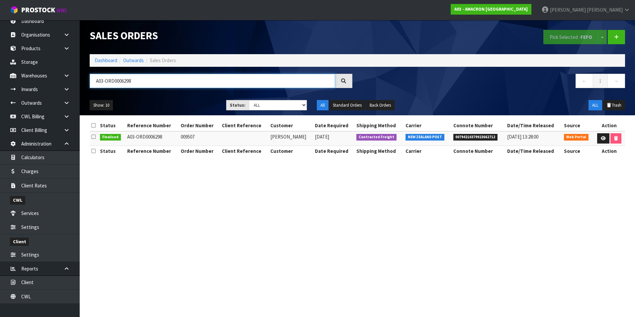
click at [154, 80] on input "A03-ORD0006298" at bounding box center [213, 81] width 246 height 14
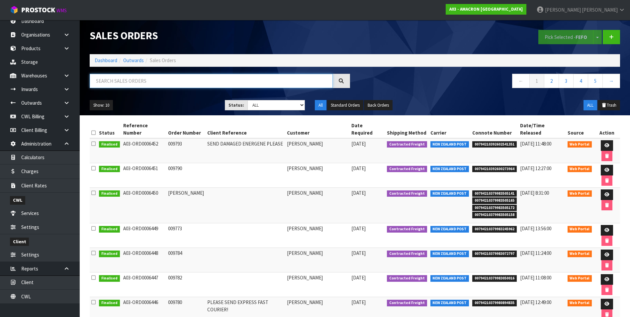
paste input "A03-ORD0006405"
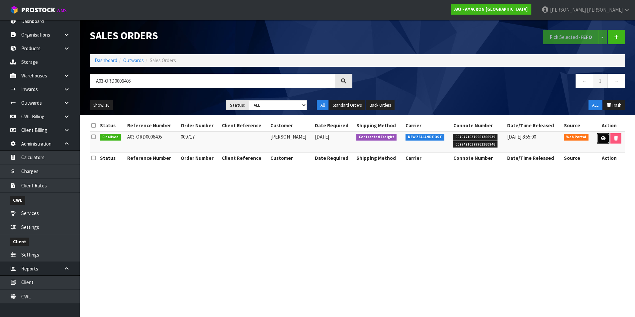
click at [603, 137] on icon at bounding box center [603, 138] width 5 height 4
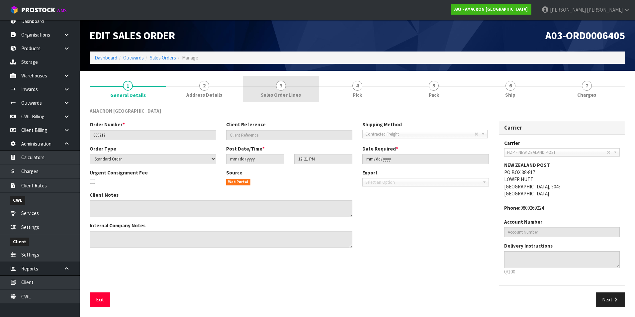
click at [281, 88] on span "3" at bounding box center [281, 86] width 10 height 10
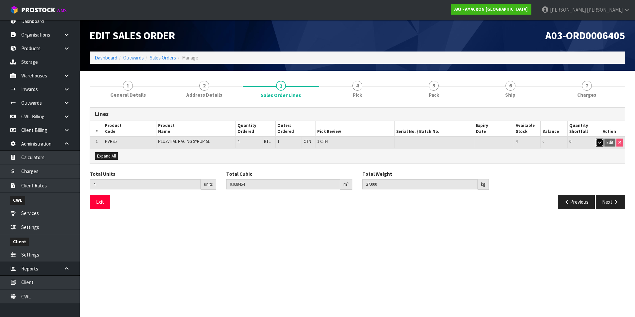
click at [598, 143] on icon "button" at bounding box center [600, 142] width 4 height 4
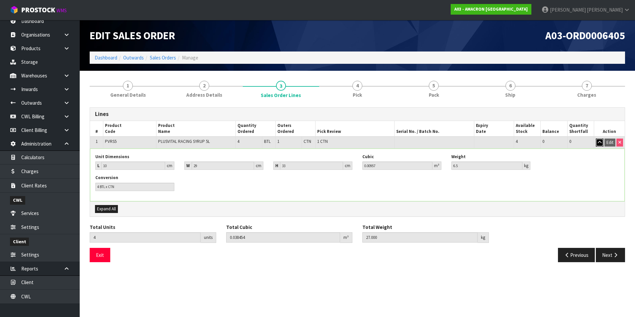
click at [598, 143] on icon "button" at bounding box center [600, 142] width 4 height 4
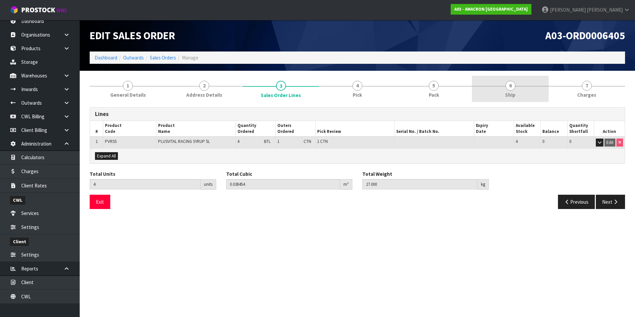
click at [512, 88] on span "6" at bounding box center [511, 86] width 10 height 10
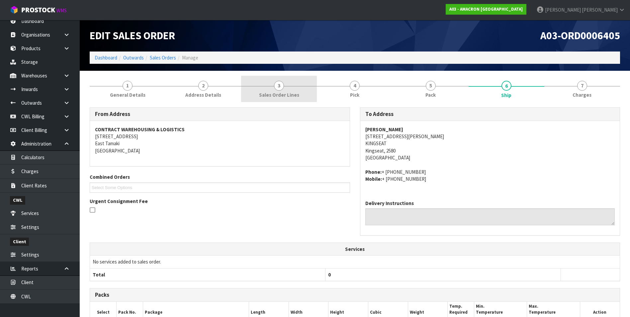
click at [282, 89] on span "3" at bounding box center [279, 86] width 10 height 10
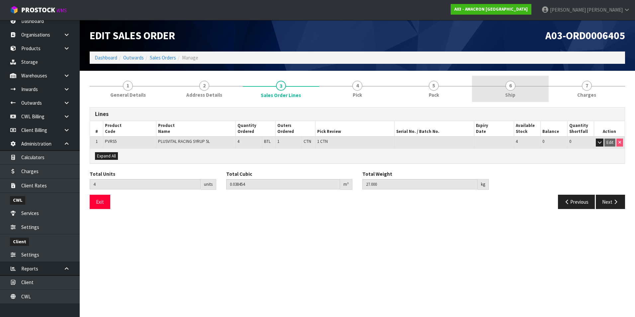
click at [512, 88] on span "6" at bounding box center [511, 86] width 10 height 10
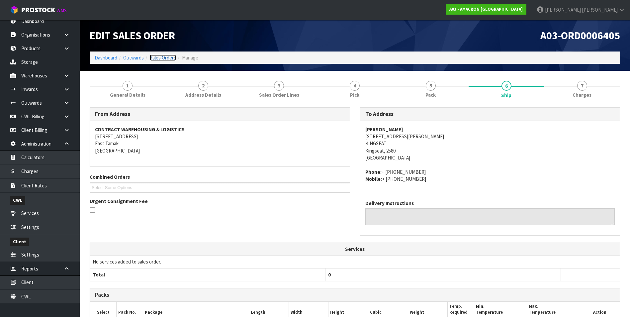
click at [169, 57] on link "Sales Orders" at bounding box center [163, 57] width 26 height 6
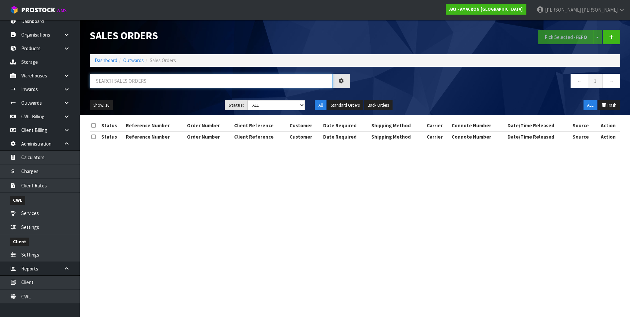
click at [115, 81] on input "text" at bounding box center [211, 81] width 243 height 14
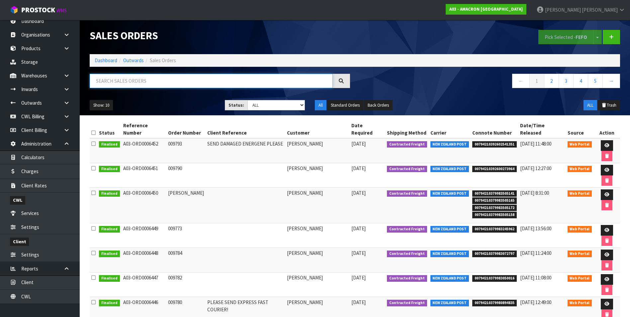
paste input "A03-ORD0006438"
click at [167, 79] on input "A03-ORD0006438" at bounding box center [211, 81] width 243 height 14
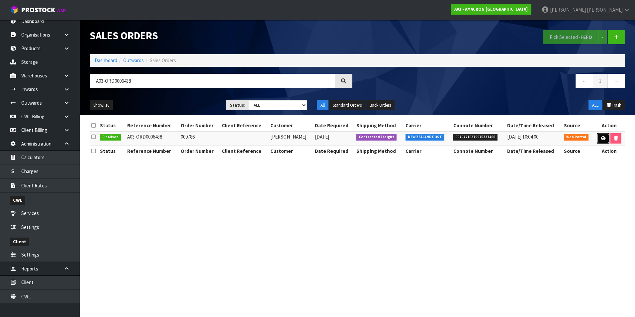
click at [598, 137] on link at bounding box center [603, 138] width 12 height 11
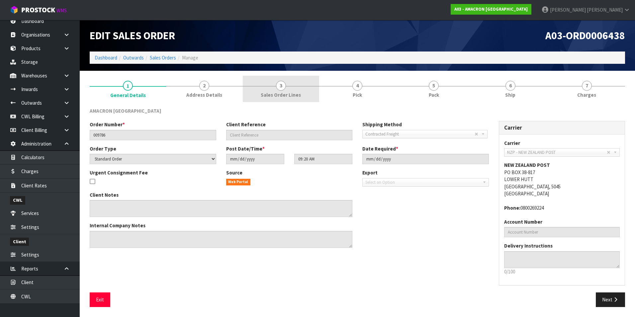
click at [283, 90] on span "3" at bounding box center [281, 86] width 10 height 10
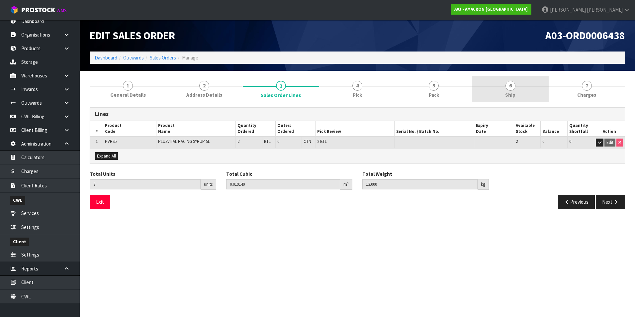
click at [511, 86] on span "6" at bounding box center [511, 86] width 10 height 10
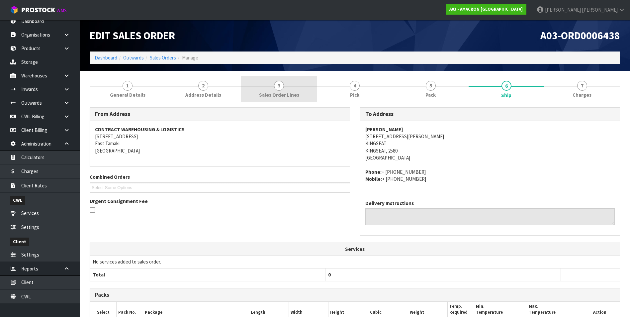
click at [282, 88] on span "3" at bounding box center [279, 86] width 10 height 10
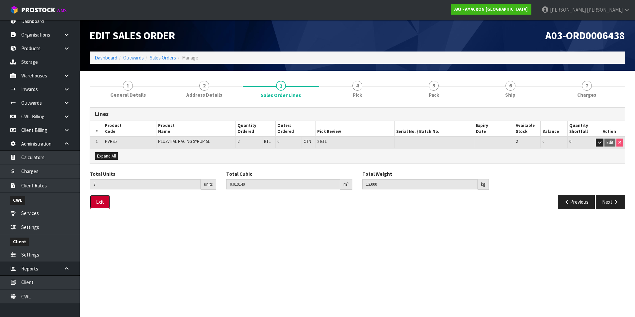
click at [99, 201] on button "Exit" at bounding box center [100, 202] width 21 height 14
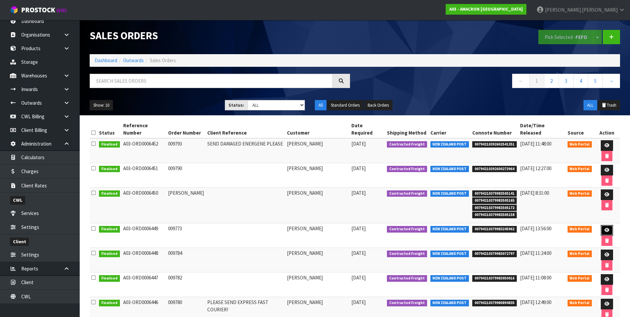
click at [605, 228] on icon at bounding box center [607, 230] width 5 height 4
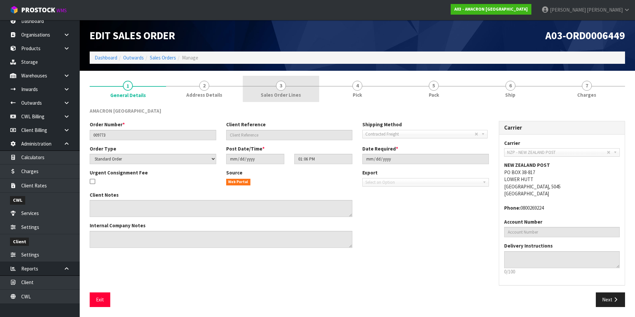
click at [284, 88] on span "3" at bounding box center [281, 86] width 10 height 10
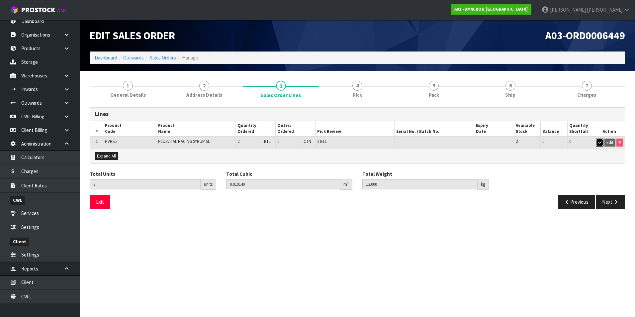
click at [599, 142] on icon "button" at bounding box center [600, 142] width 4 height 4
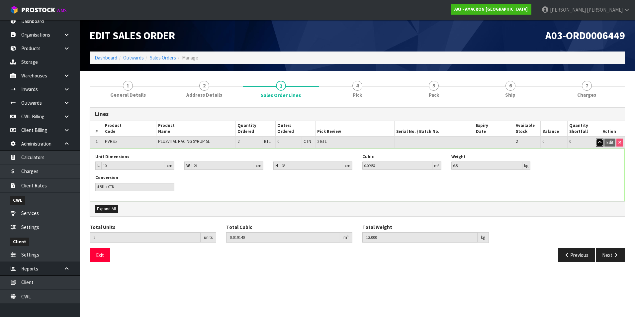
click at [599, 142] on icon "button" at bounding box center [600, 142] width 4 height 4
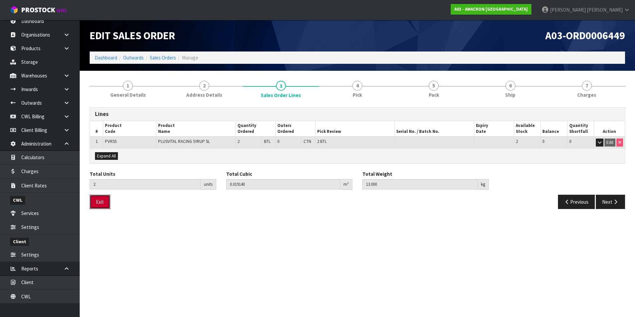
click at [103, 203] on button "Exit" at bounding box center [100, 202] width 21 height 14
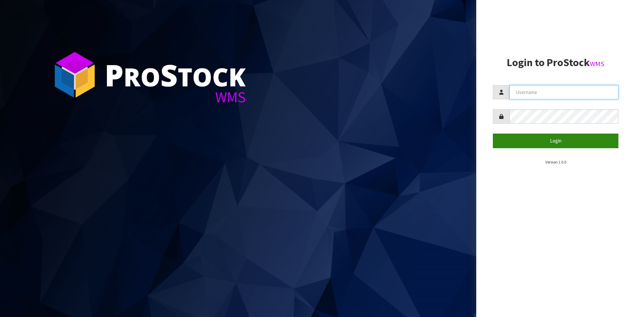
type input "[PERSON_NAME][EMAIL_ADDRESS][DOMAIN_NAME]"
click at [578, 142] on button "Login" at bounding box center [556, 141] width 126 height 14
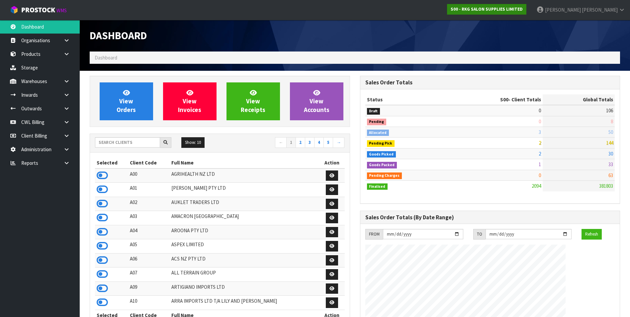
scroll to position [503, 270]
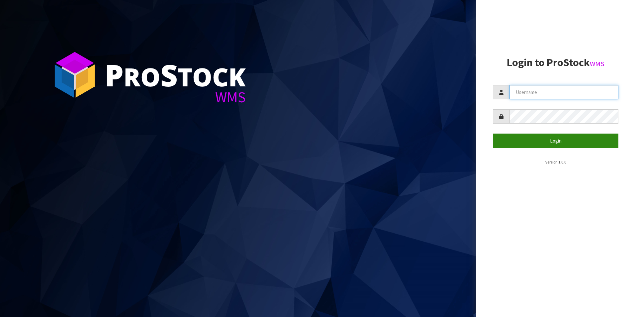
type input "[PERSON_NAME][EMAIL_ADDRESS][DOMAIN_NAME]"
click at [552, 142] on button "Login" at bounding box center [556, 141] width 126 height 14
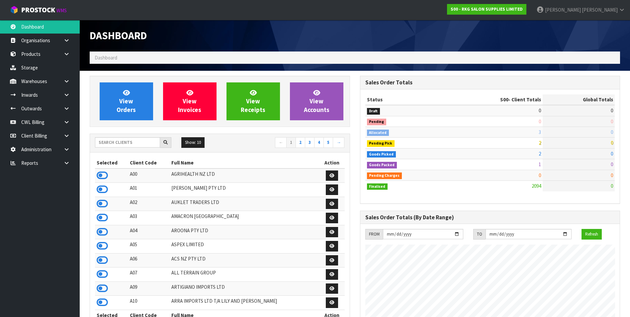
scroll to position [503, 270]
click at [107, 138] on input "text" at bounding box center [127, 142] width 65 height 10
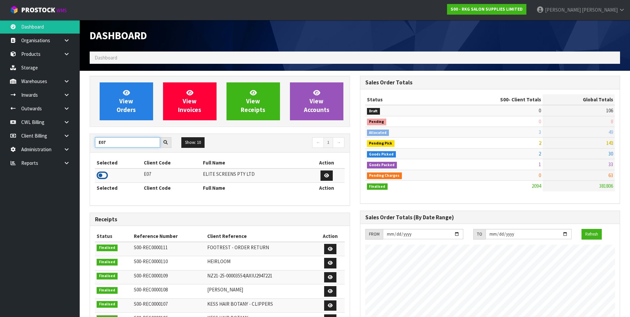
type input "E07"
click at [100, 174] on icon at bounding box center [102, 175] width 11 height 10
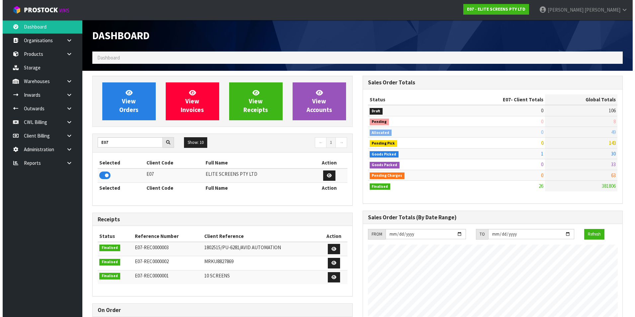
scroll to position [428, 270]
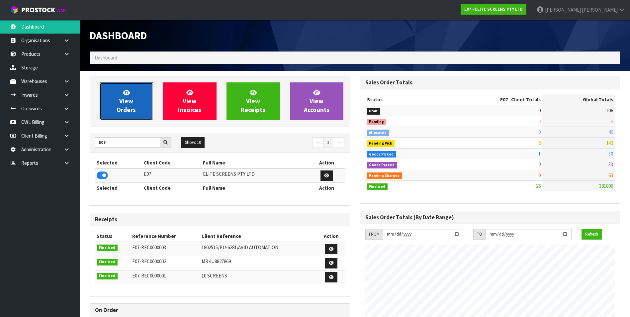
click at [129, 106] on span "View Orders" at bounding box center [126, 101] width 19 height 25
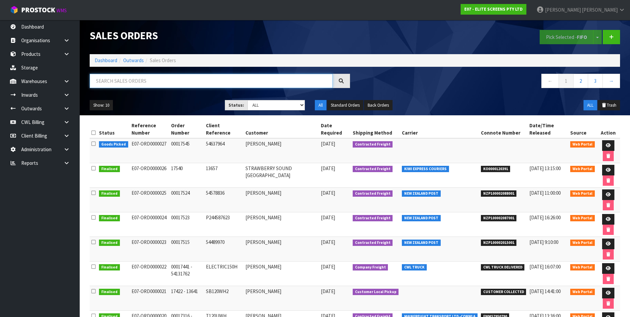
click at [129, 82] on input "text" at bounding box center [211, 81] width 243 height 14
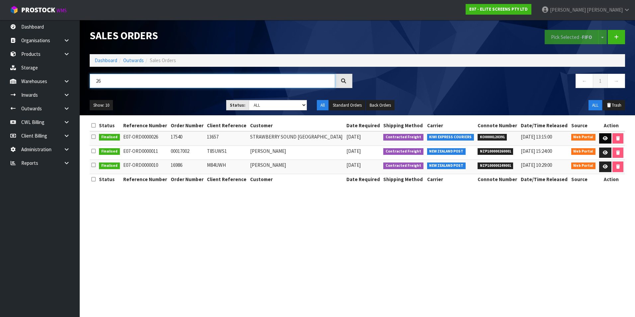
type input "26"
click at [603, 136] on icon at bounding box center [605, 138] width 5 height 4
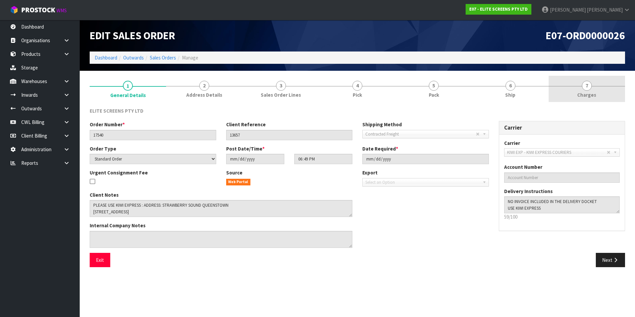
click at [587, 86] on span "7" at bounding box center [587, 86] width 10 height 10
